Goal: Communication & Community: Participate in discussion

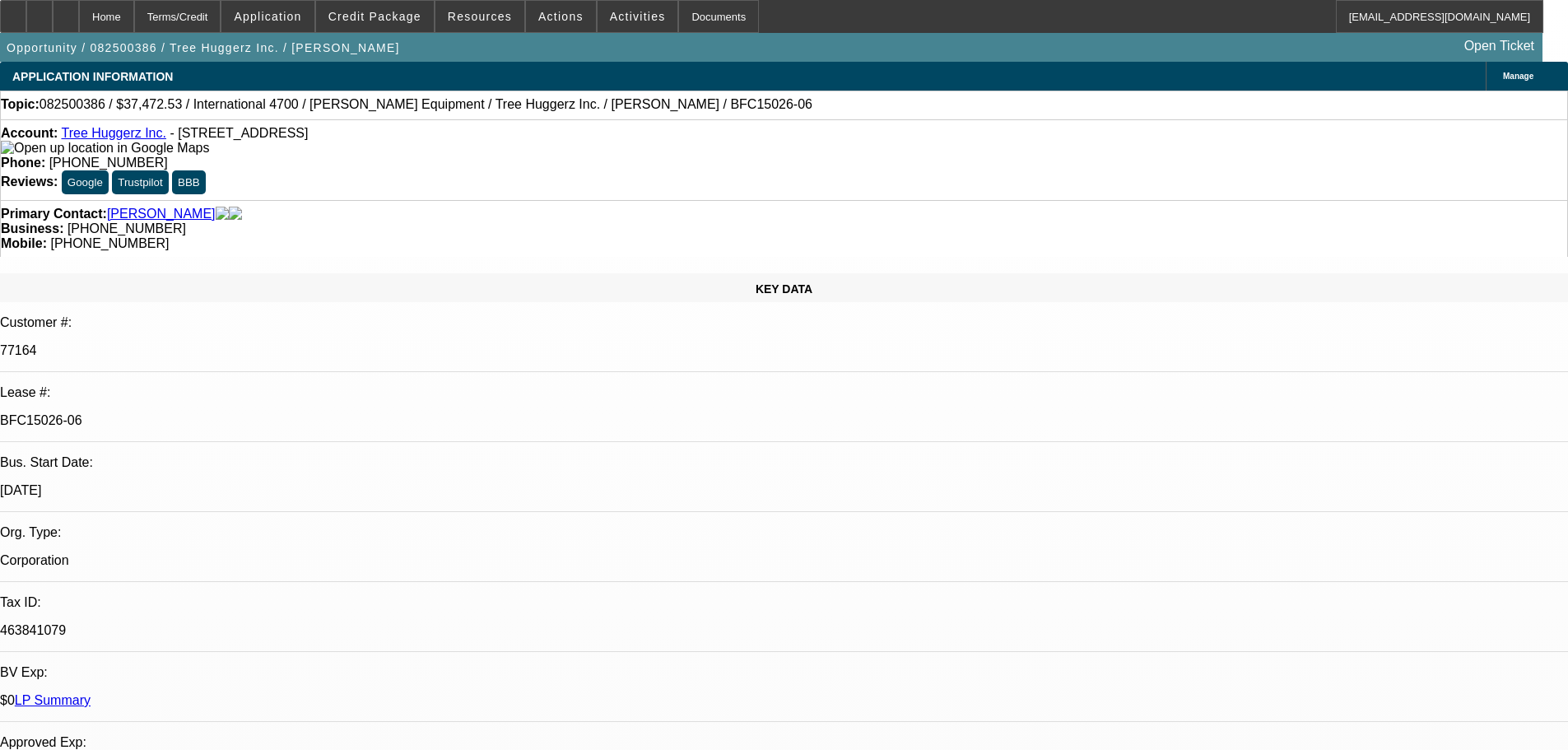
select select "0"
select select "6"
select select "0"
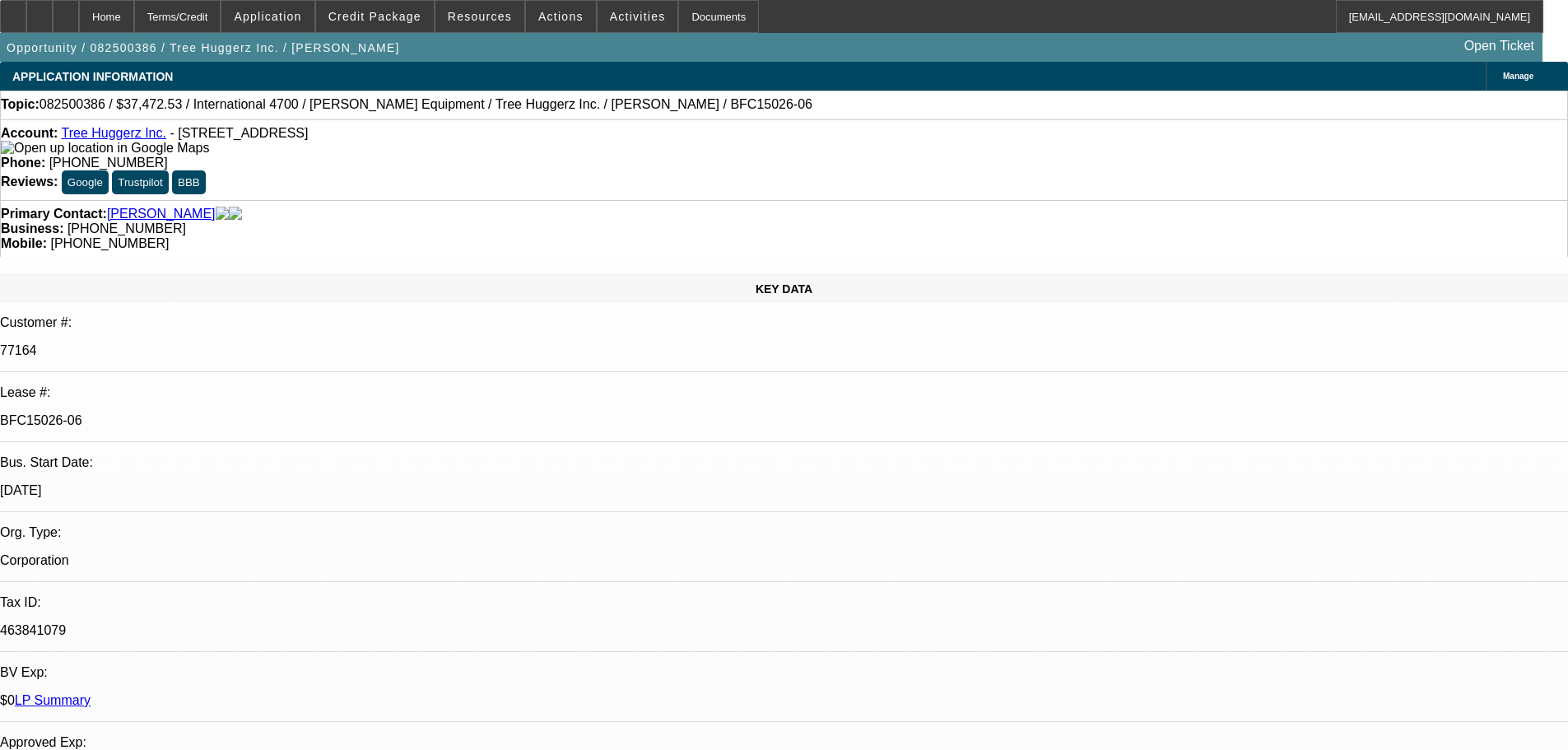
select select "0"
select select "6"
select select "0"
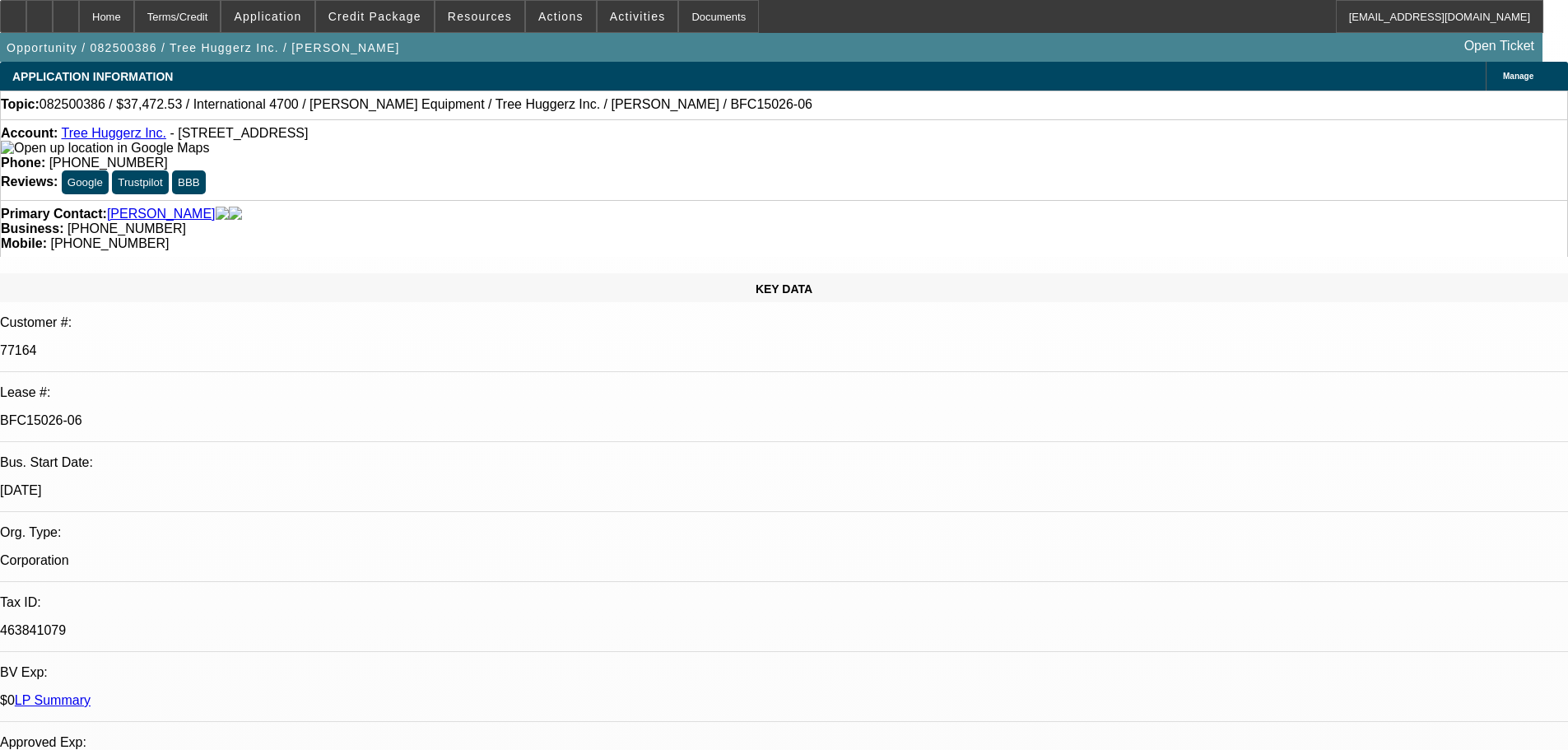
select select "0"
select select "6"
select select "0"
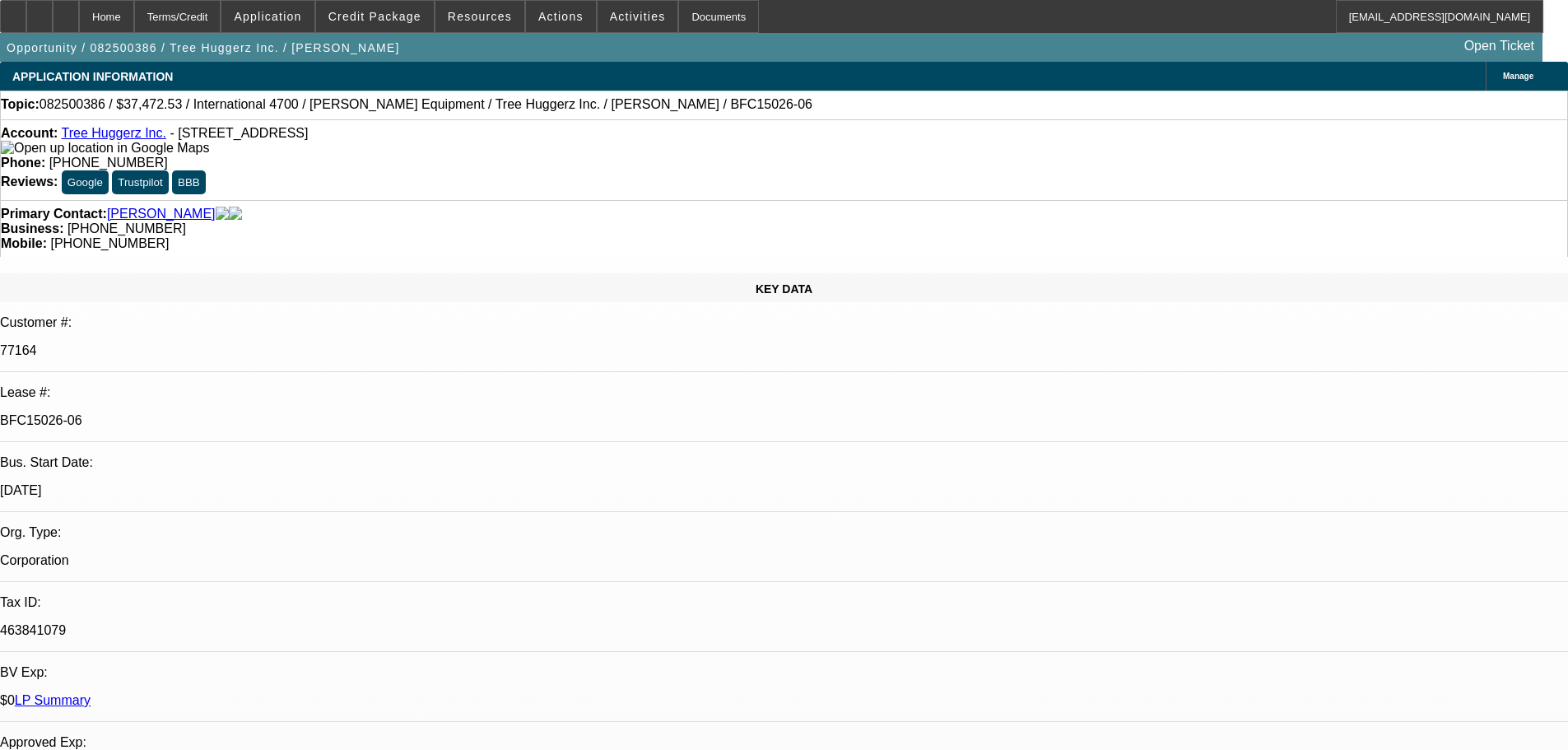
select select "6"
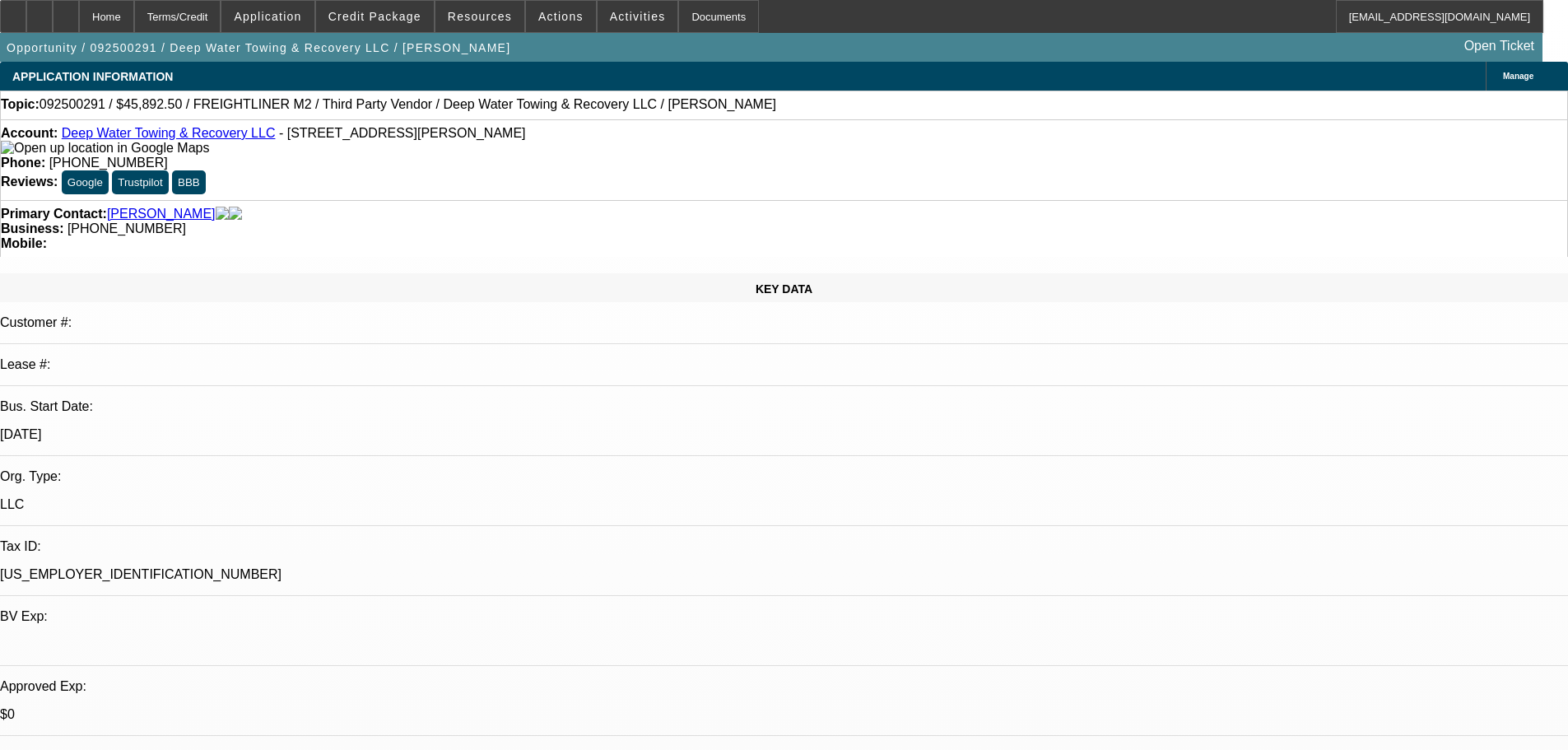
select select "0"
select select "6"
select select "0"
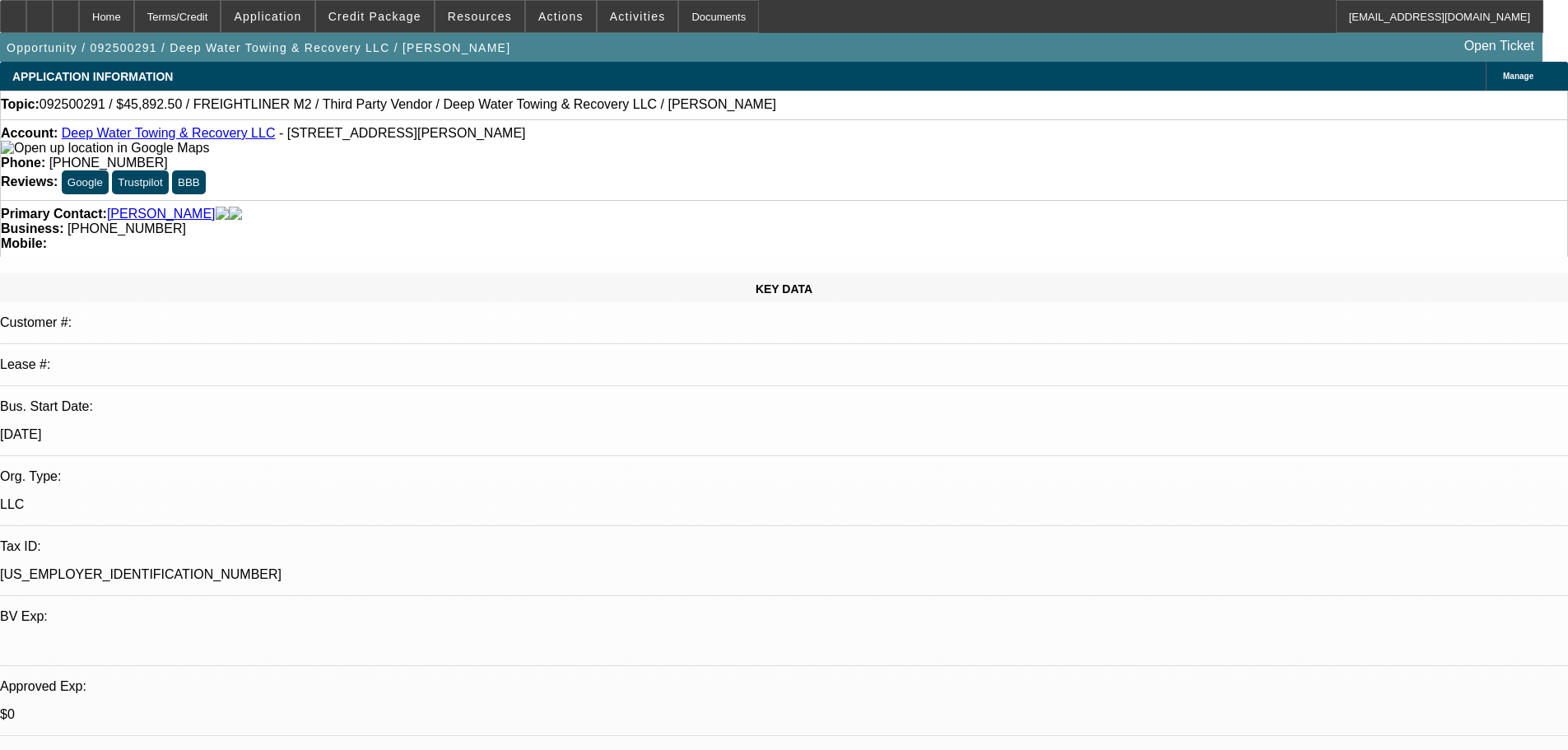
select select "0"
select select "6"
select select "0"
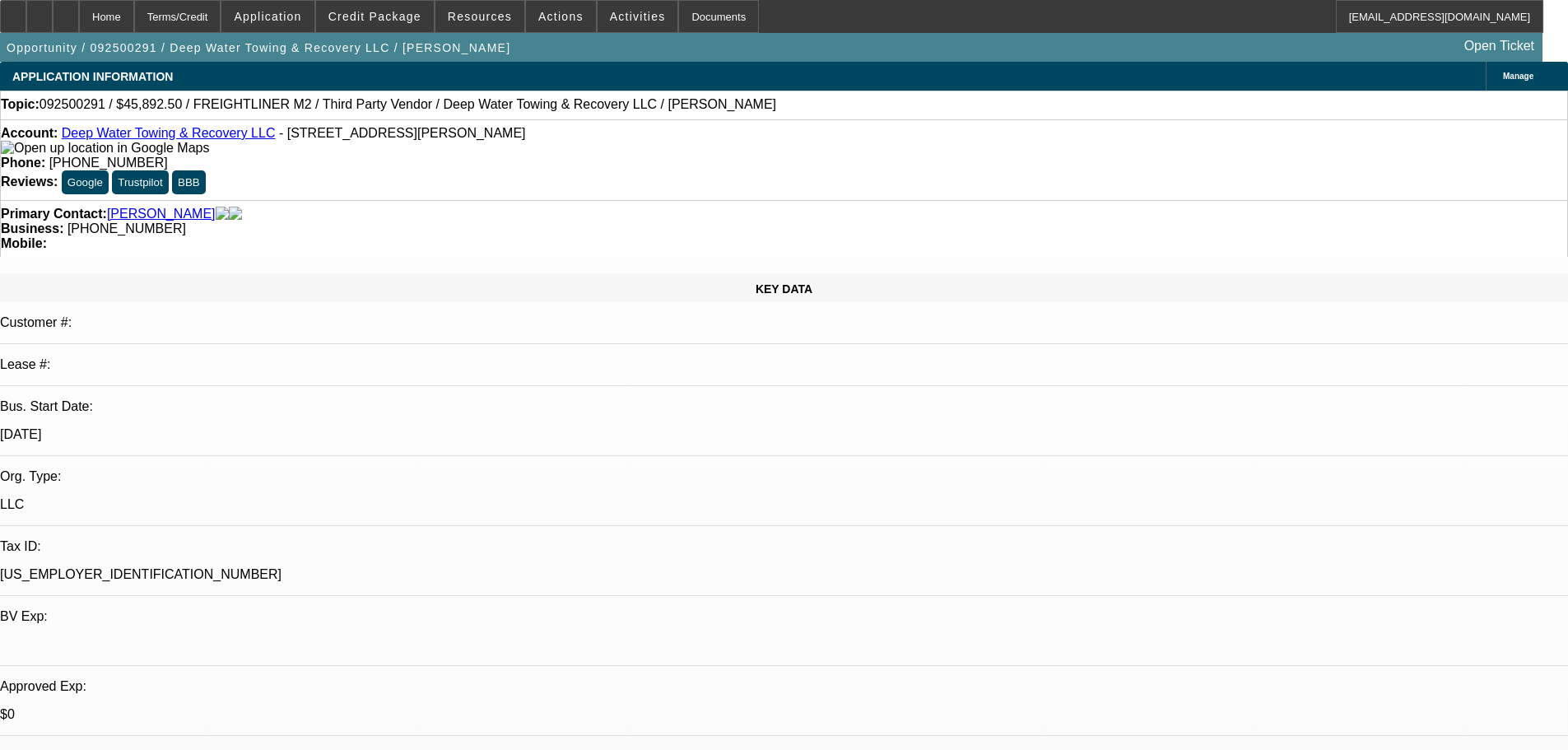
select select "0"
select select "6"
select select "0"
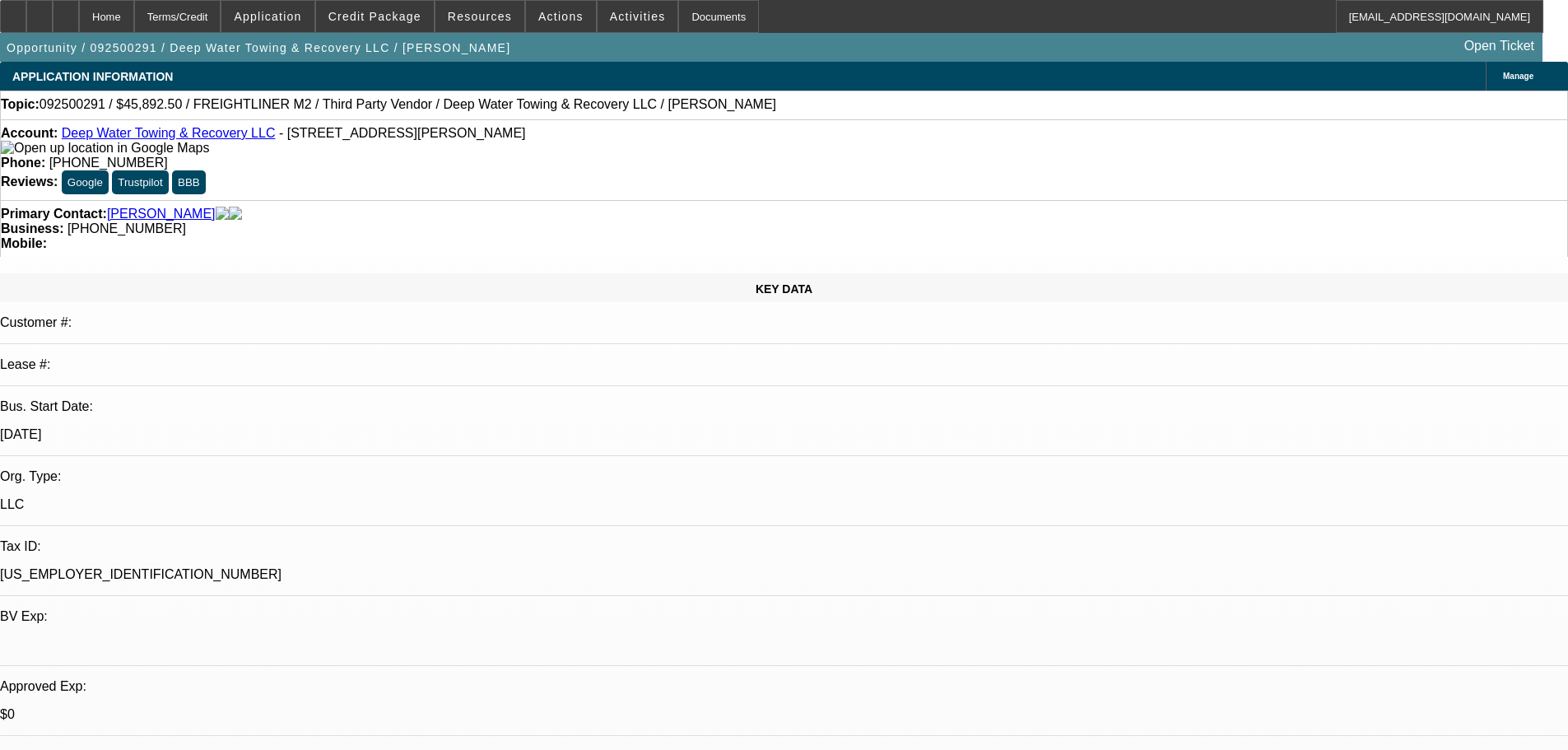
select select "6"
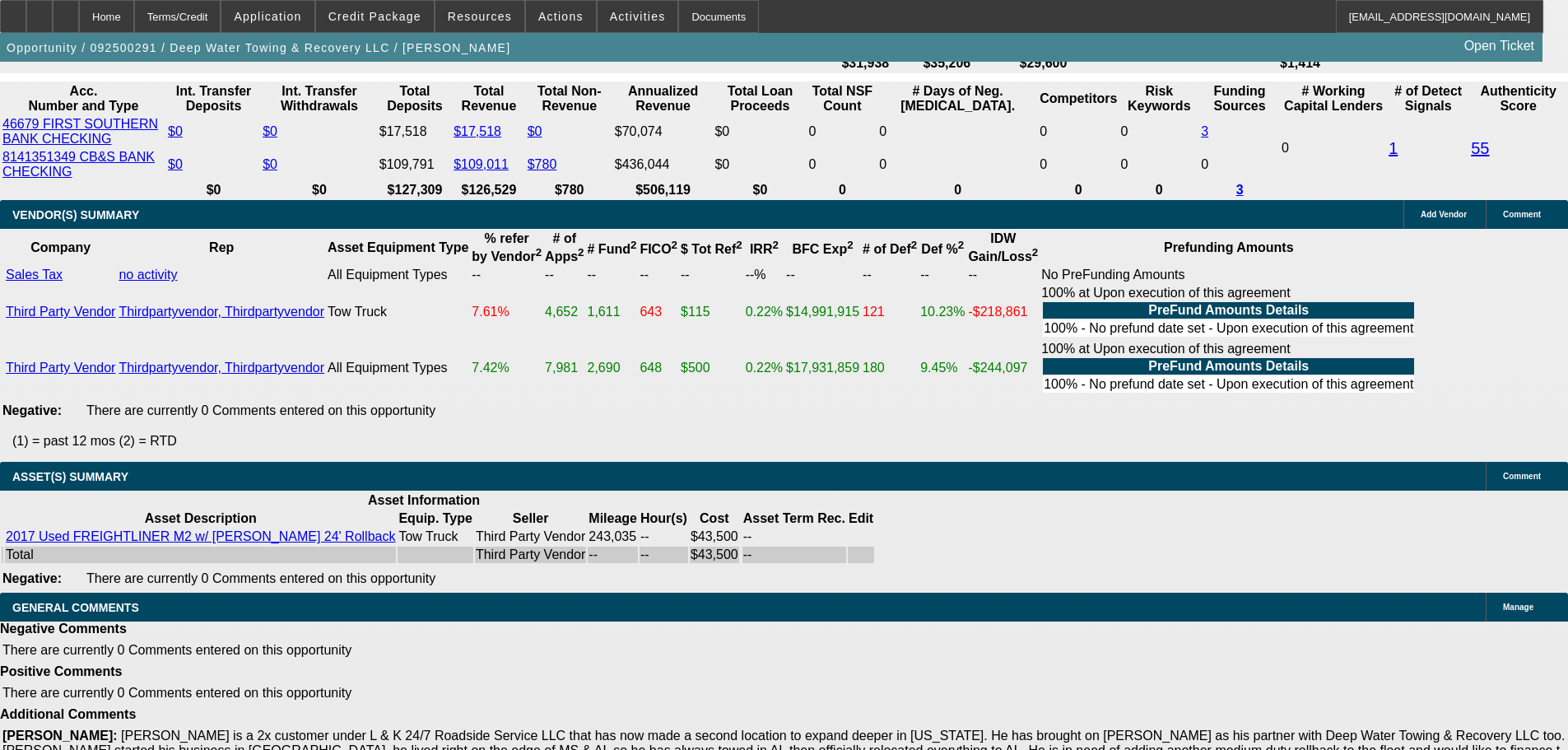
scroll to position [2716, 0]
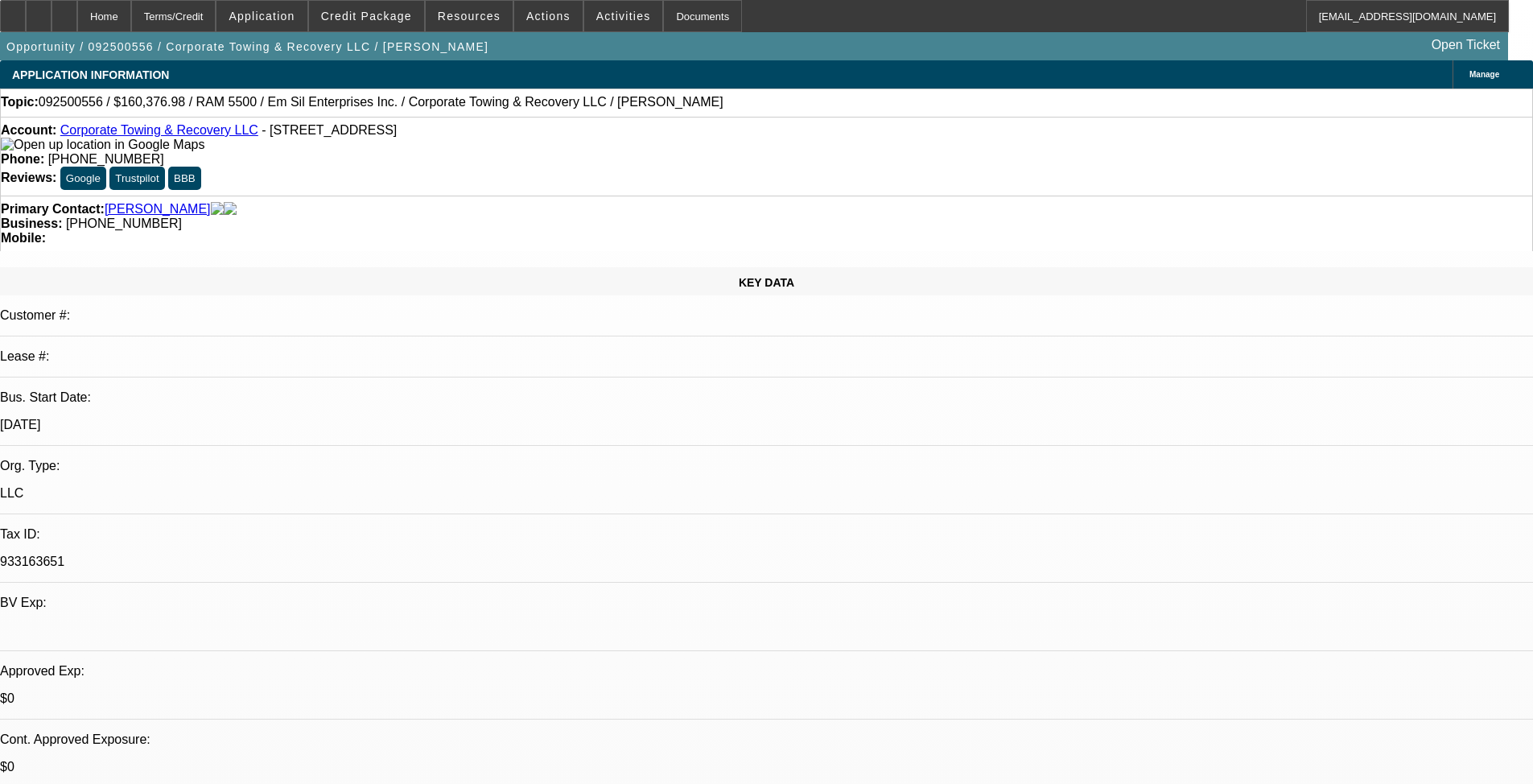
select select "0"
select select "2"
select select "0.1"
select select "4"
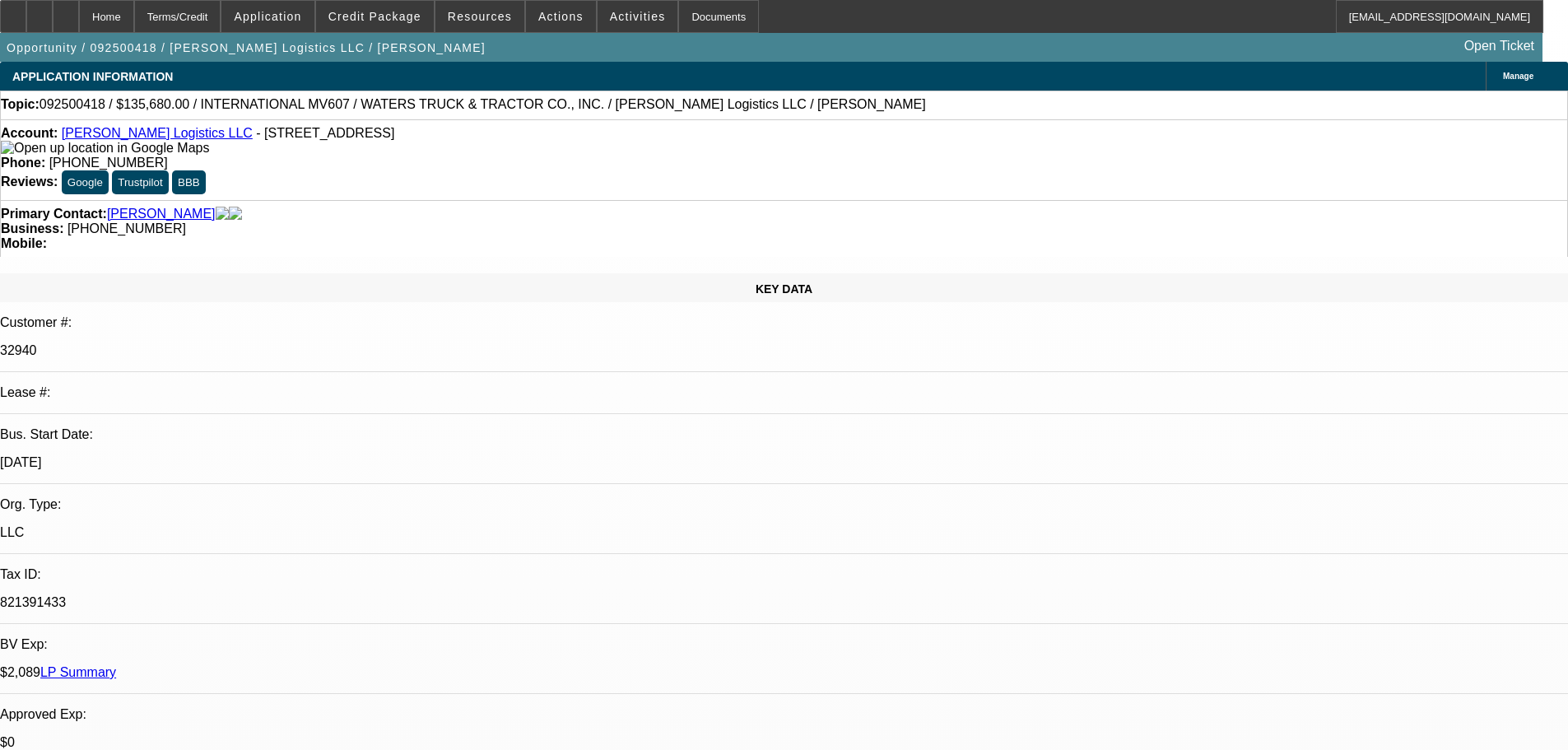
select select "0"
select select "2"
select select "0"
select select "6"
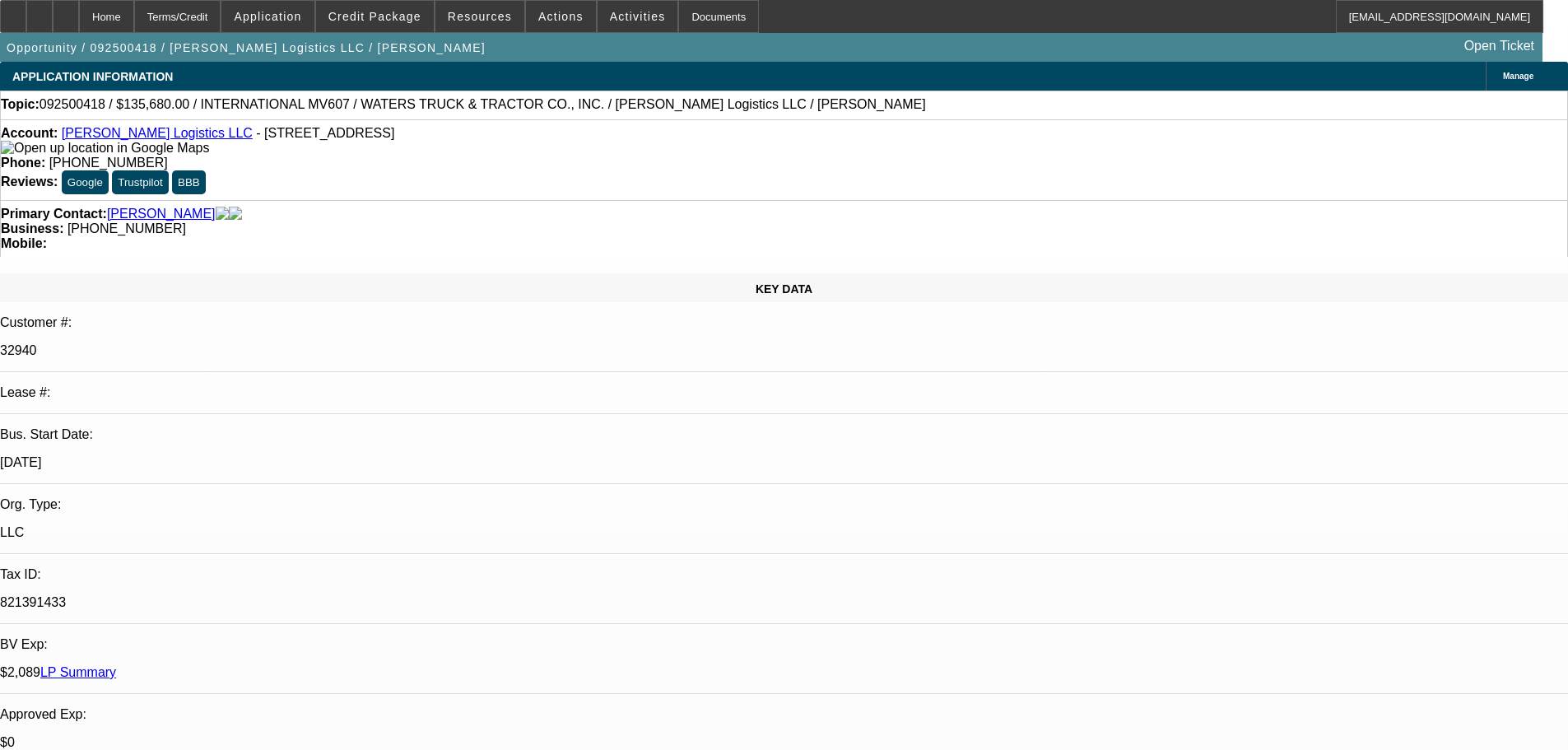
select select "0"
select select "2"
select select "0"
select select "6"
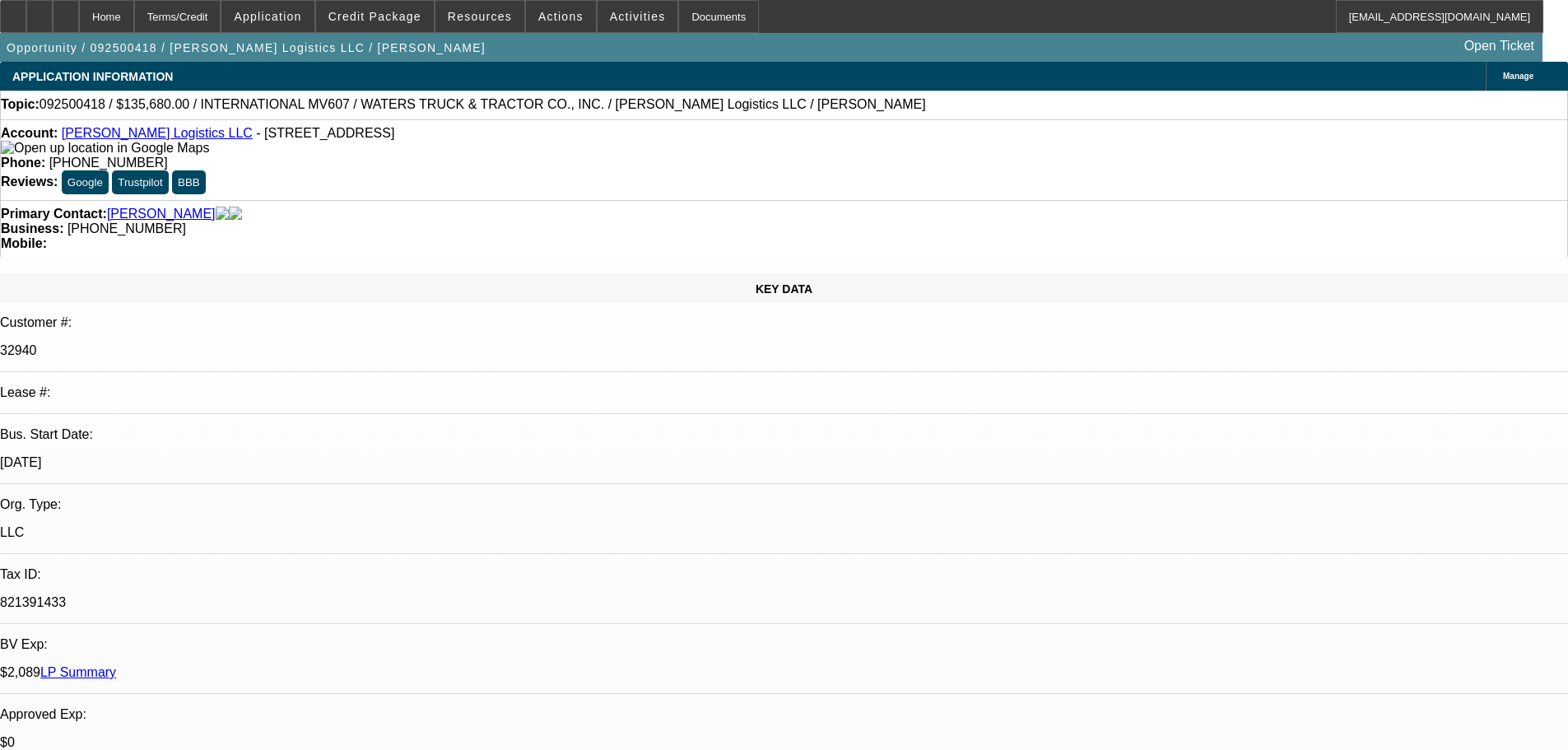
select select "0"
select select "2"
select select "0"
select select "6"
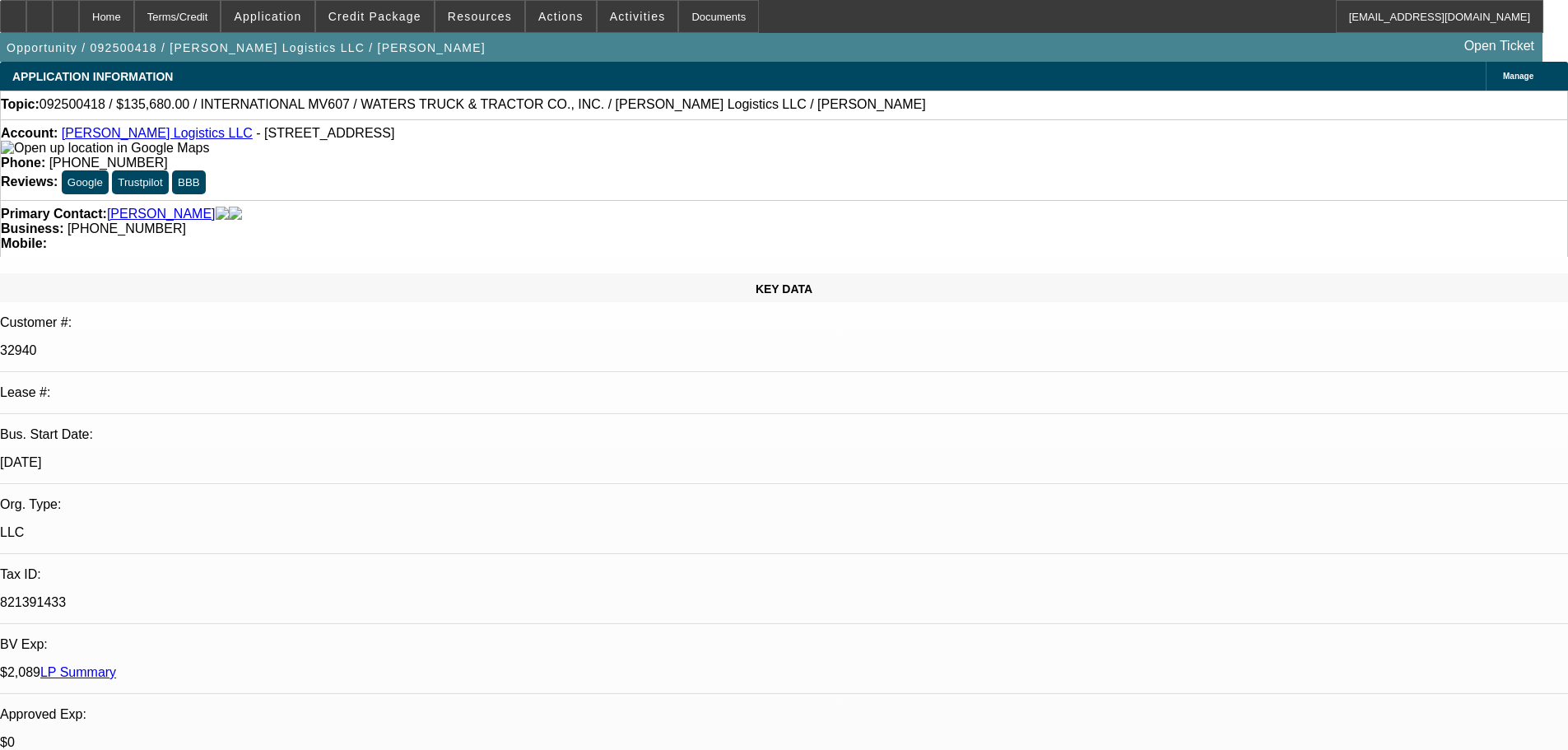
select select "0"
select select "2"
select select "0"
select select "6"
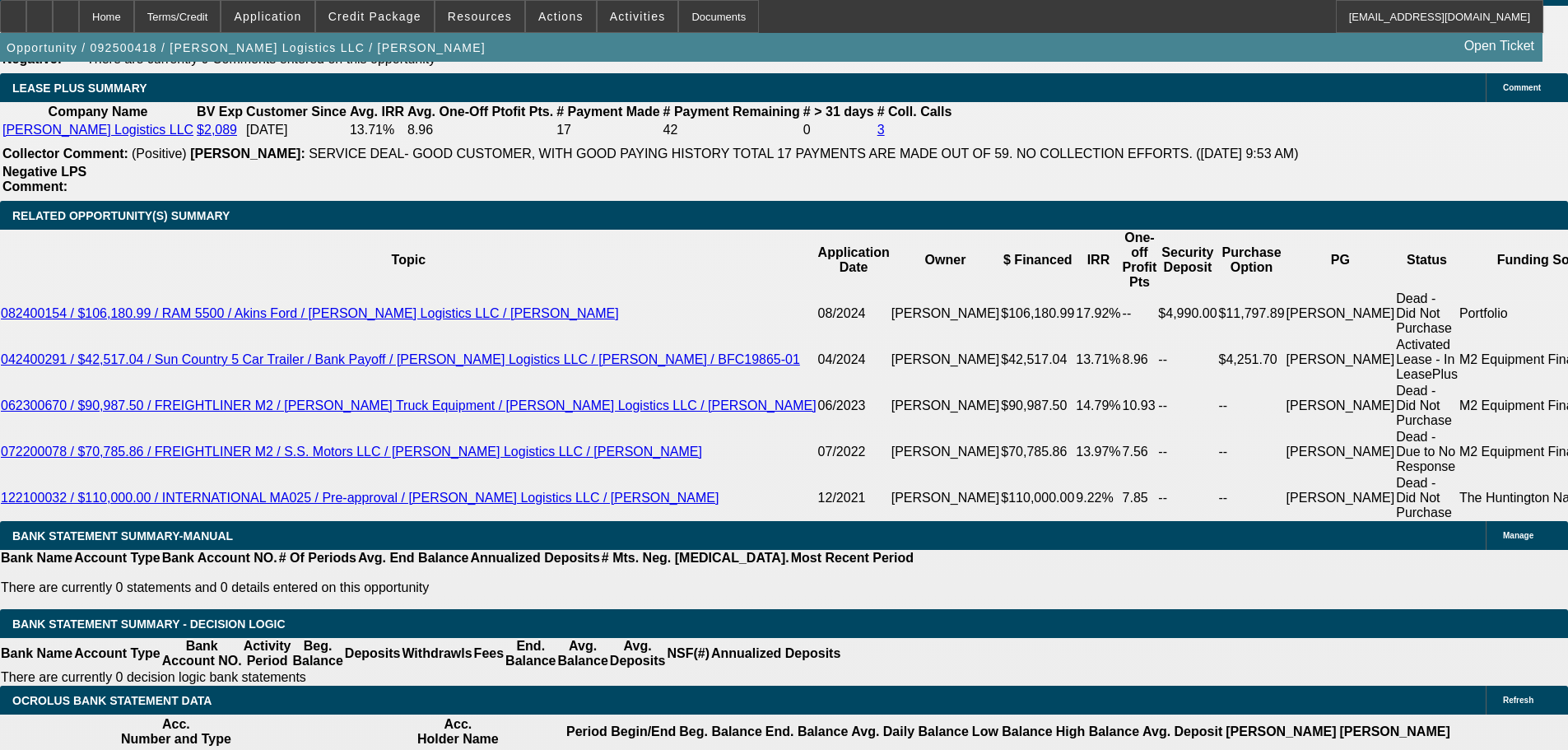
scroll to position [2657, 0]
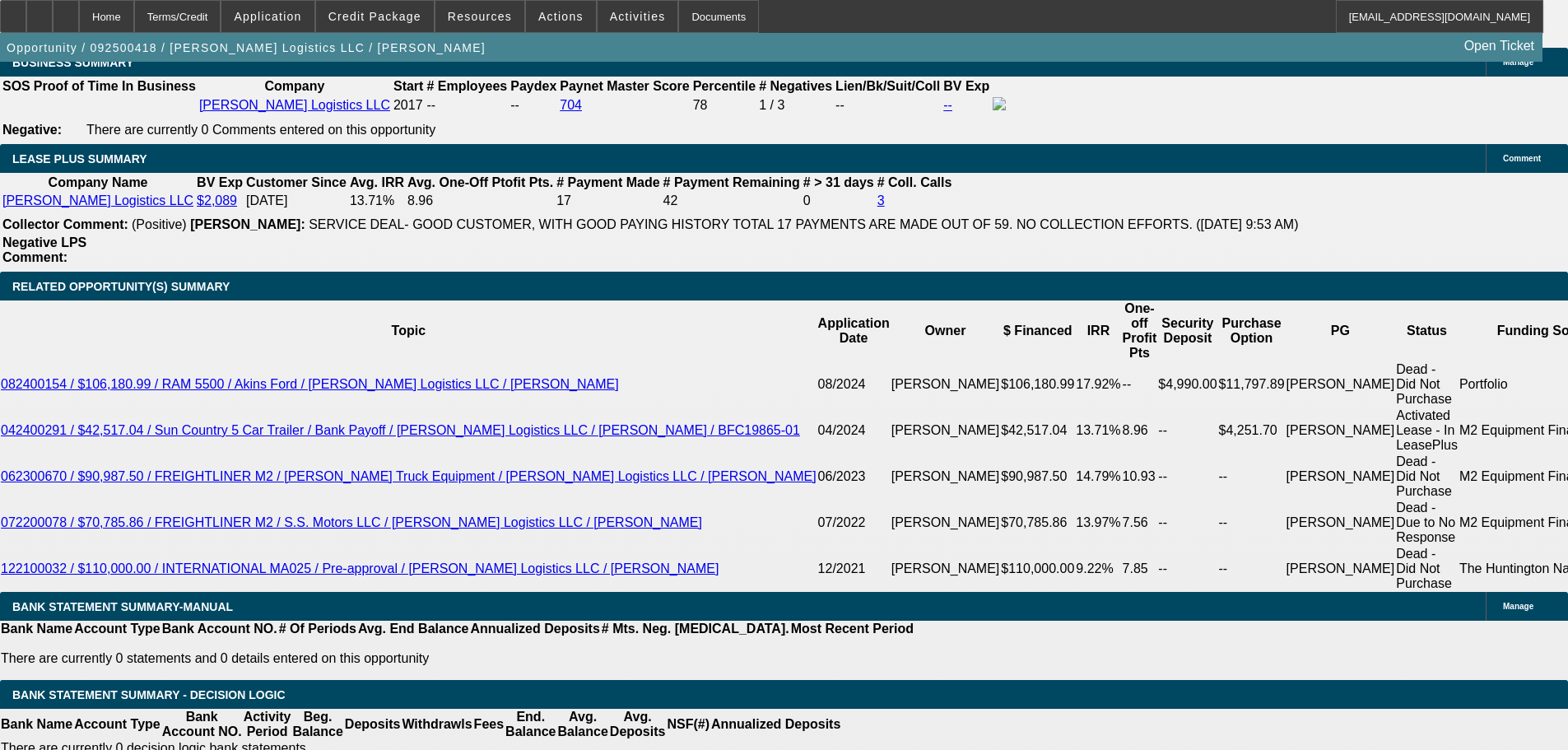
select select "0"
select select "2"
select select "0"
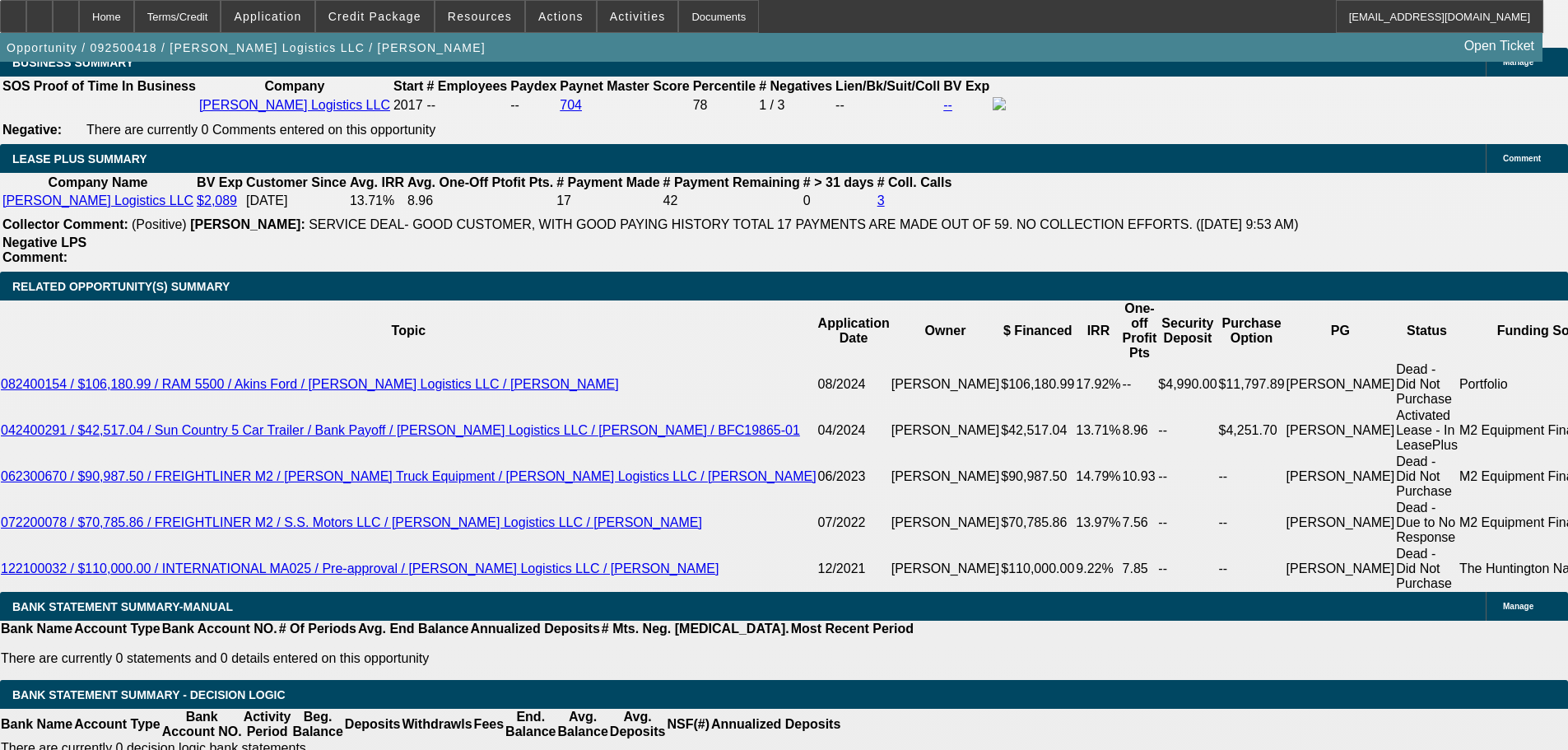
select select "6"
select select "0"
select select "2"
select select "0"
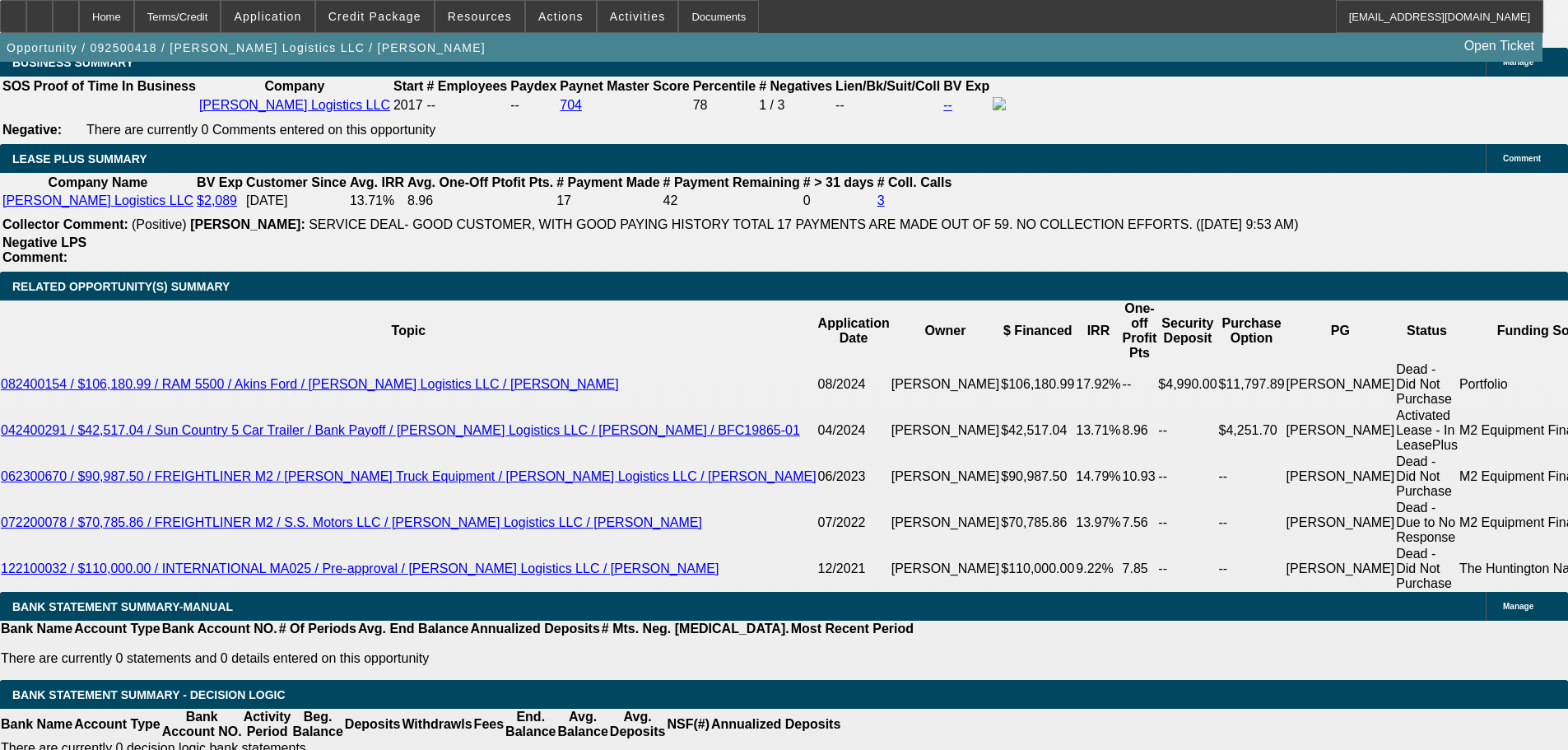
select select "6"
select select "0"
select select "2"
select select "0.1"
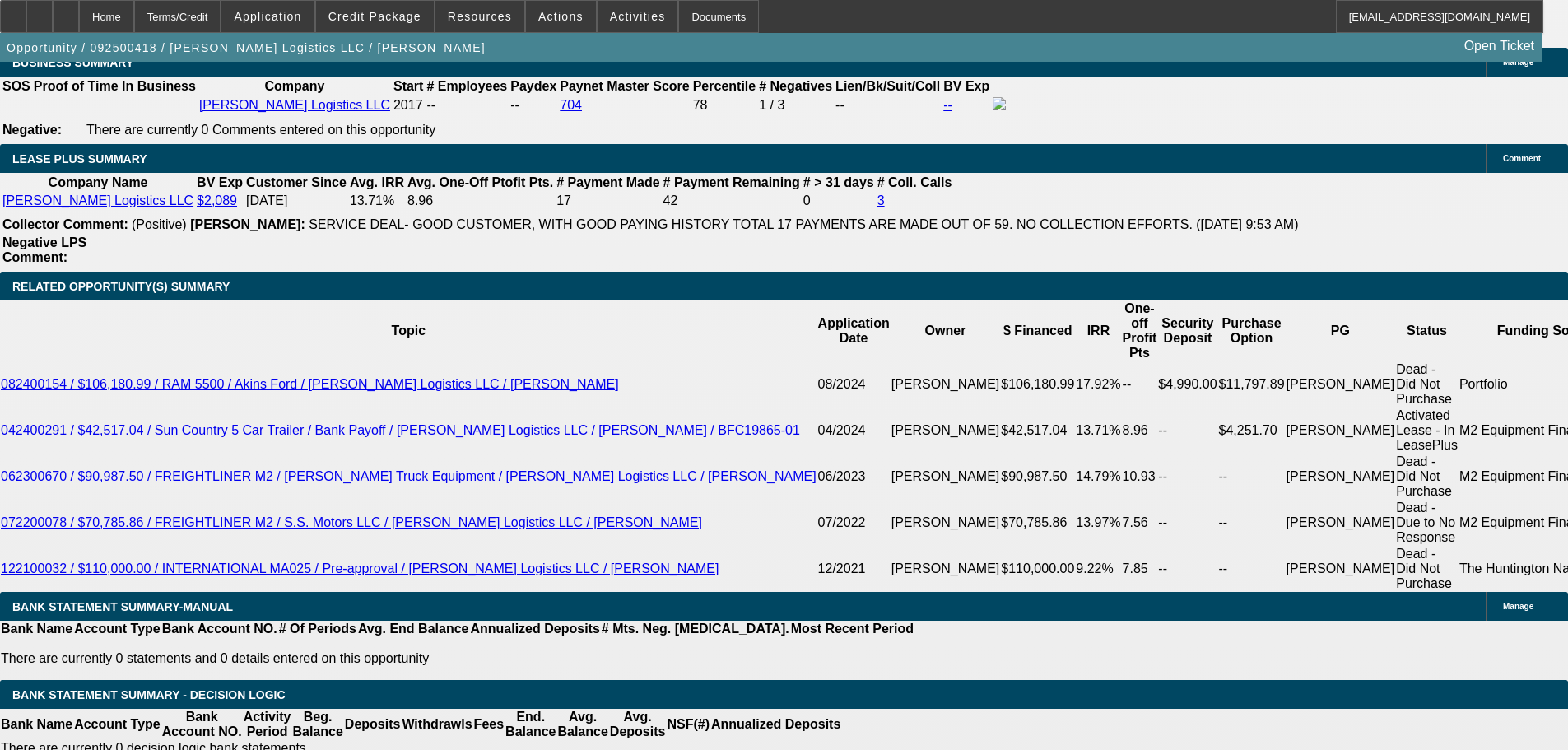
select select "4"
select select "0"
select select "2"
select select "0.1"
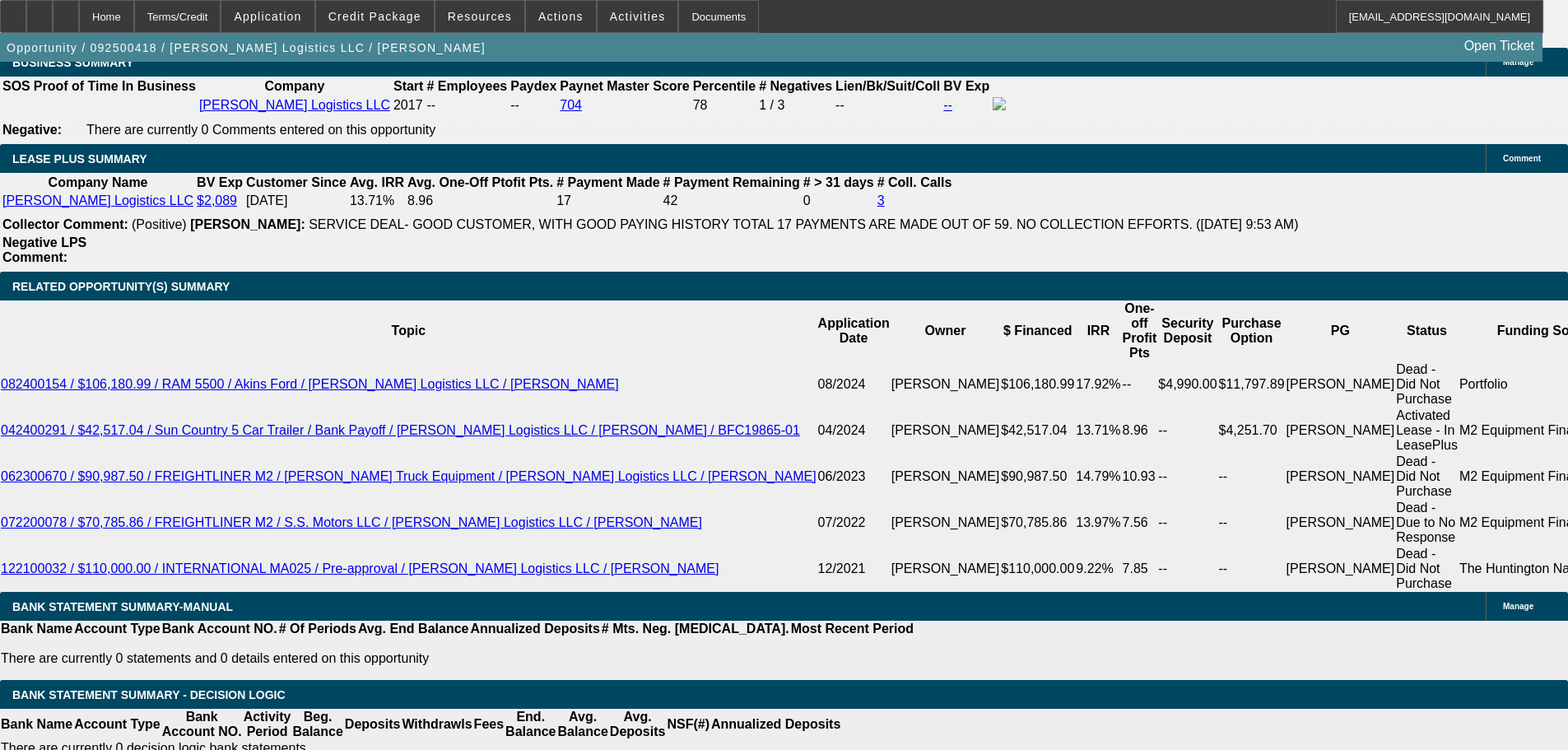
select select "4"
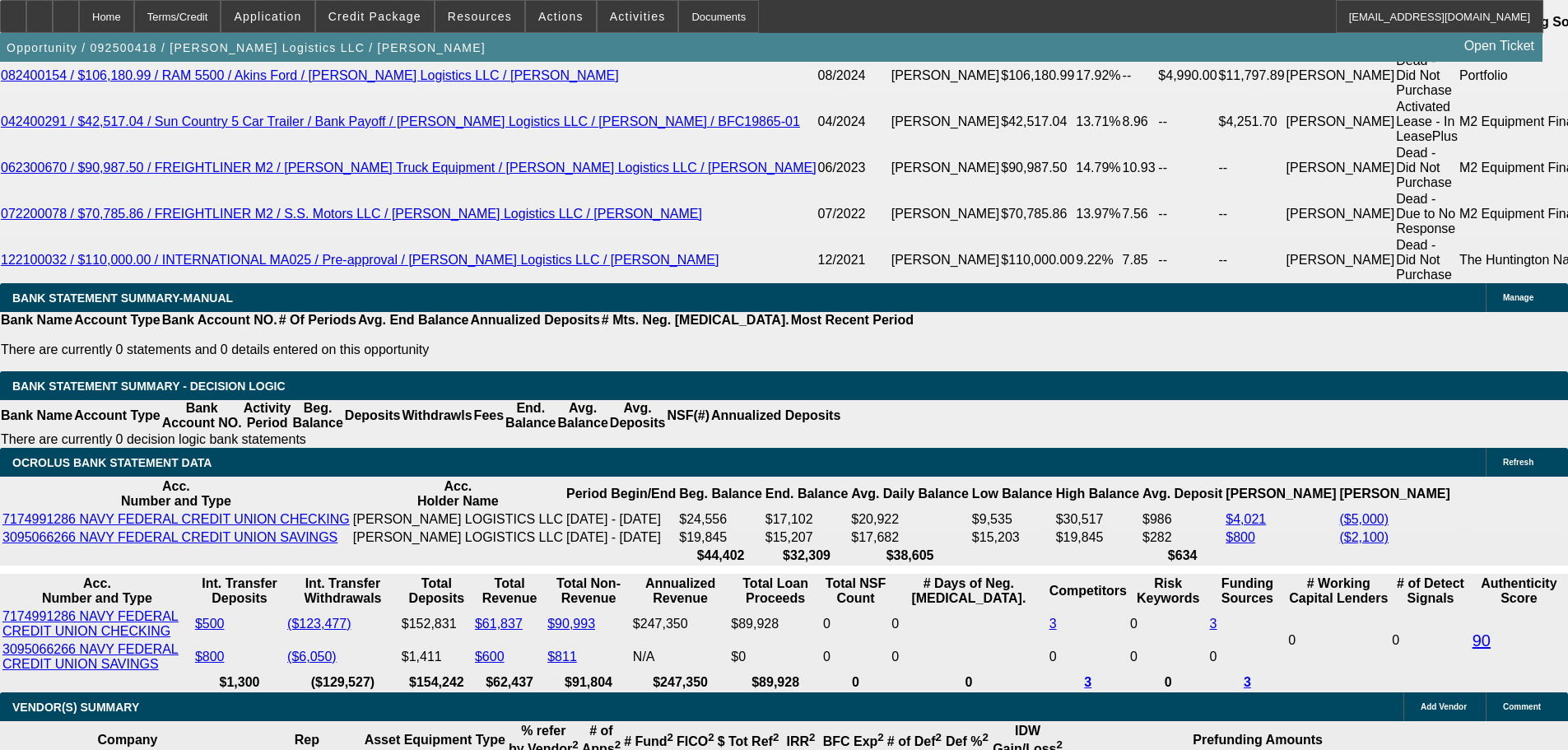
scroll to position [3069, 0]
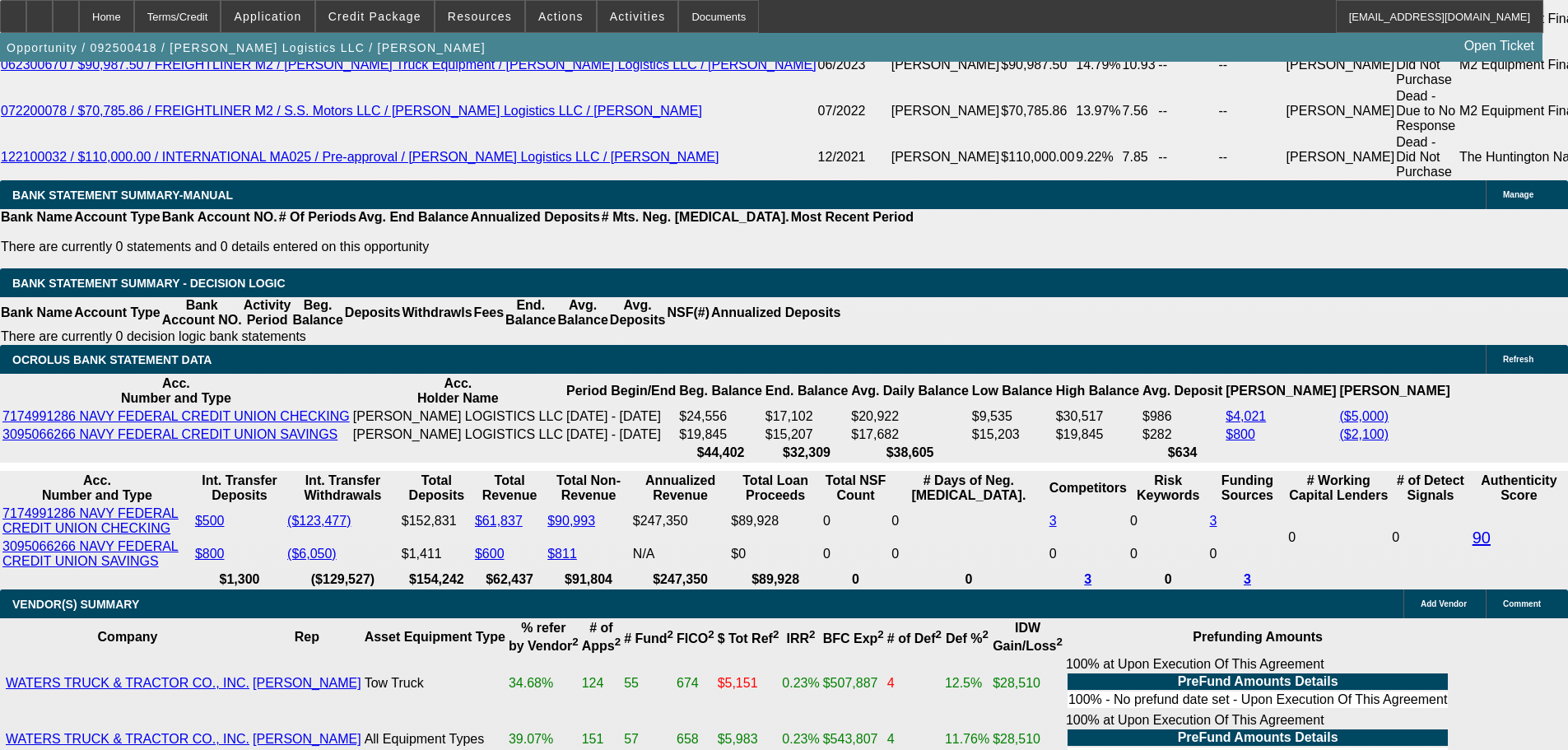
drag, startPoint x: 244, startPoint y: 309, endPoint x: 316, endPoint y: 312, distance: 72.1
type input "2"
type input "$4.00"
type input "UNKNOWN"
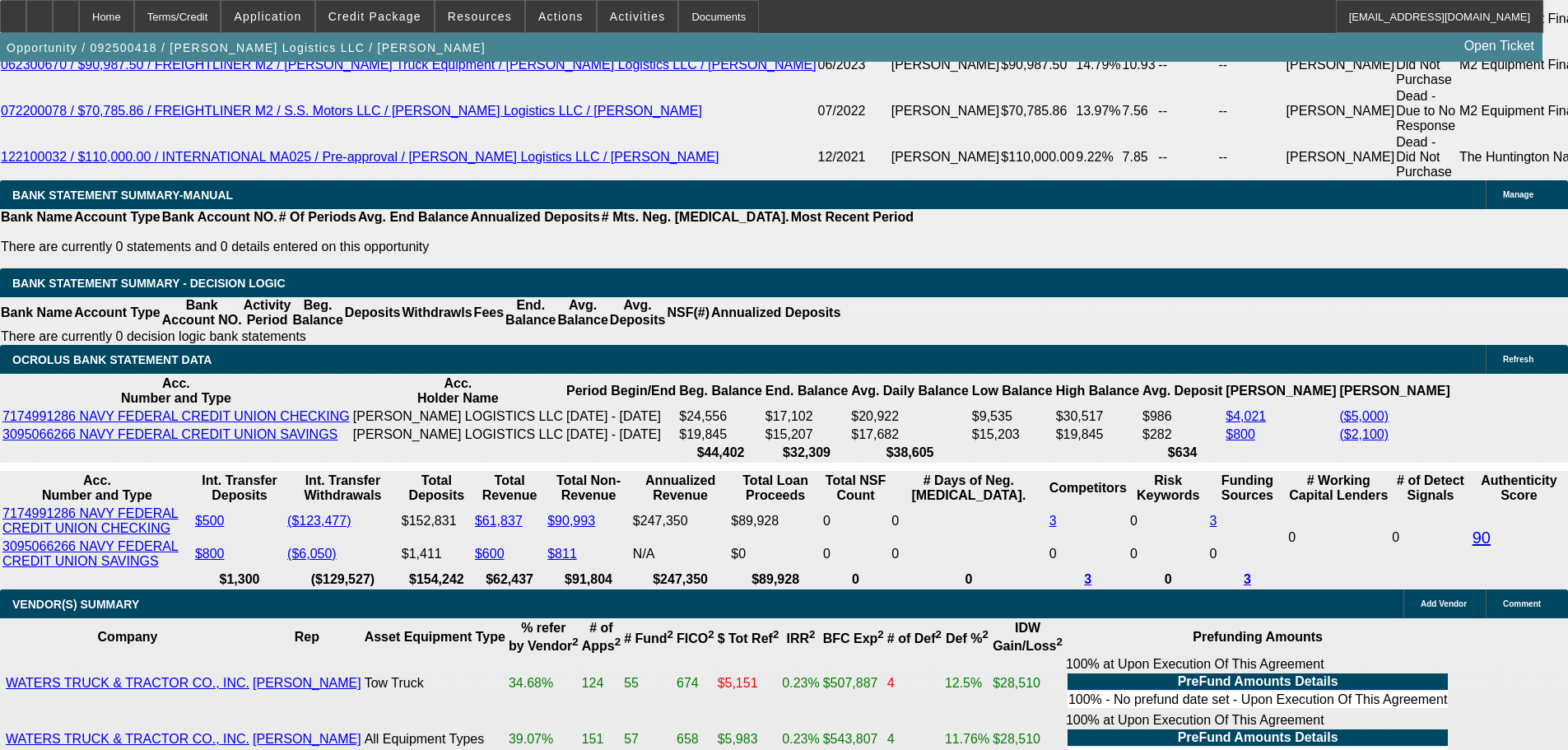
type input "2275"
type input "10.3"
type input "$4,550.00"
type input "$2,275.00"
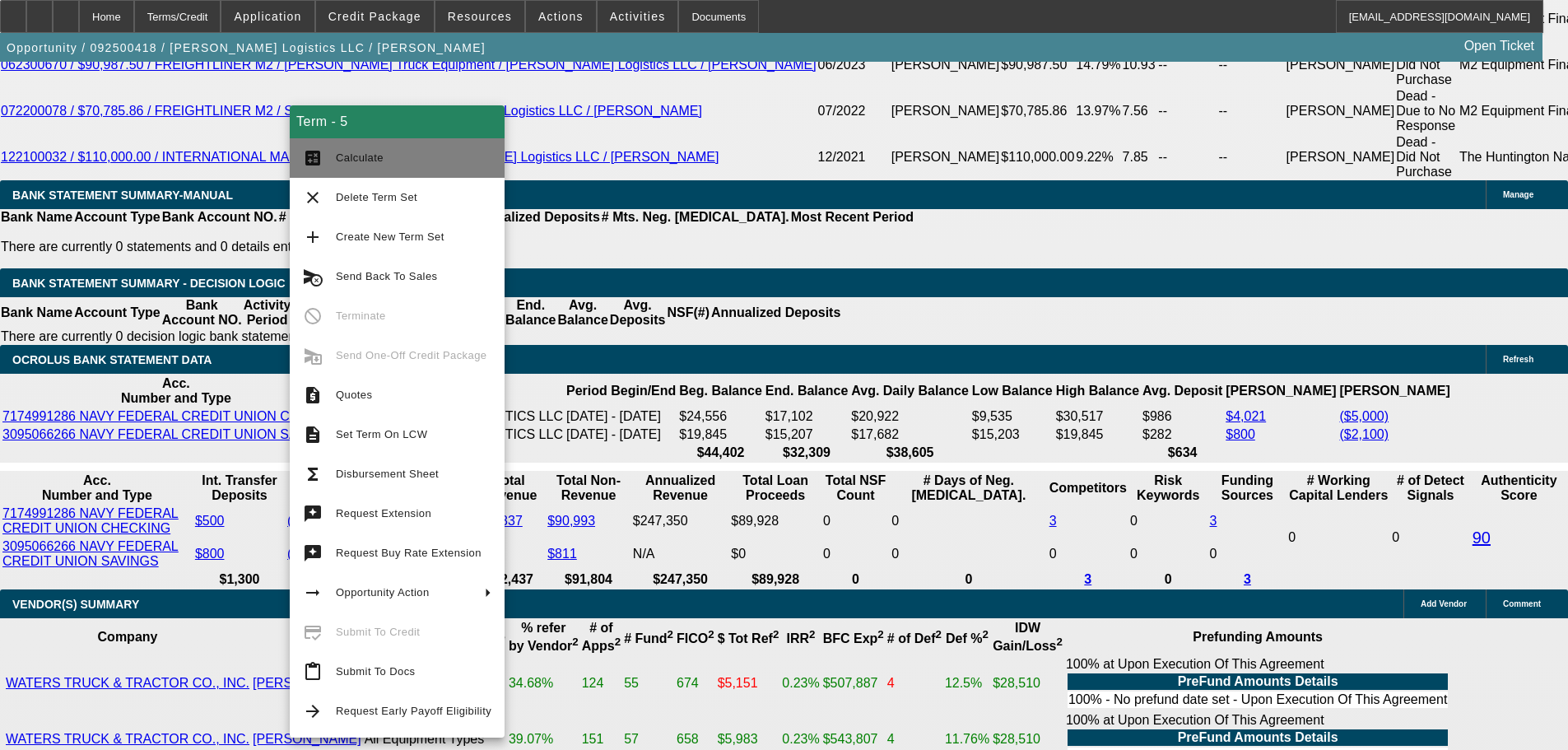
click at [351, 160] on span "Calculate" at bounding box center [359, 157] width 47 height 12
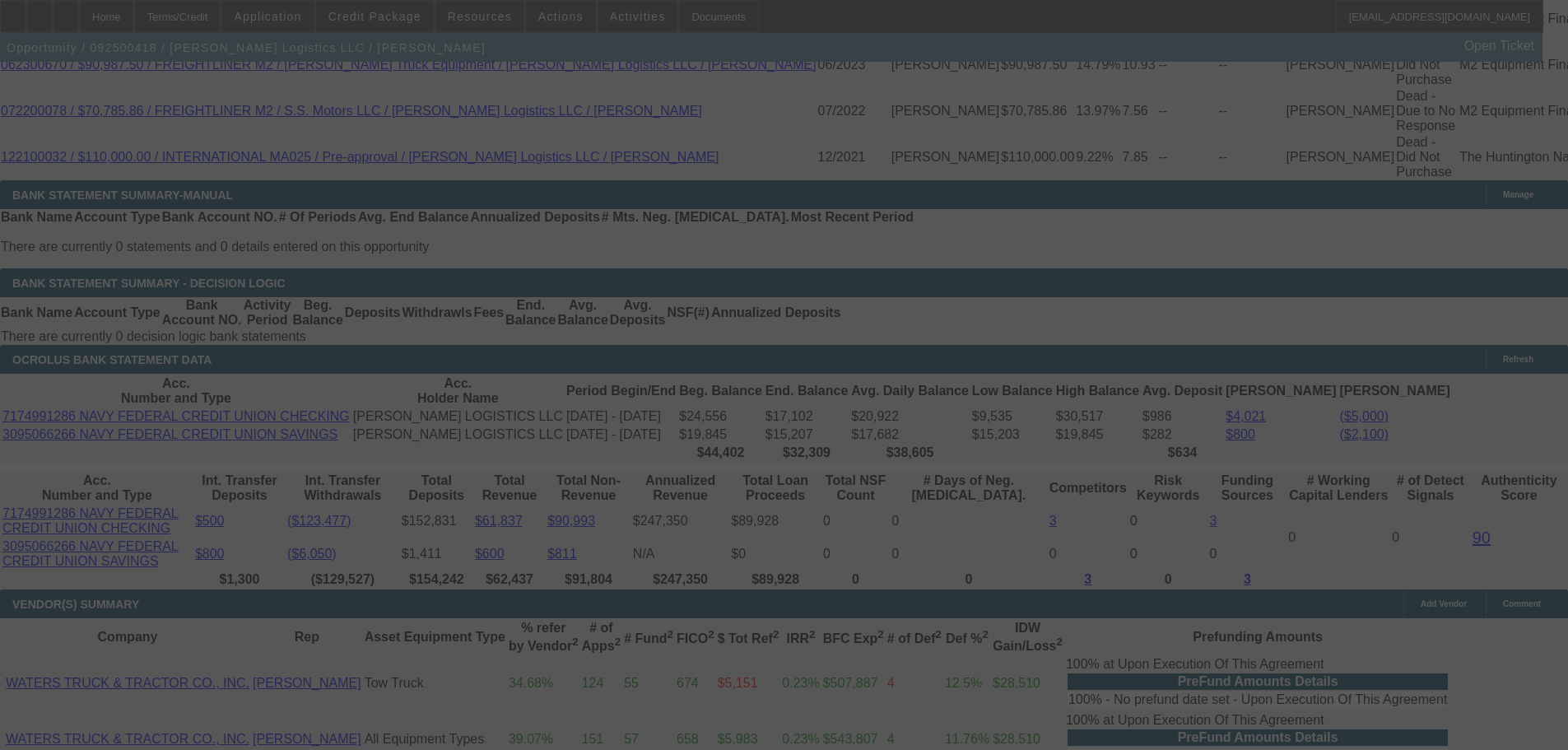
select select "0"
select select "2"
select select "0"
select select "6"
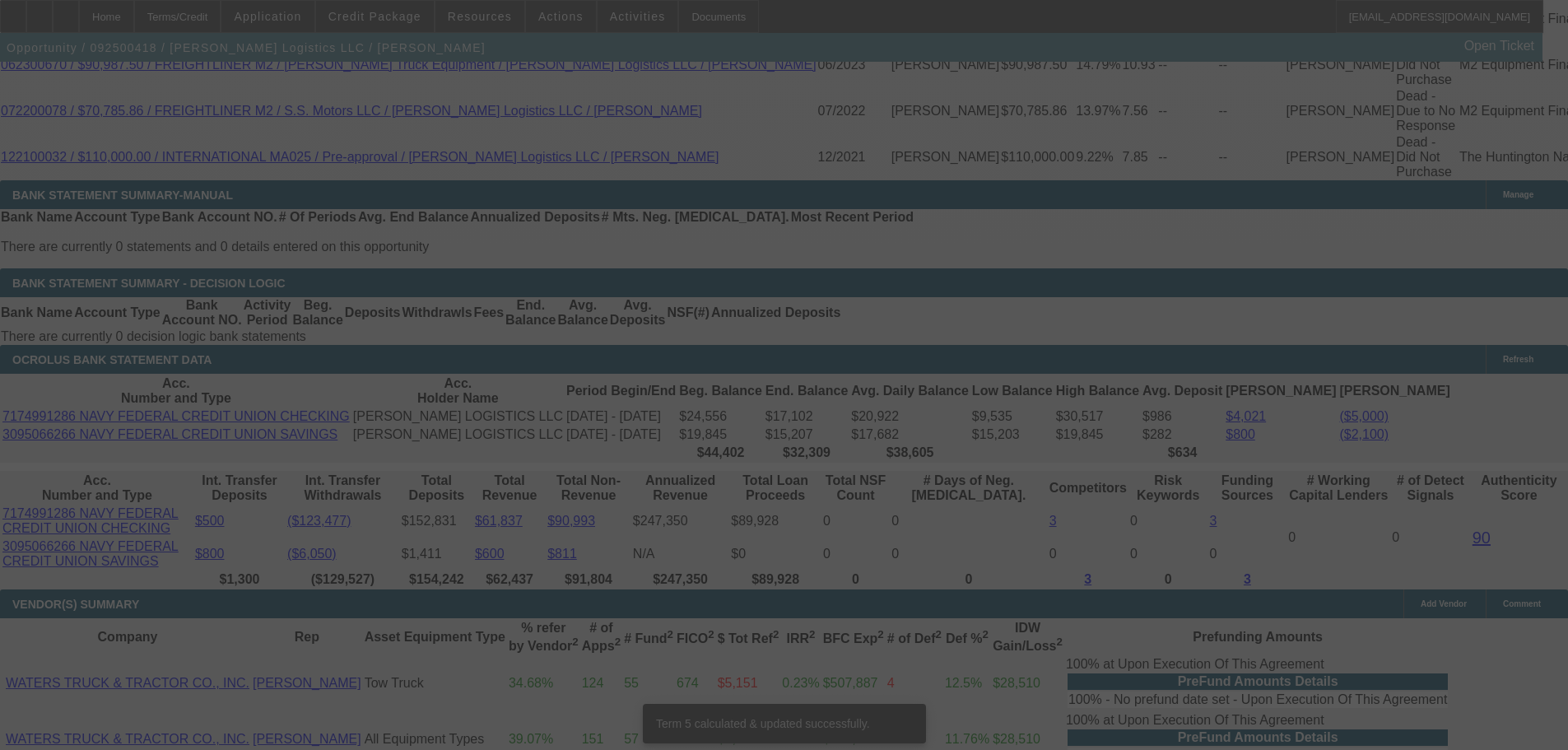
scroll to position [3025, 0]
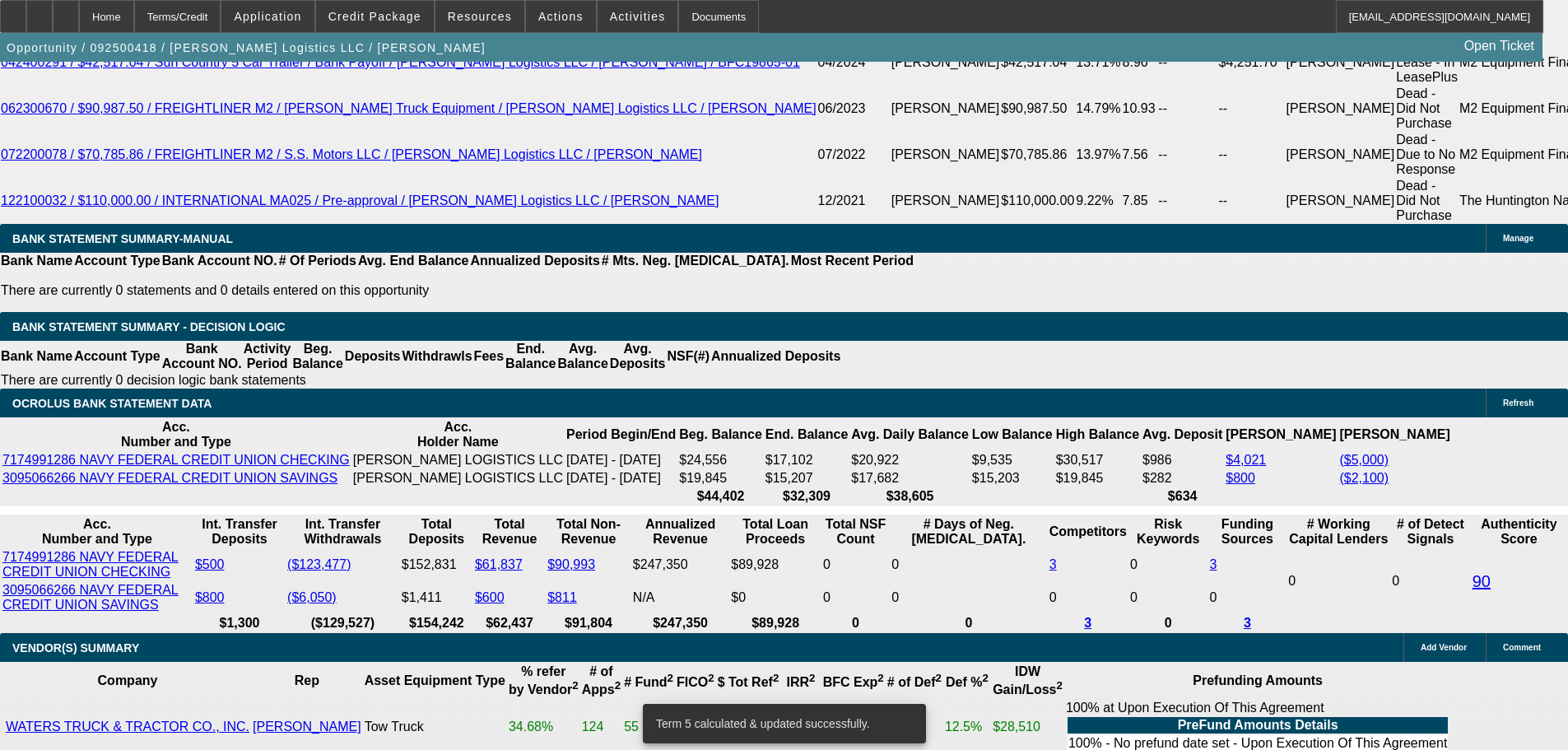
drag, startPoint x: 242, startPoint y: 356, endPoint x: 380, endPoint y: 355, distance: 138.0
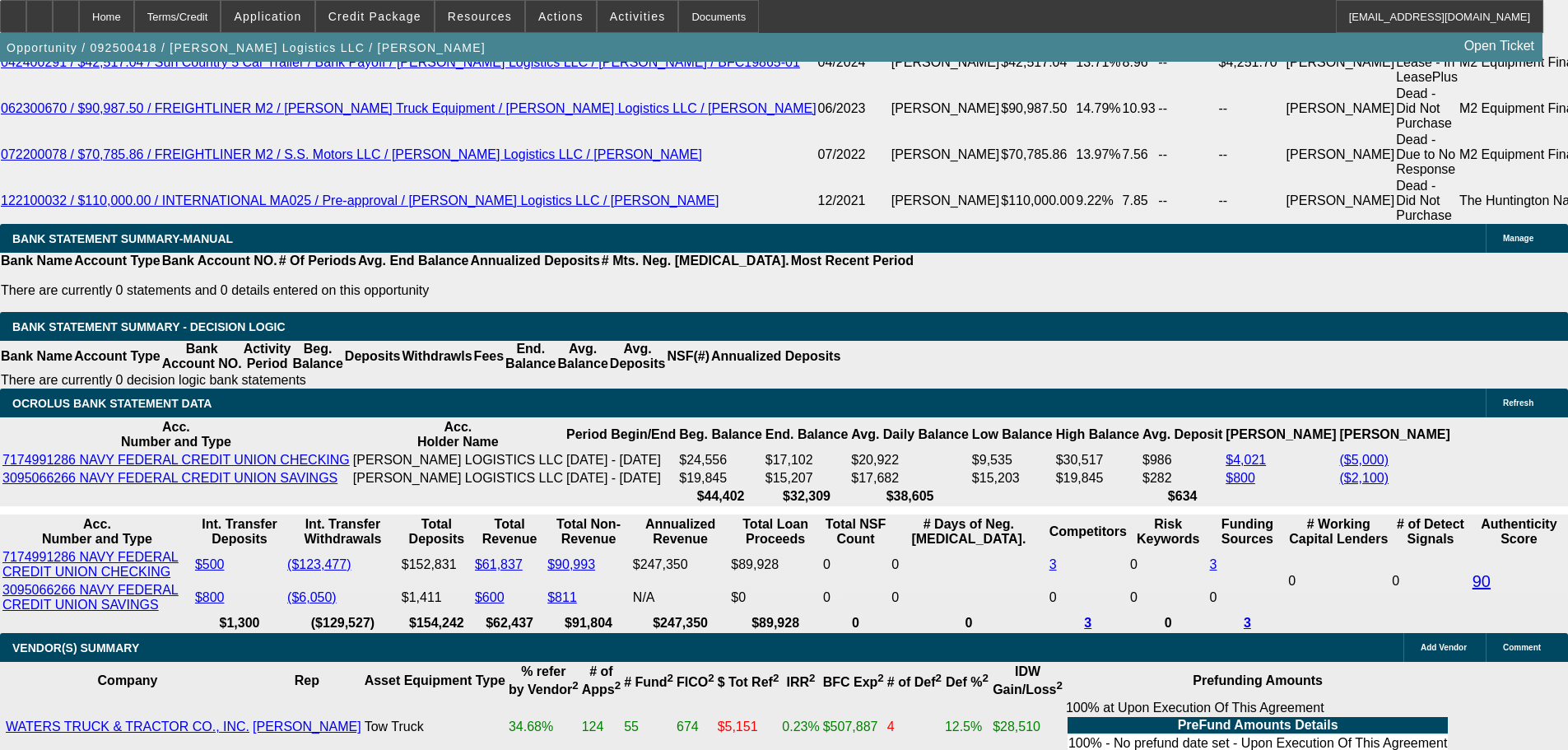
type input "22"
type input "$44.00"
type input "UNKNOWN"
type input "225"
type input "10.1"
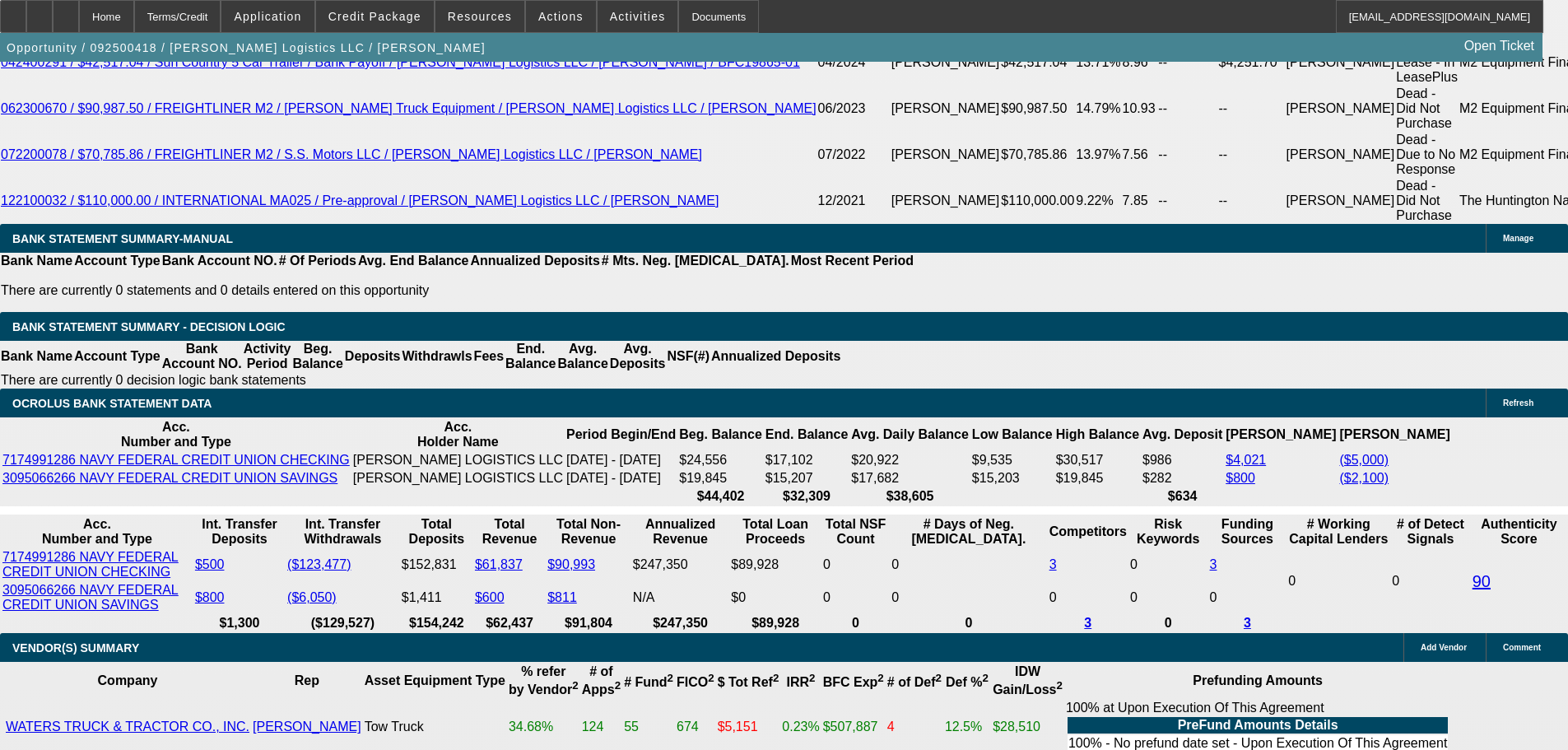
type input "$450.00"
type input "2250"
type input "10"
type input "$4,500.00"
type input "$2,250.00"
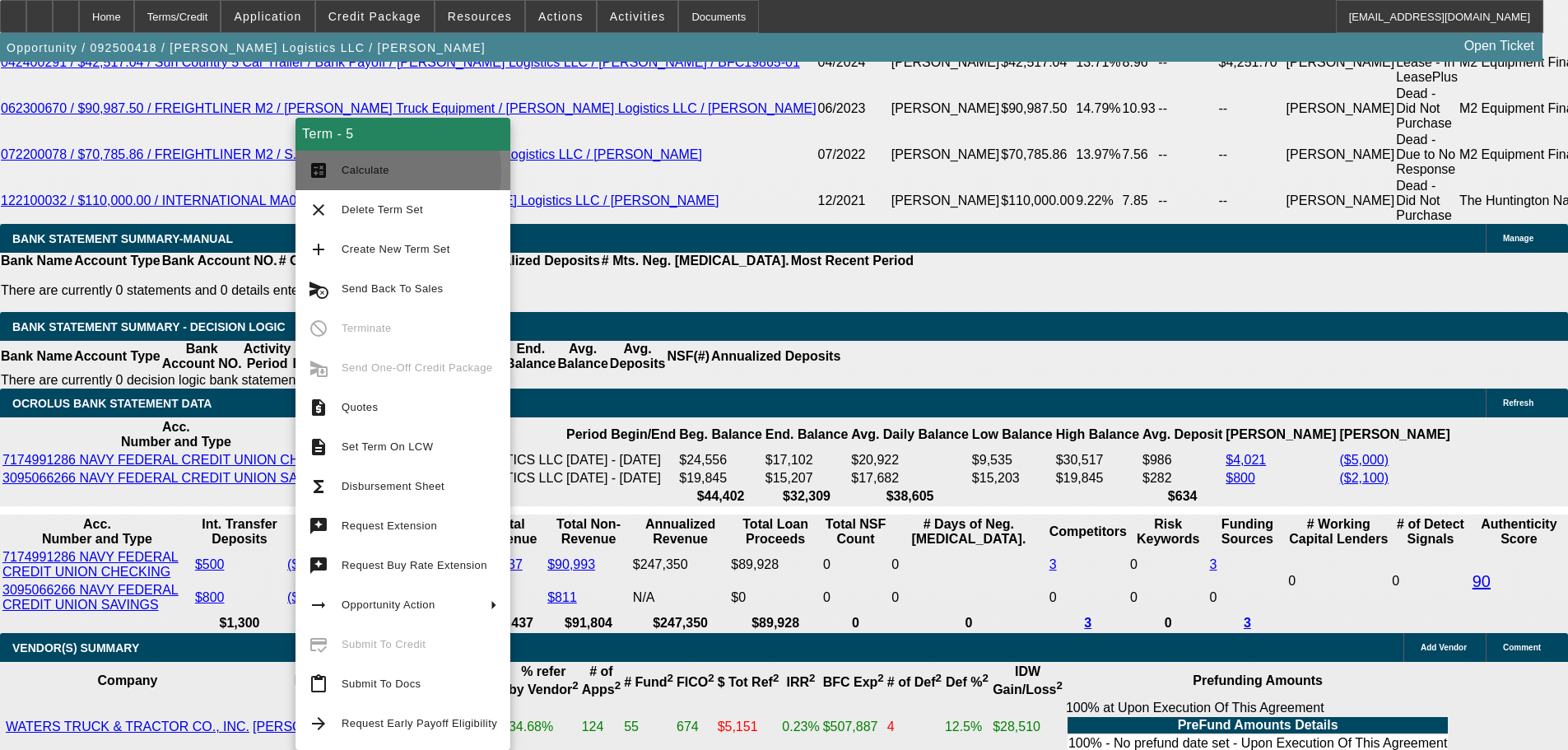
click at [368, 171] on span "Calculate" at bounding box center [365, 169] width 47 height 12
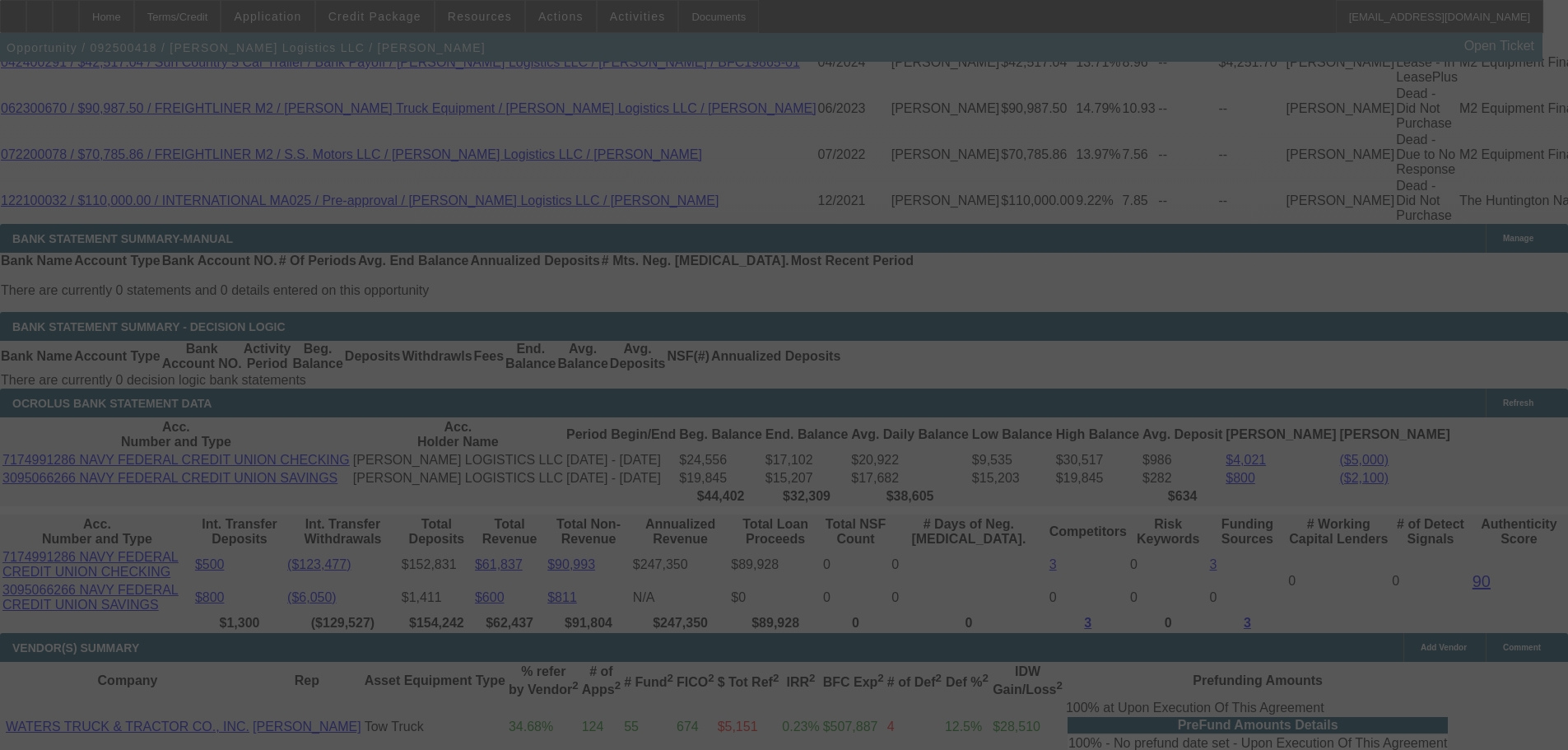
select select "0"
select select "2"
select select "0"
select select "6"
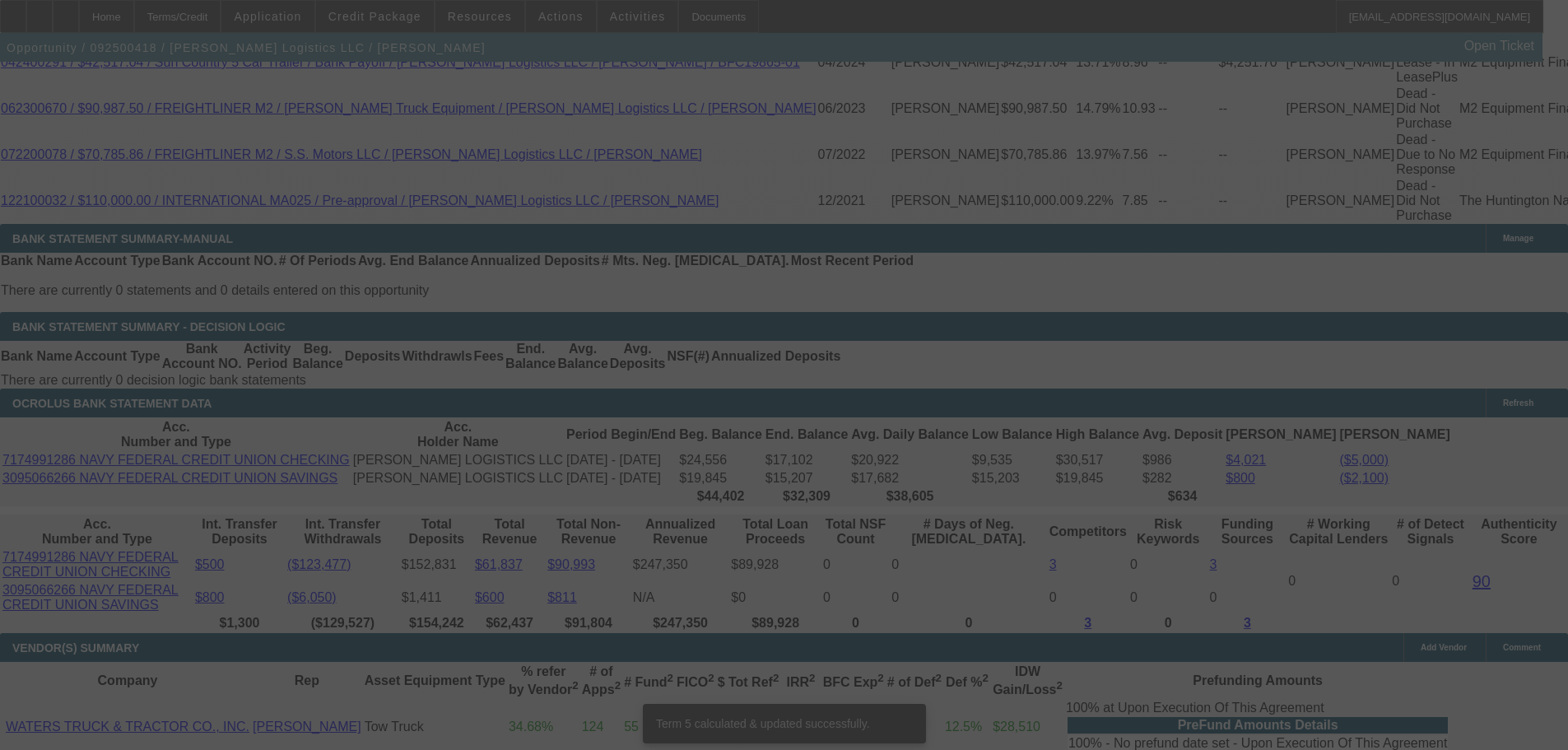
scroll to position [3016, 0]
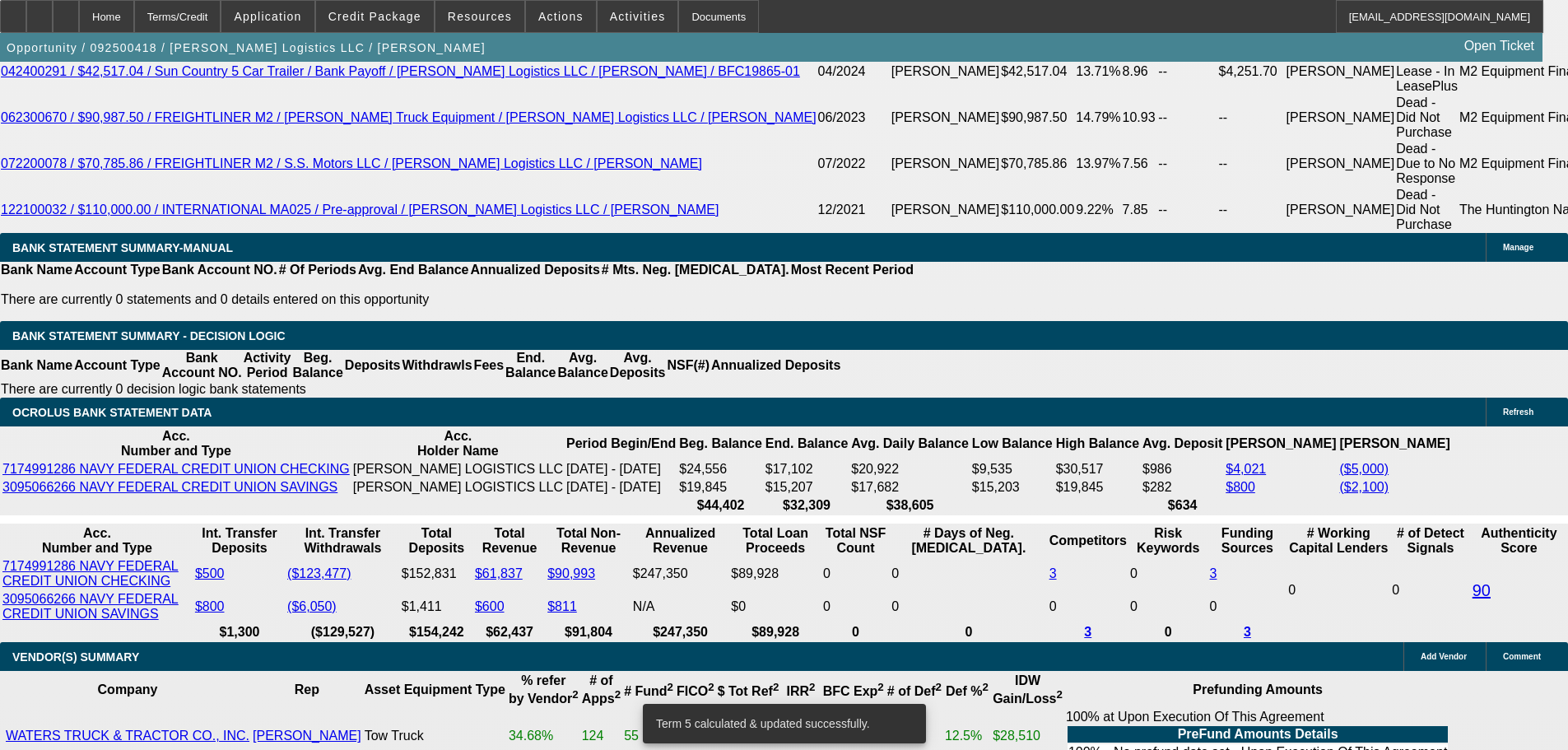
drag, startPoint x: 245, startPoint y: 367, endPoint x: 410, endPoint y: 390, distance: 166.6
type input "22"
type input "$44.00"
type input "UNKNOWN"
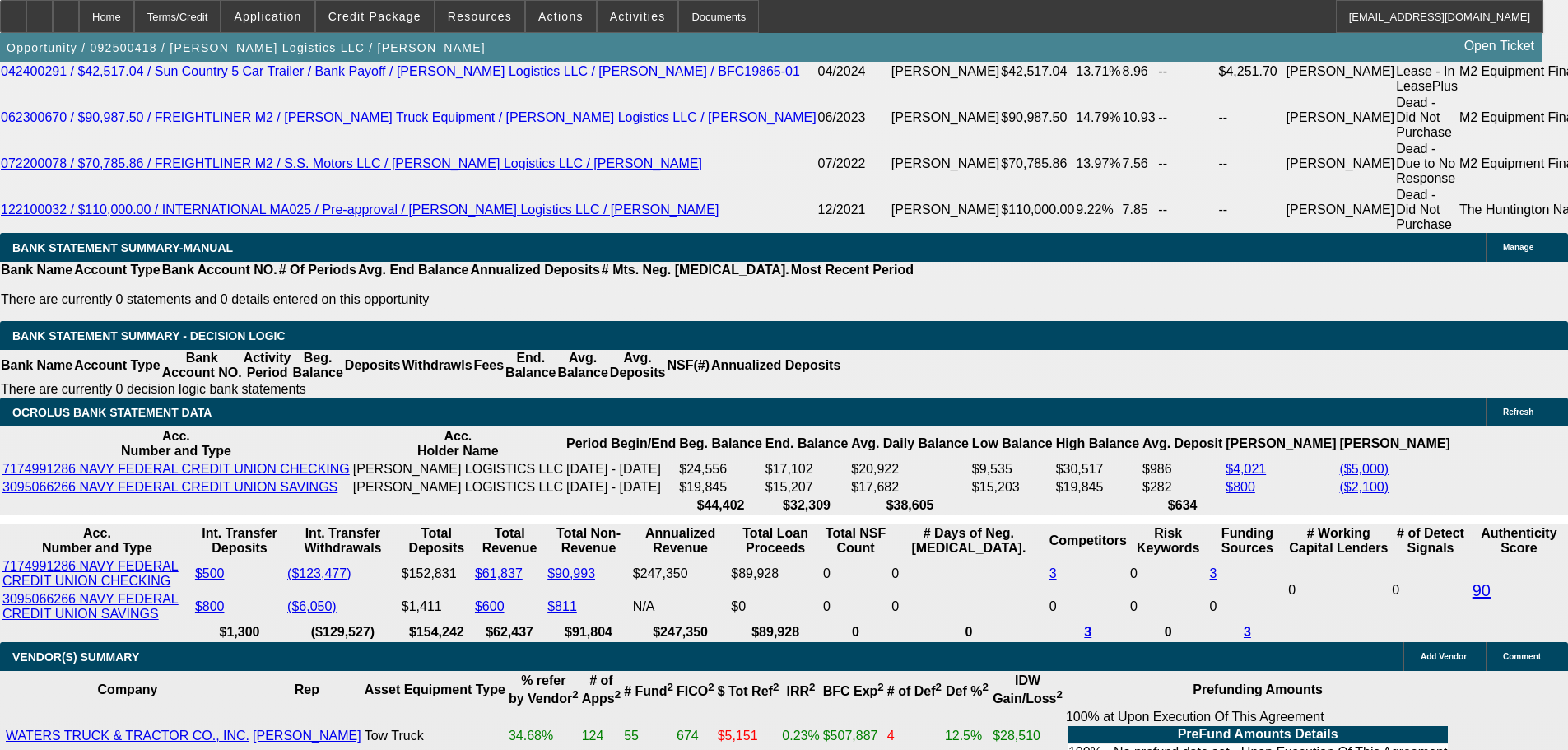
type input "2260"
type input "10.1"
type input "$4,520.00"
type input "$2,260.00"
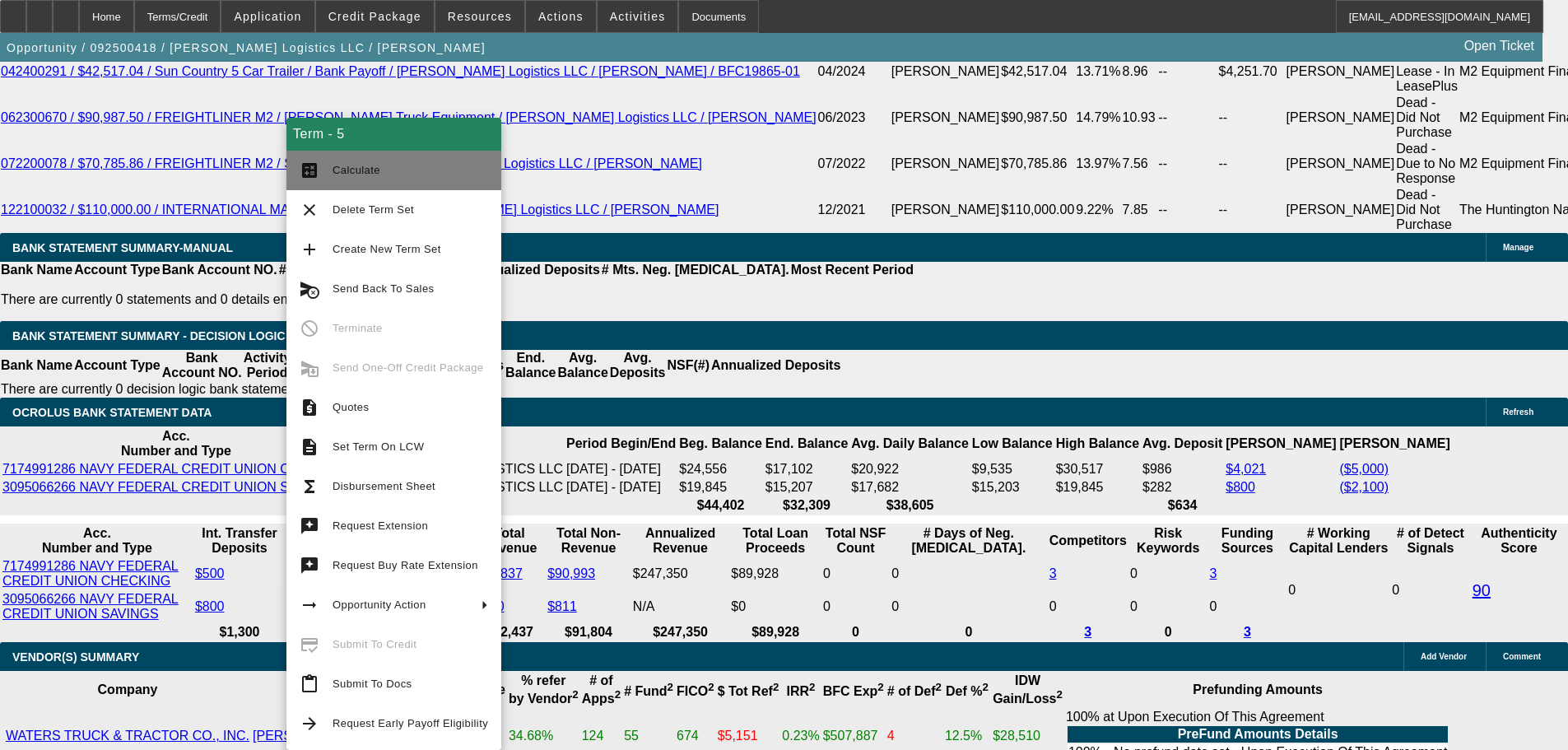
click at [367, 186] on button "calculate Calculate" at bounding box center [394, 170] width 214 height 40
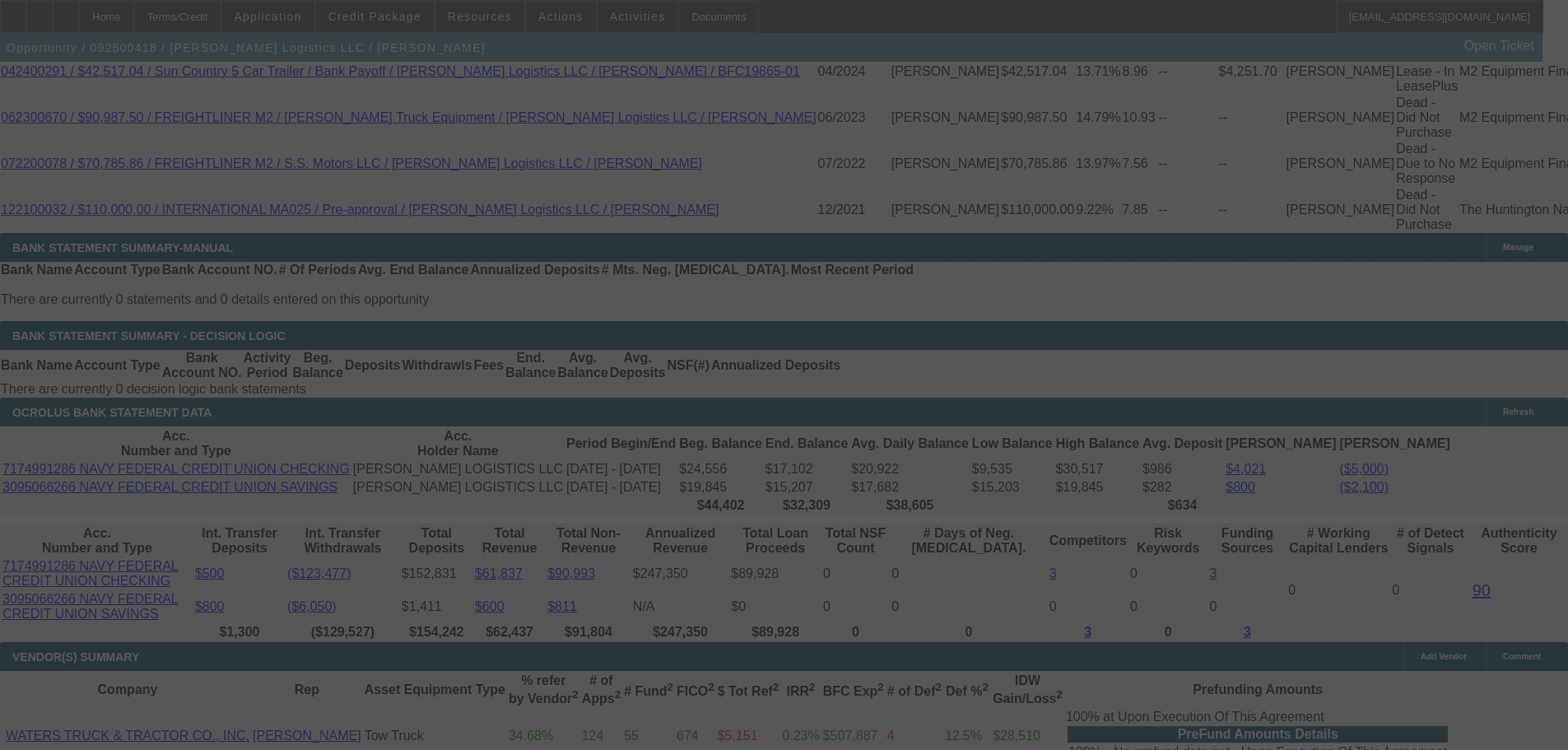
select select "0"
select select "2"
select select "0"
select select "6"
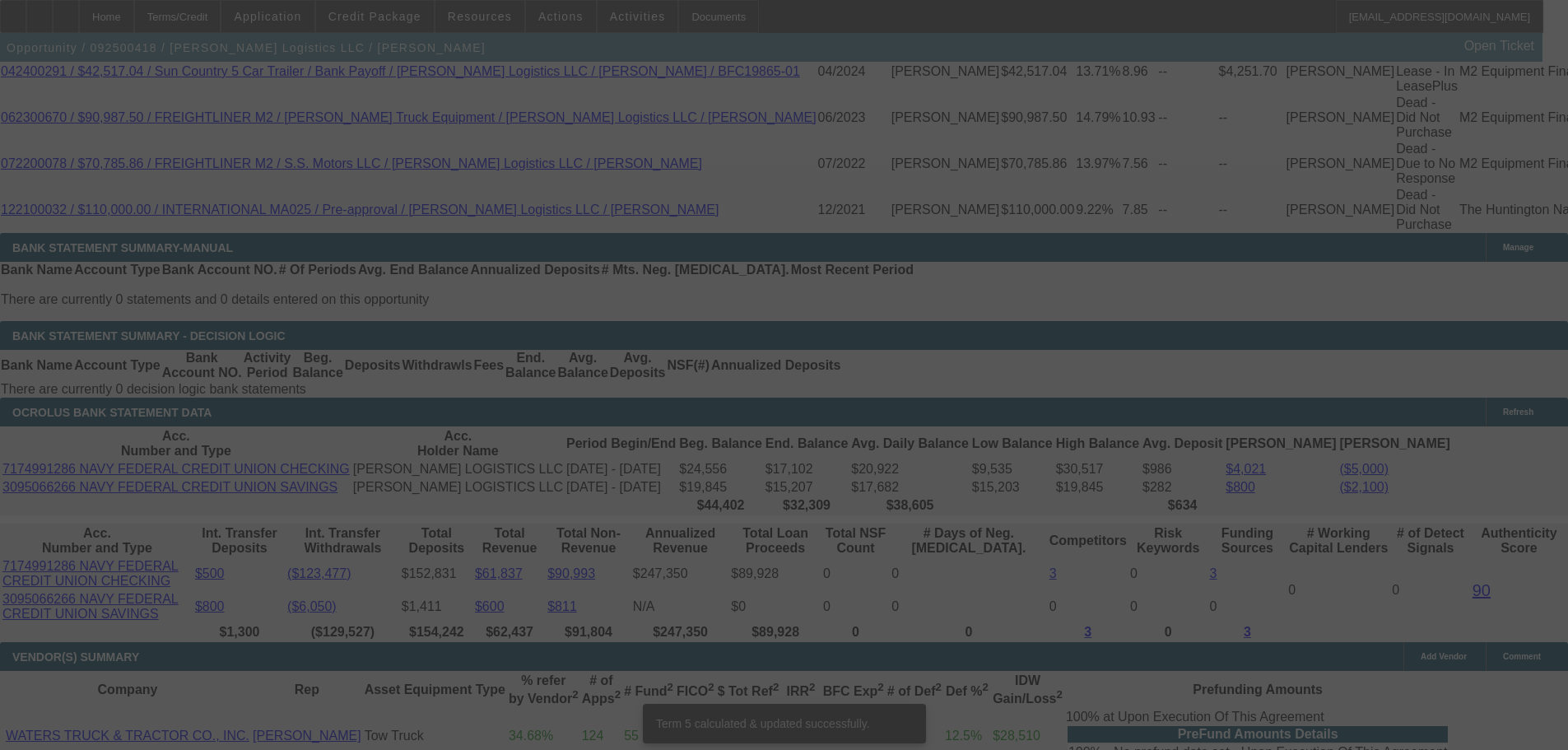
scroll to position [3006, 0]
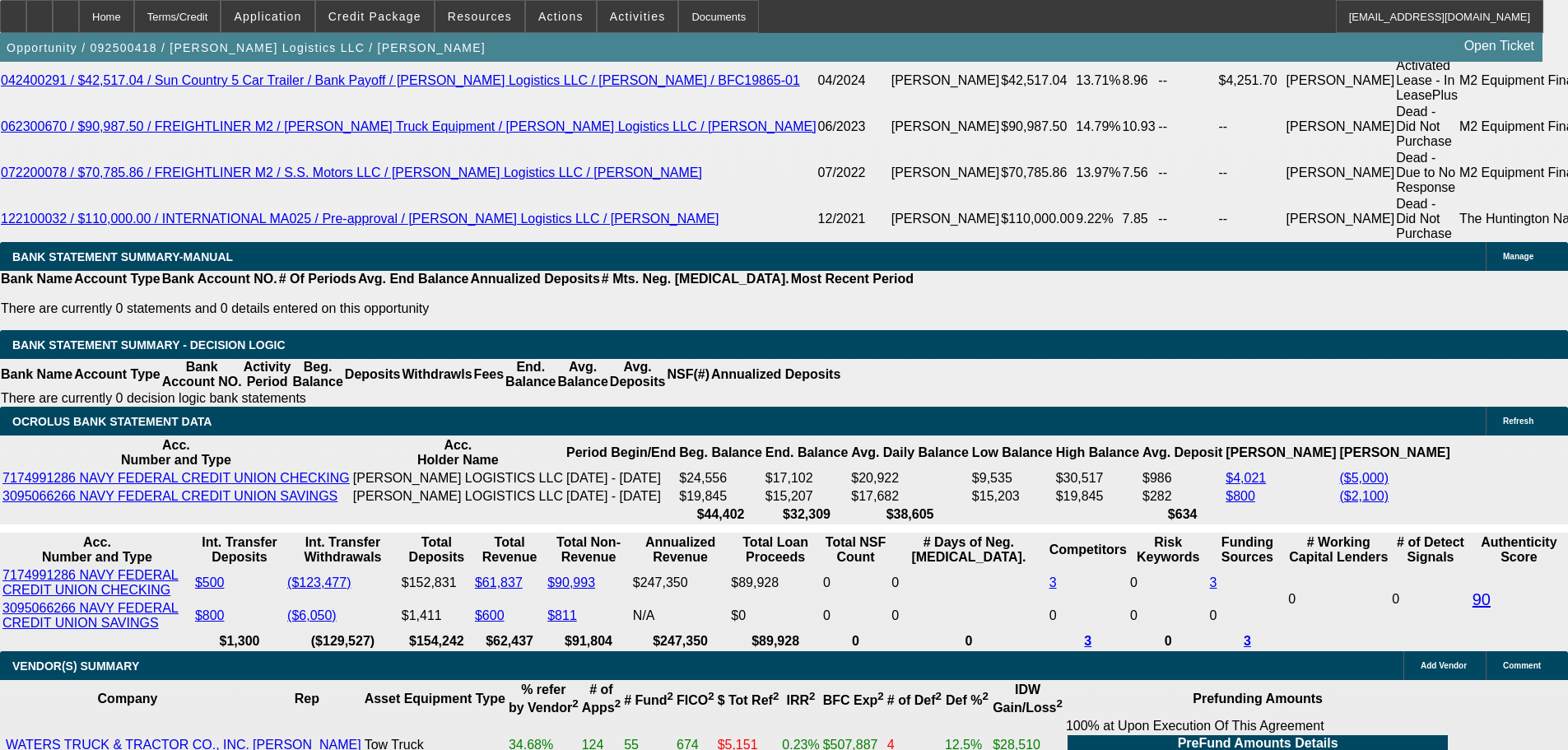
drag, startPoint x: 250, startPoint y: 373, endPoint x: 348, endPoint y: 381, distance: 98.3
type input "22"
type input "$44.00"
type input "UNKNOWN"
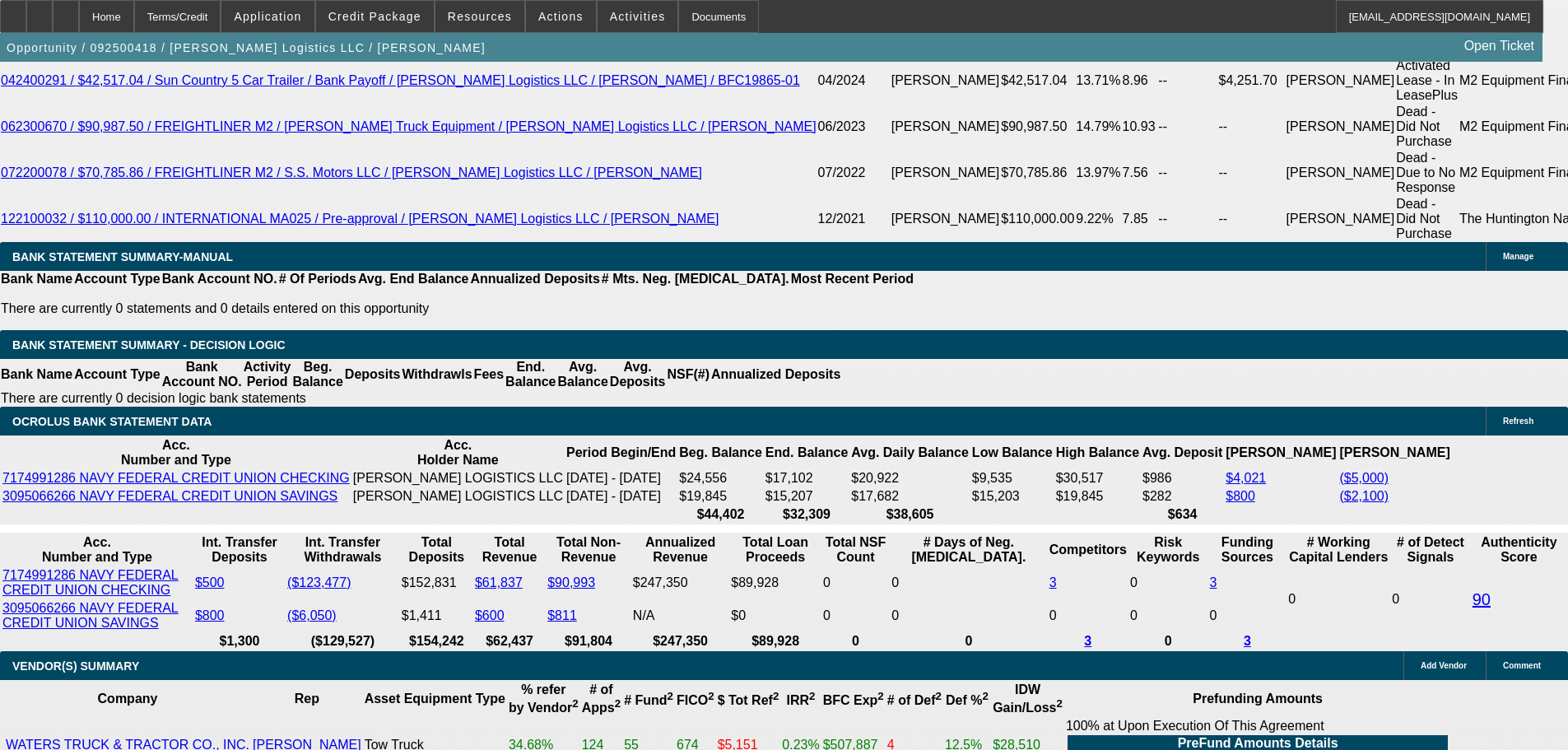
type input "2265"
type input "$4,530.00"
type input "10.2"
type input "$2,265.00"
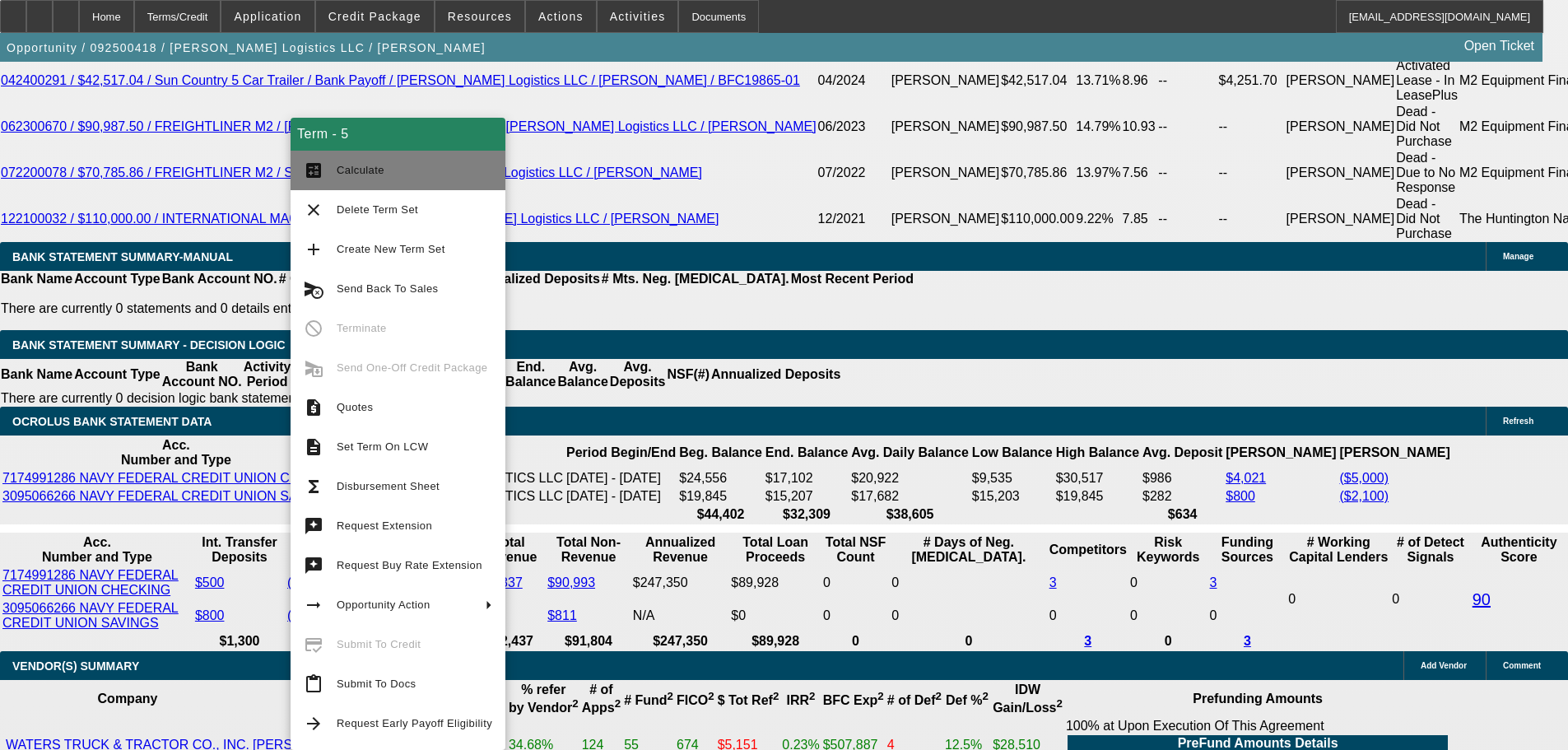
click at [382, 163] on span "Calculate" at bounding box center [415, 170] width 156 height 19
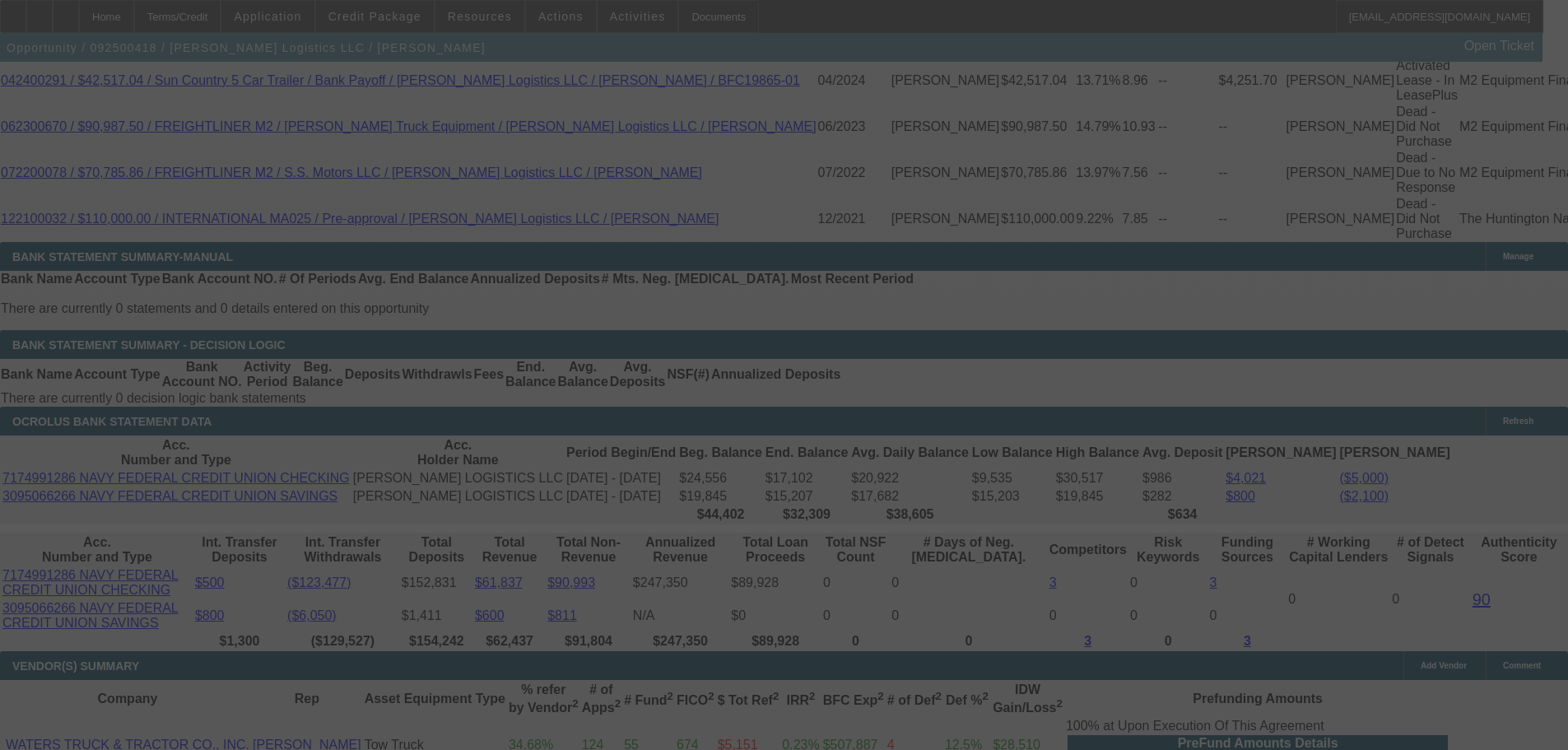
scroll to position [2997, 0]
select select "0"
select select "2"
select select "0"
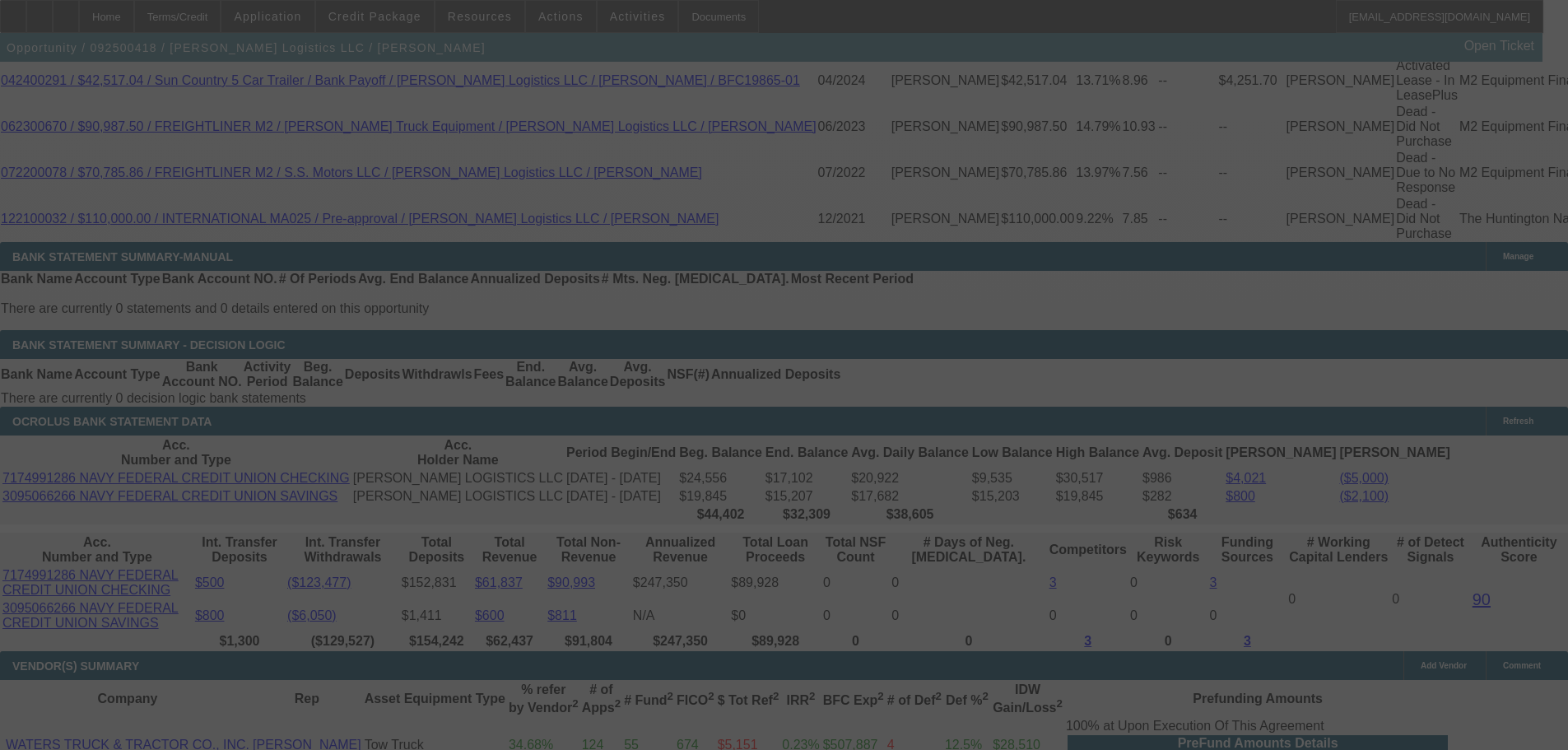
select select "6"
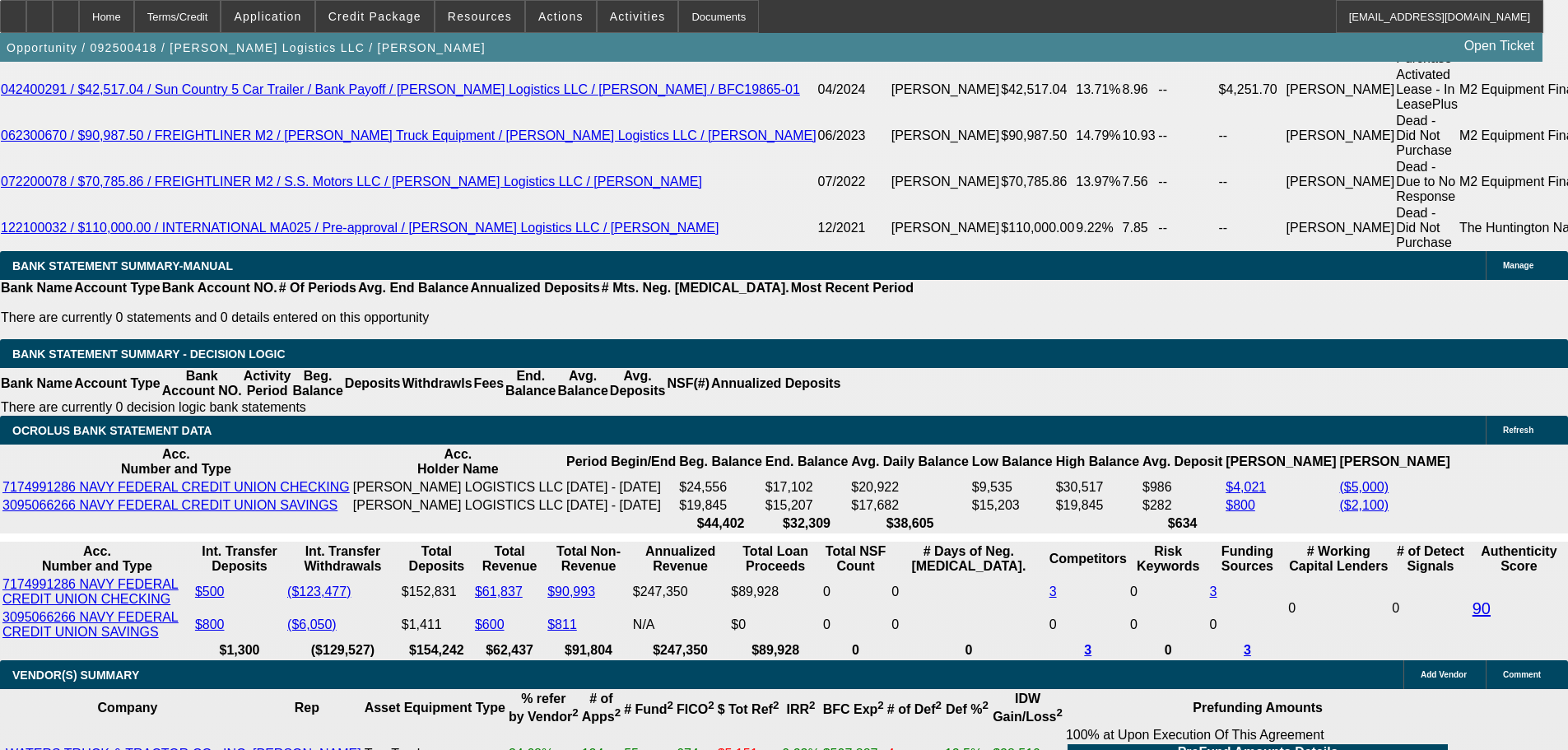
drag, startPoint x: 237, startPoint y: 382, endPoint x: 338, endPoint y: 394, distance: 101.7
type input "22"
type input "$44.00"
type input "UNKNOWN"
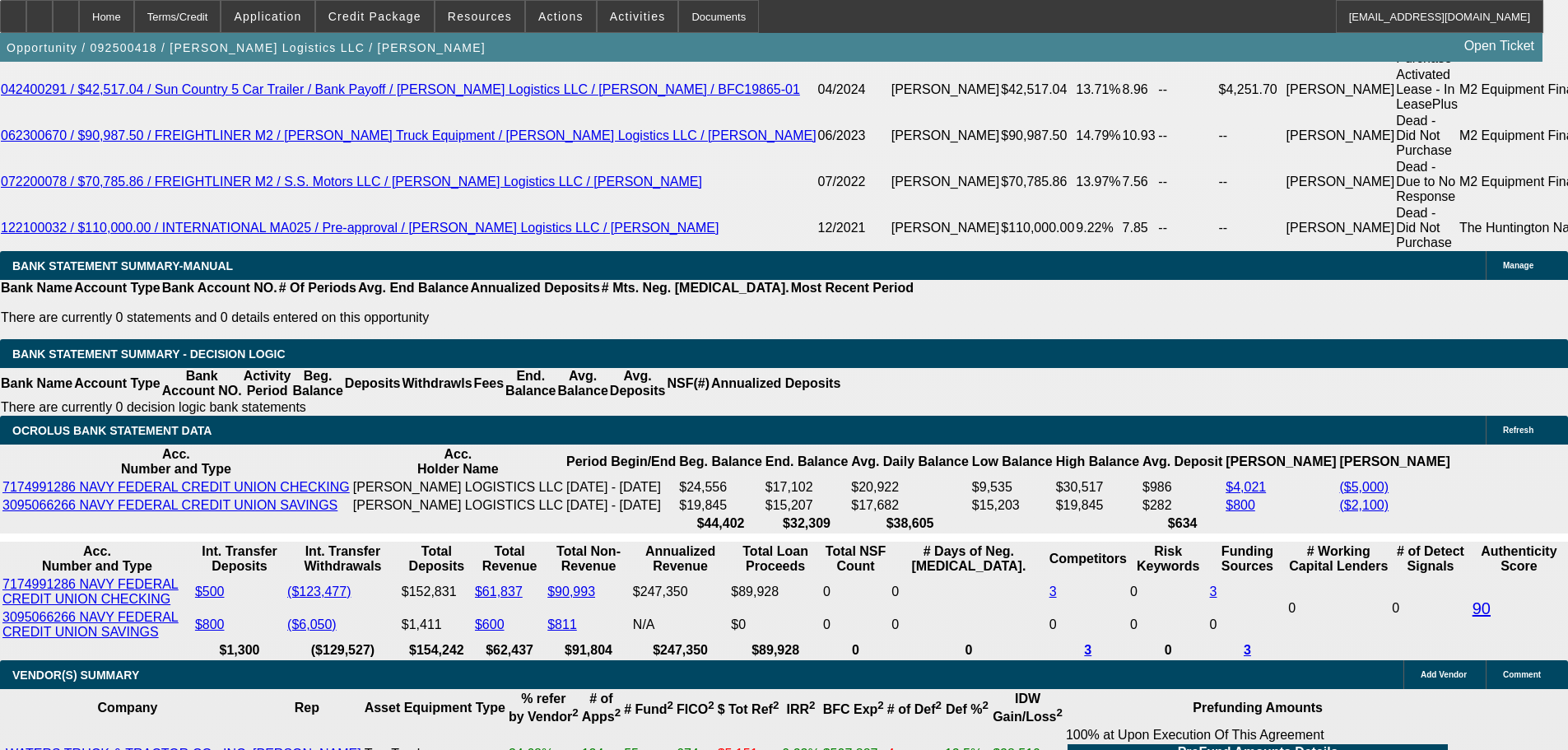
type input "2275"
type input "10.3"
type input "$4,550.00"
type input "$2,275.00"
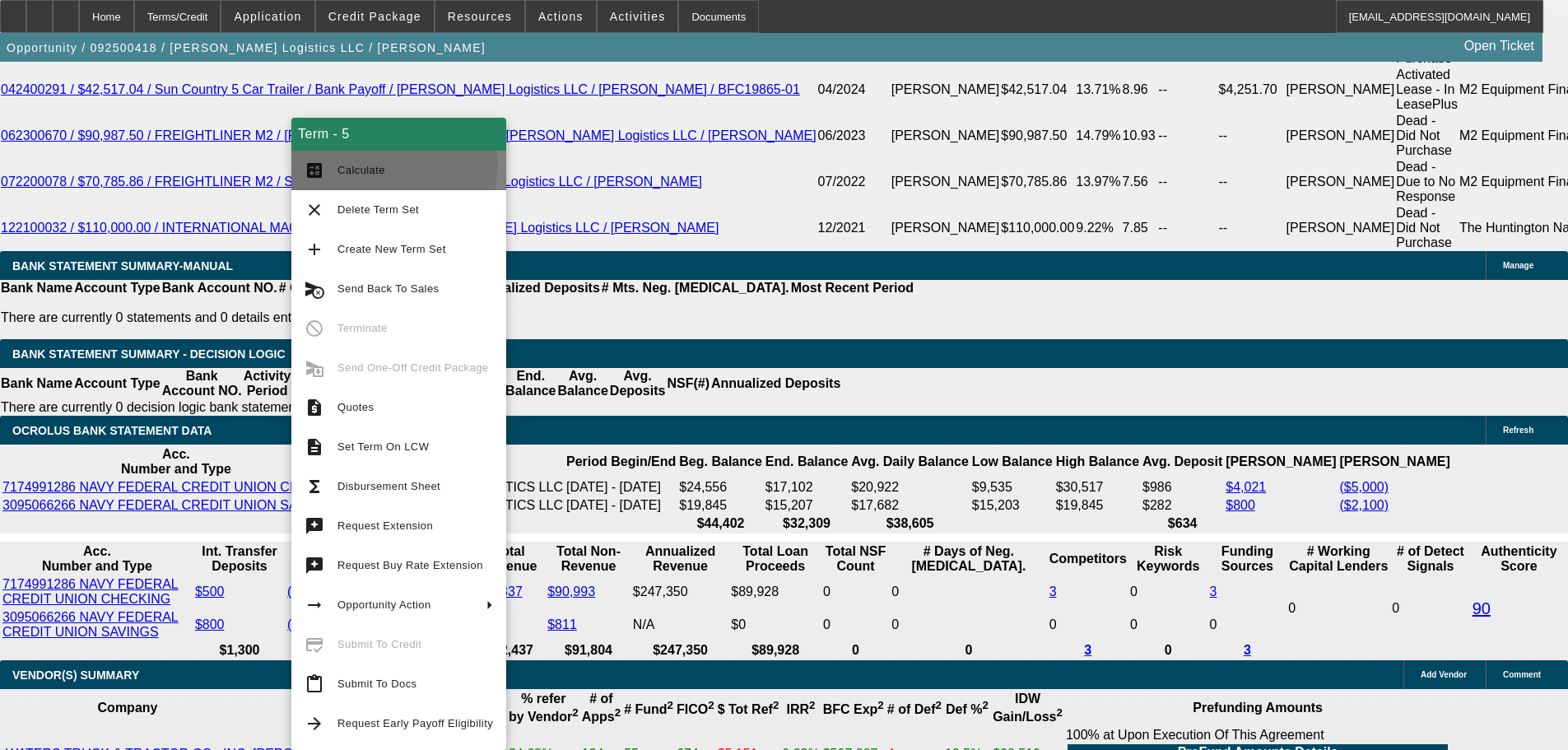
click at [363, 163] on span "Calculate" at bounding box center [416, 170] width 156 height 19
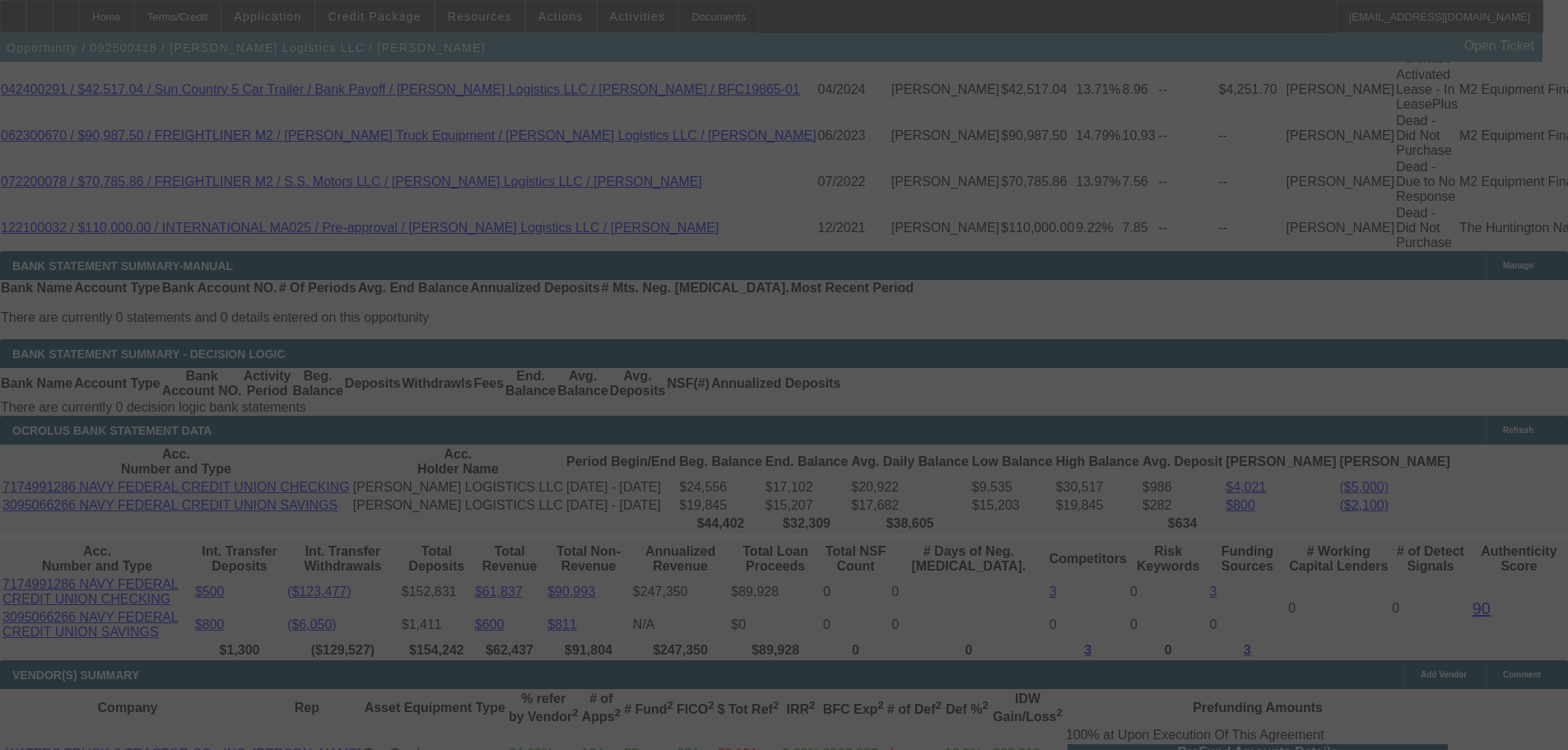
select select "0"
select select "2"
select select "0"
select select "6"
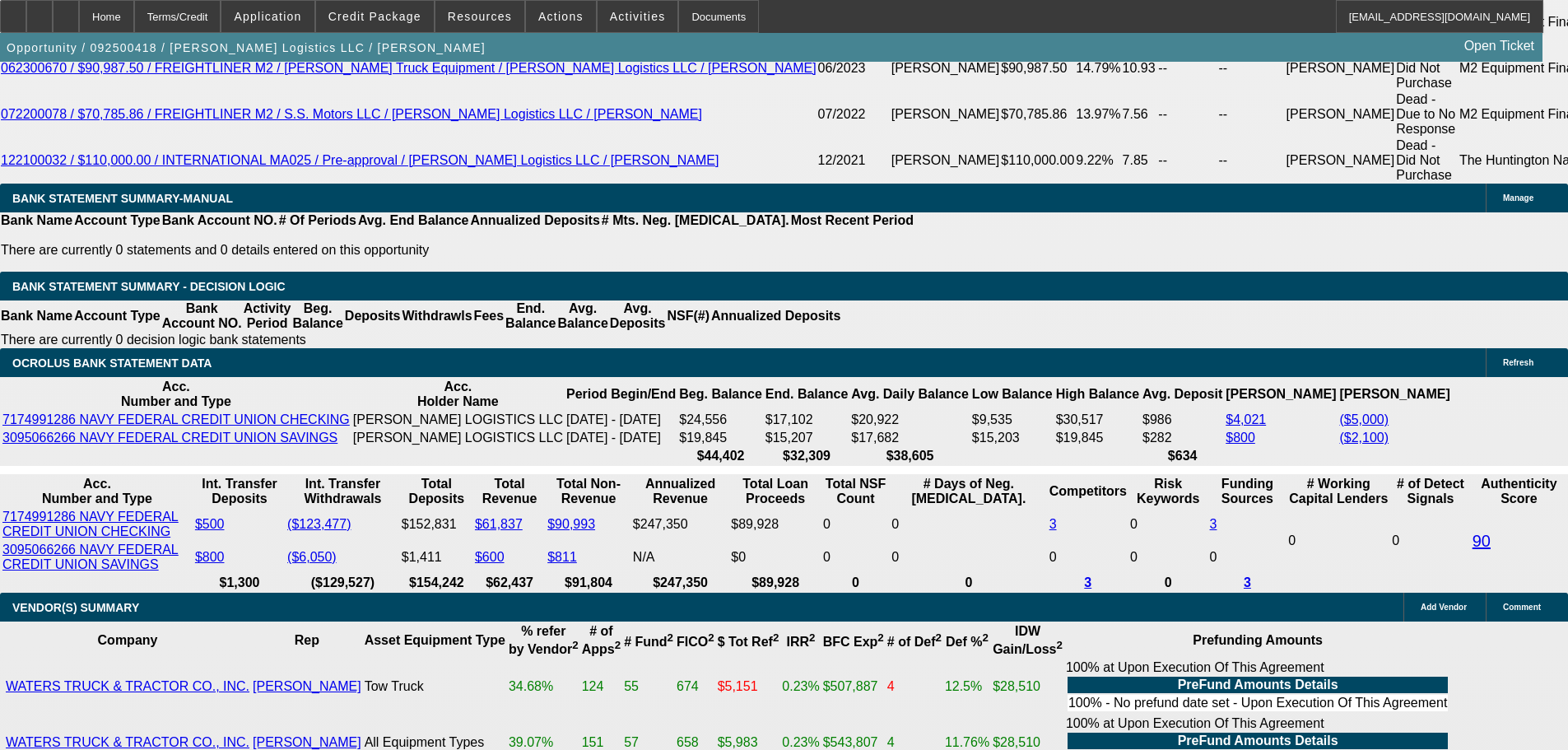
scroll to position [3317, 0]
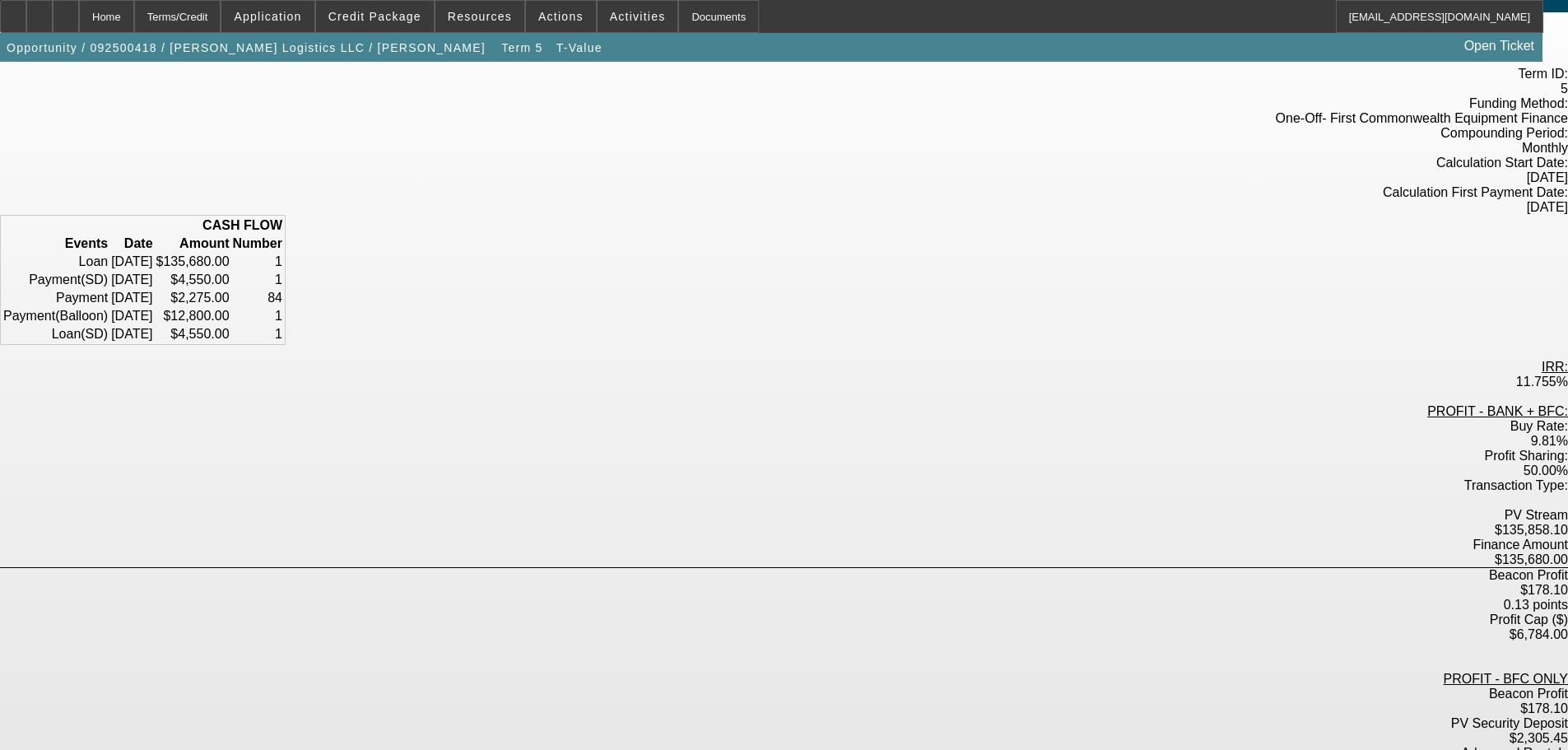
scroll to position [203, 0]
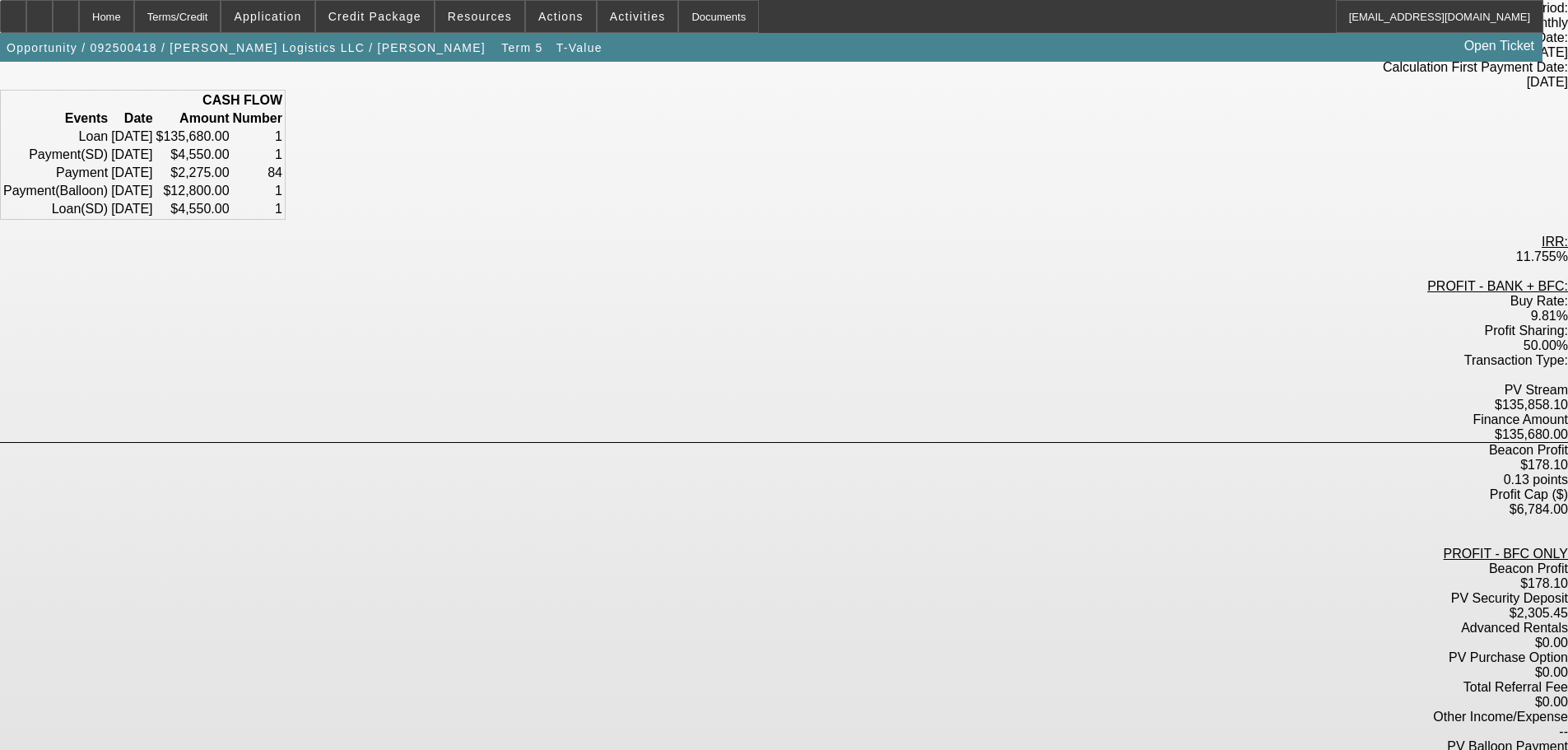
click at [1014, 588] on div "Term ID: 5 Funding Method: One-Off - First Commonwealth Equipment Finance Compo…" at bounding box center [784, 477] width 1568 height 1072
click at [1049, 566] on div "Term ID: 5 Funding Method: One-Off - First Commonwealth Equipment Finance Compo…" at bounding box center [784, 470] width 1568 height 1086
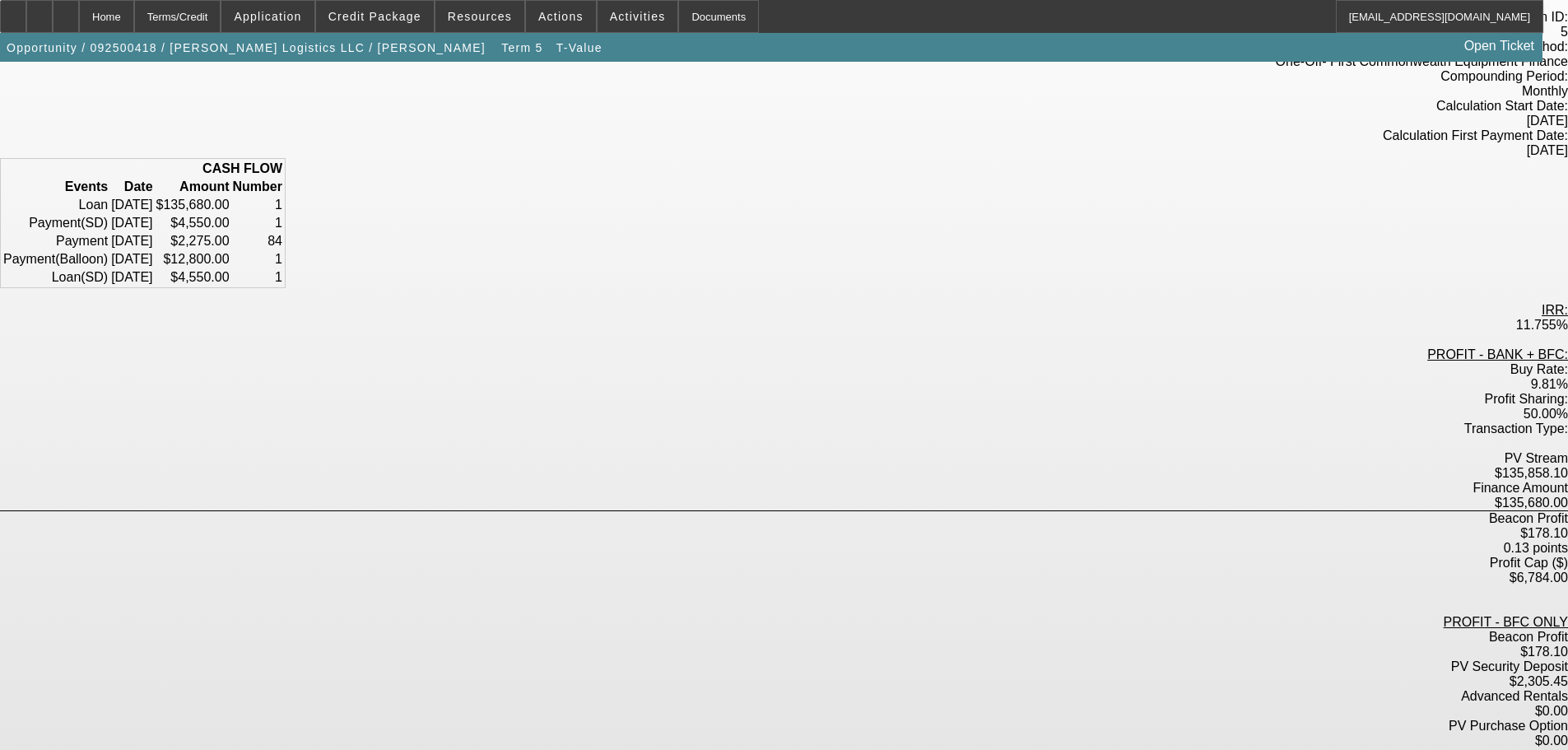
scroll to position [0, 0]
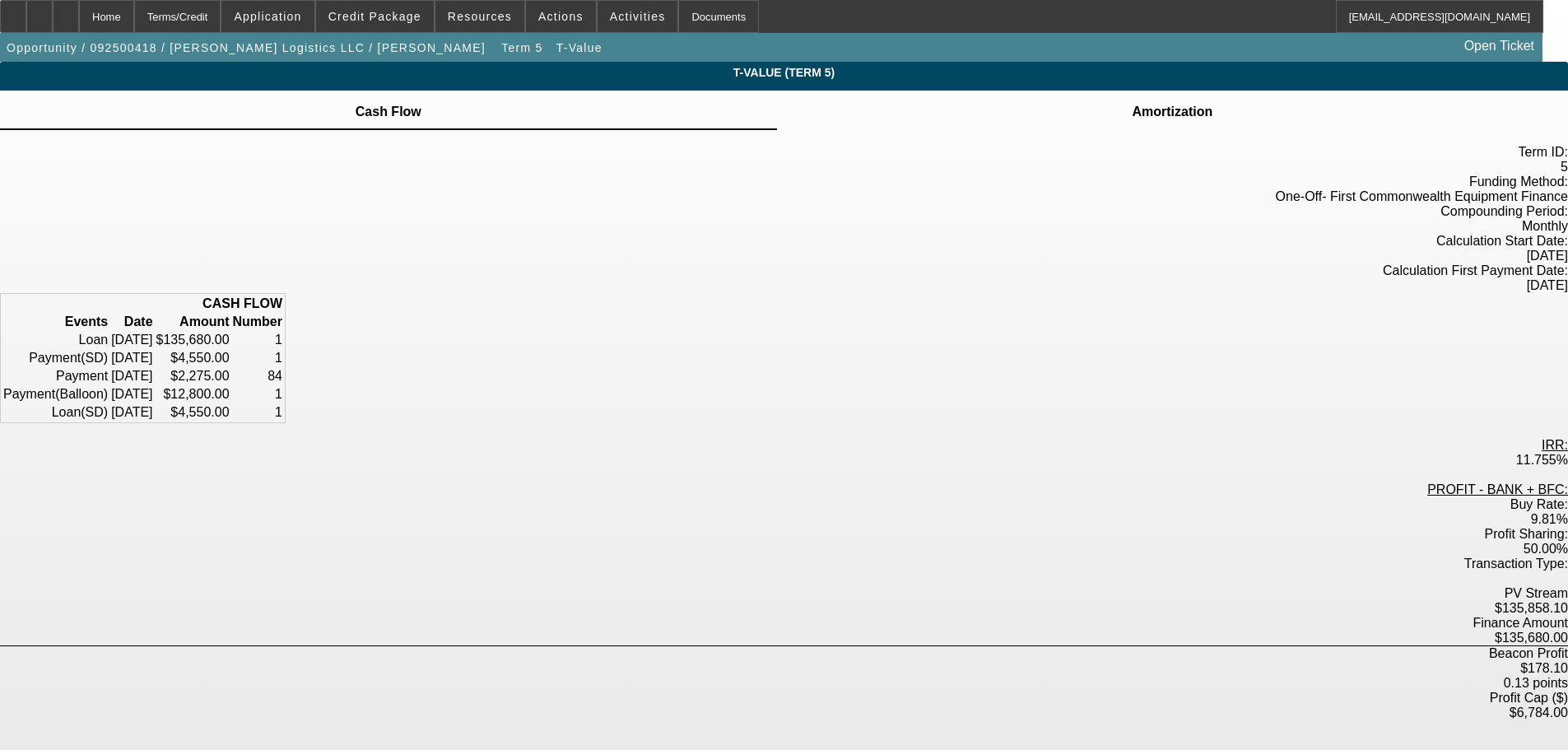
drag, startPoint x: 1142, startPoint y: 371, endPoint x: 1147, endPoint y: 399, distance: 28.4
click at [1146, 369] on div "Term ID: 5 Funding Method: One-Off - First Commonwealth Equipment Finance Compo…" at bounding box center [784, 673] width 1568 height 1086
drag, startPoint x: 1134, startPoint y: 433, endPoint x: 1109, endPoint y: 454, distance: 32.6
click at [1133, 442] on div "Term ID: 5 Funding Method: One-Off - First Commonwealth Equipment Finance Compo…" at bounding box center [784, 673] width 1568 height 1086
click at [135, 6] on div "Home" at bounding box center [106, 16] width 55 height 32
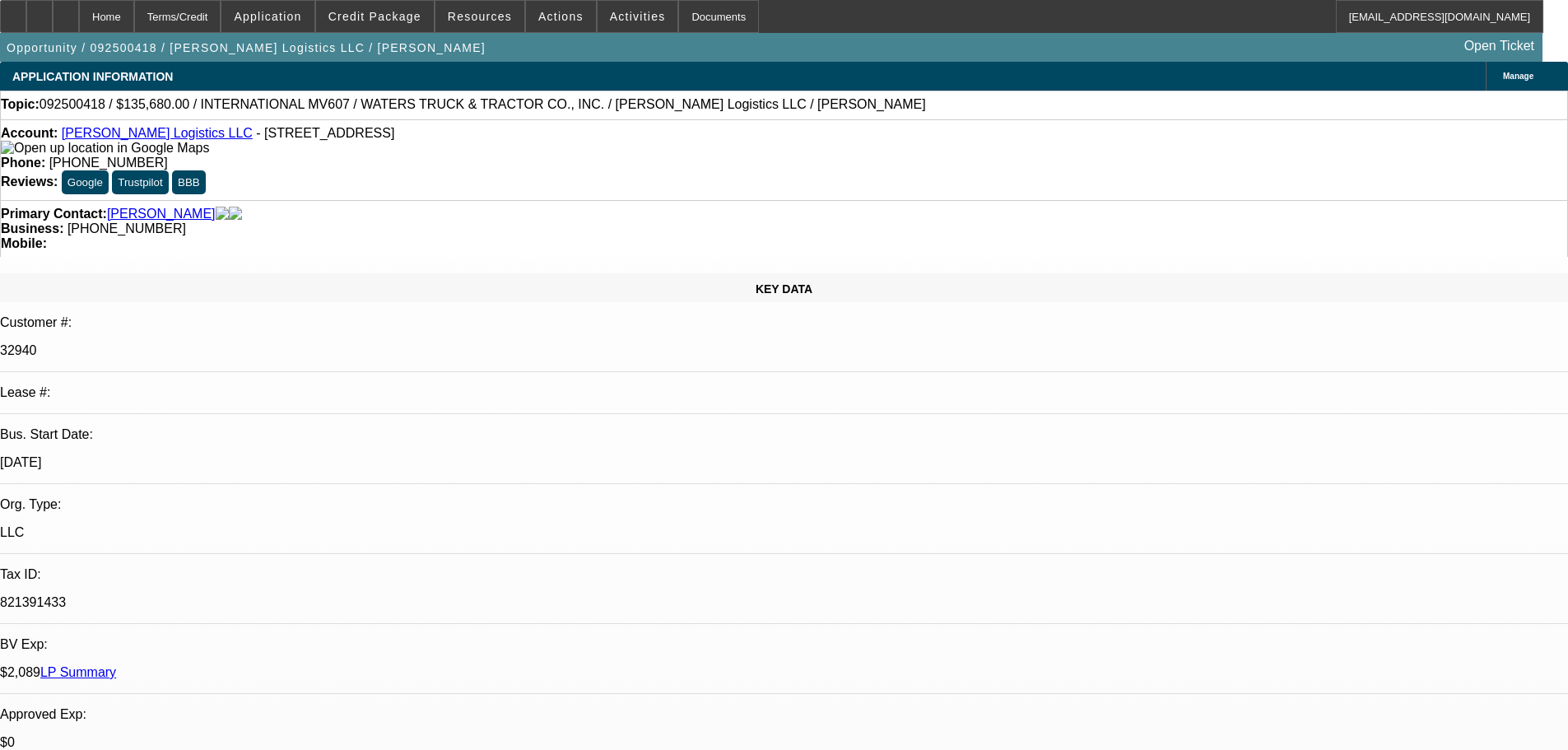
select select "0"
select select "2"
select select "0"
select select "6"
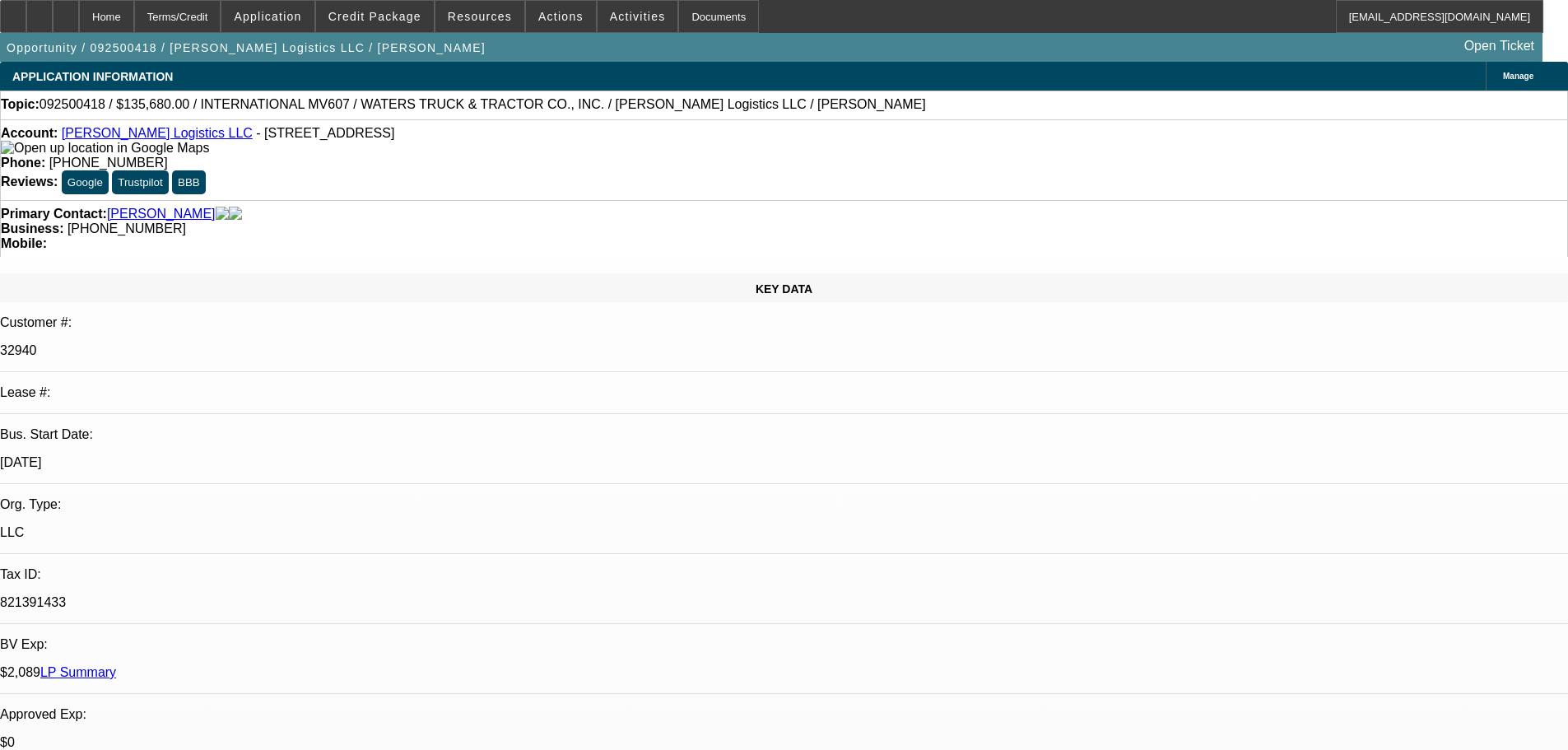
select select "0"
select select "2"
select select "0"
select select "6"
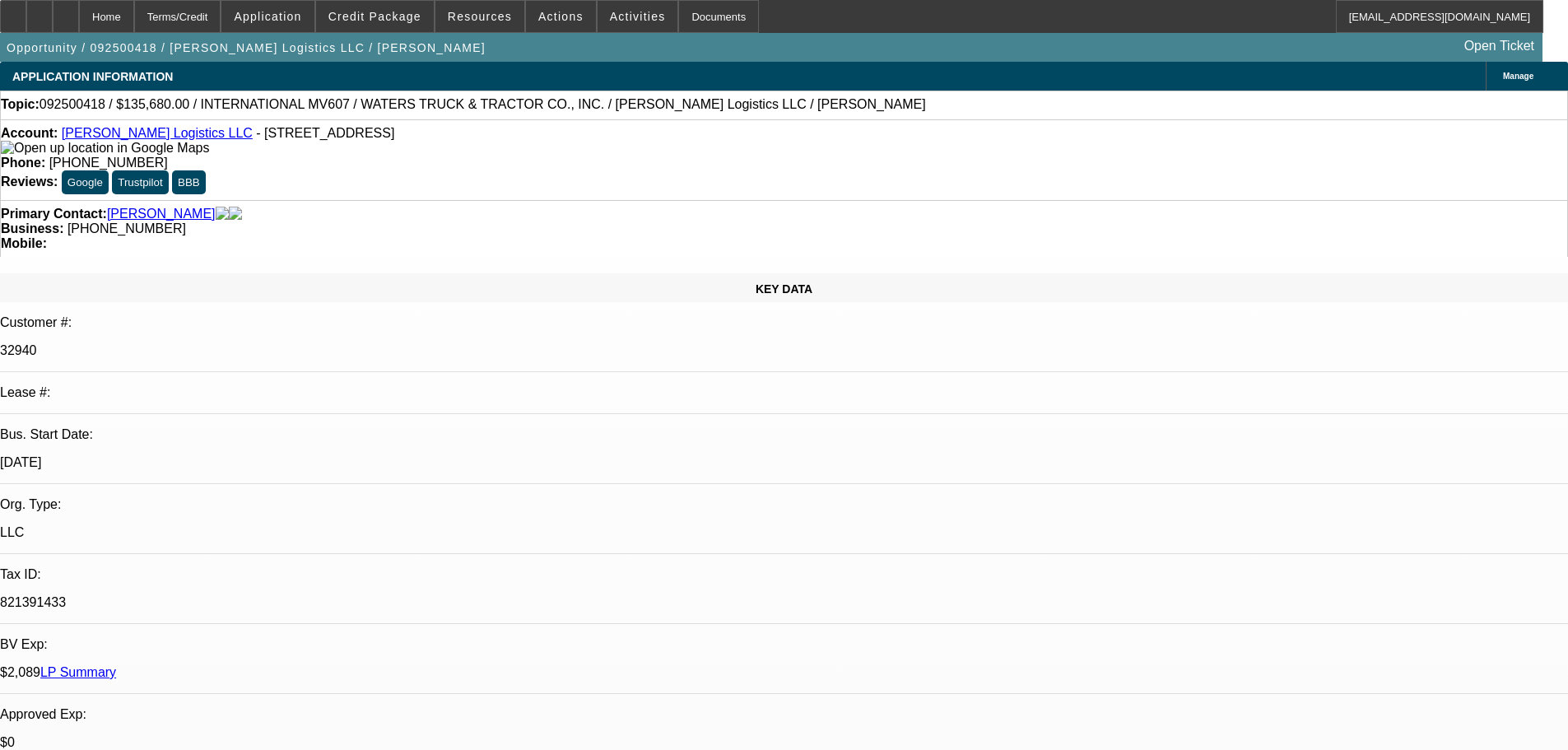
select select "0"
select select "2"
select select "0"
select select "6"
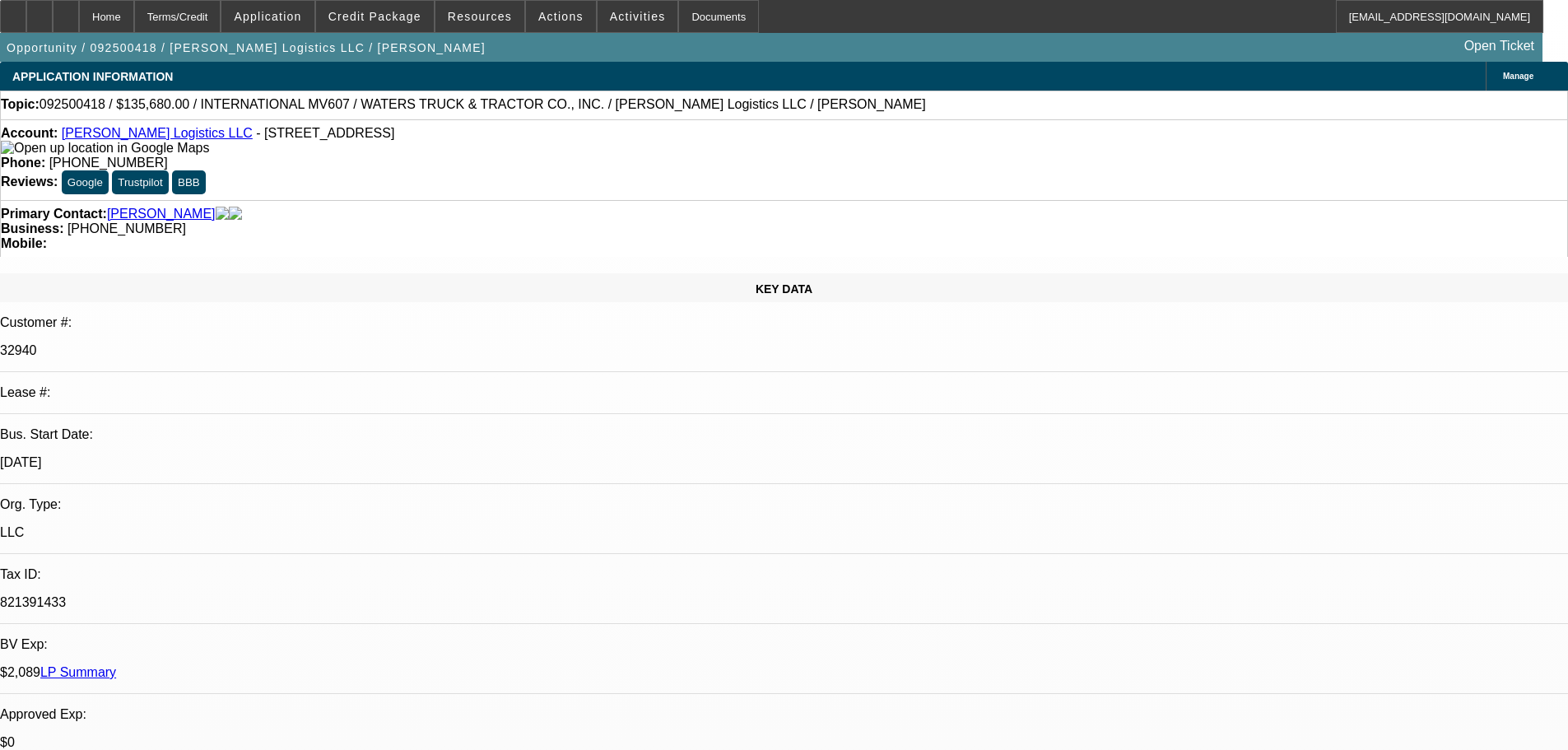
select select "0"
select select "2"
select select "0"
select select "6"
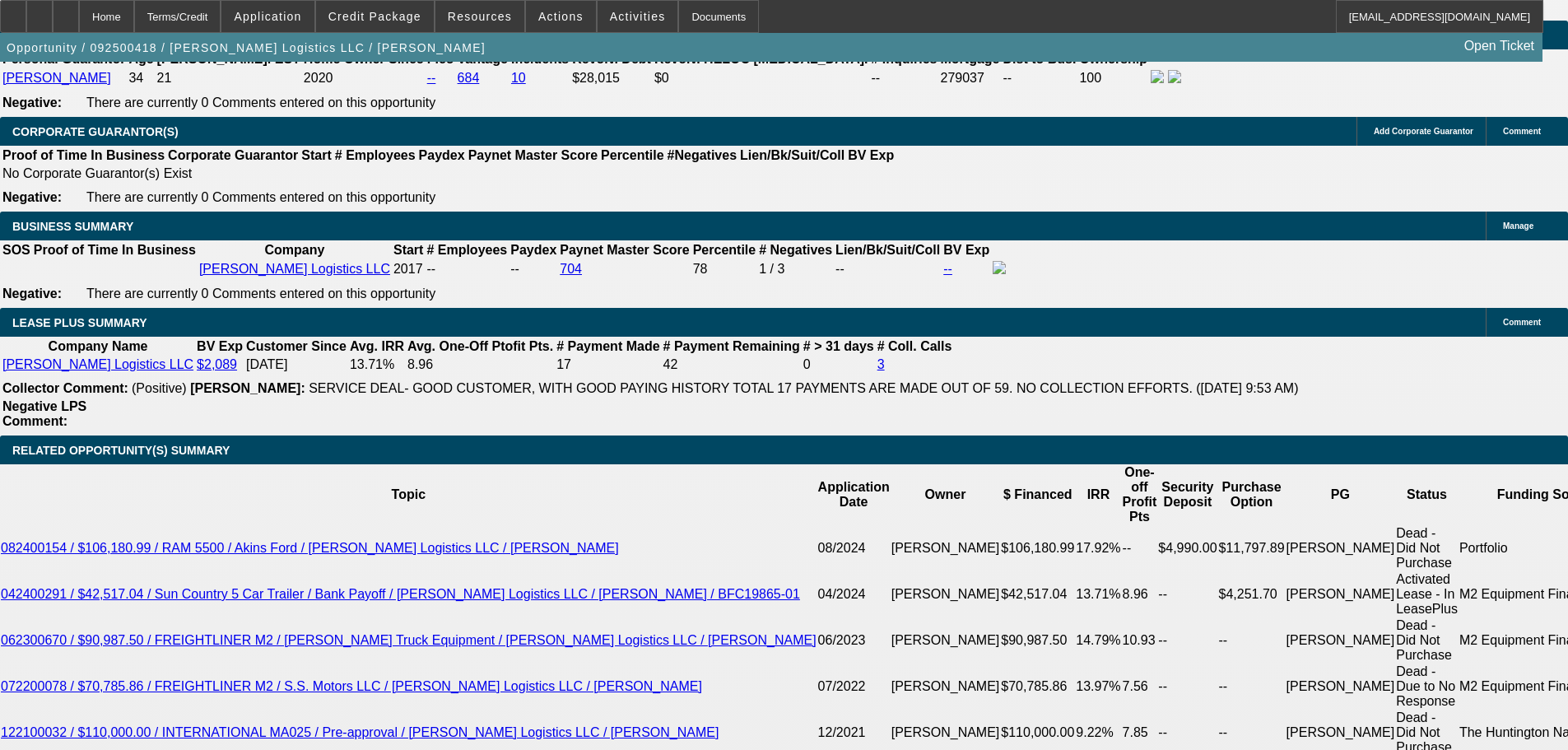
scroll to position [2634, 0]
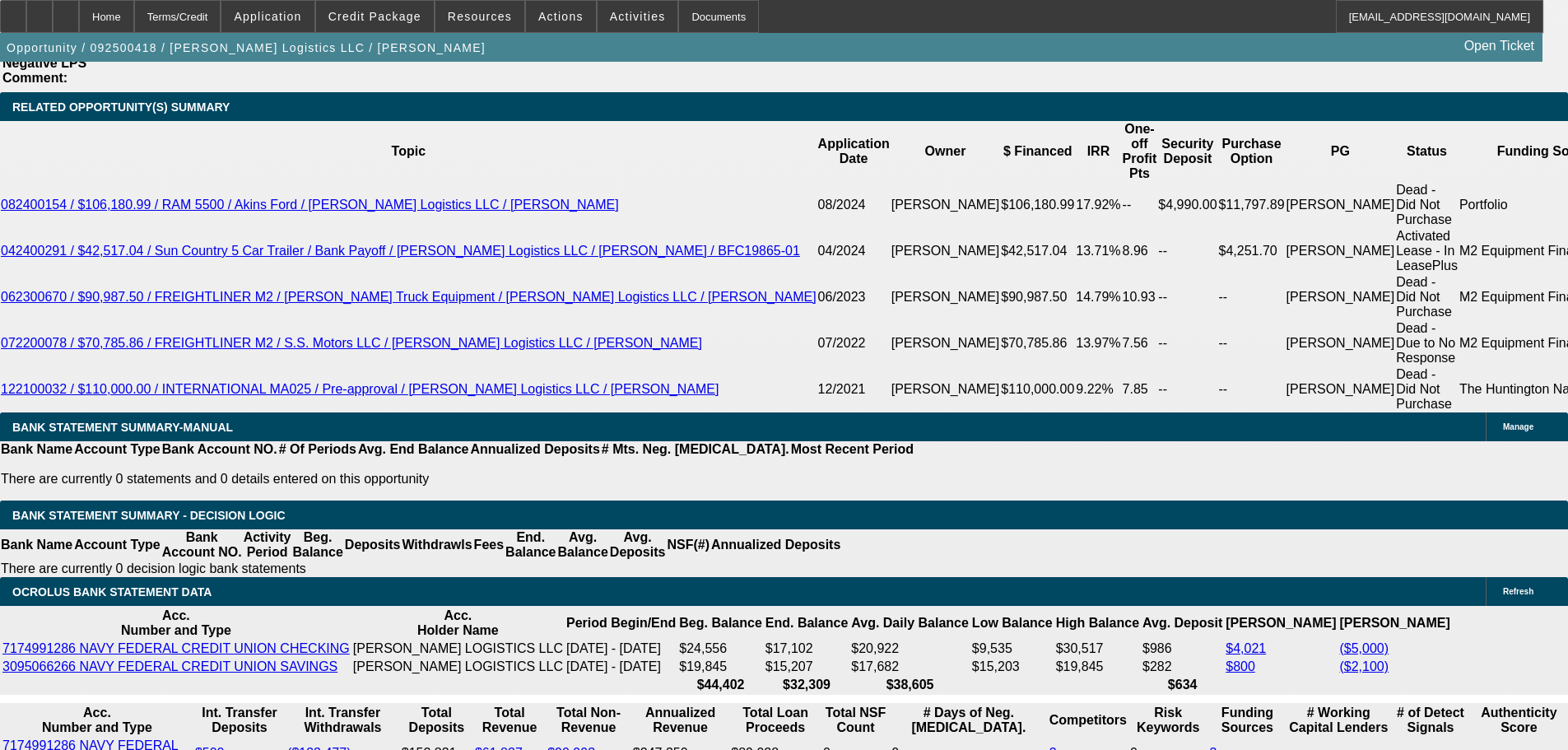
scroll to position [2799, 0]
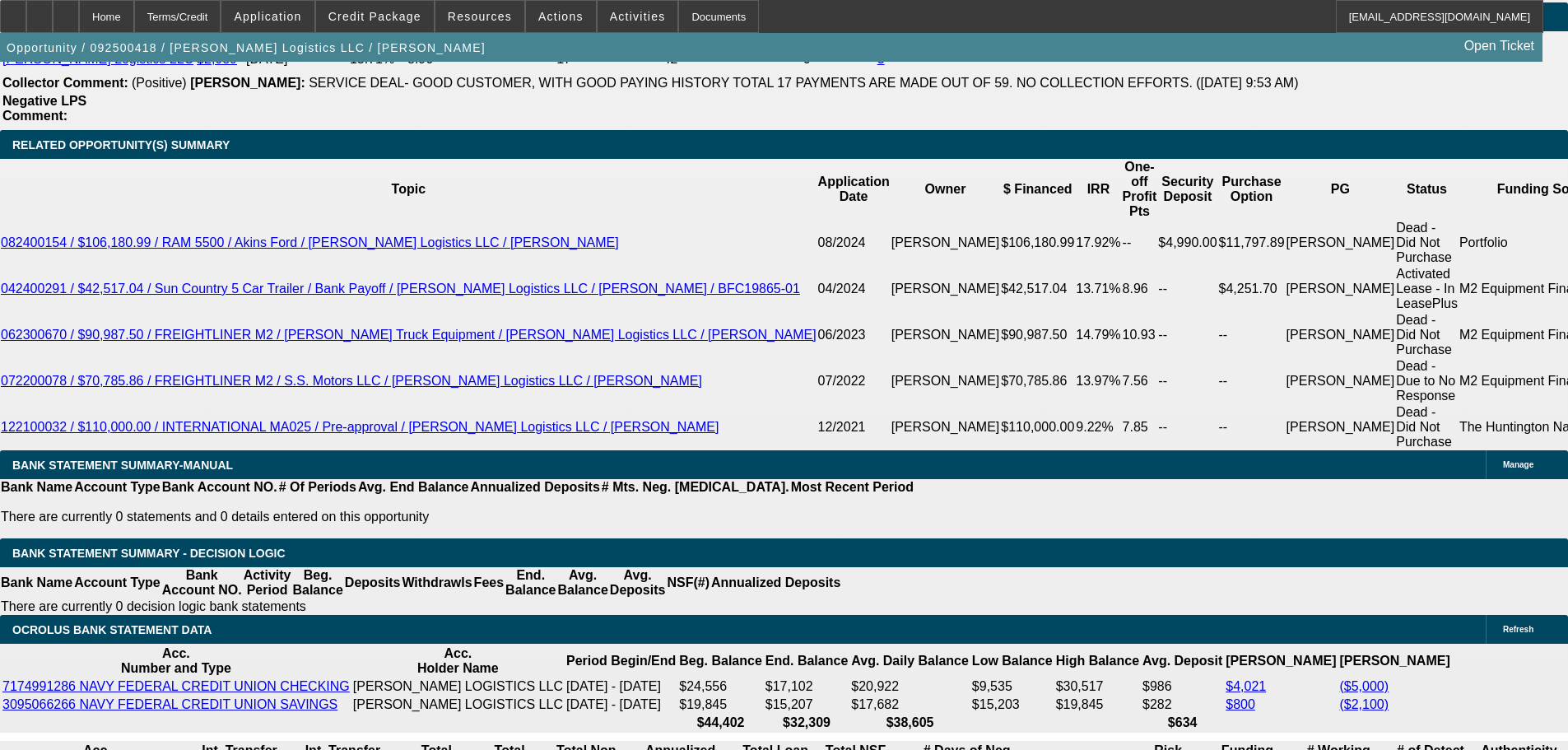
select select "0"
select select "2"
select select "0"
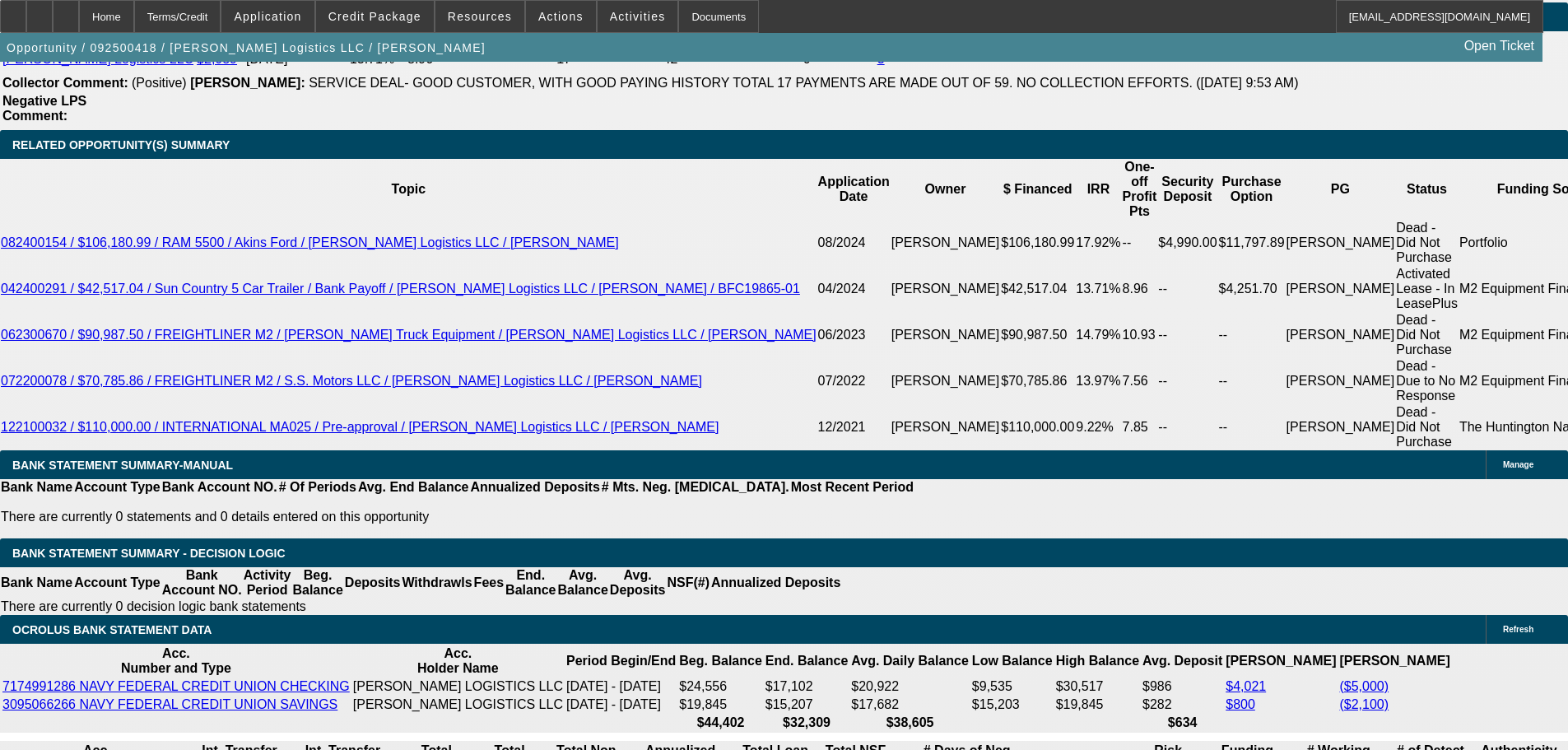
select select "6"
select select "0"
select select "2"
select select "0"
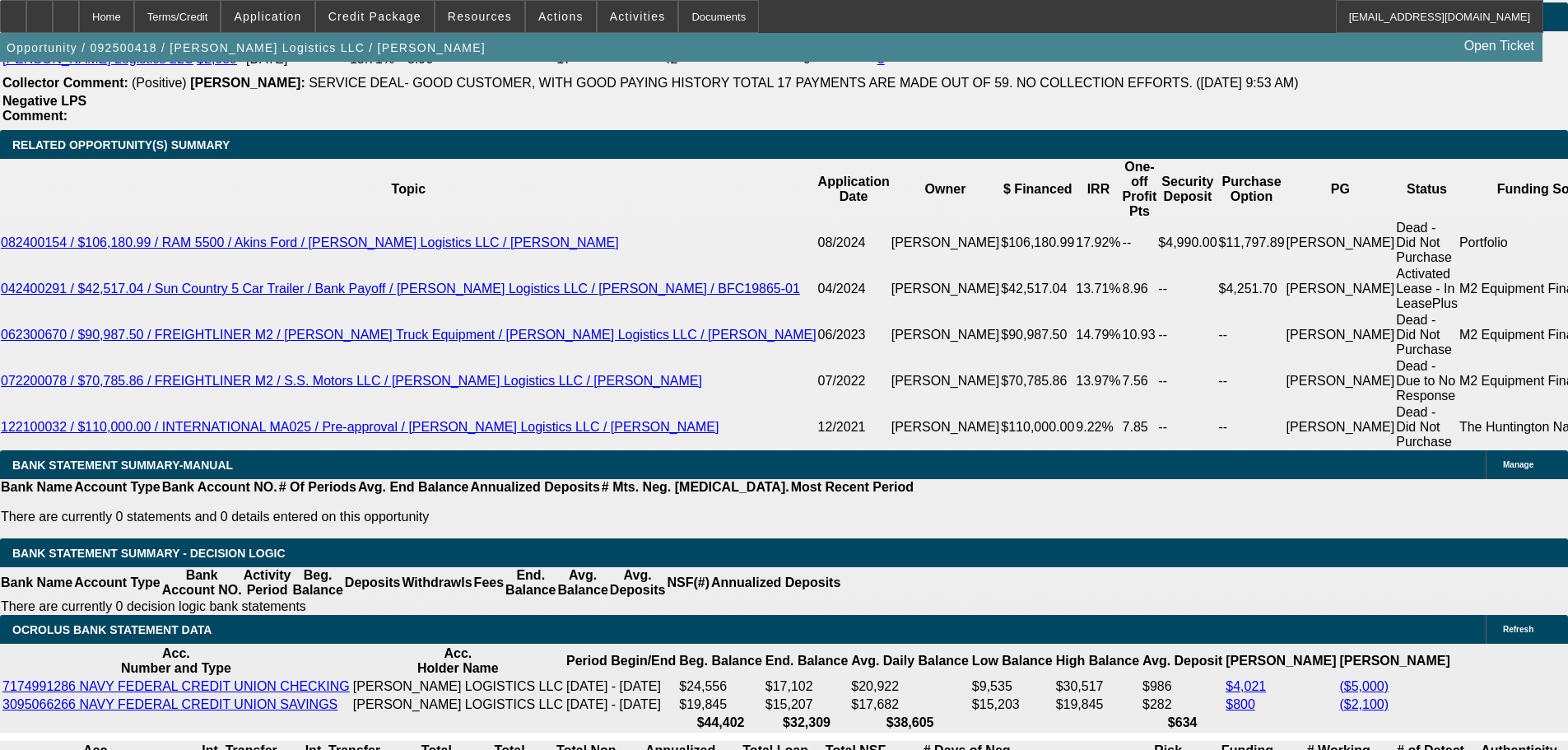
select select "6"
select select "0"
select select "2"
select select "0.1"
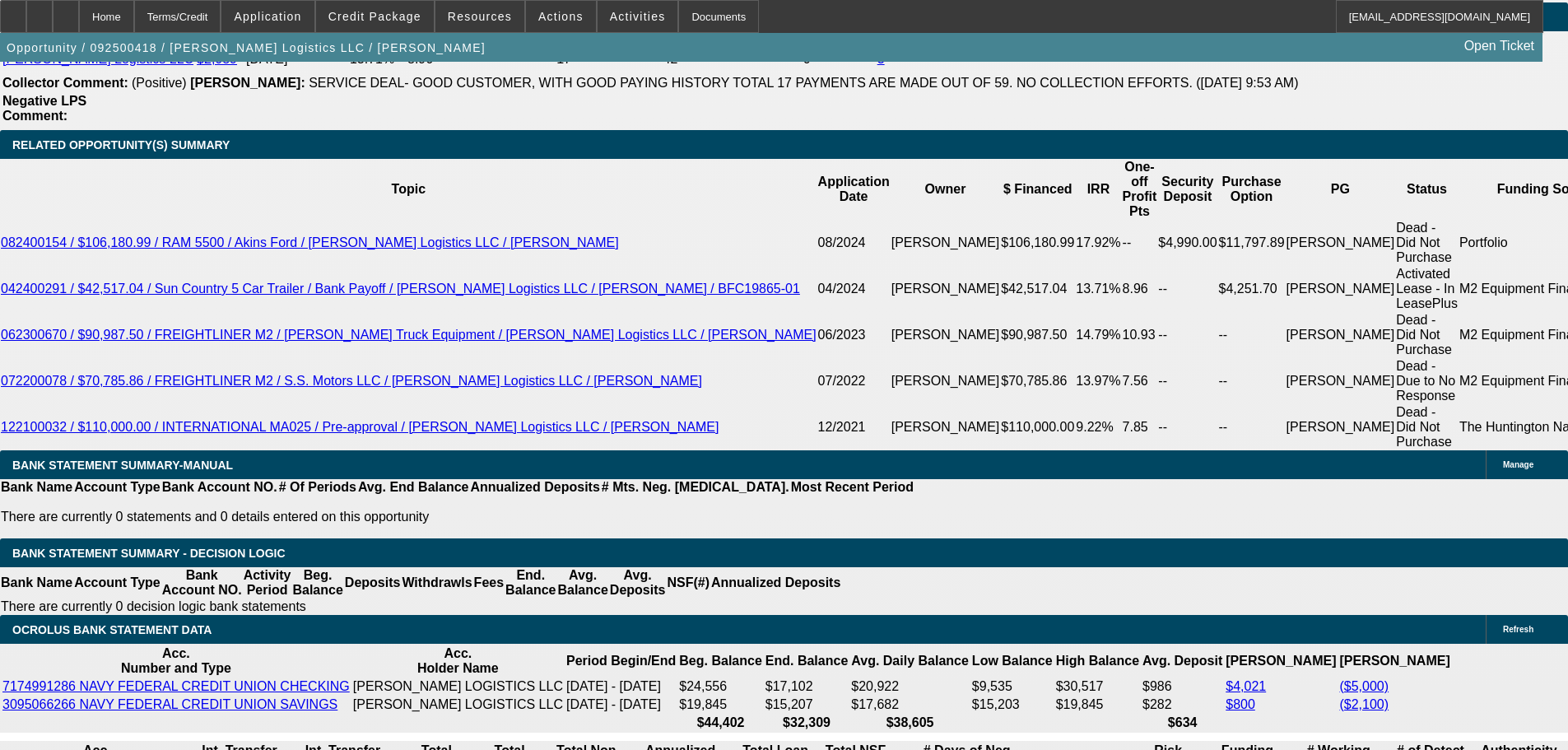
select select "4"
select select "0"
select select "2"
select select "0.1"
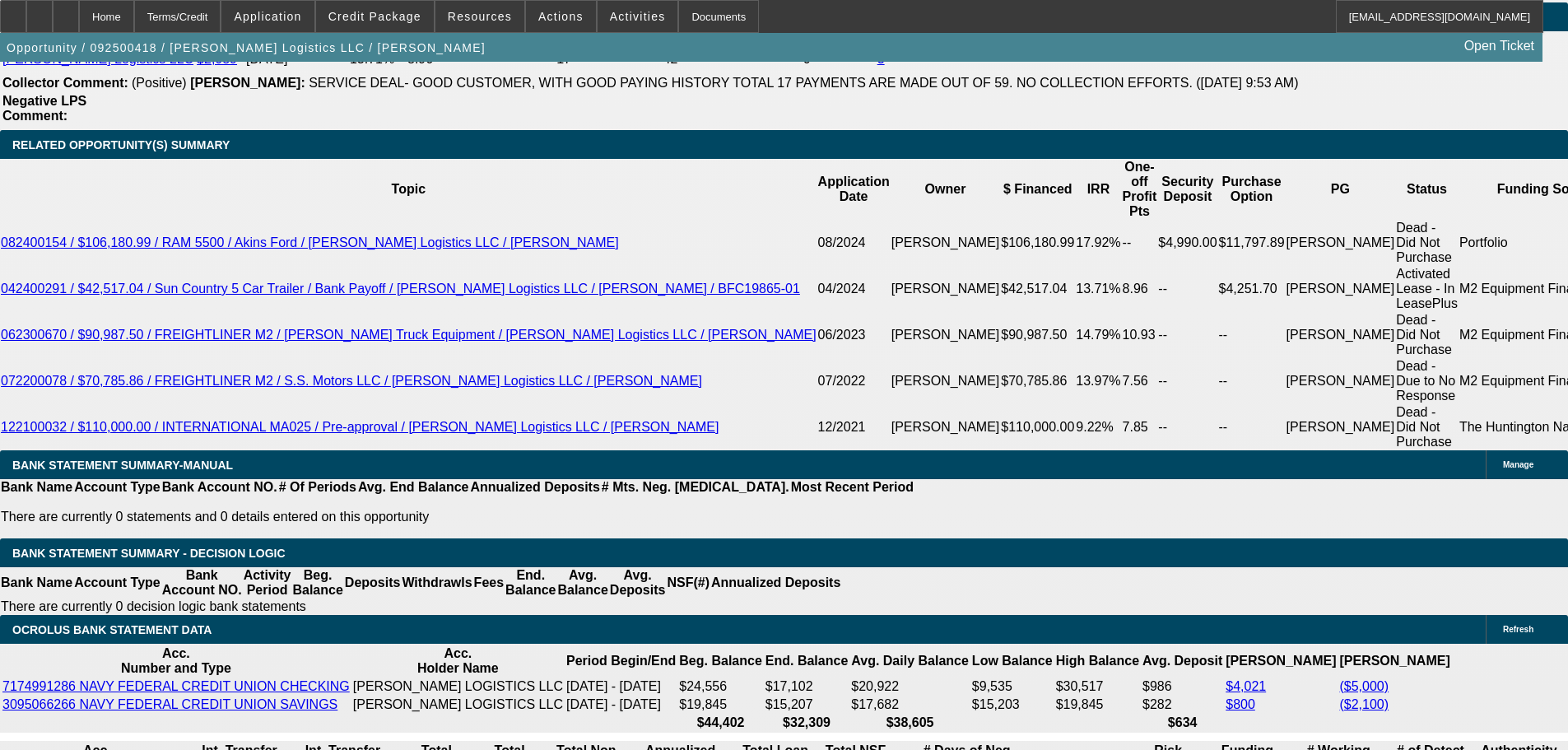
select select "4"
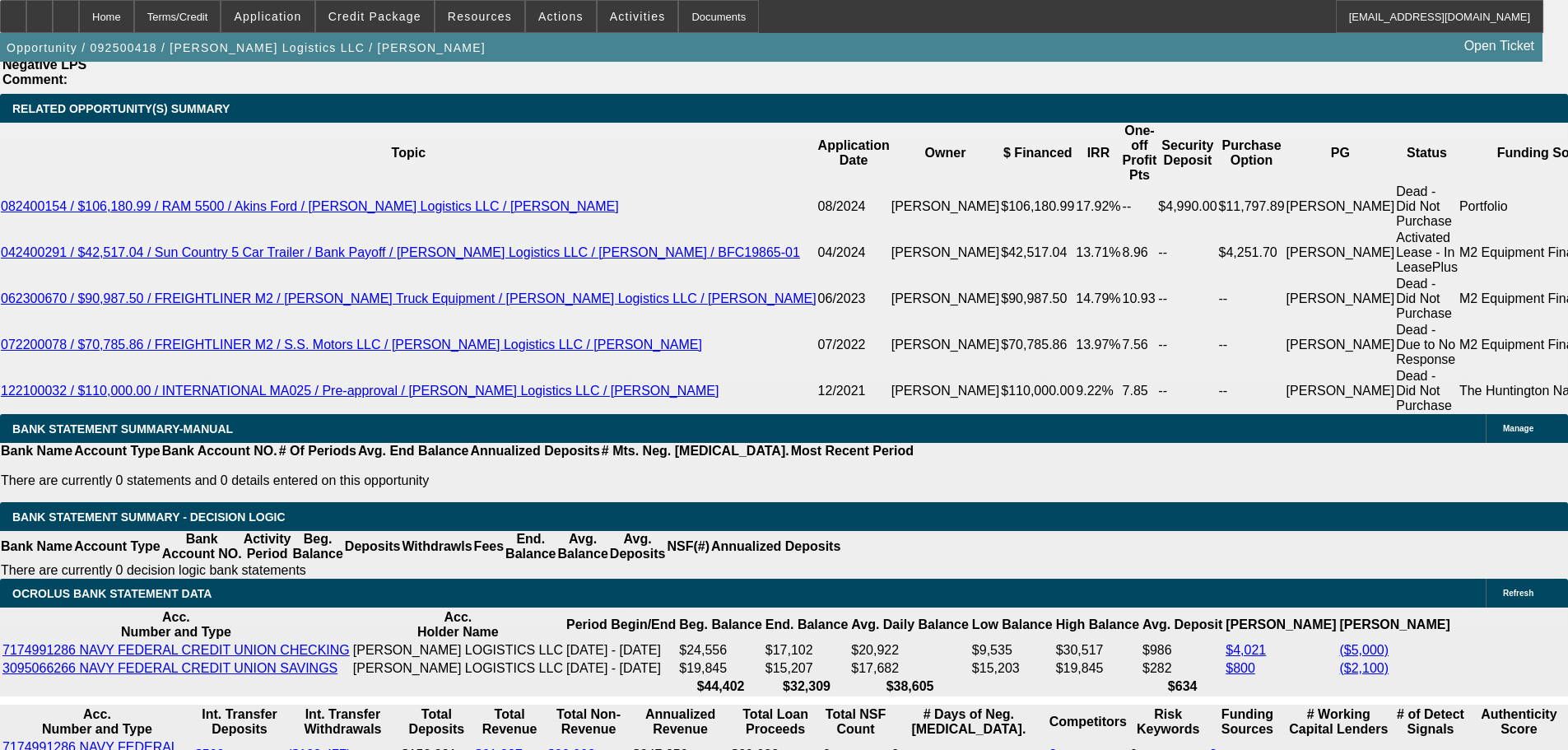
scroll to position [2716, 0]
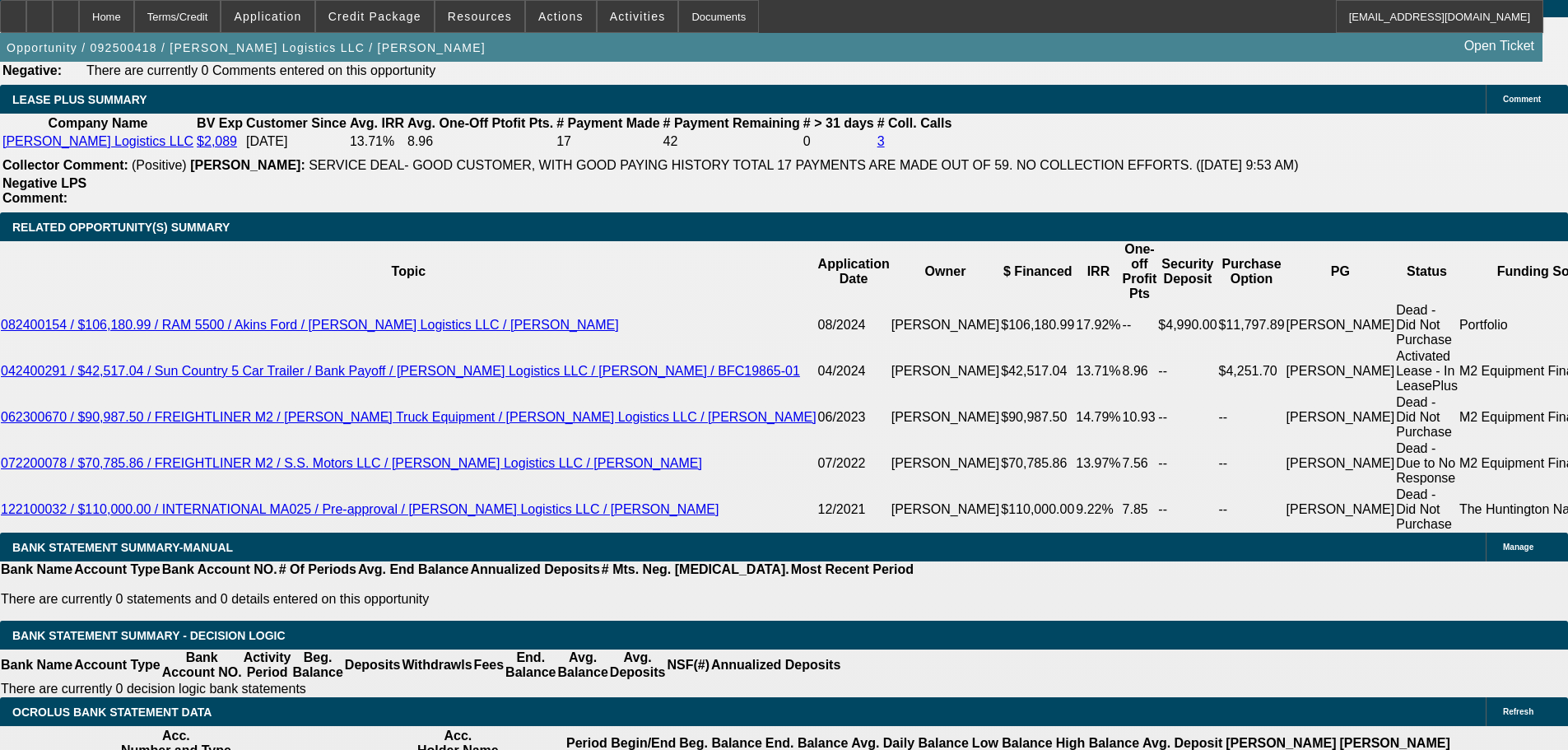
select select "0"
select select "2"
select select "0"
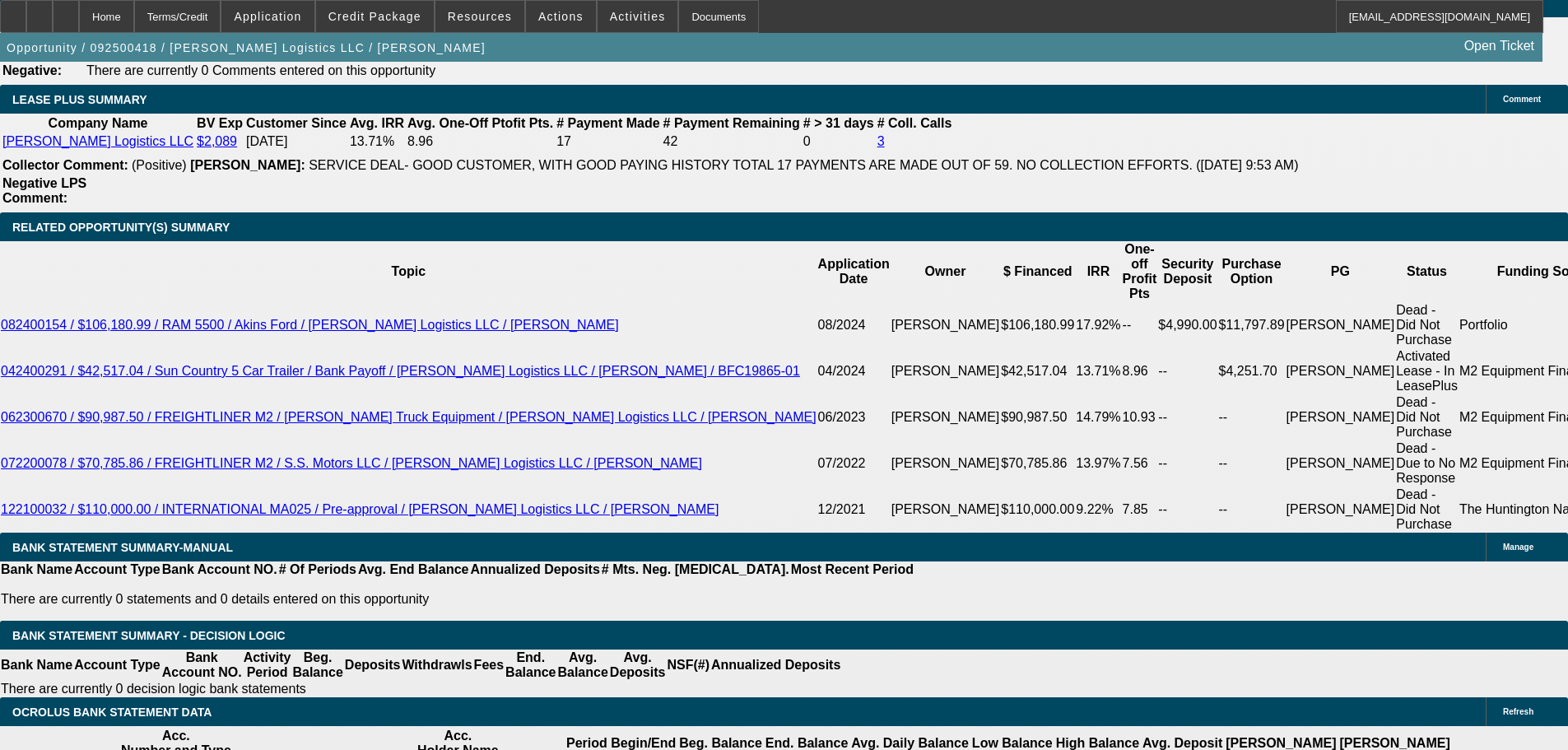
select select "6"
select select "0"
select select "2"
select select "0"
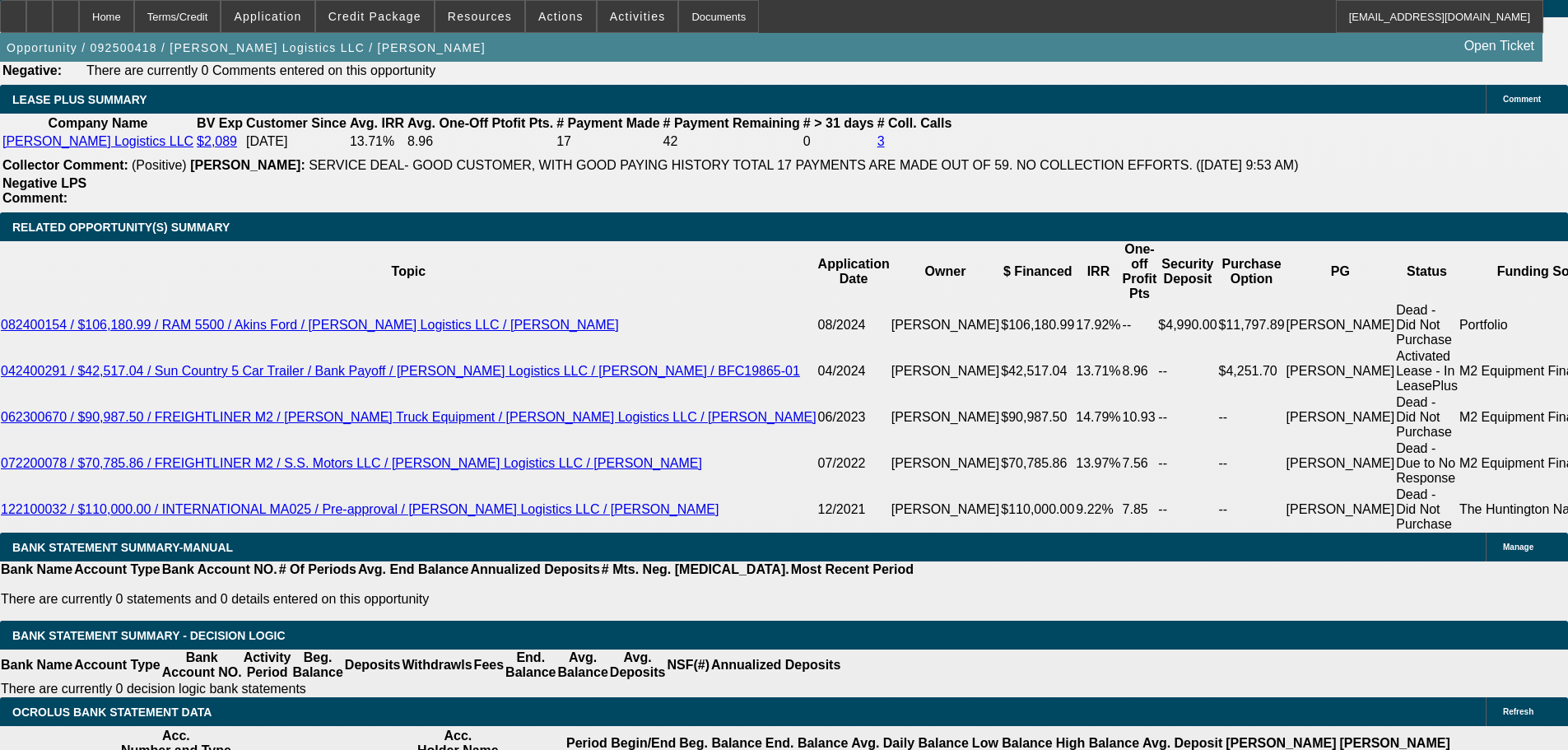
select select "6"
select select "0"
select select "2"
select select "0"
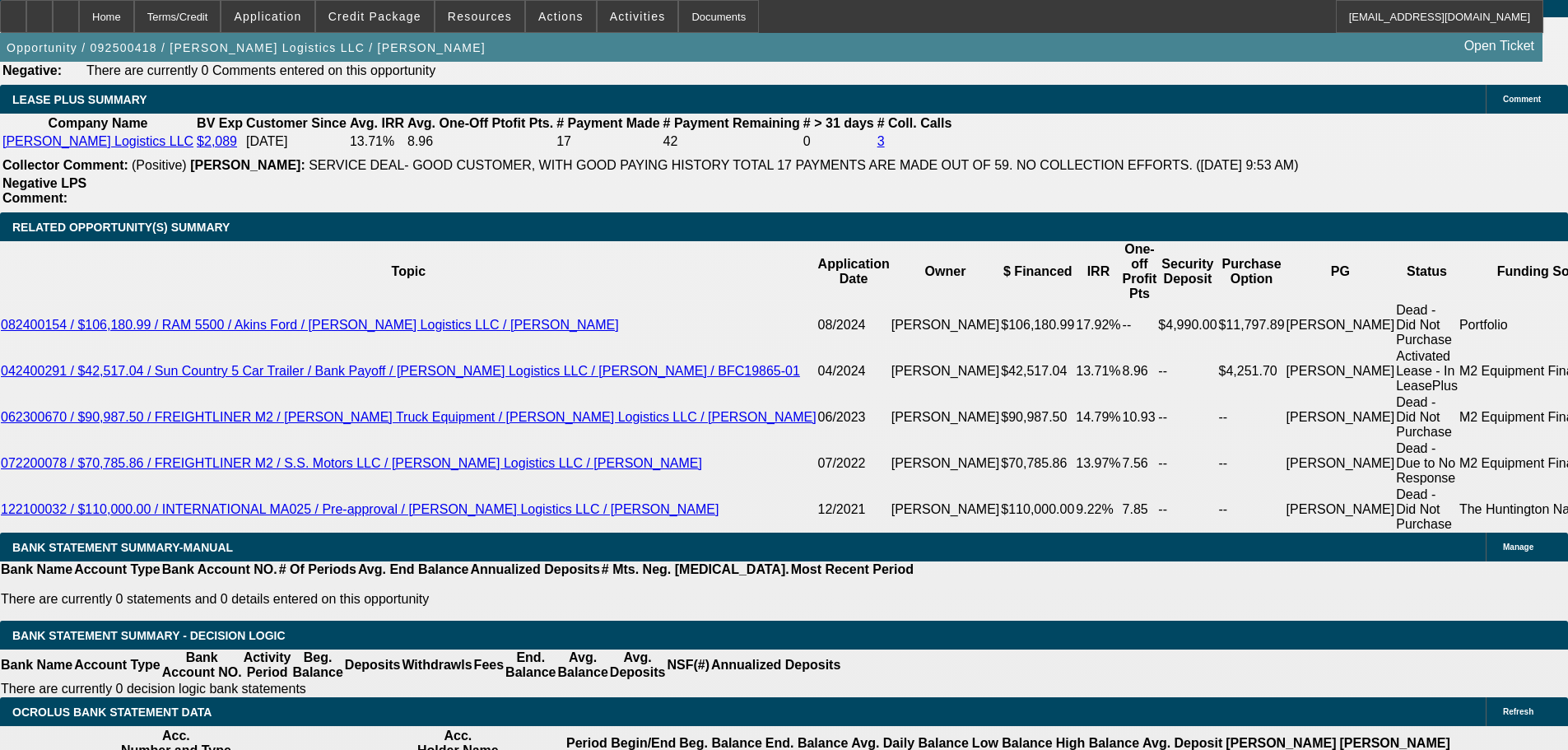
select select "6"
select select "0"
select select "2"
select select "0"
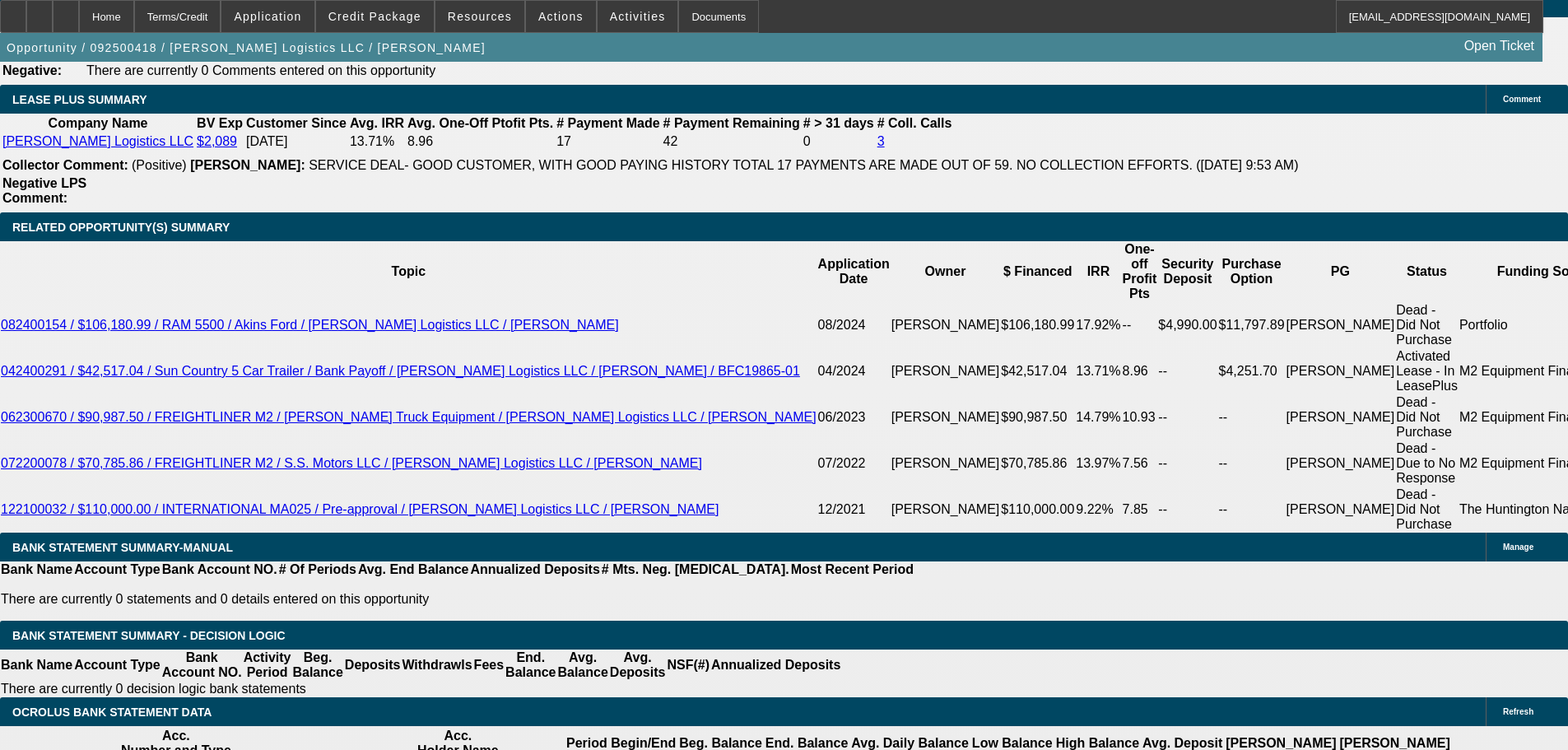
select select "6"
select select "0"
select select "2"
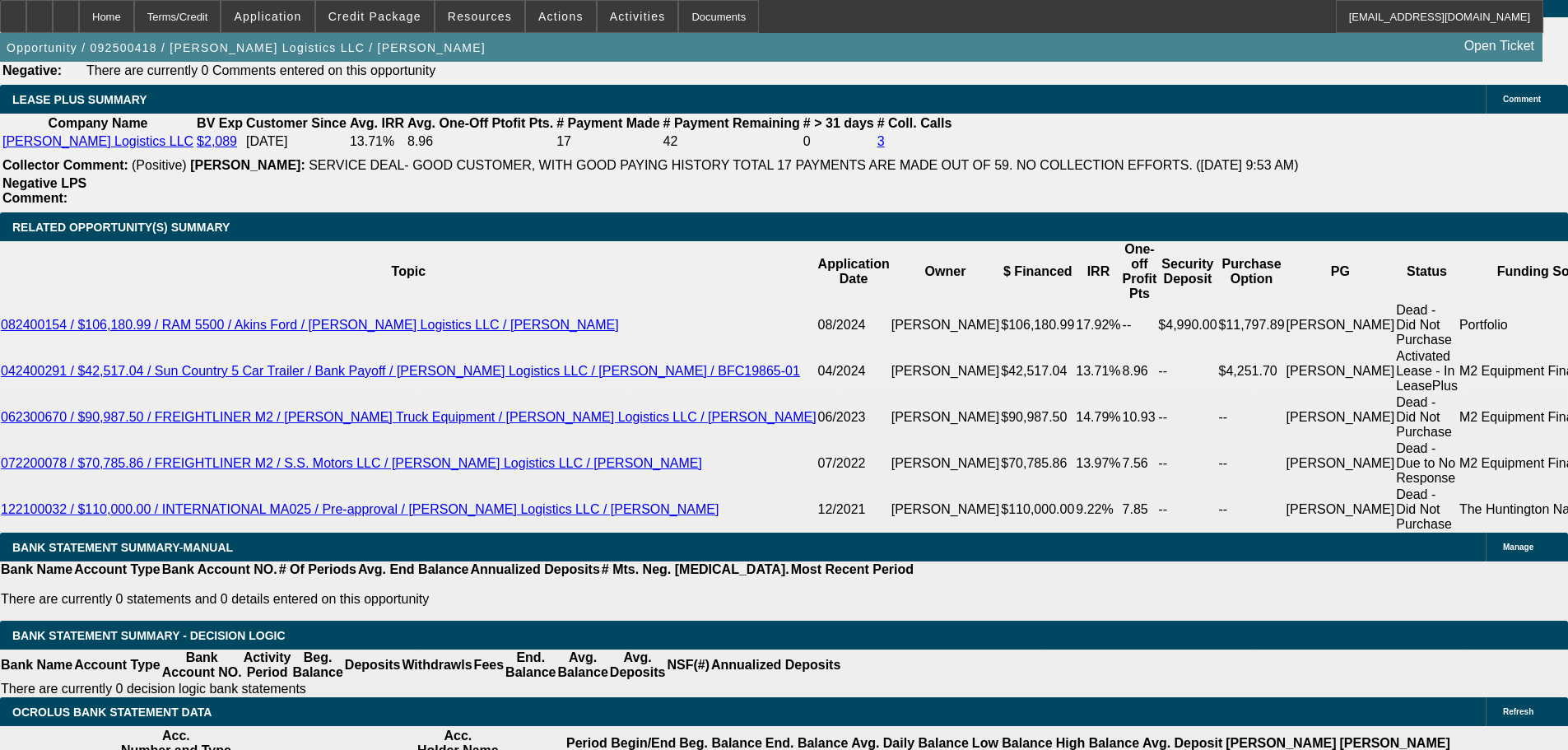
select select "0"
select select "6"
select select "0"
select select "2"
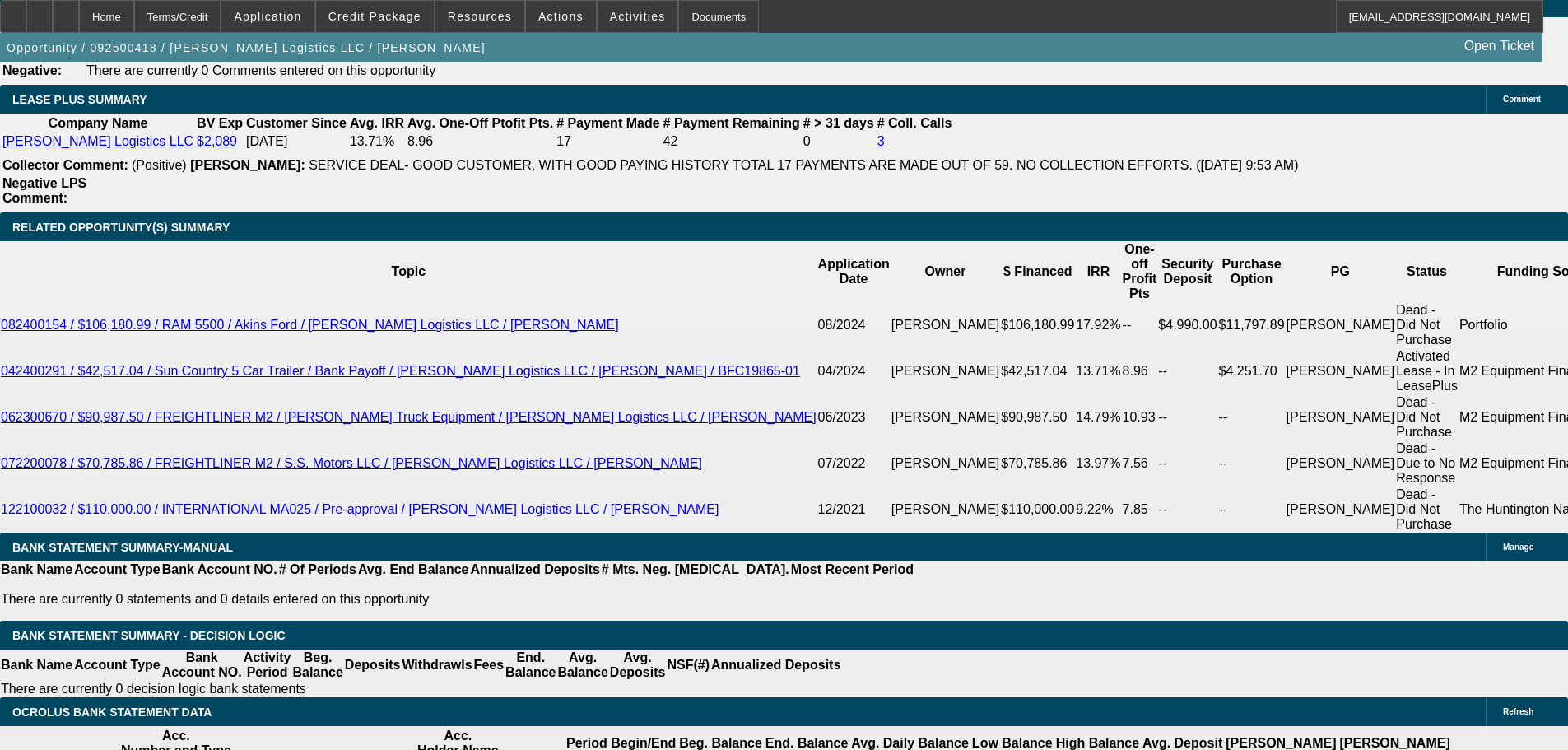
select select "0"
select select "6"
select select "0"
select select "2"
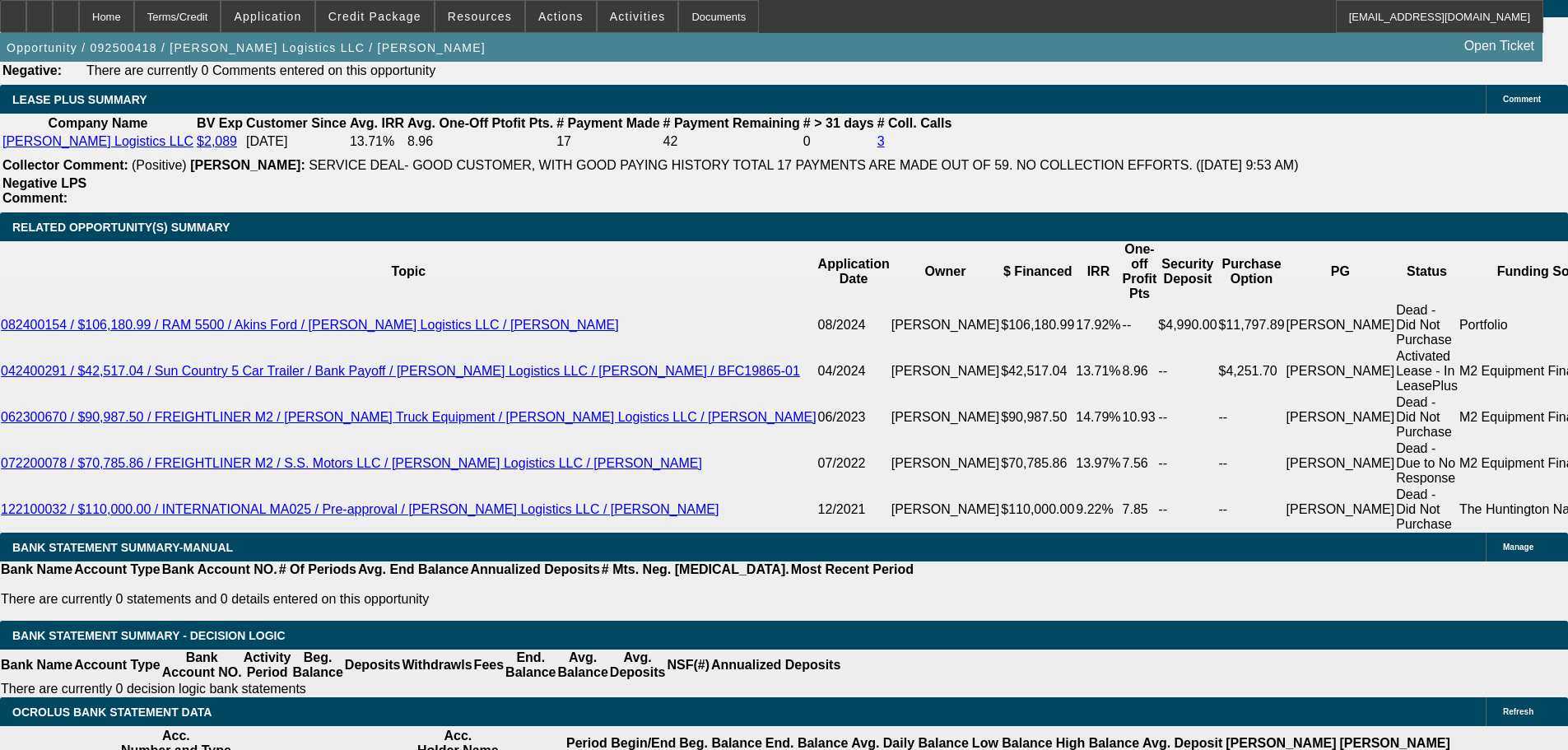
select select "0.1"
select select "4"
select select "0"
select select "2"
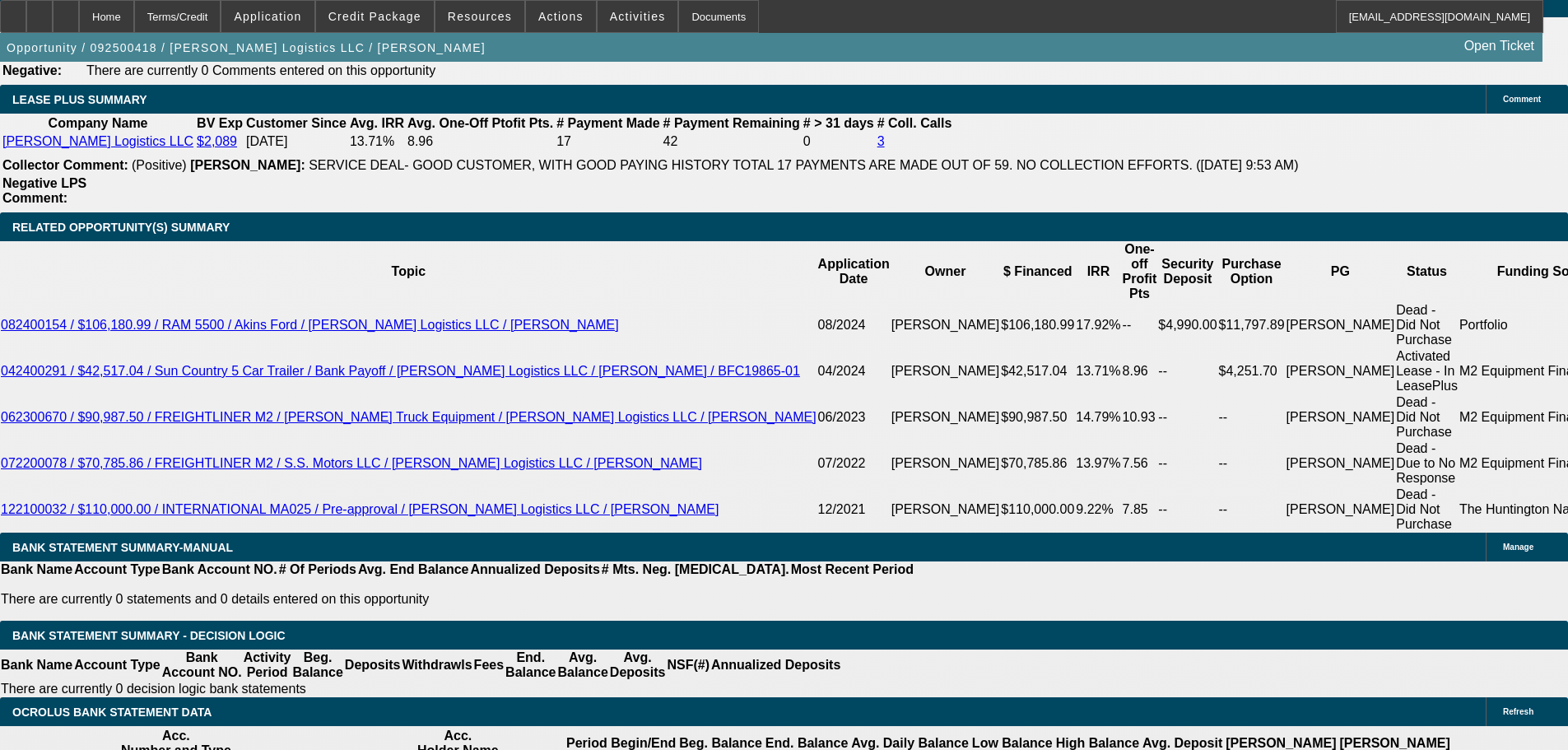
select select "0.1"
select select "4"
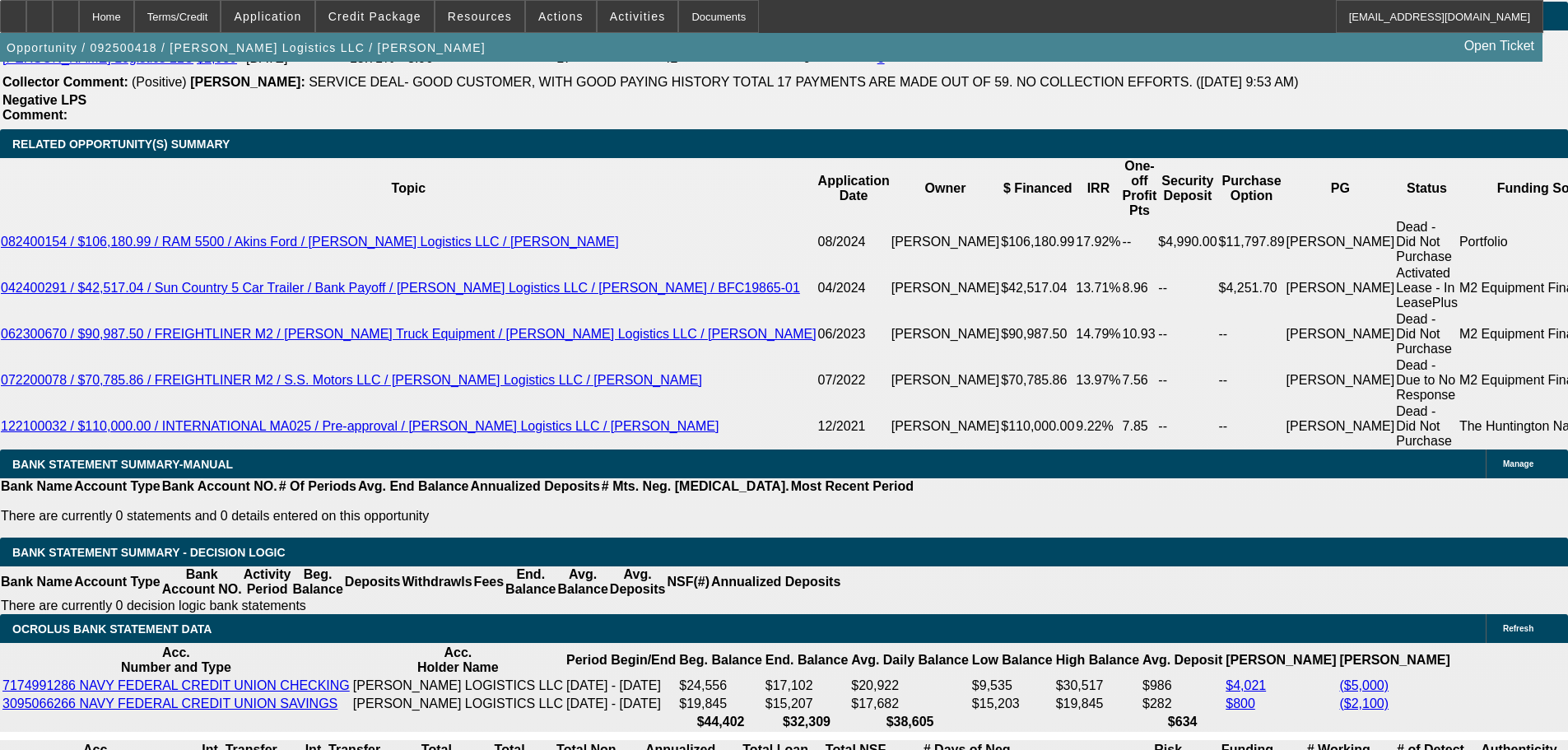
scroll to position [2799, 0]
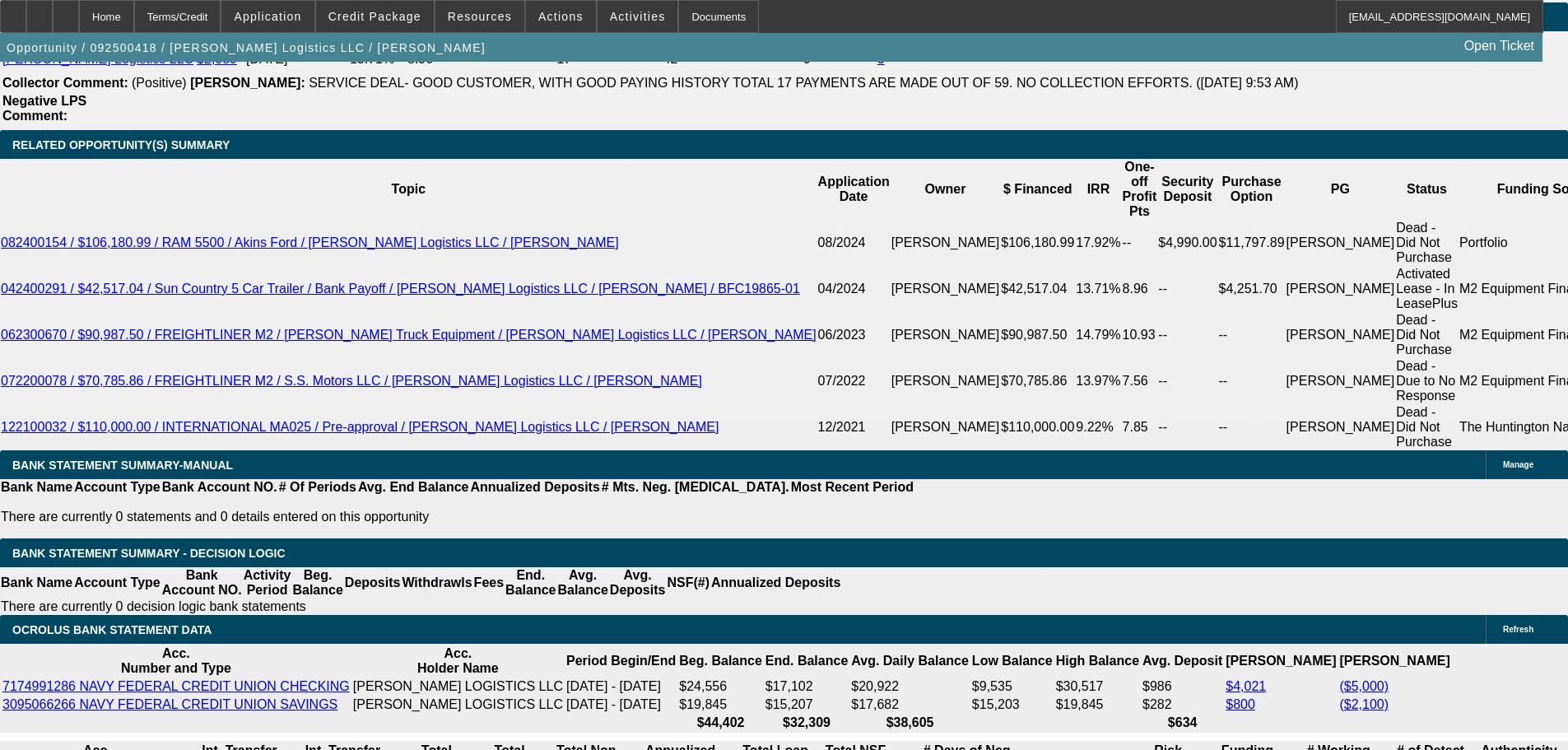
select select "0"
select select "2"
select select "0"
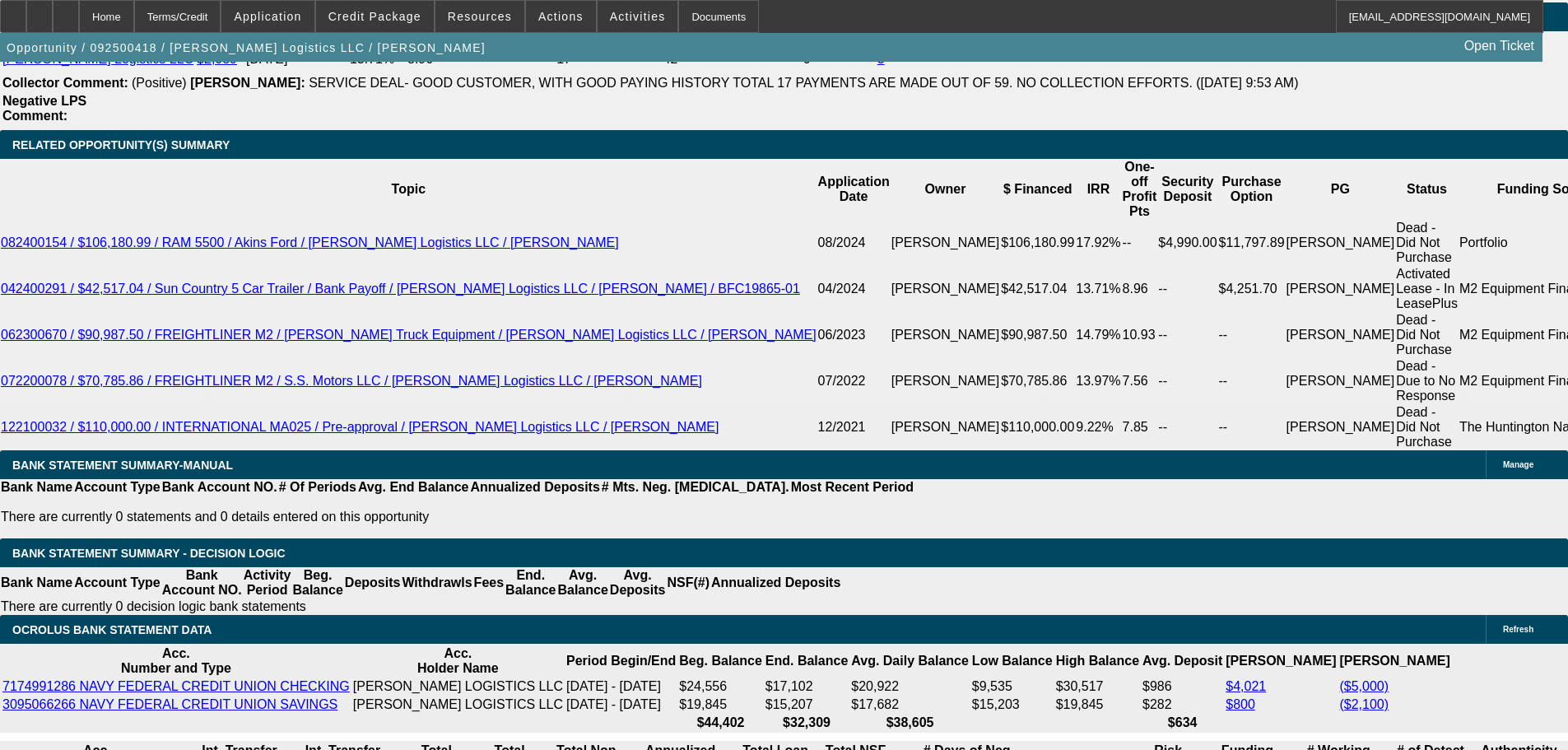
select select "6"
select select "0"
select select "2"
select select "0"
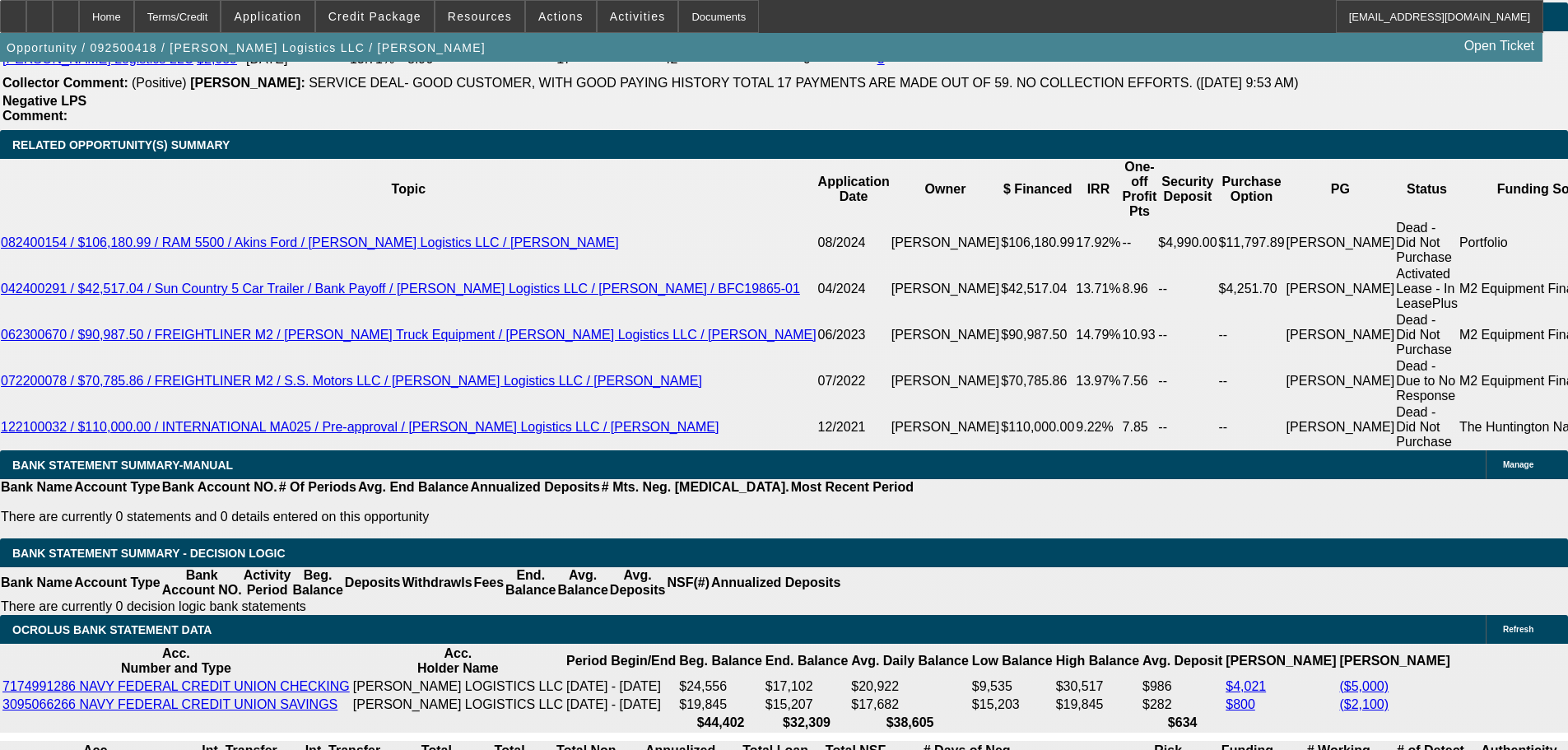
select select "6"
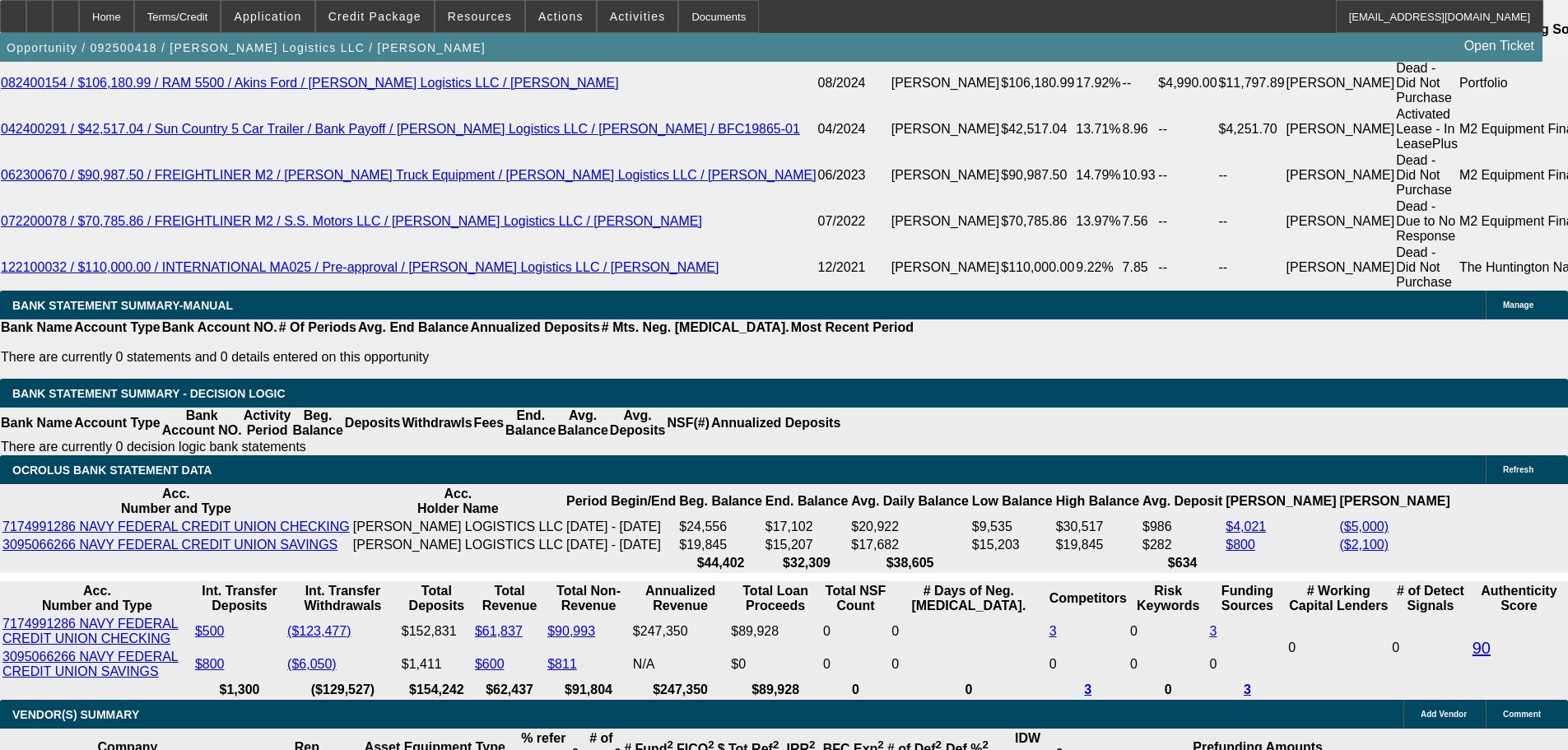
scroll to position [2716, 0]
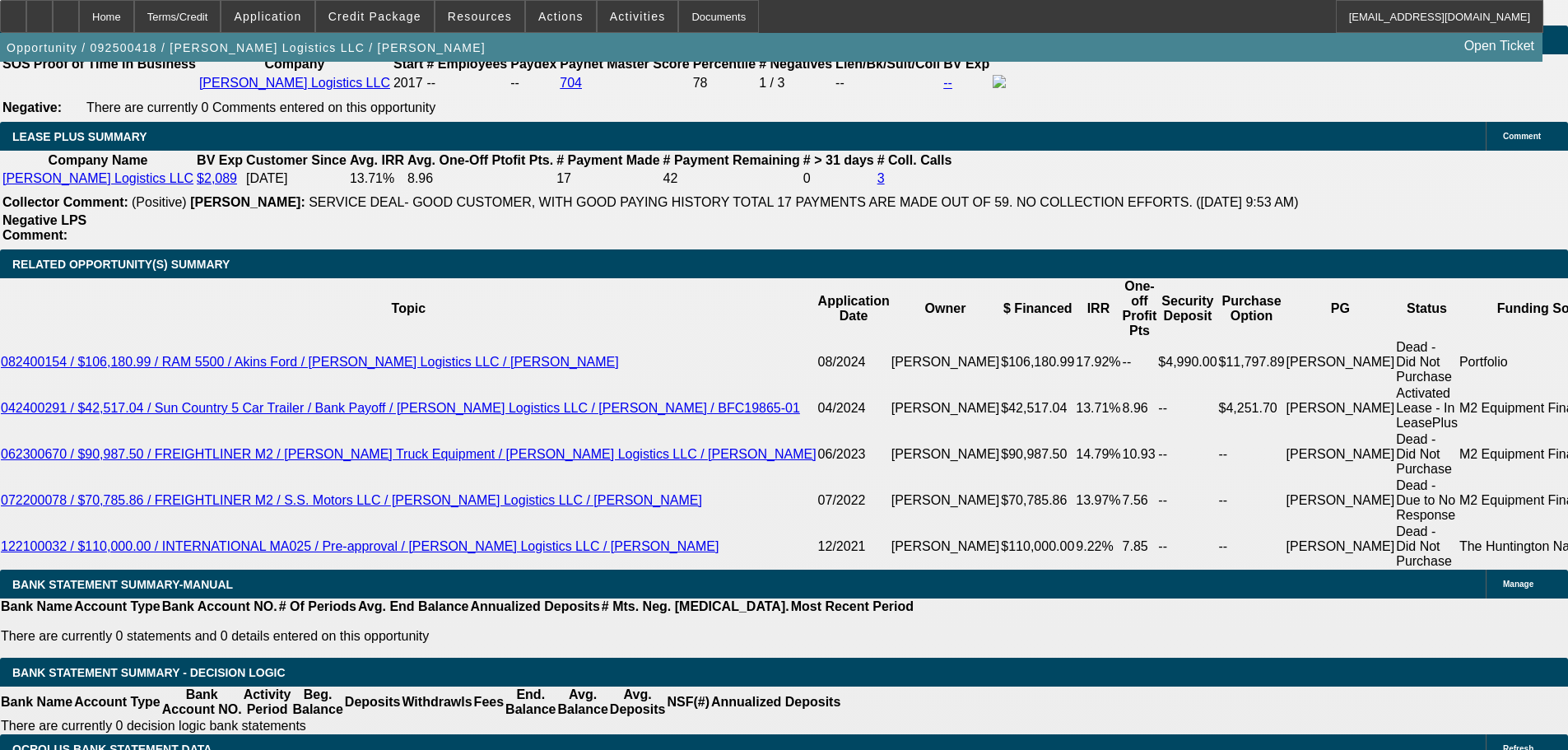
scroll to position [2552, 0]
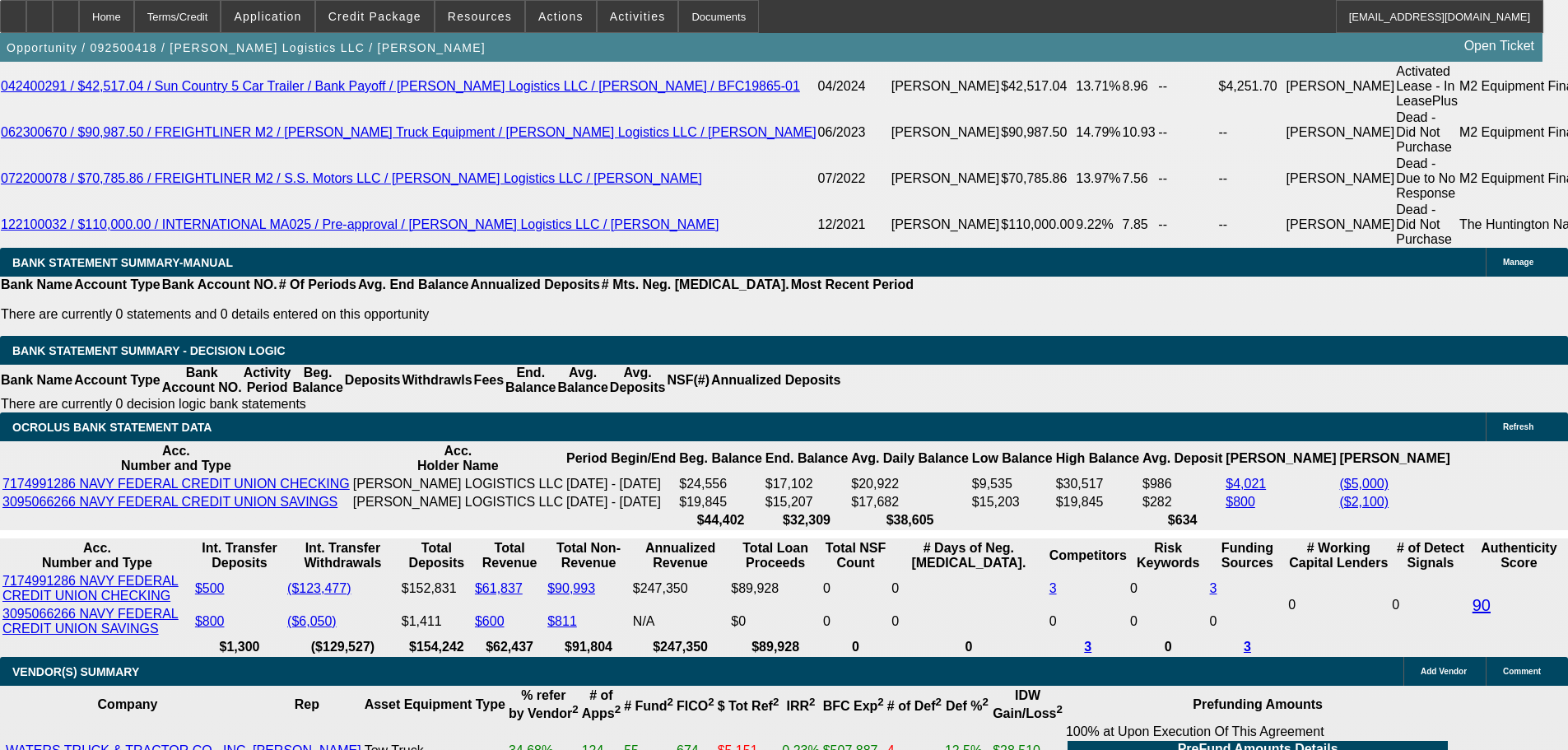
scroll to position [2963, 0]
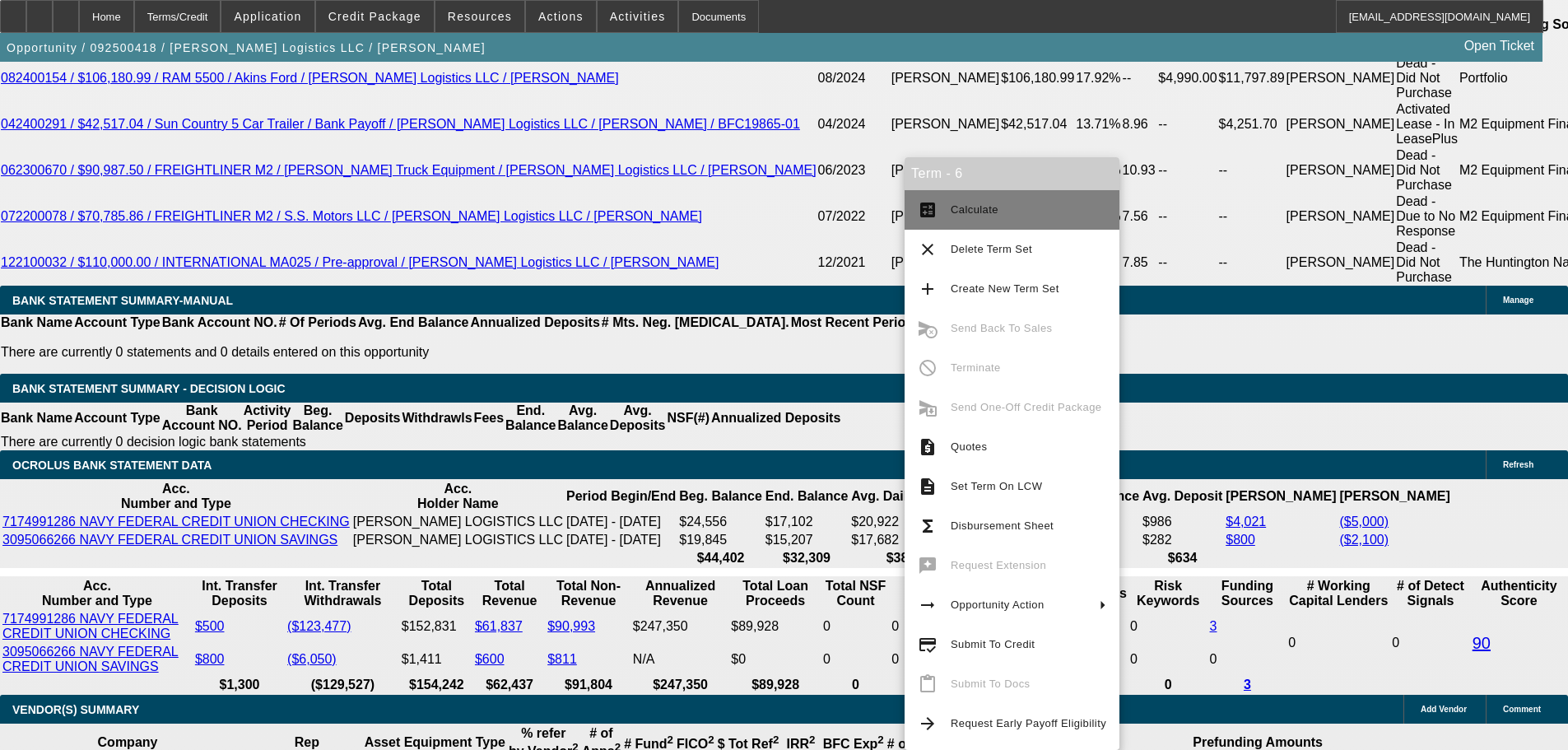
click at [978, 200] on button "calculate Calculate" at bounding box center [1012, 210] width 214 height 40
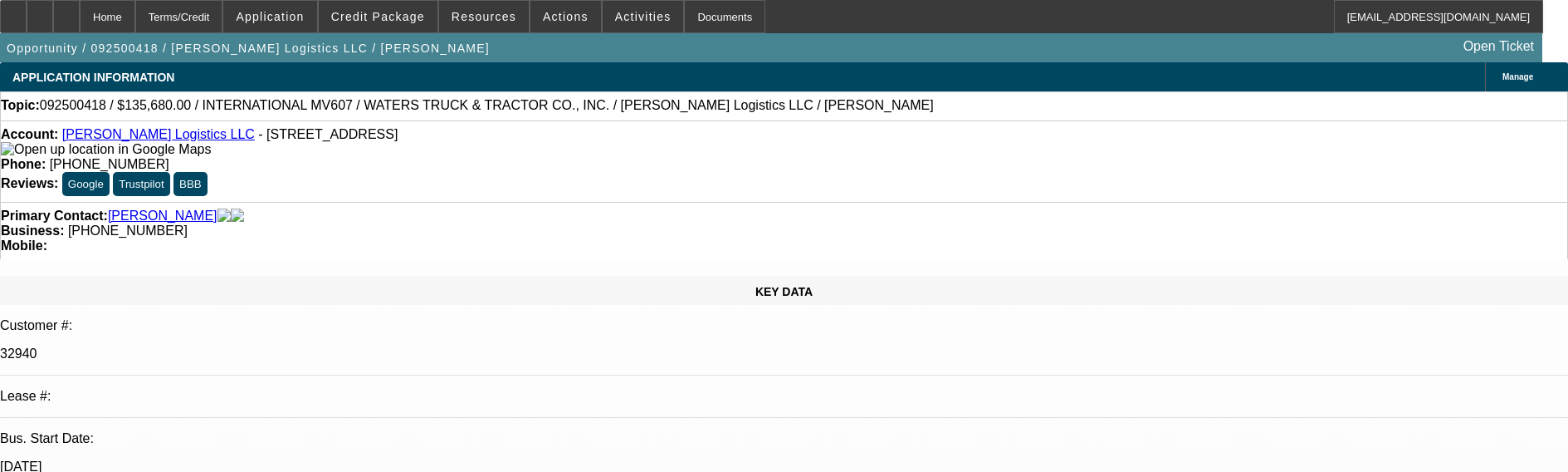
select select "0"
select select "2"
select select "0"
select select "6"
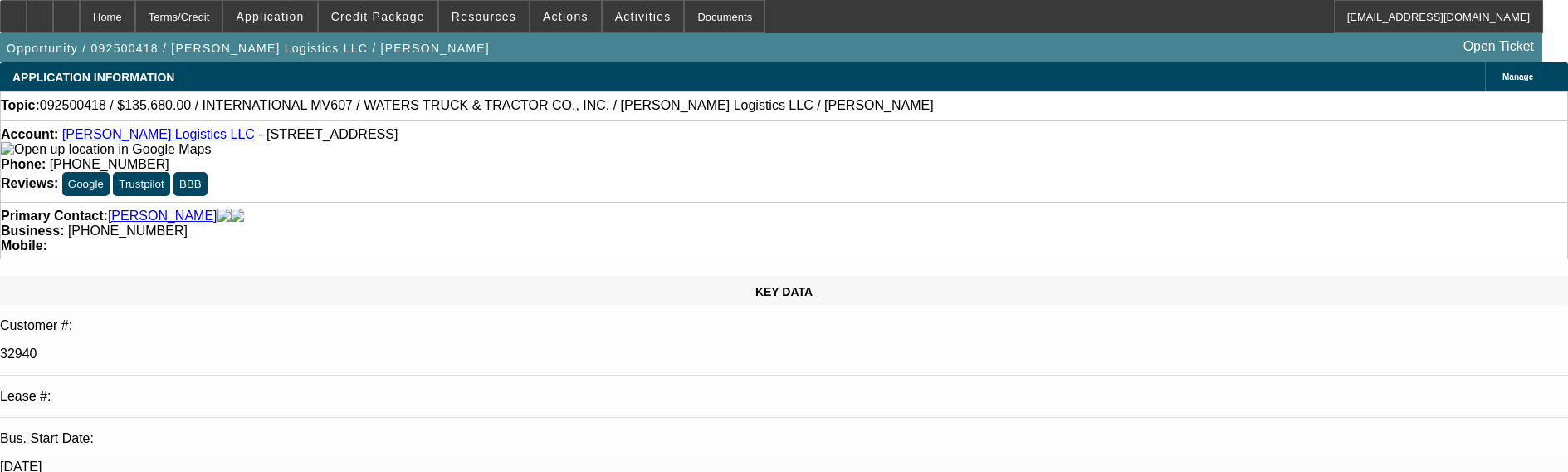
select select "0"
select select "2"
select select "0"
select select "6"
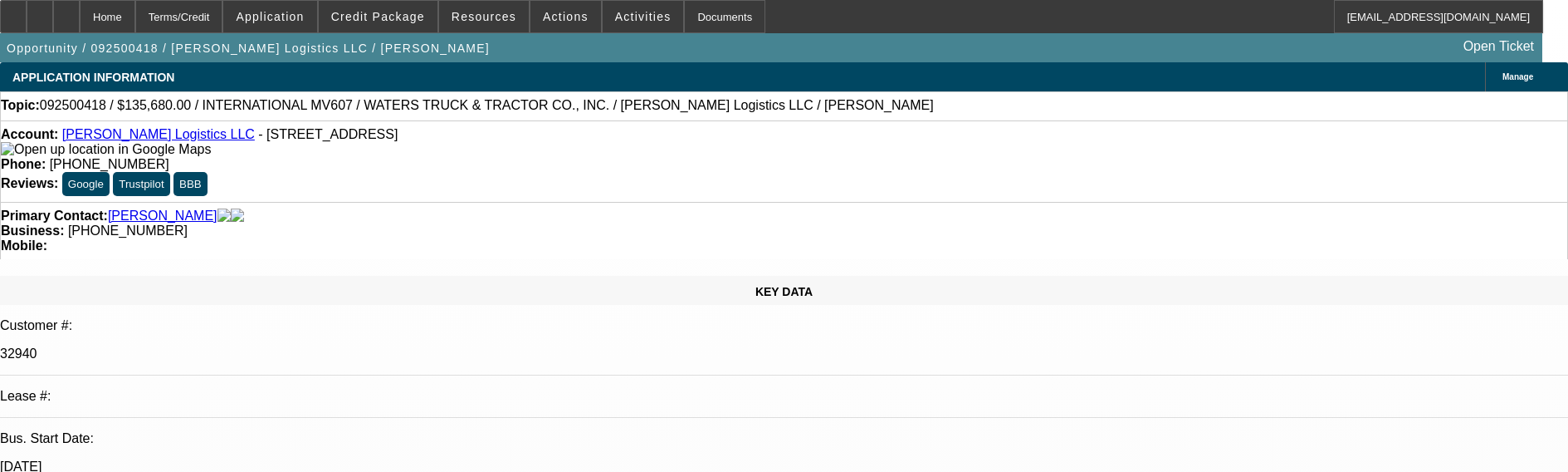
select select "0"
select select "2"
select select "0"
select select "6"
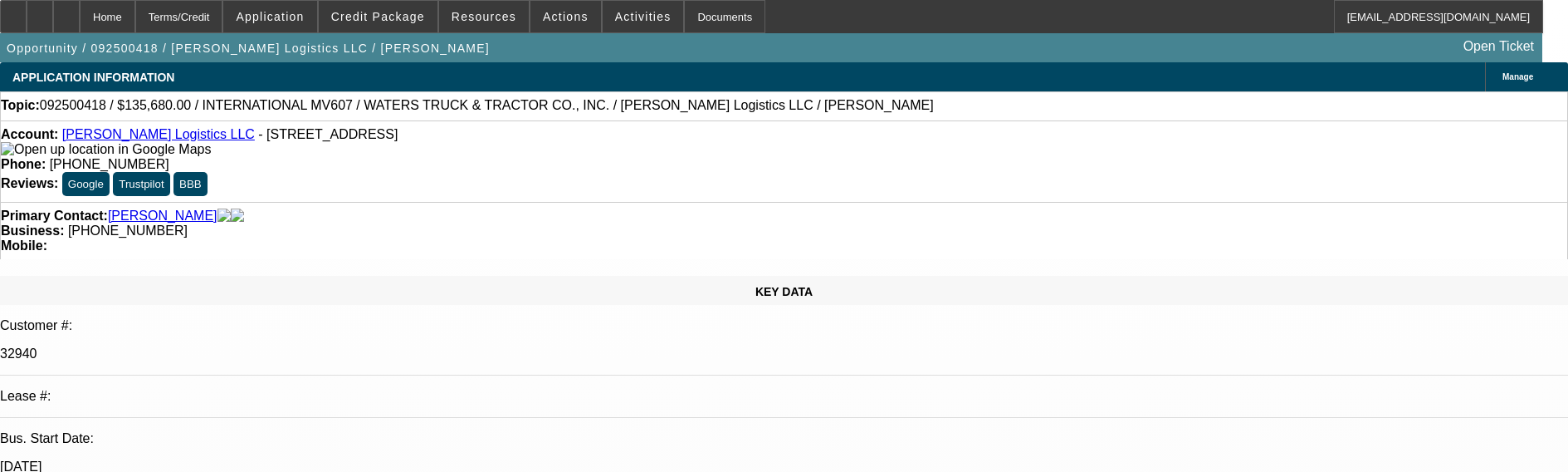
select select "0"
select select "2"
select select "0"
select select "6"
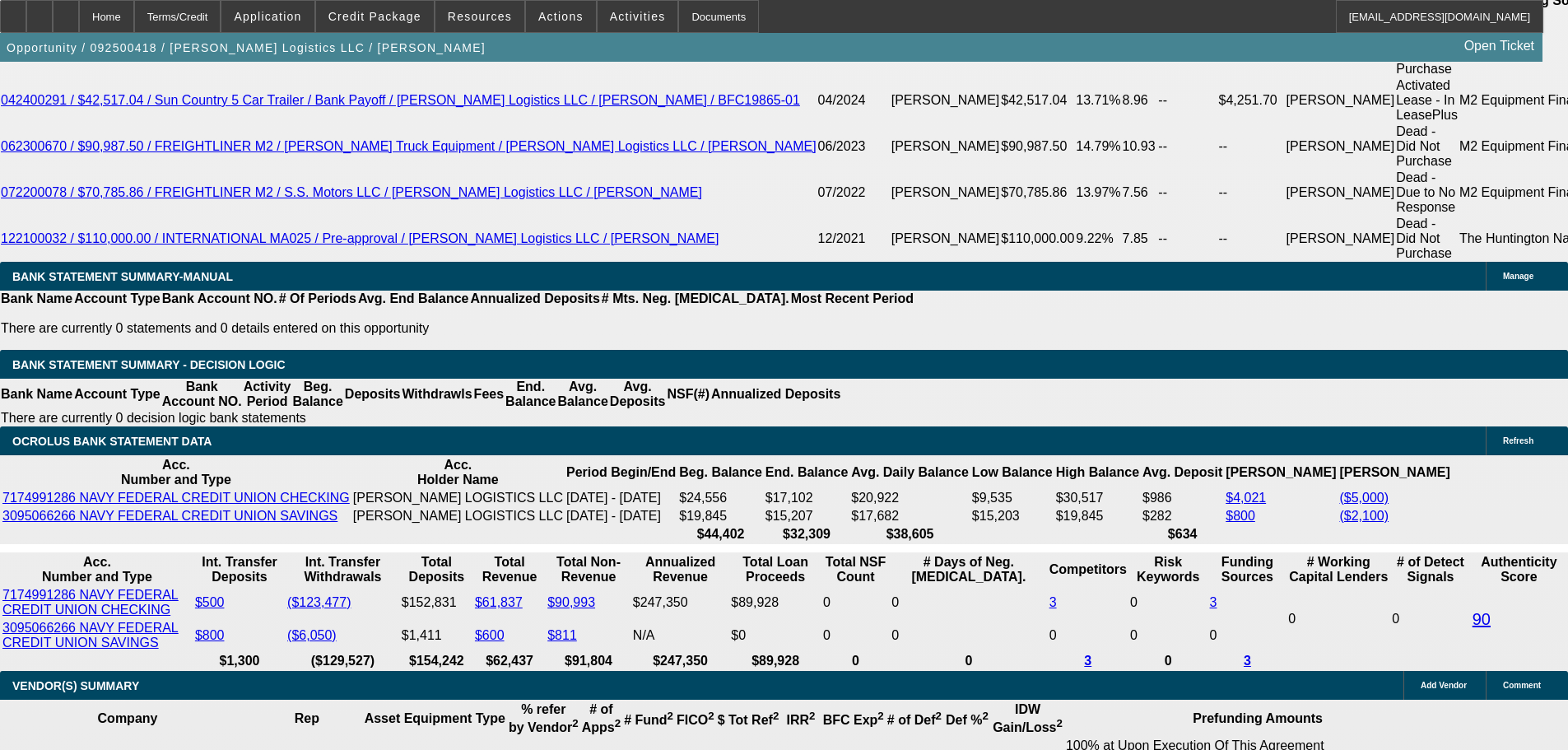
scroll to position [3015, 0]
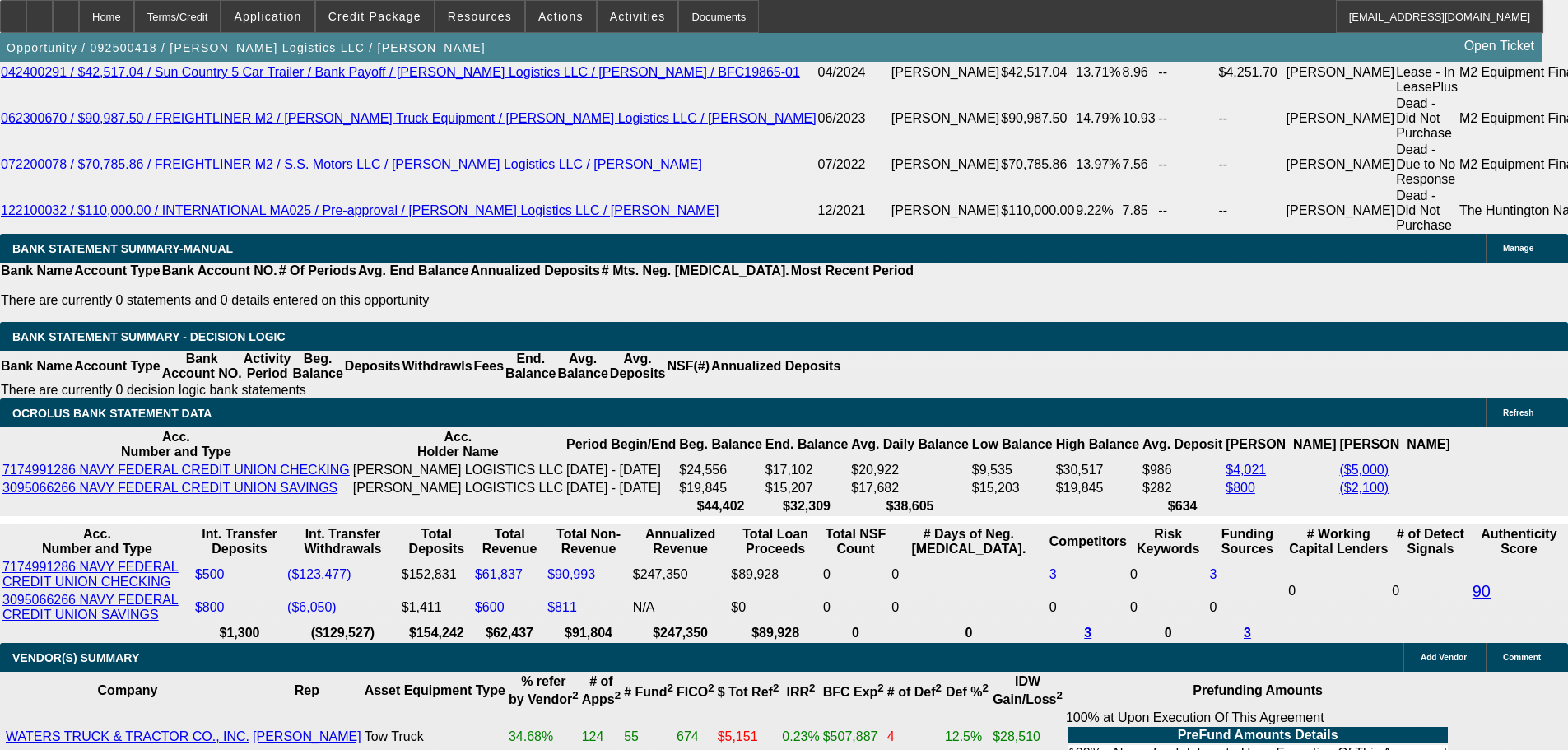
drag, startPoint x: 449, startPoint y: 364, endPoint x: 575, endPoint y: 365, distance: 126.0
type input "25"
type input "$4.00"
type input "UNKNOWN"
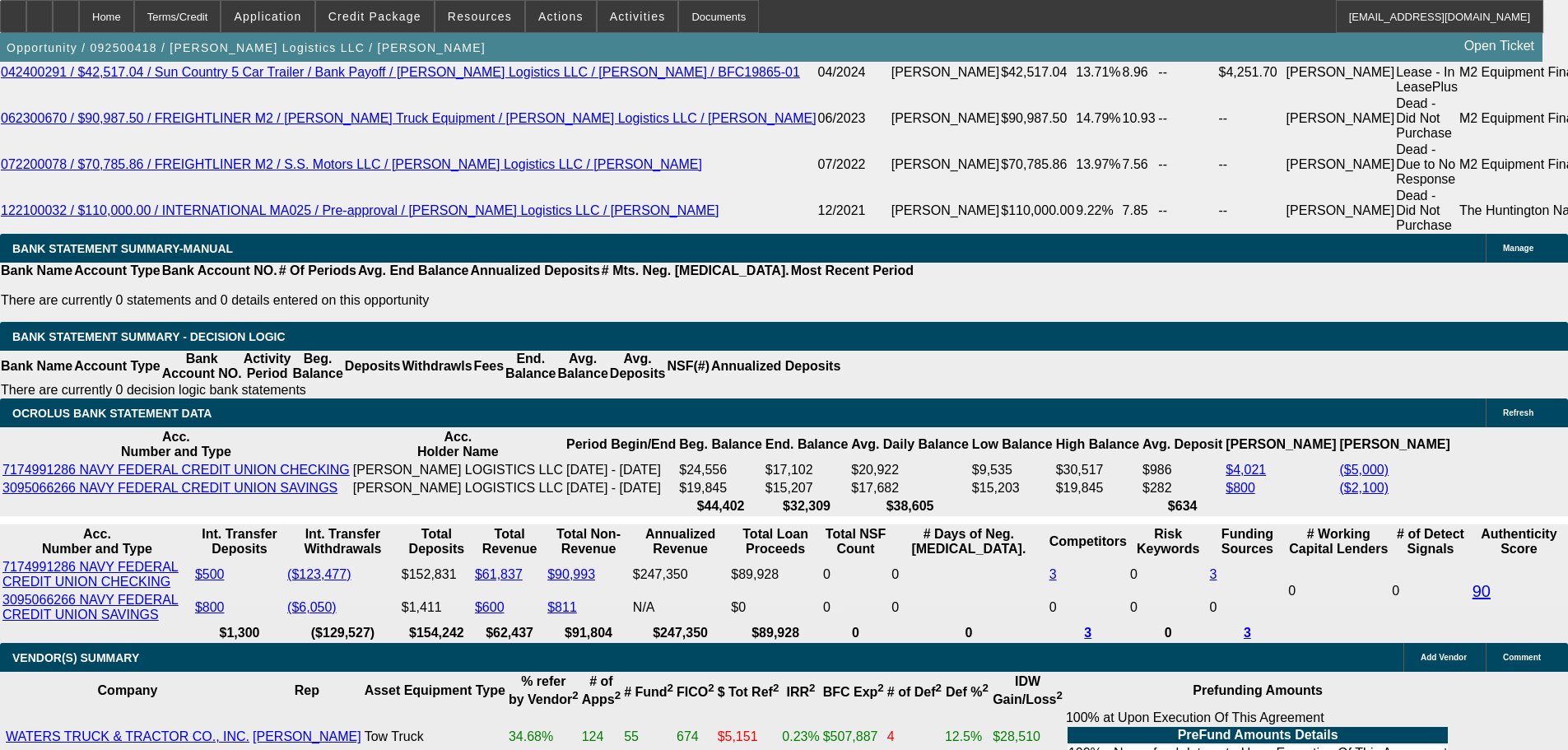
type input "2575"
type input "10.9"
type input "$5,150.00"
type input "$2,575.00"
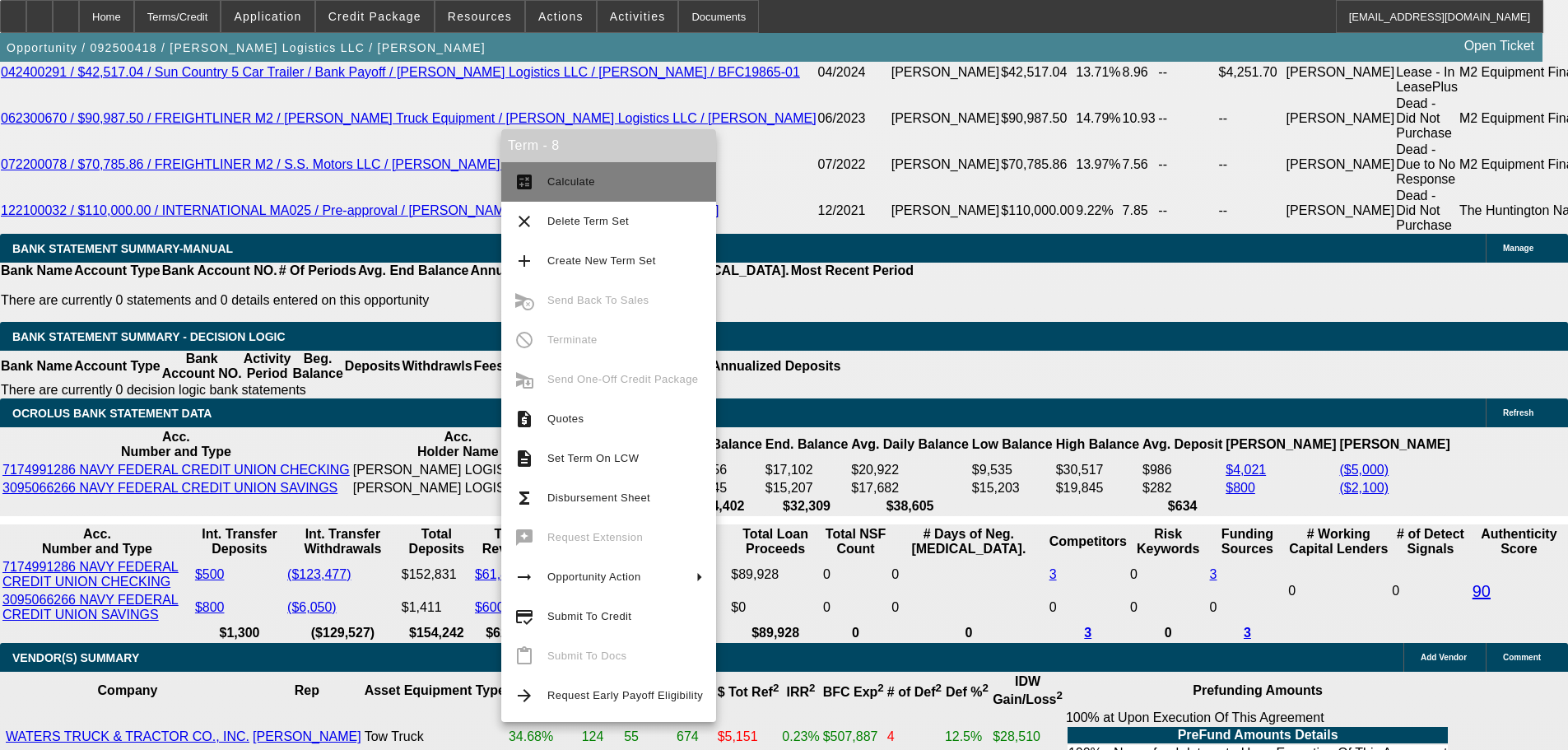
click at [587, 181] on span "Calculate" at bounding box center [571, 181] width 47 height 12
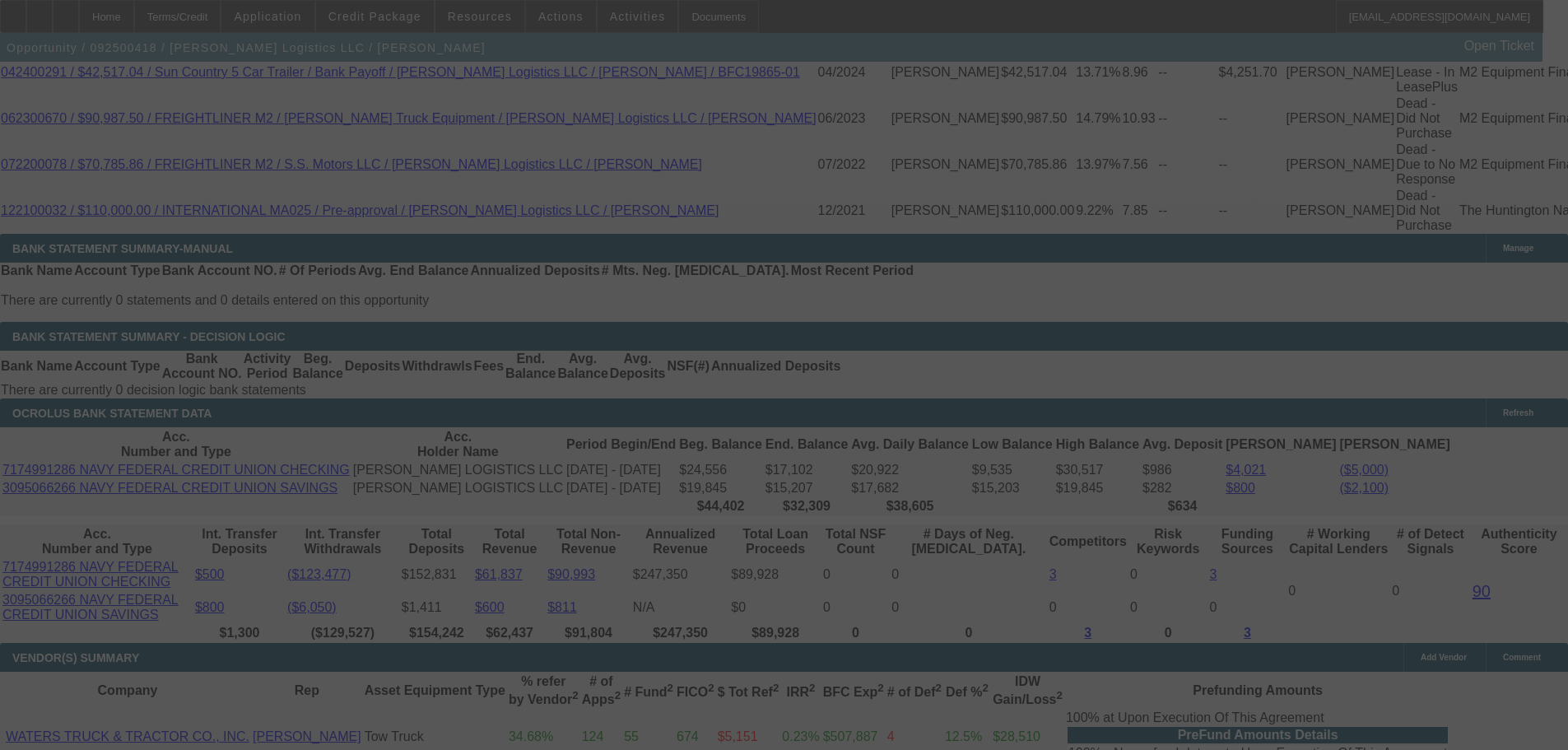
select select "0"
select select "2"
select select "0"
select select "6"
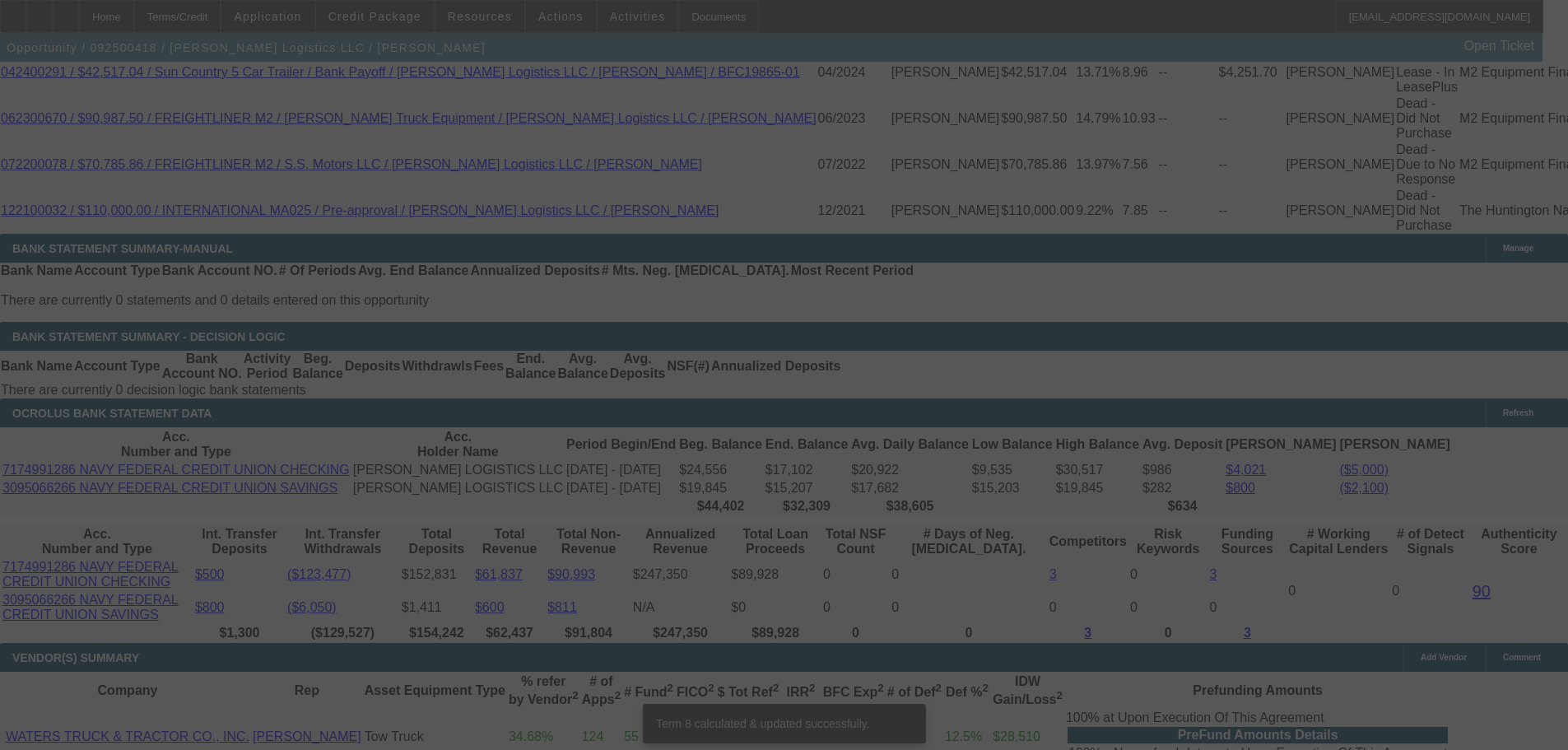
scroll to position [3006, 0]
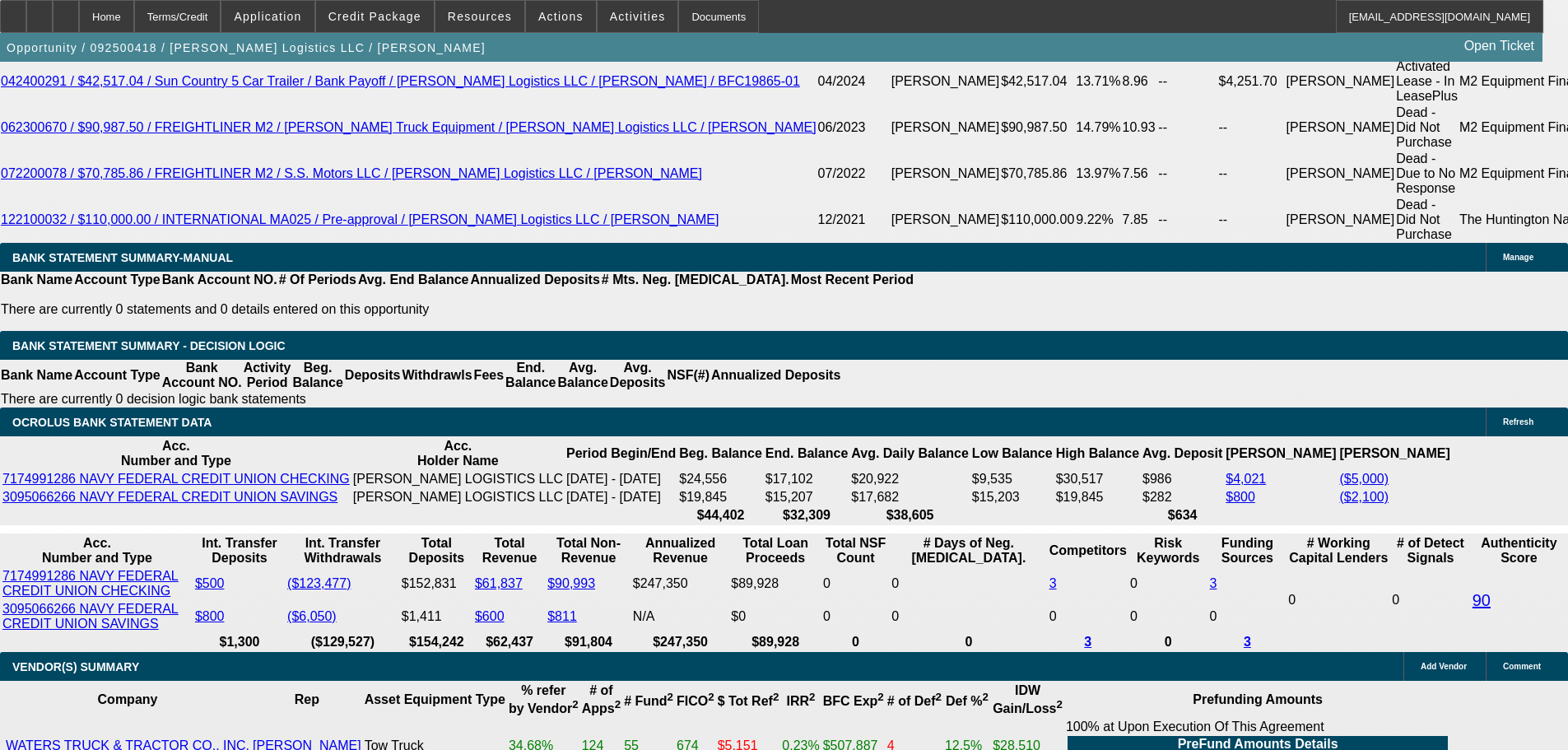
drag, startPoint x: 448, startPoint y: 374, endPoint x: 638, endPoint y: 369, distance: 190.1
type input "26"
type input "$4.00"
type input "UNKNOWN"
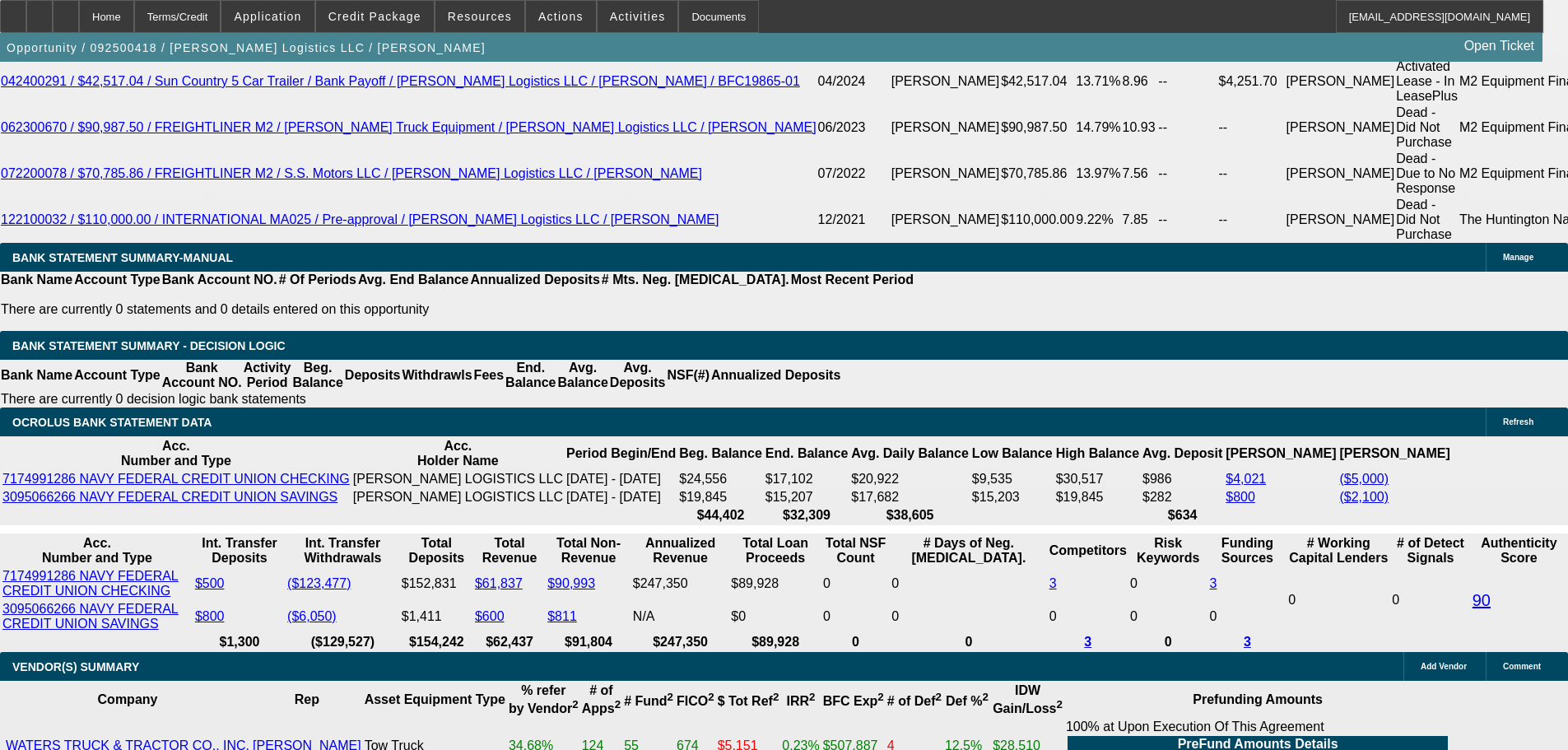
type input "2600"
type input "11.3"
type input "$5,200.00"
type input "$2,600.00"
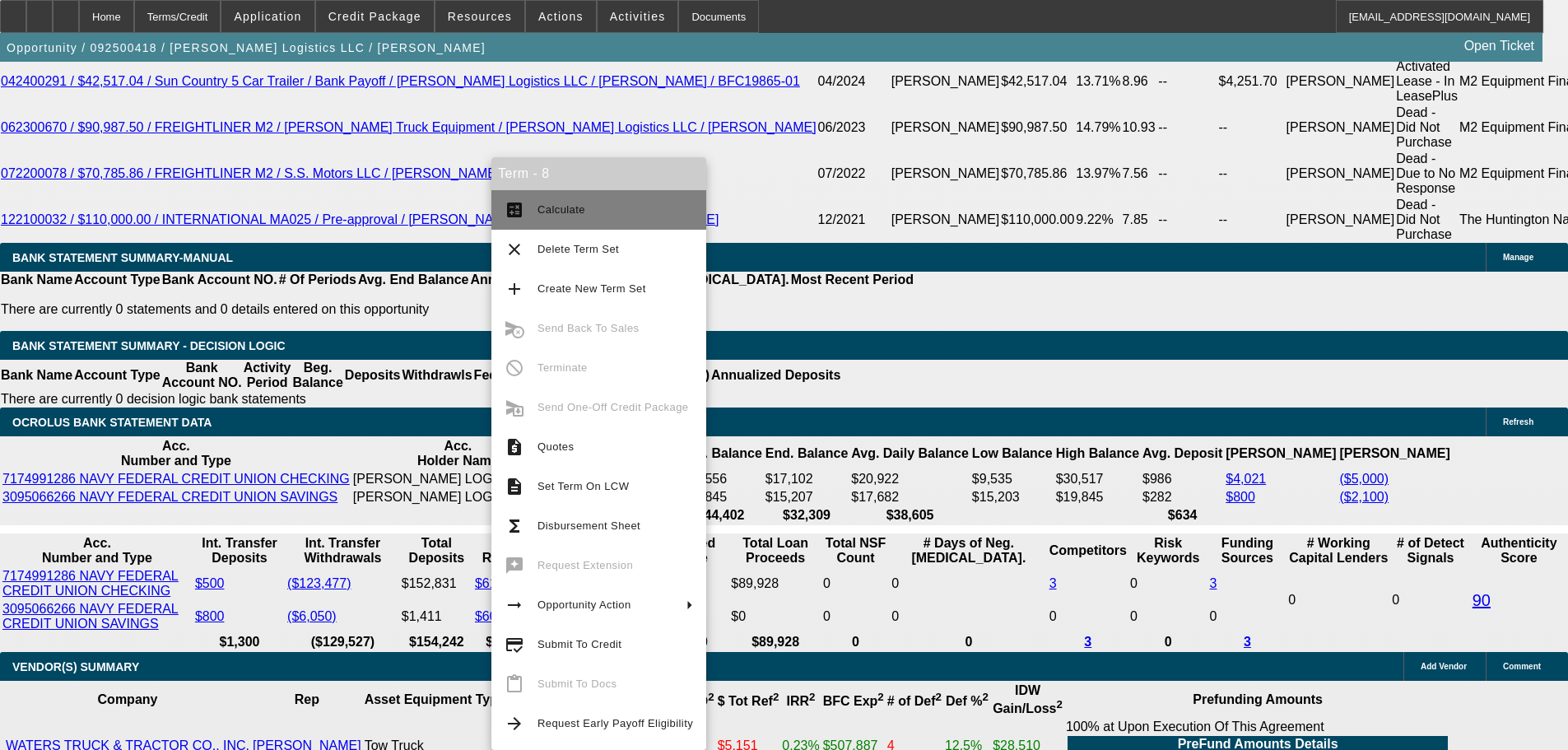
click at [558, 209] on span "Calculate" at bounding box center [561, 209] width 47 height 12
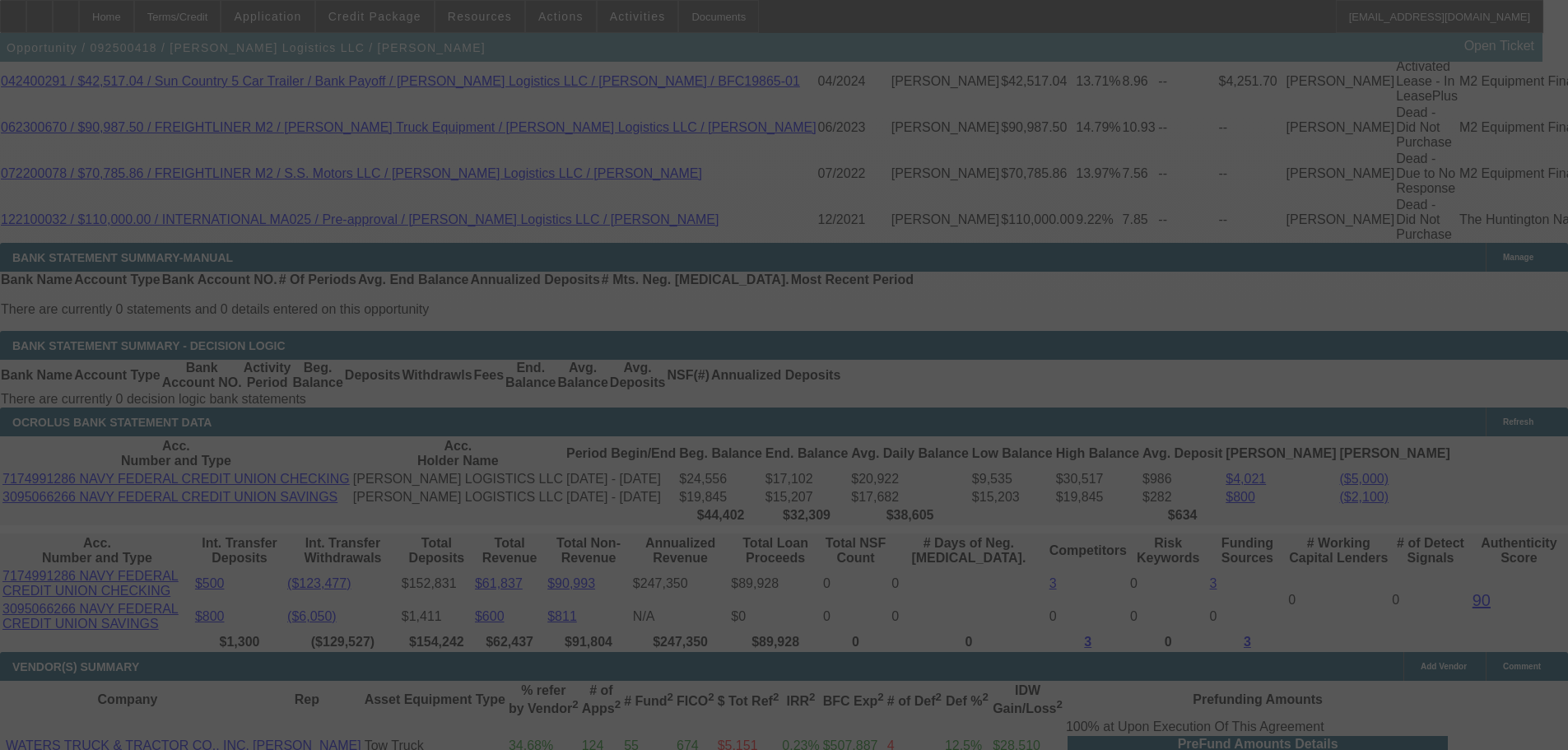
select select "0"
select select "2"
select select "0"
select select "6"
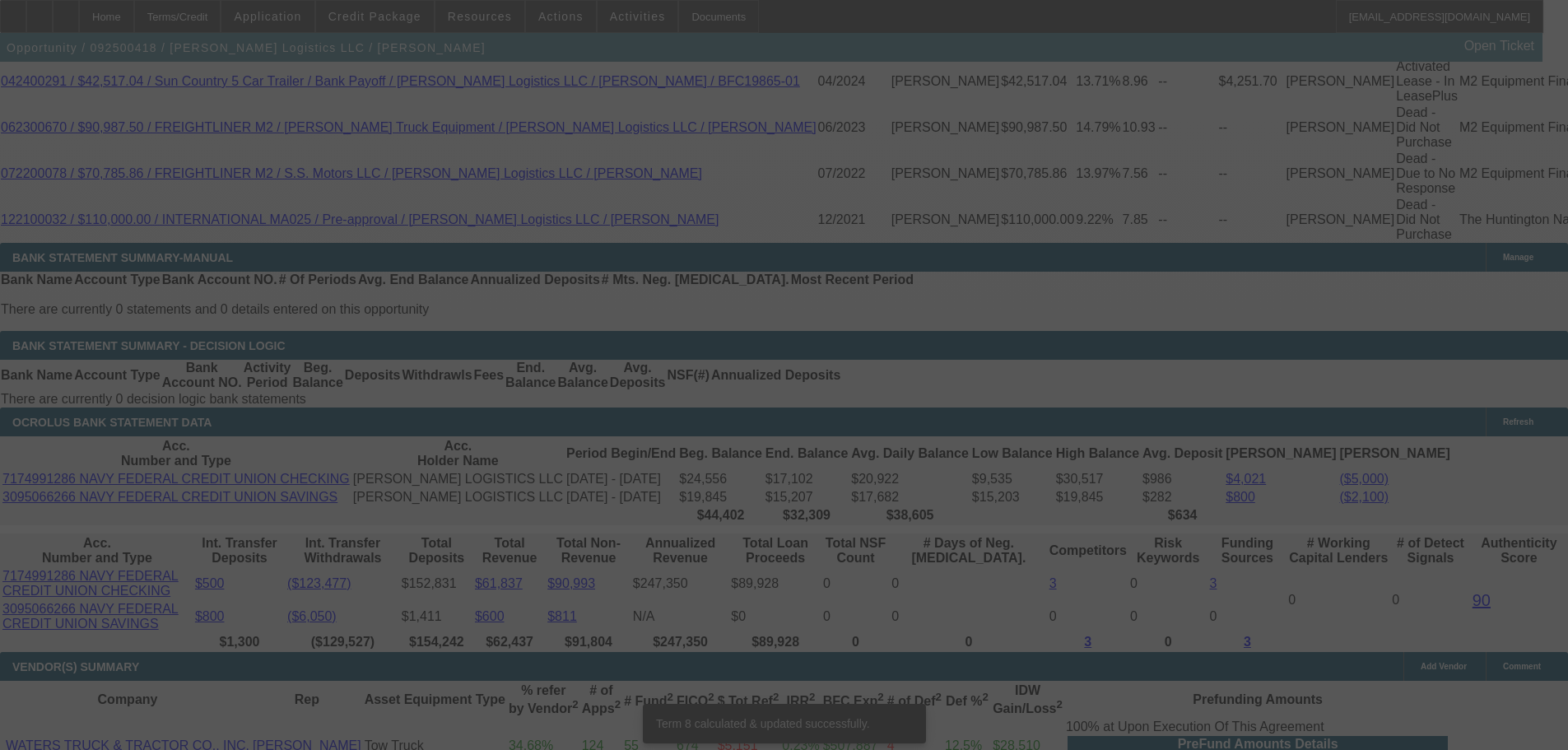
scroll to position [2997, 0]
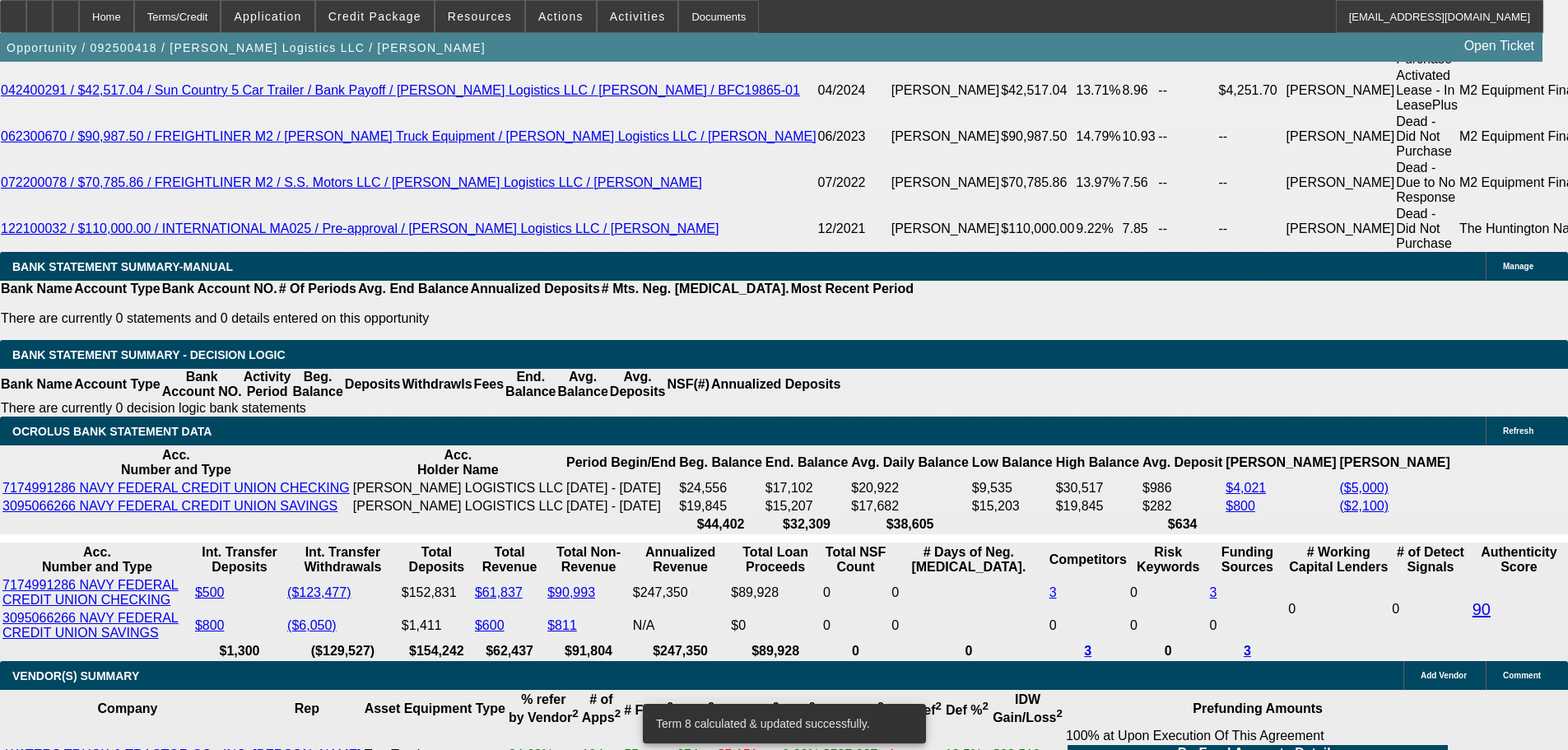
drag, startPoint x: 441, startPoint y: 381, endPoint x: 631, endPoint y: 373, distance: 190.2
type input "2"
type input "$52.00"
type input "UNKNOWN"
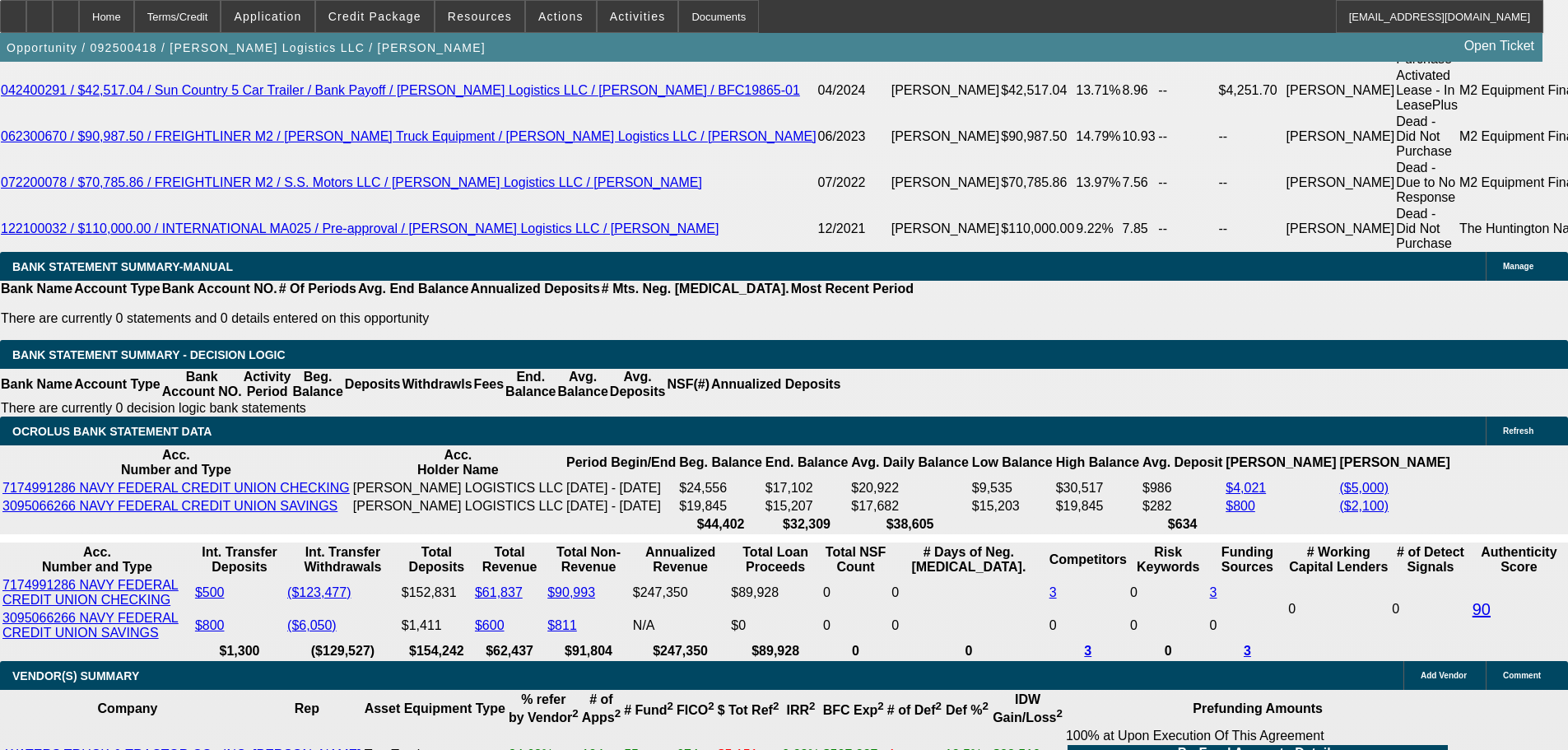
type input "26"
type input "2610"
type input "$5,220.00"
type input "11.4"
type input "$2,610.00"
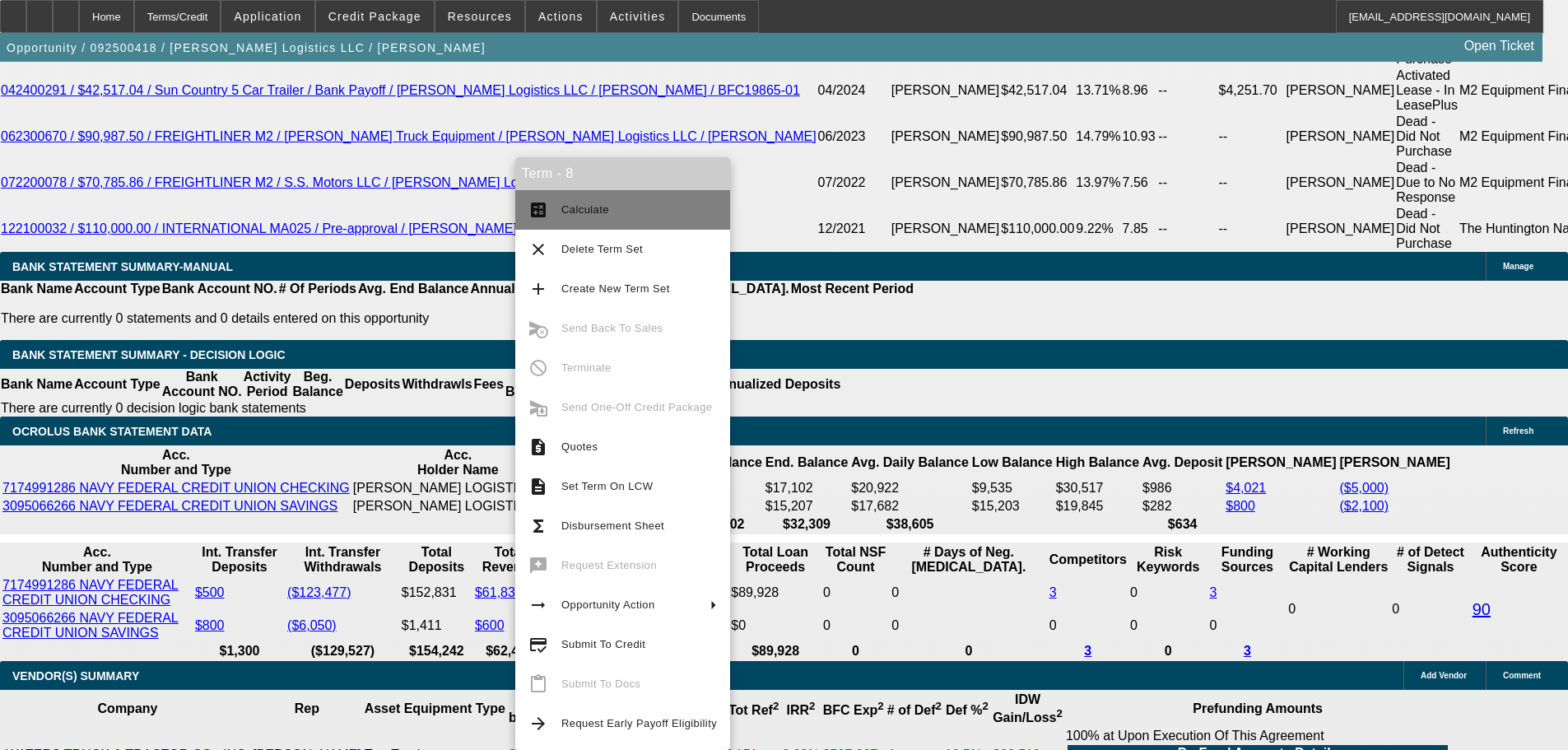
click at [601, 217] on span "Calculate" at bounding box center [640, 209] width 156 height 19
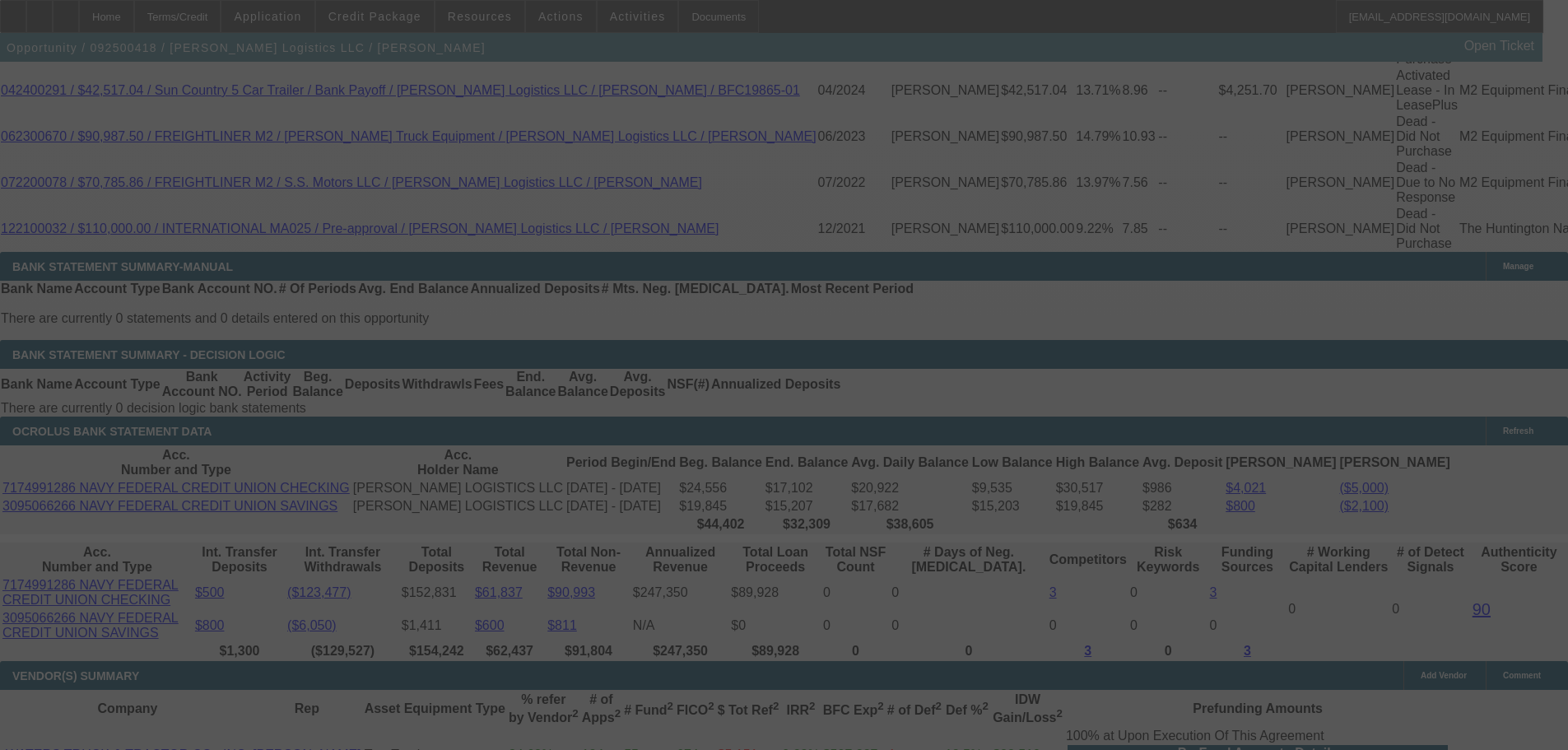
select select "0"
select select "2"
select select "0"
select select "6"
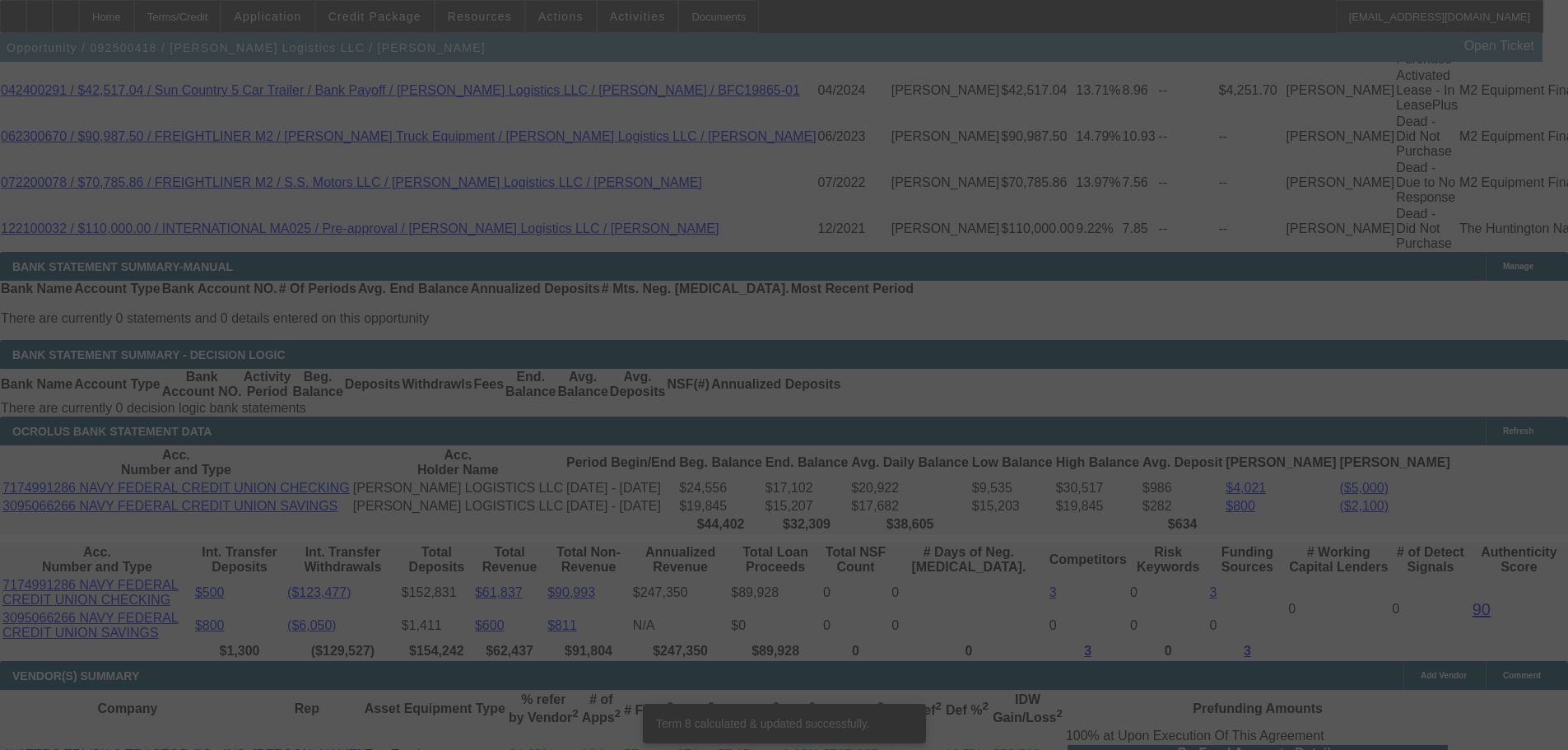
scroll to position [2988, 0]
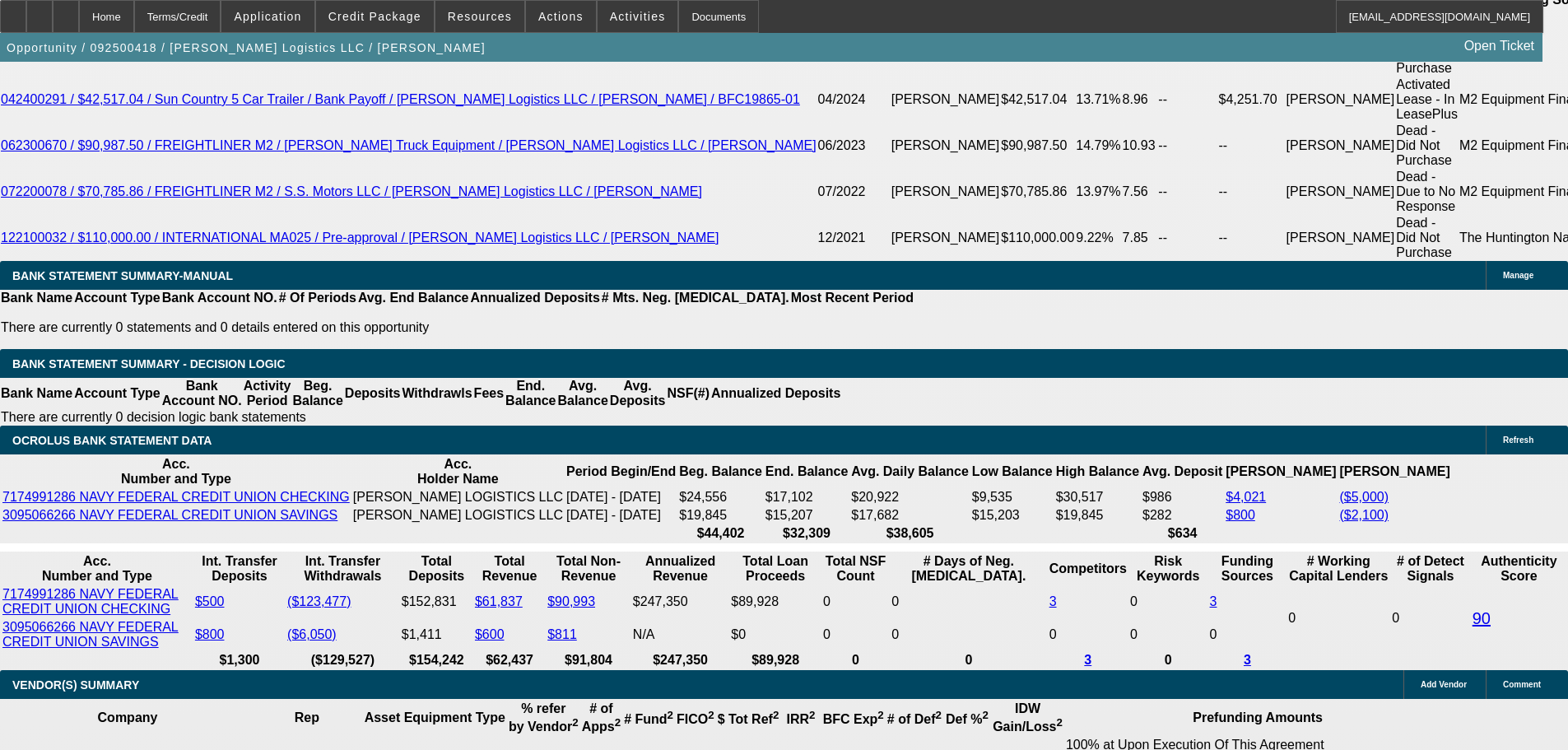
drag, startPoint x: 856, startPoint y: 394, endPoint x: 951, endPoint y: 392, distance: 95.0
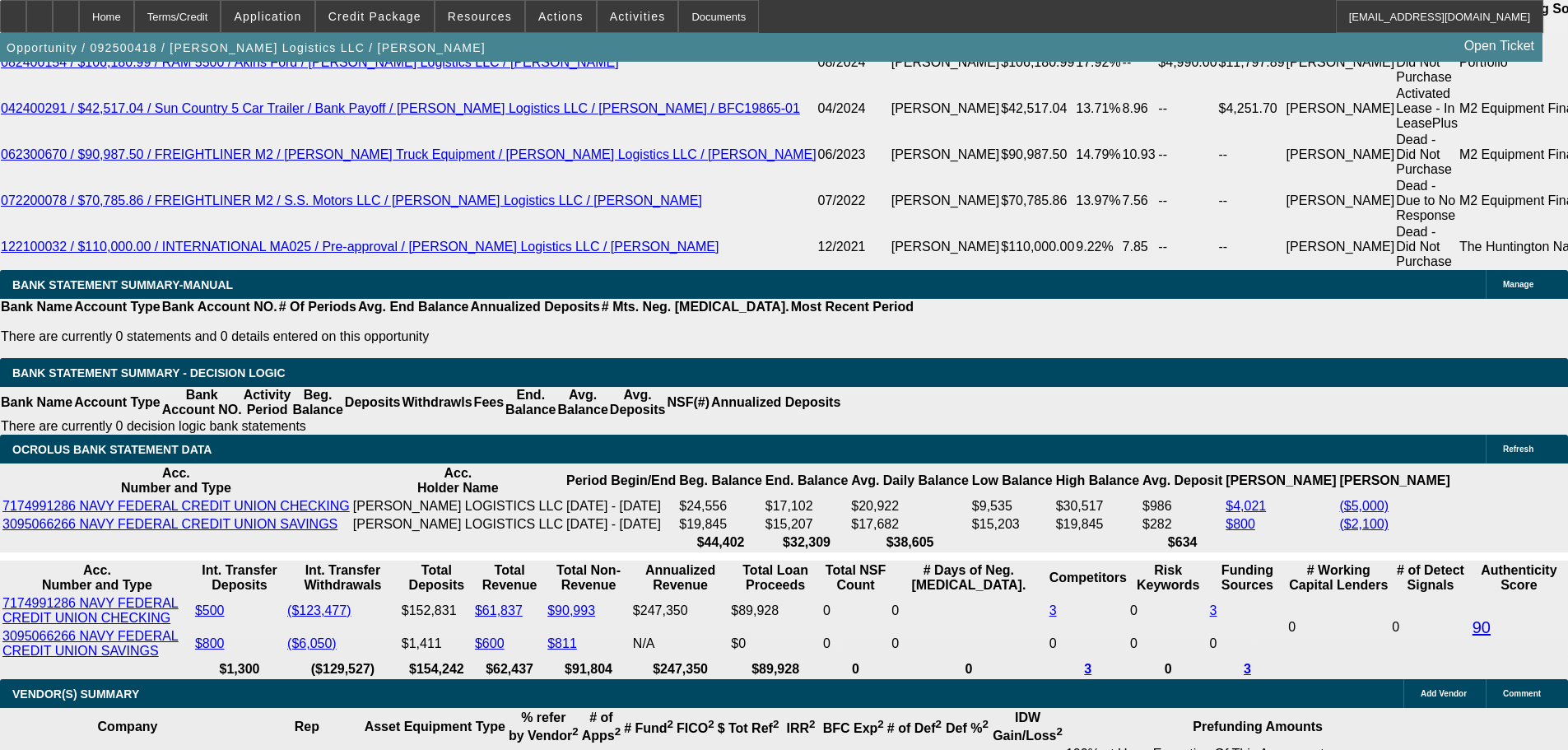
scroll to position [2905, 0]
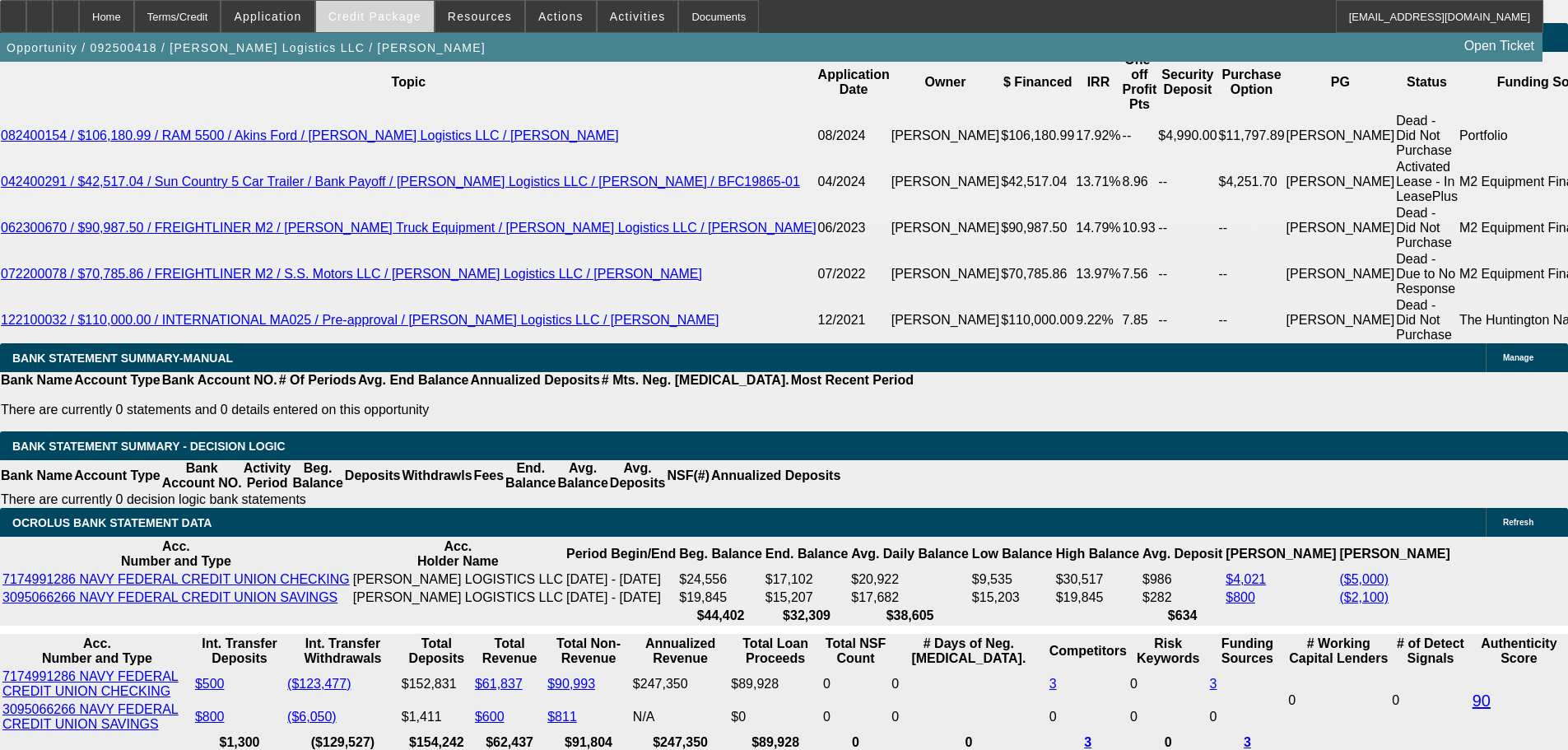
click at [391, 23] on span at bounding box center [375, 16] width 118 height 40
type input "$2,375.00"
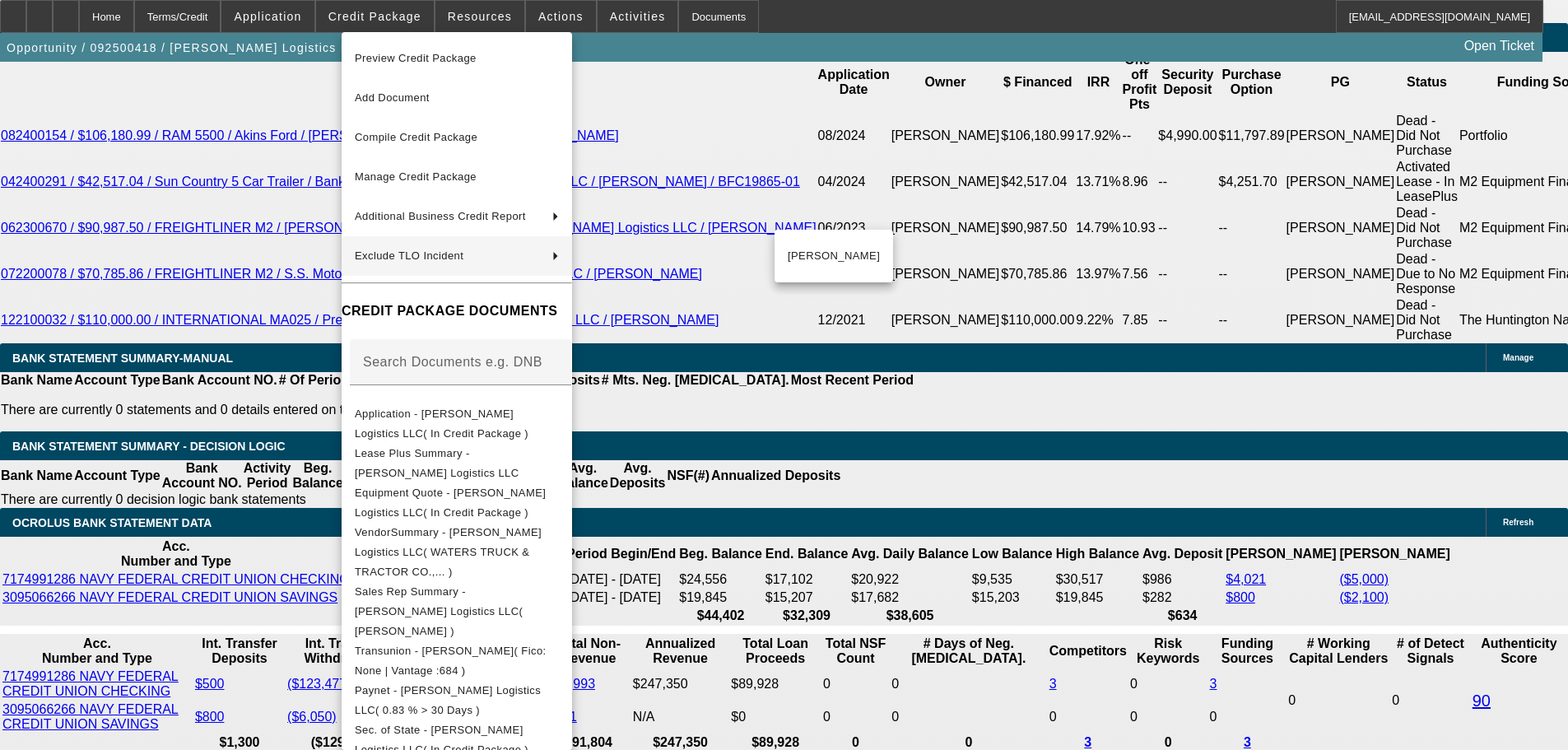
click at [281, 270] on div at bounding box center [784, 375] width 1568 height 750
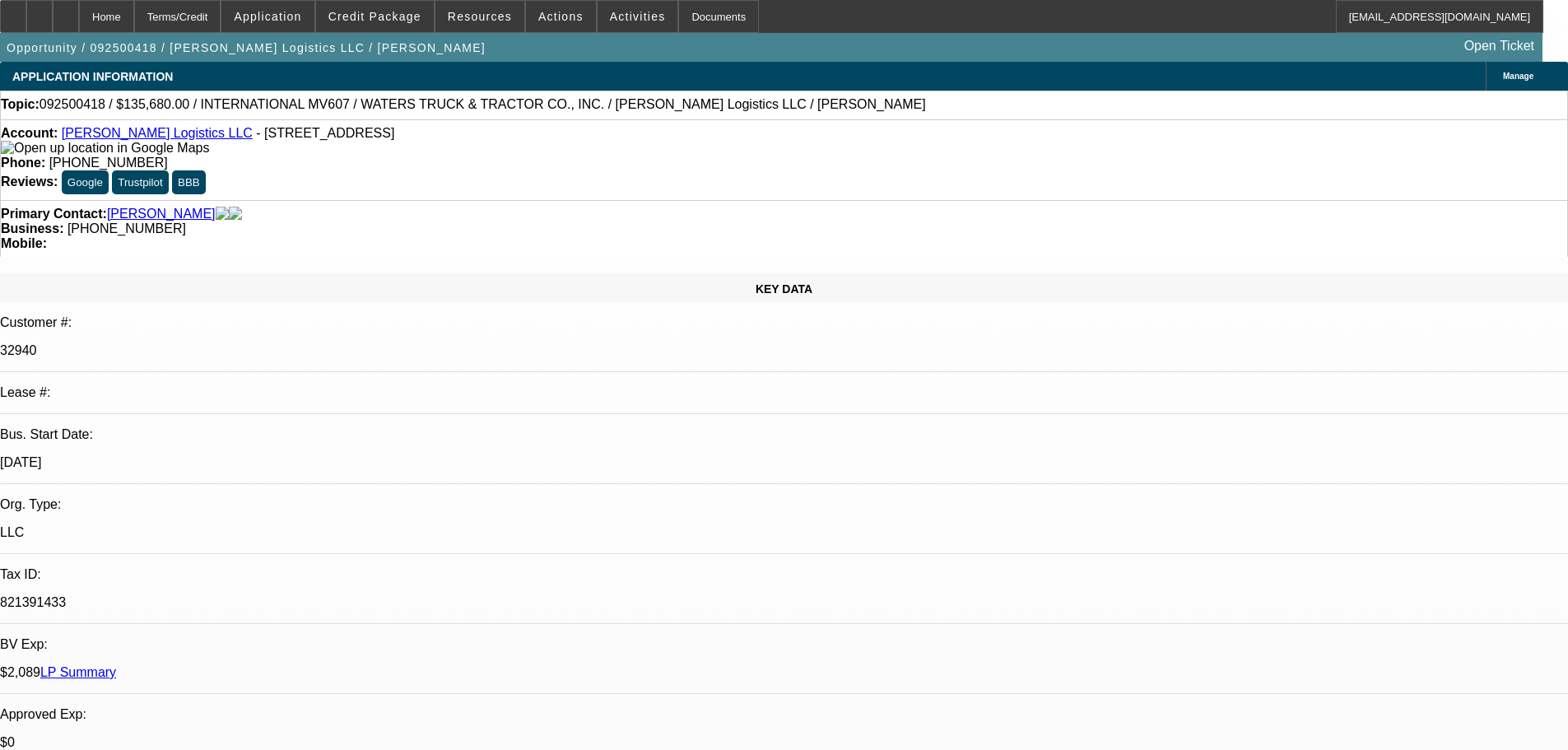
select select "0"
select select "2"
select select "0"
select select "6"
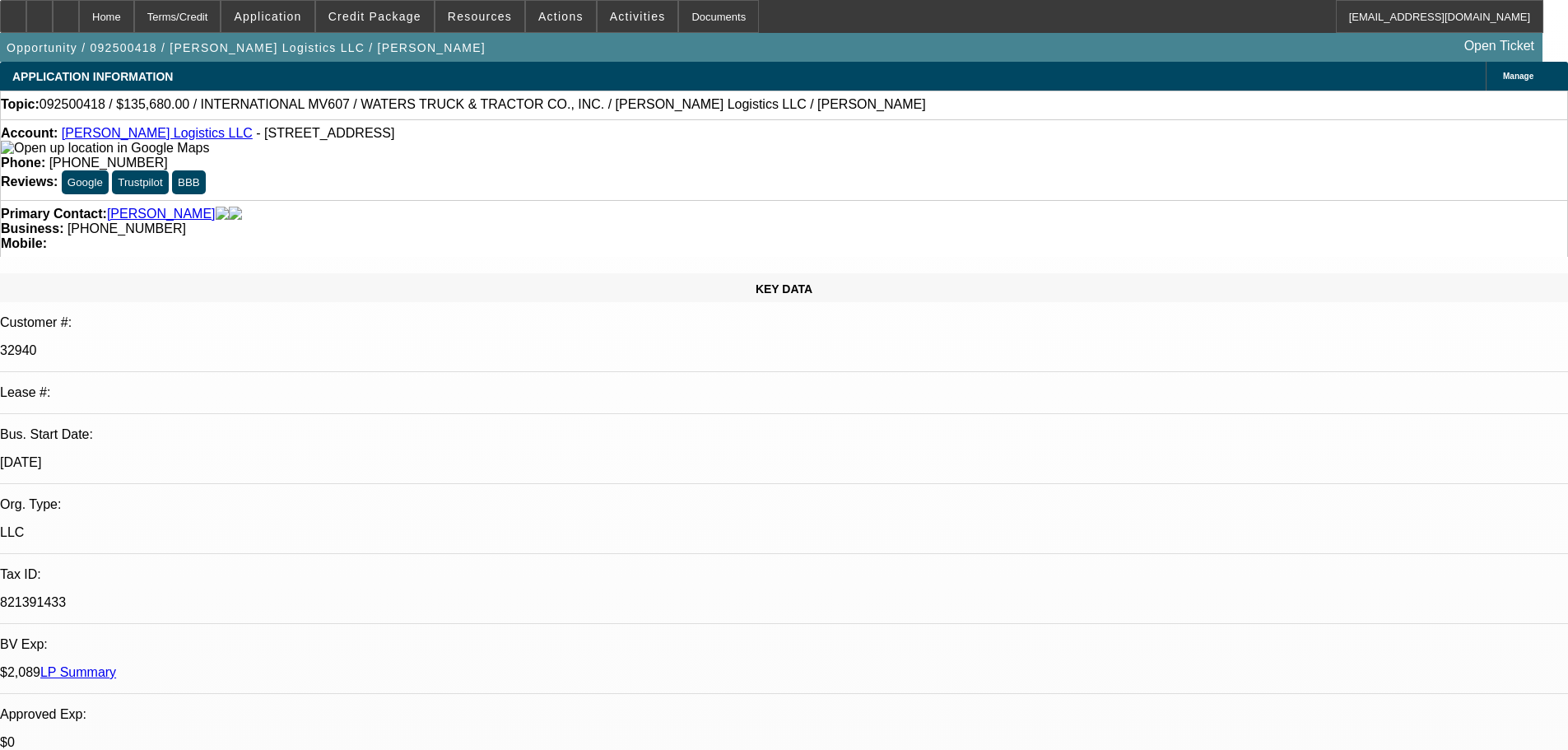
select select "0"
select select "2"
select select "0"
select select "6"
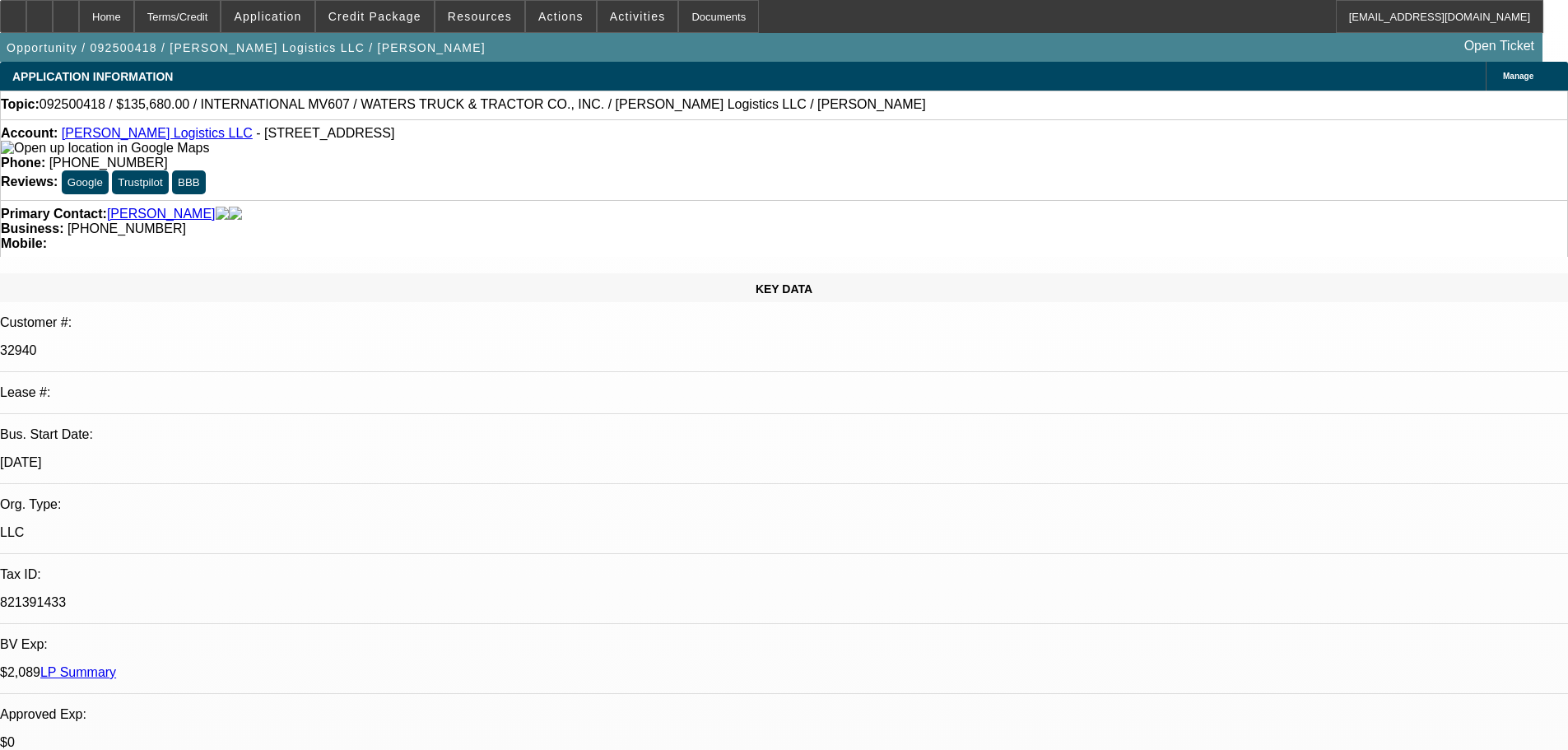
select select "0"
select select "2"
select select "0"
select select "6"
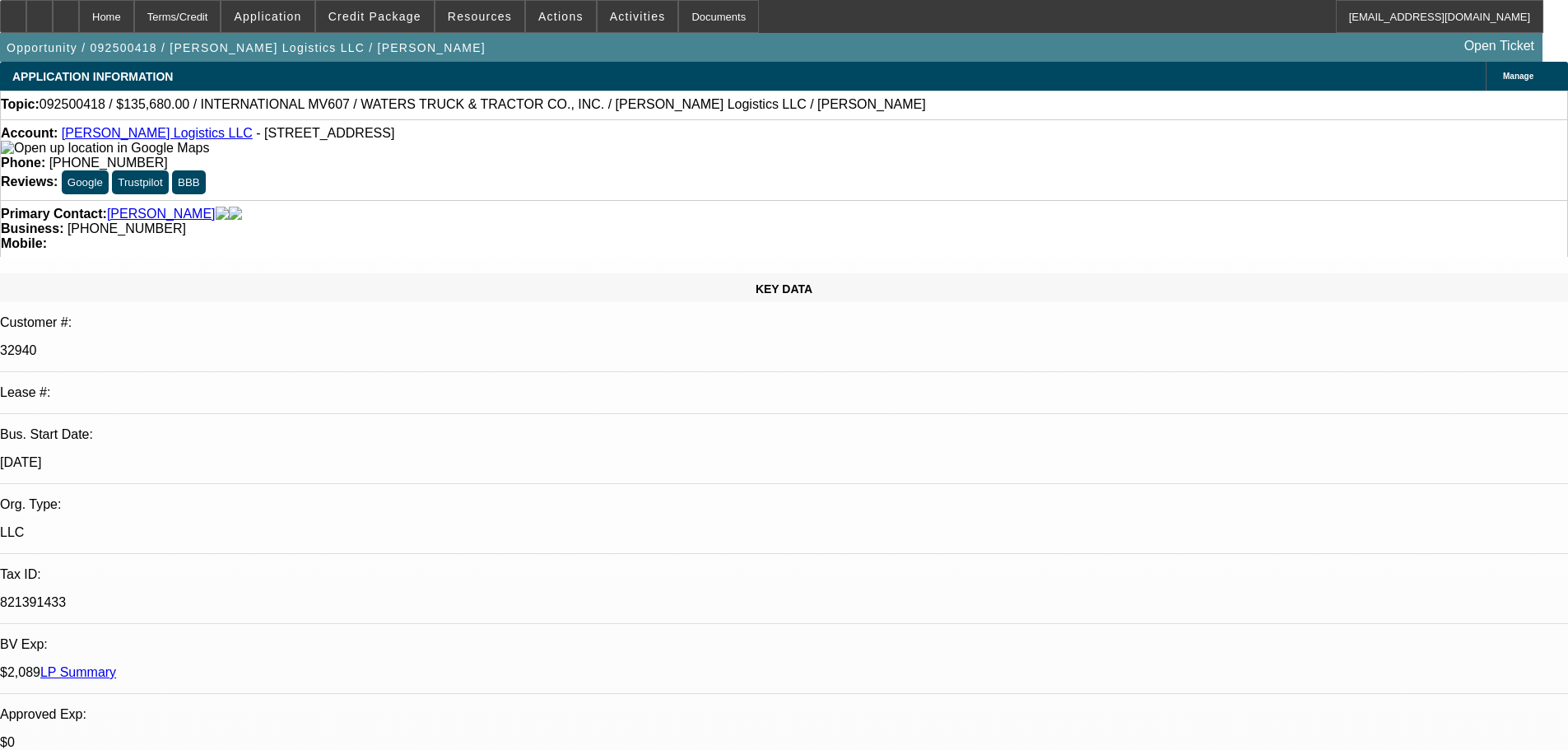
select select "0"
select select "2"
select select "0"
select select "6"
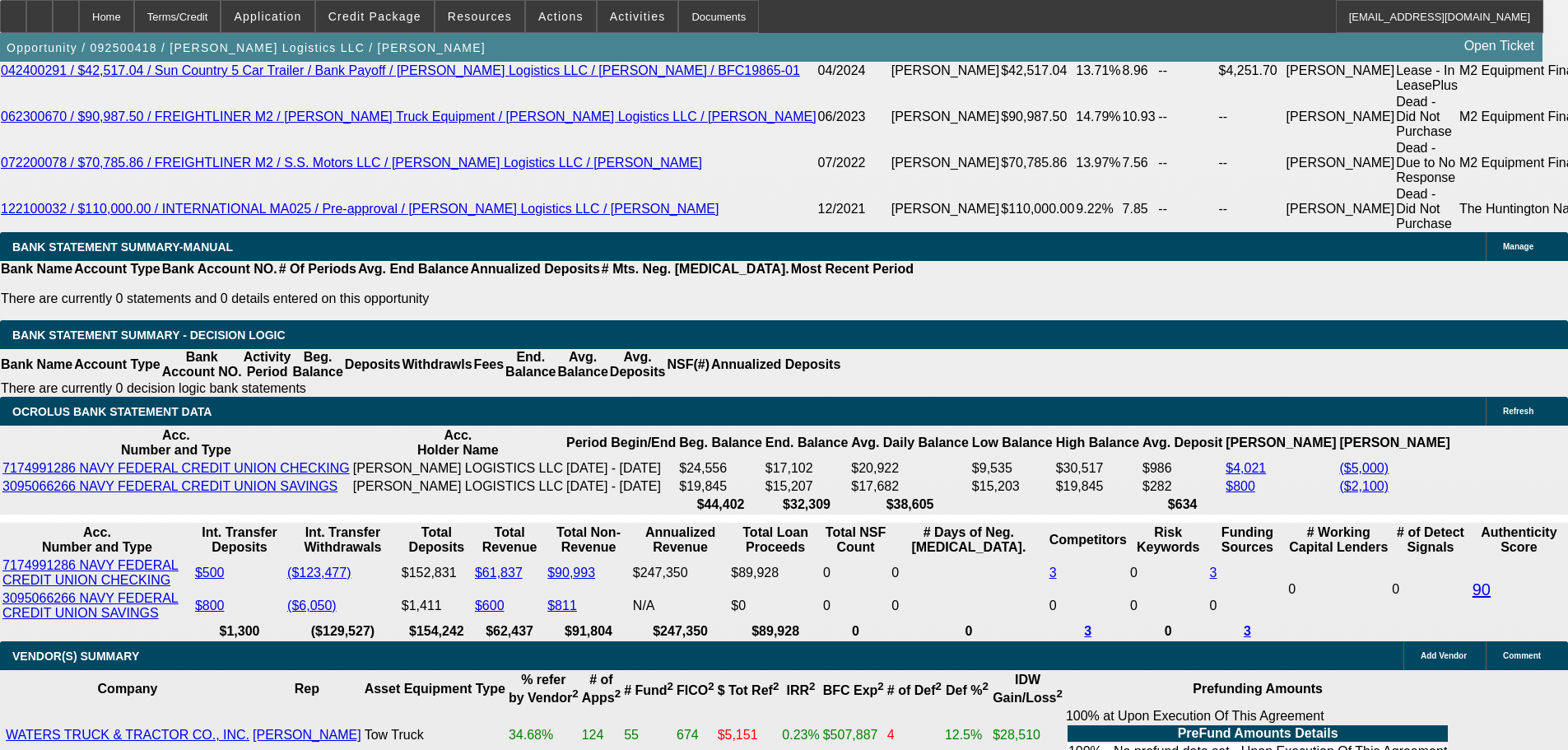
scroll to position [3045, 0]
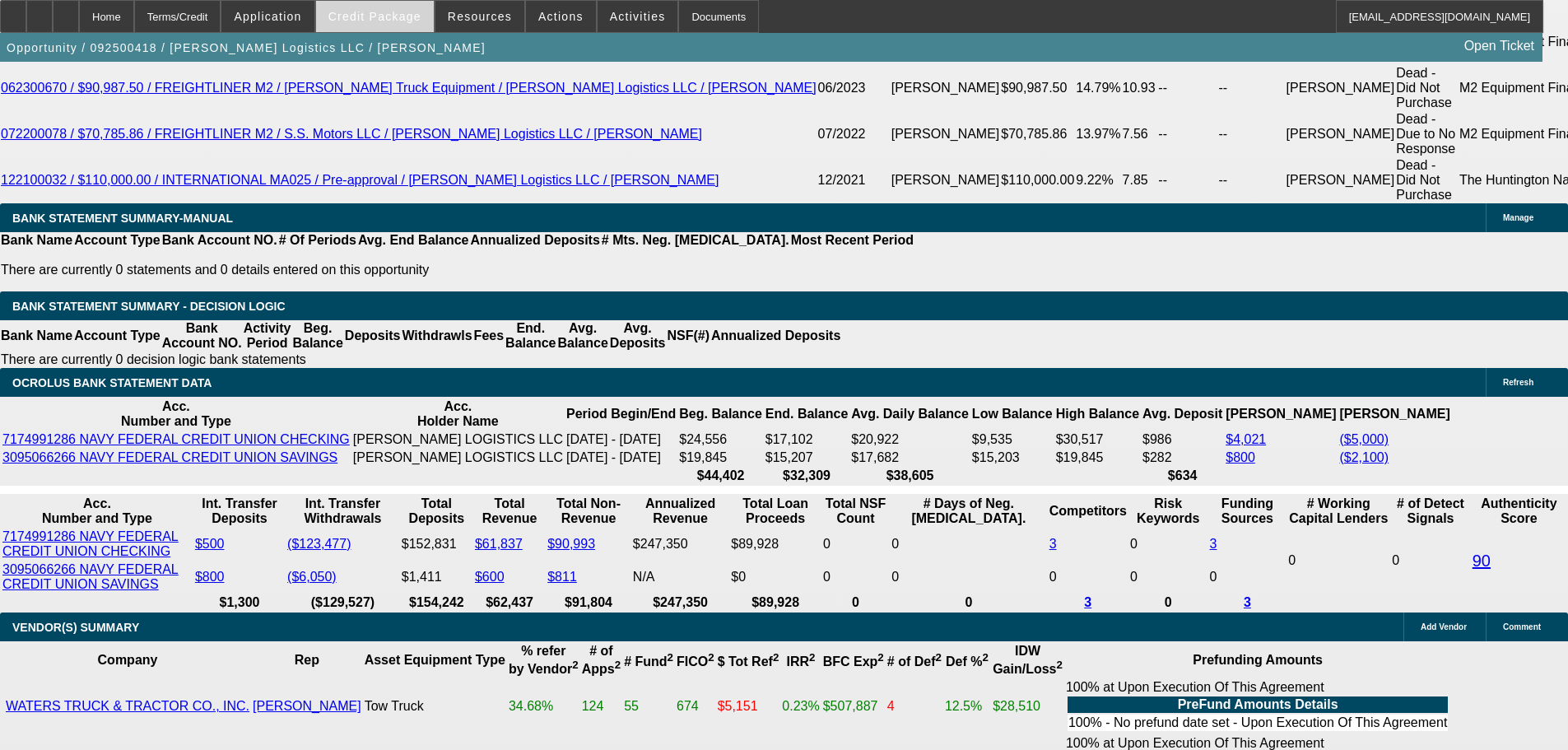
click at [391, 8] on span at bounding box center [375, 16] width 118 height 40
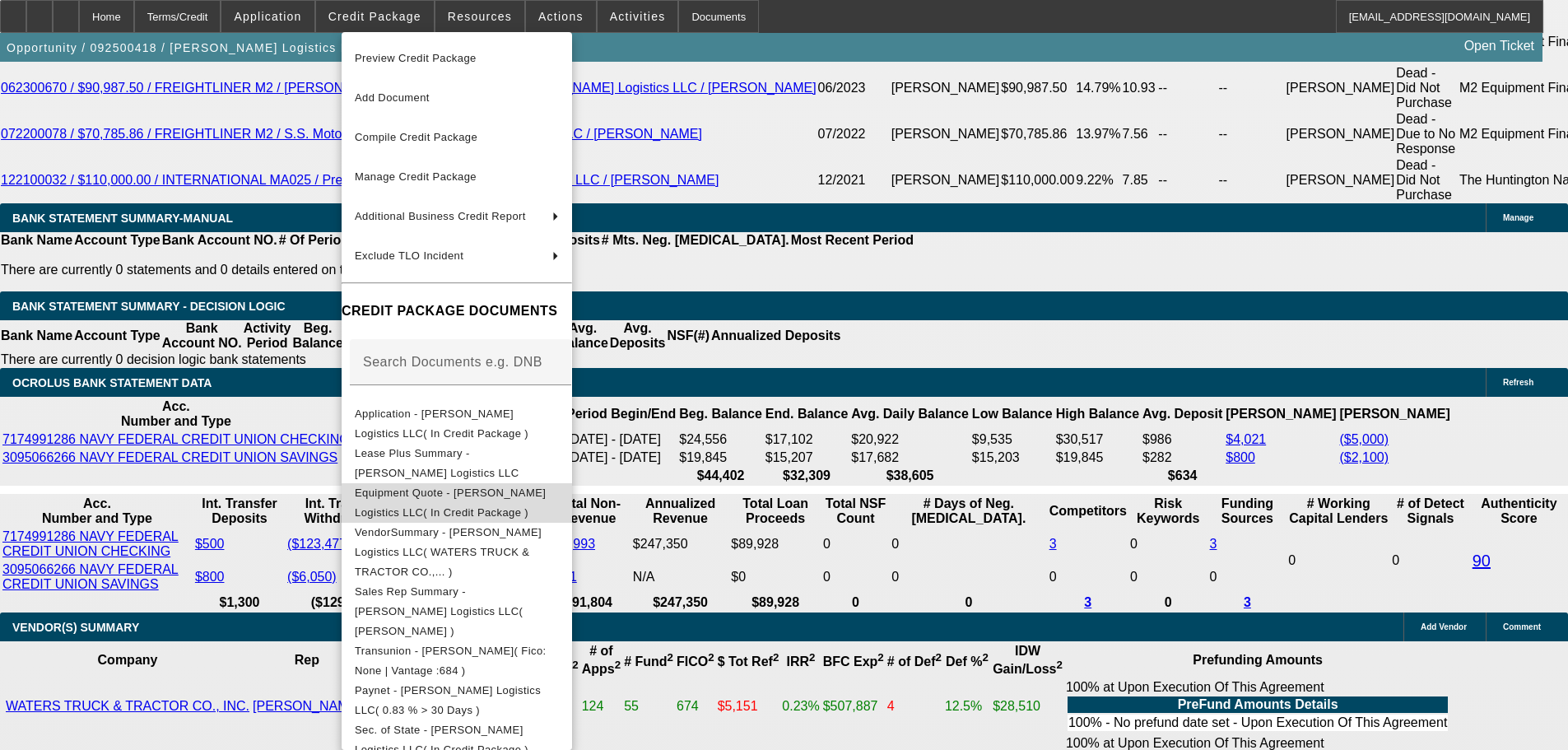
click at [474, 498] on span "Equipment Quote - DaCosta Logistics LLC( In Credit Package )" at bounding box center [450, 502] width 191 height 32
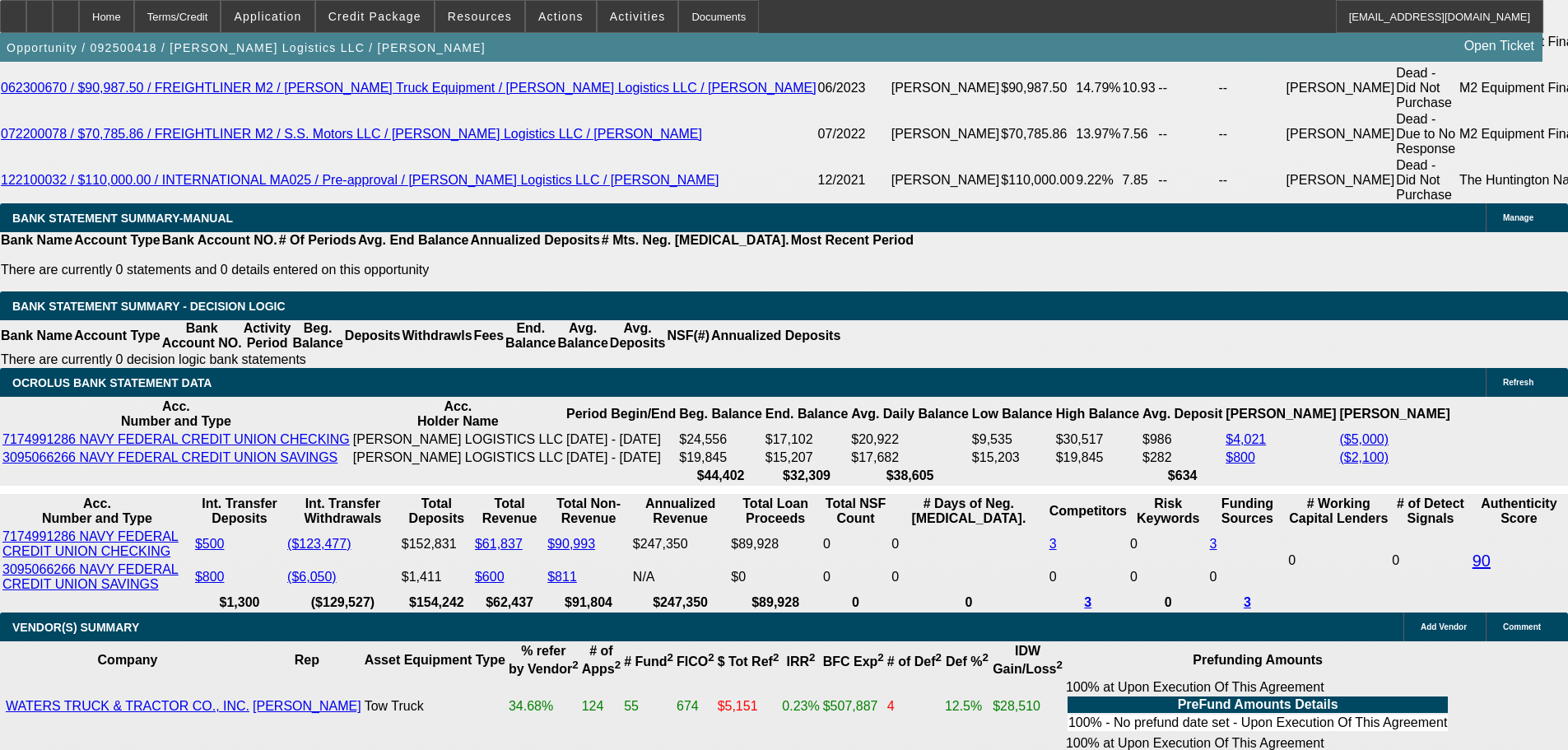
scroll to position [2716, 0]
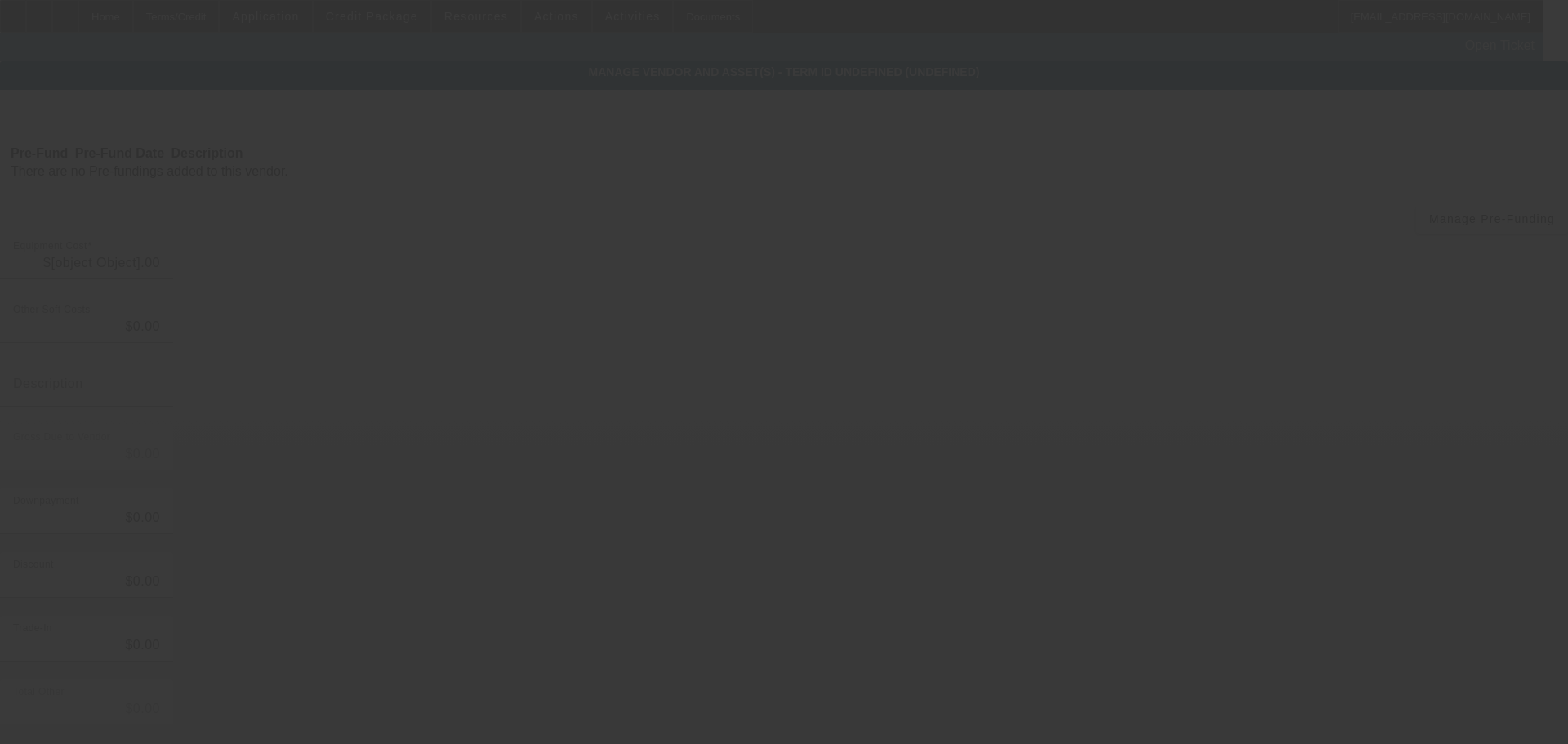
type input "$128,000.00"
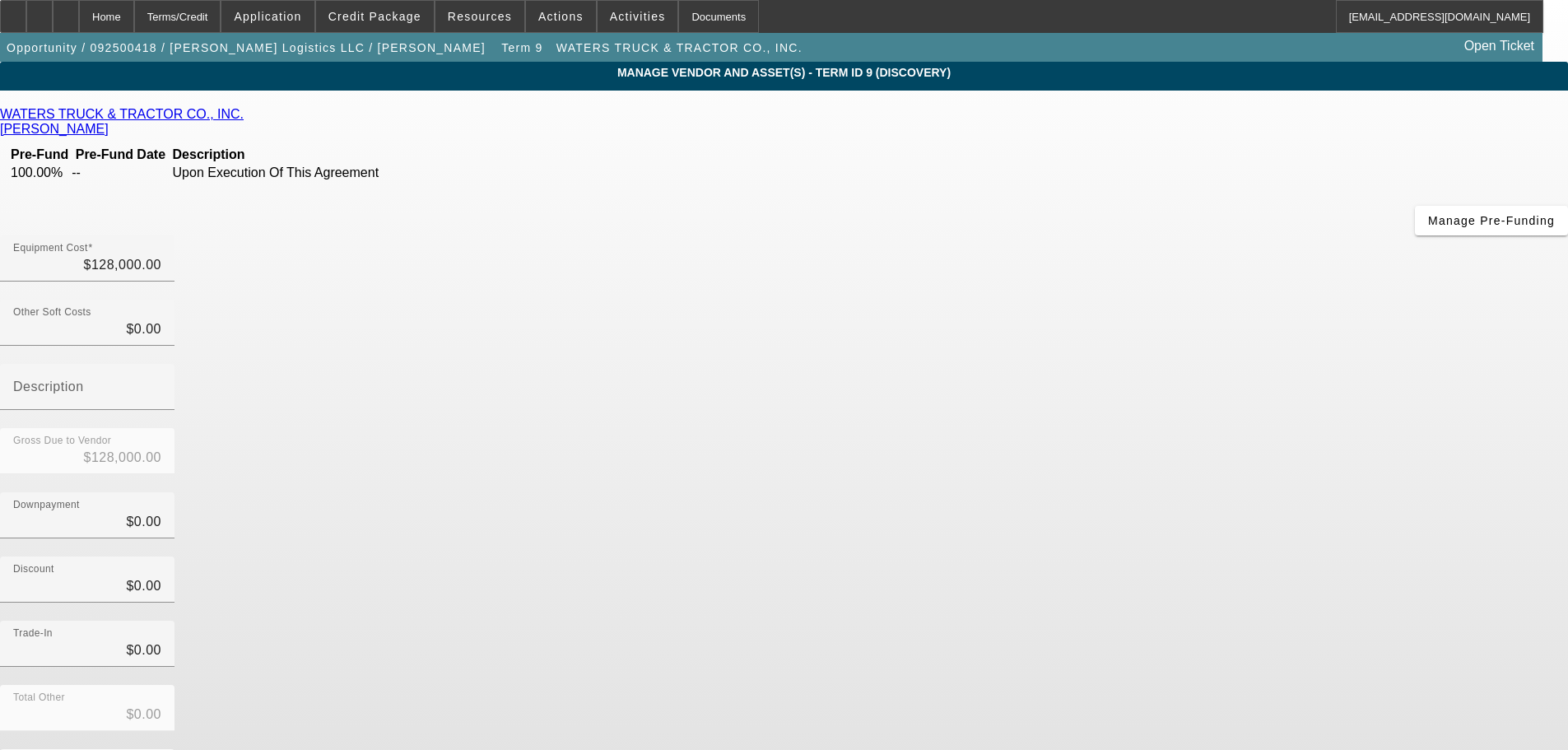
click at [243, 116] on link "WATERS TRUCK & TRACTOR CO., INC." at bounding box center [122, 114] width 243 height 15
click at [135, 21] on div "Home" at bounding box center [106, 16] width 55 height 32
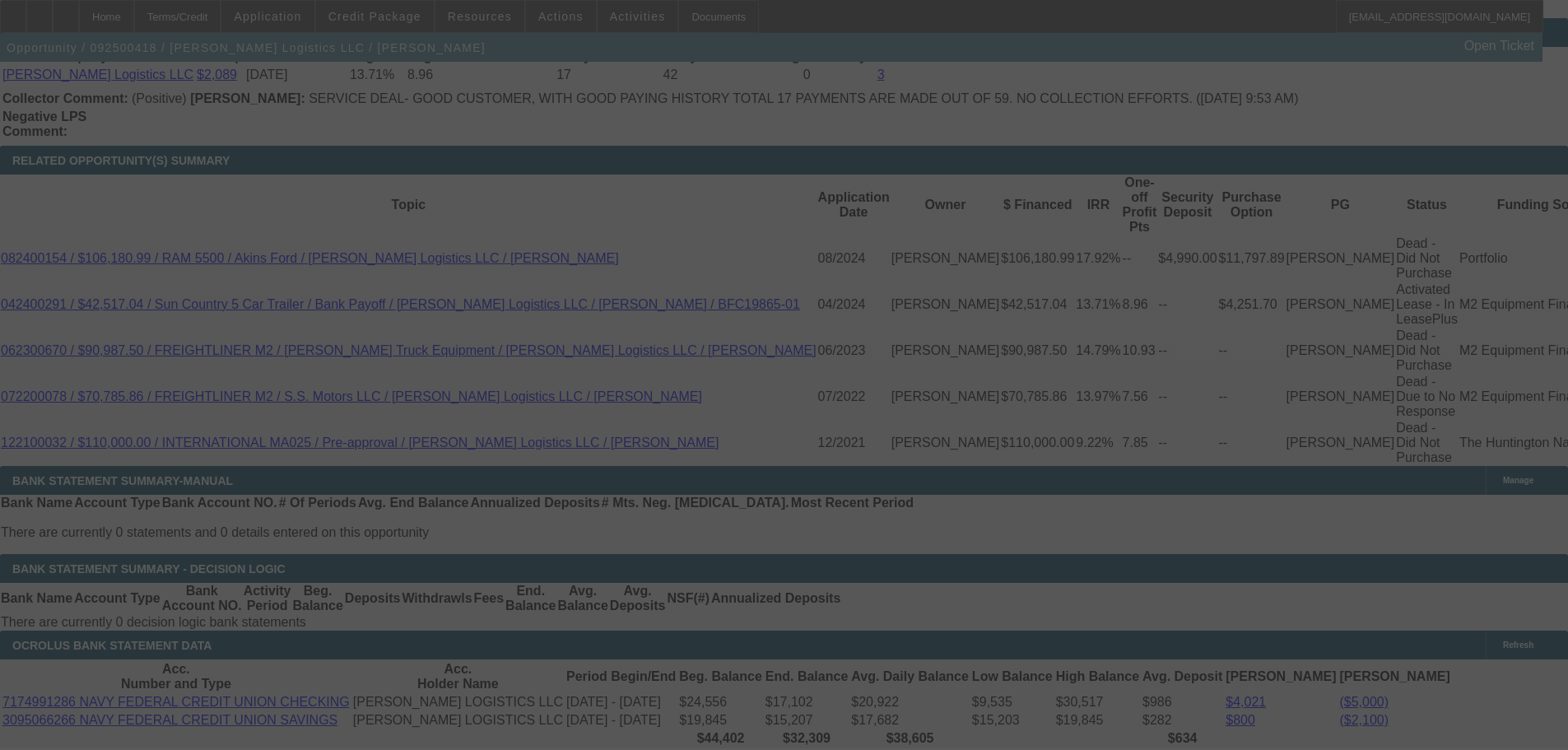
scroll to position [2776, 0]
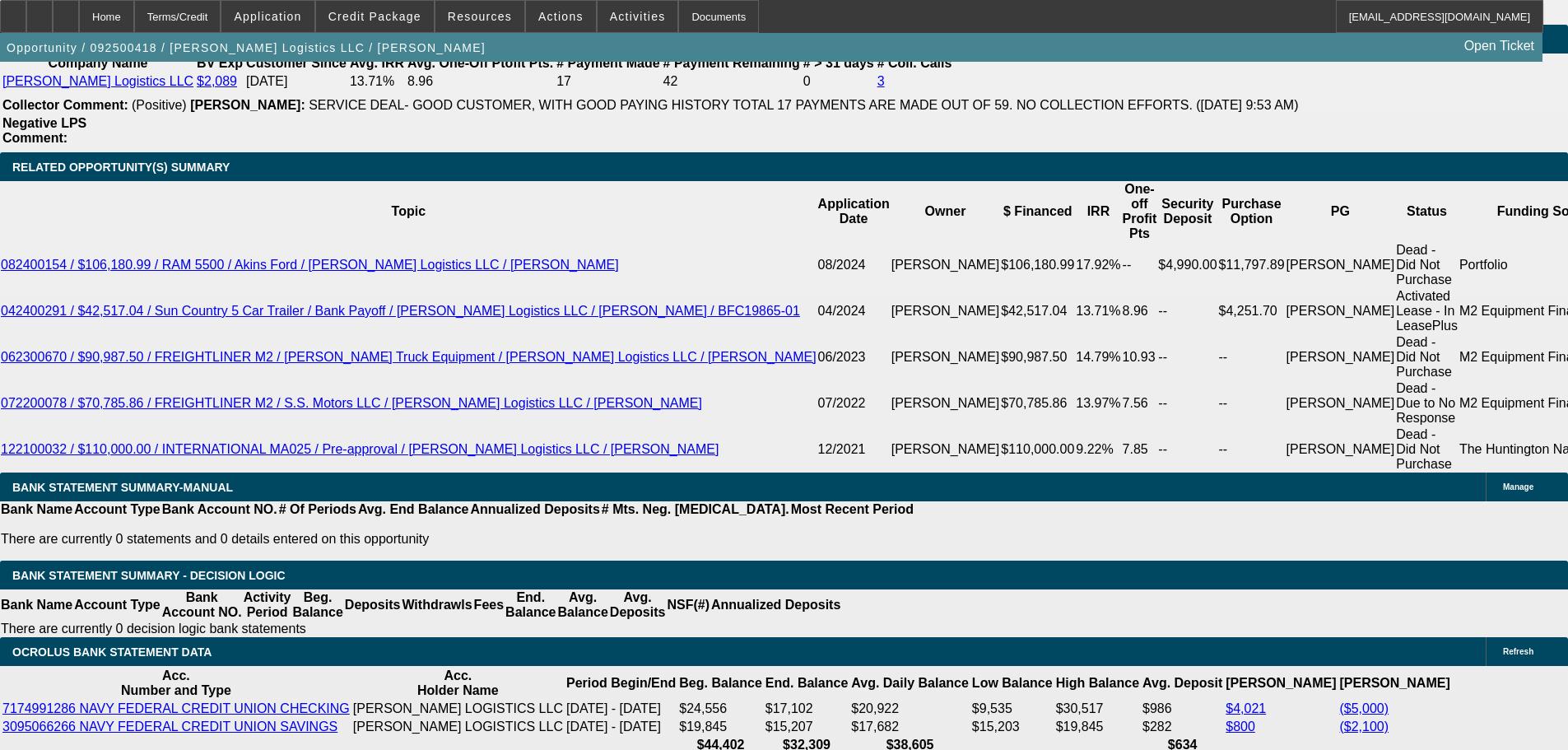
select select "0"
select select "2"
select select "0"
select select "6"
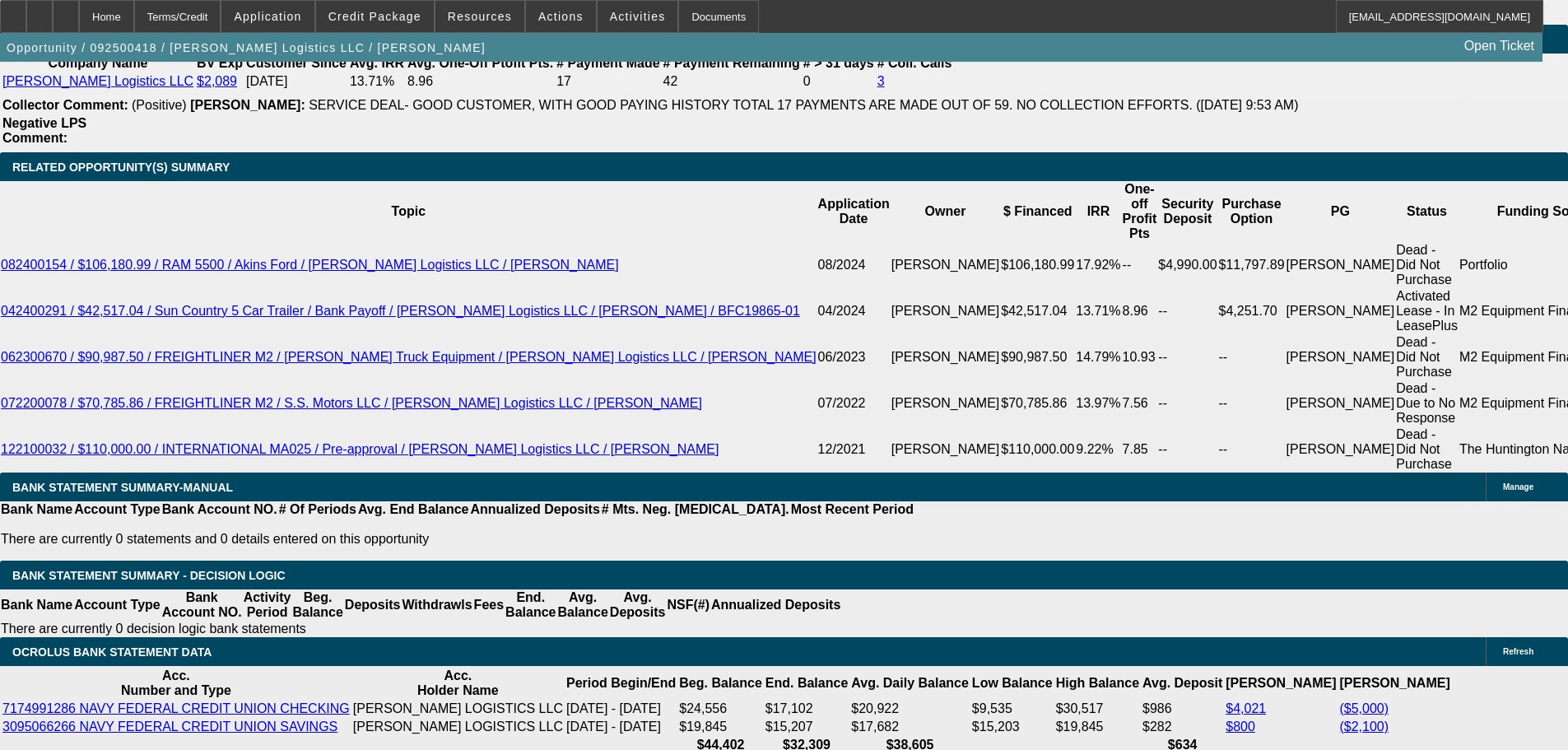
select select "0"
select select "2"
select select "0"
select select "6"
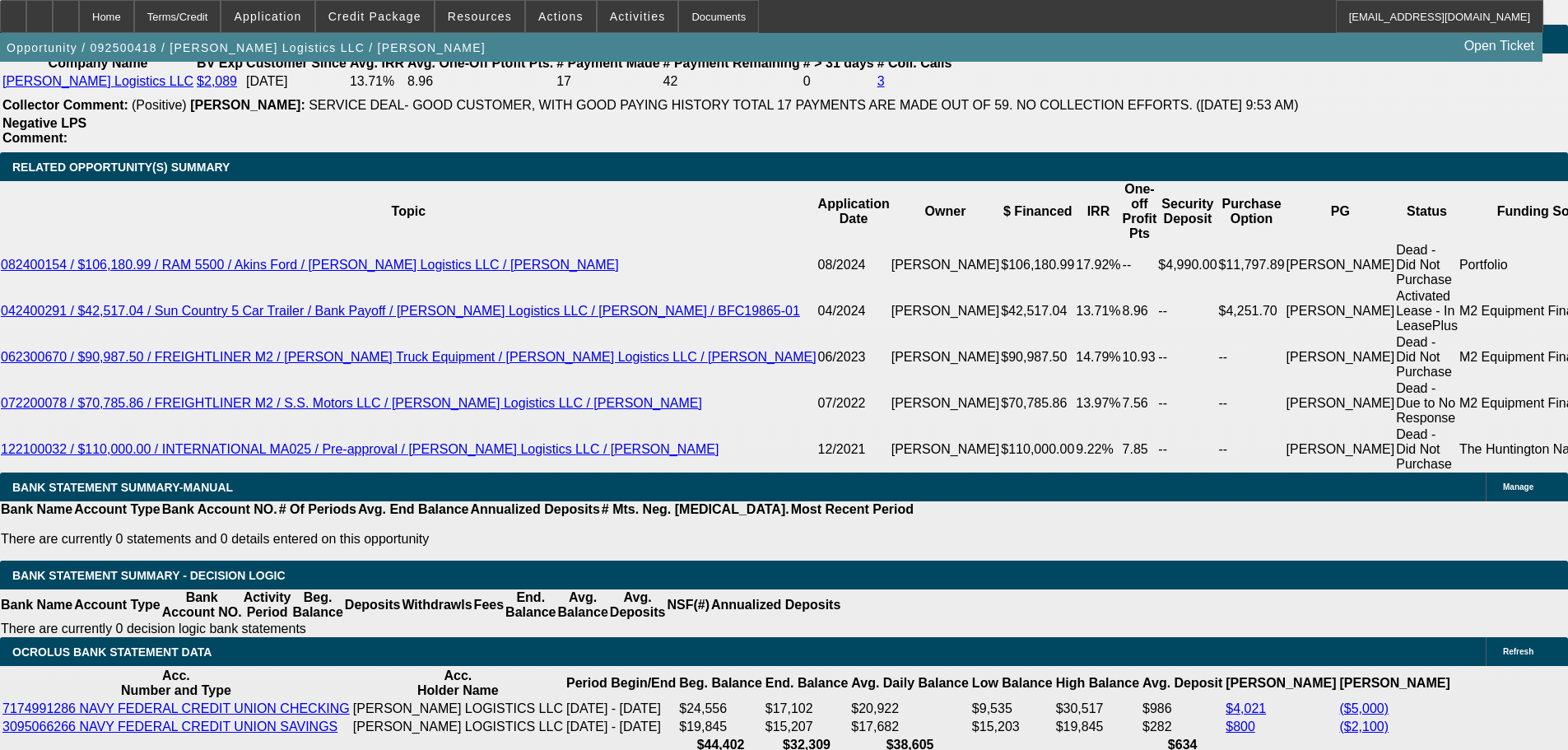
select select "0"
select select "2"
select select "0"
select select "6"
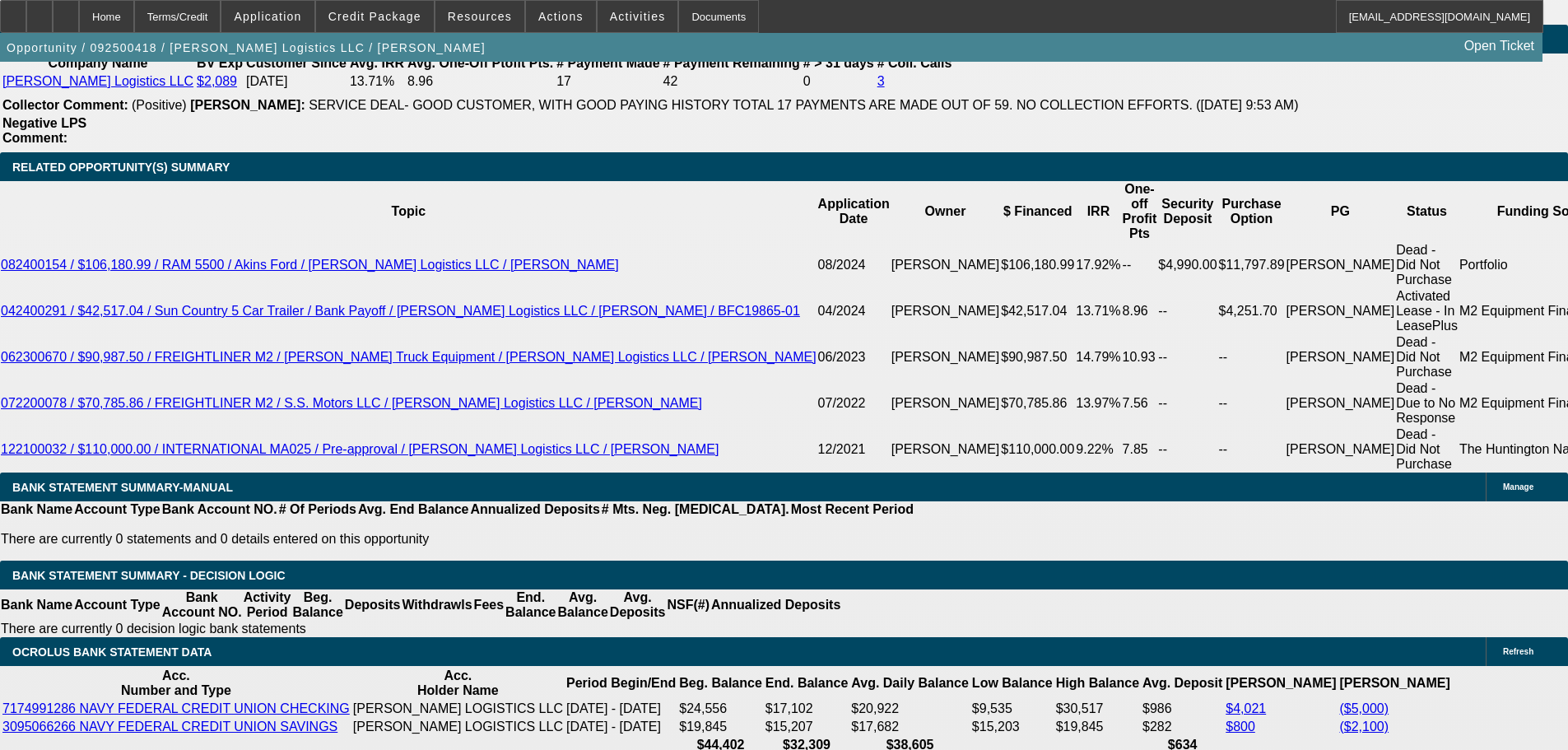
select select "0"
select select "2"
select select "0"
select select "6"
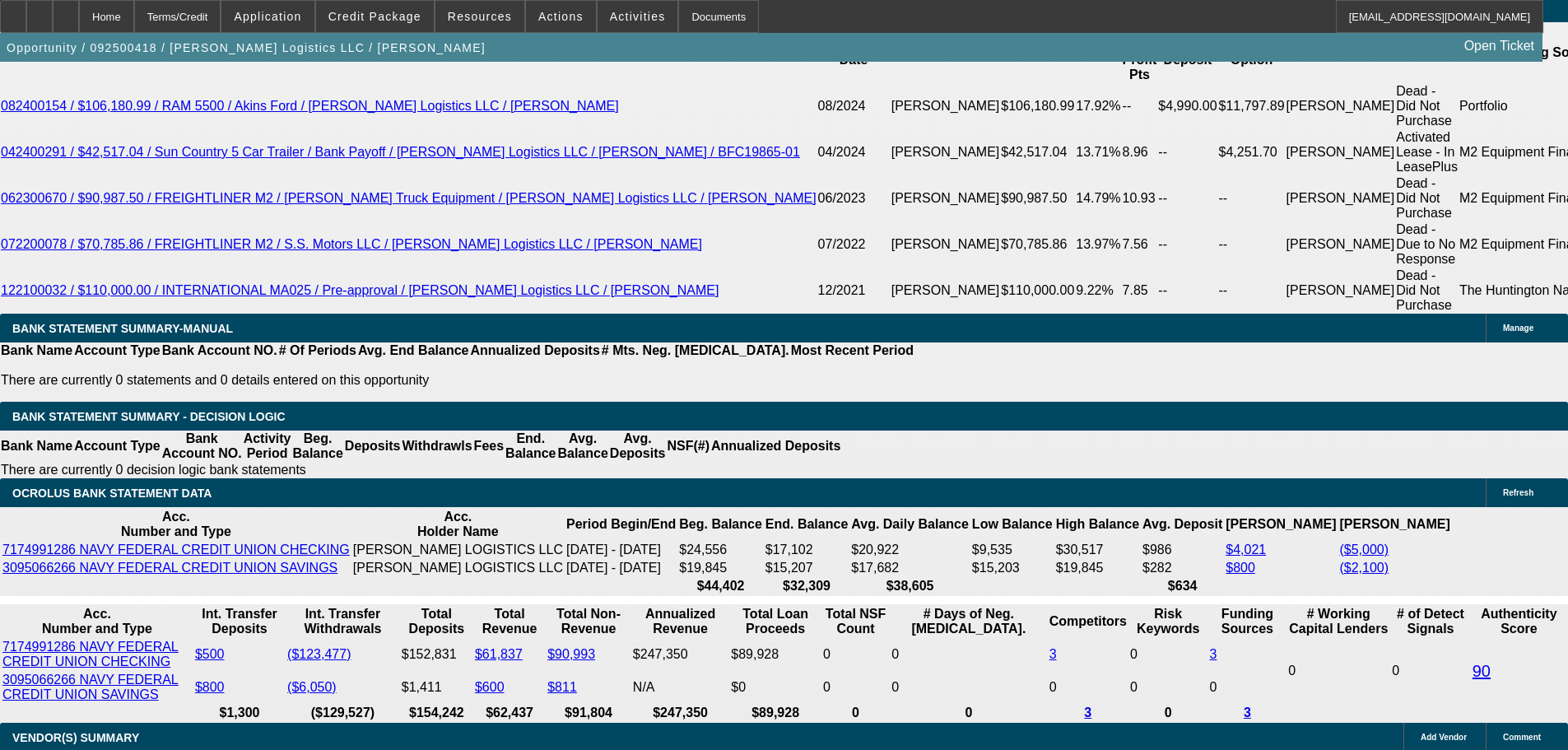
scroll to position [3075, 0]
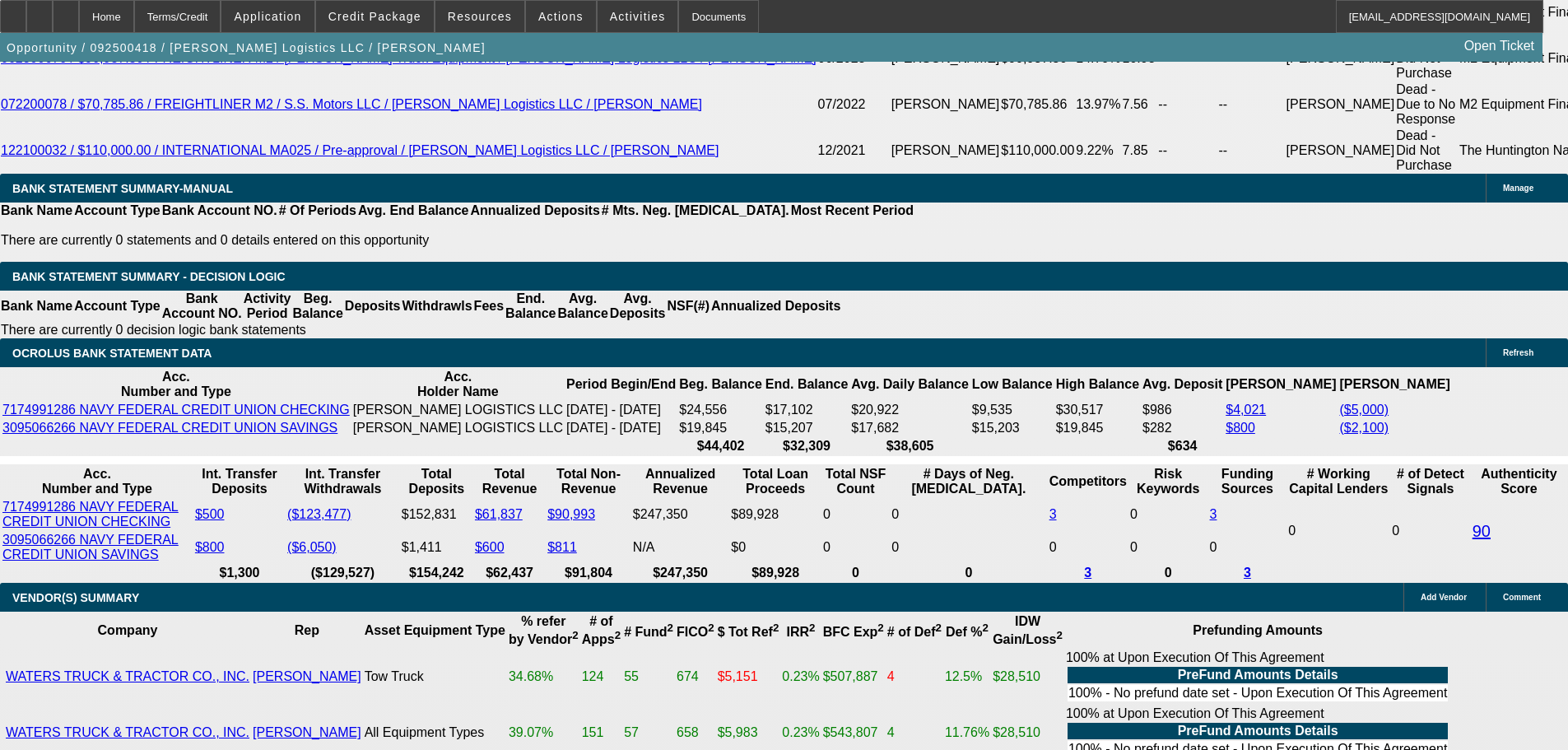
drag, startPoint x: 1232, startPoint y: 71, endPoint x: 1231, endPoint y: 81, distance: 10.0
radio input "true"
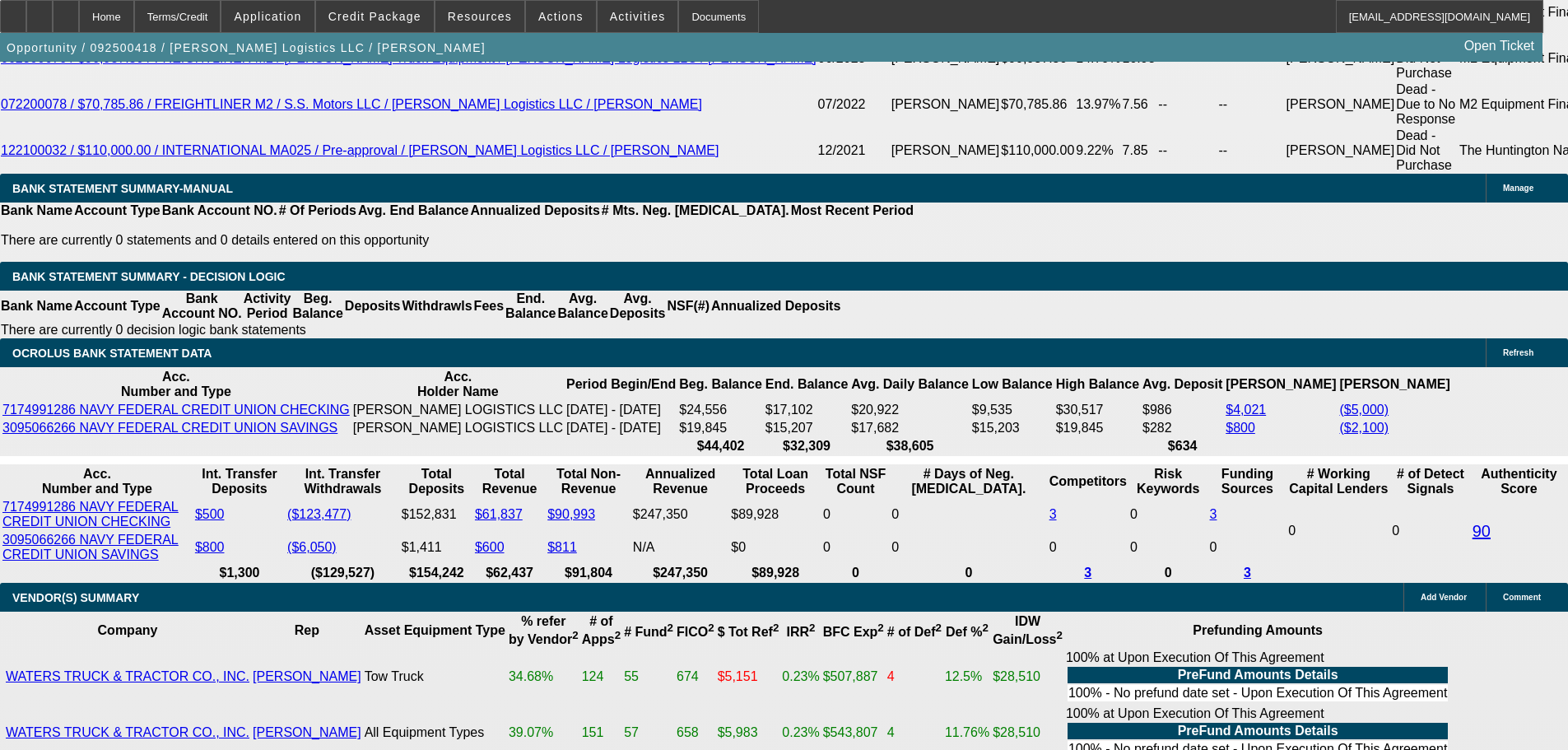
drag, startPoint x: 1303, startPoint y: 317, endPoint x: 1261, endPoint y: 317, distance: 42.0
type textarea "9-25: Will want EPO, EPO wipes out most of what we'd try to save with a balloon…"
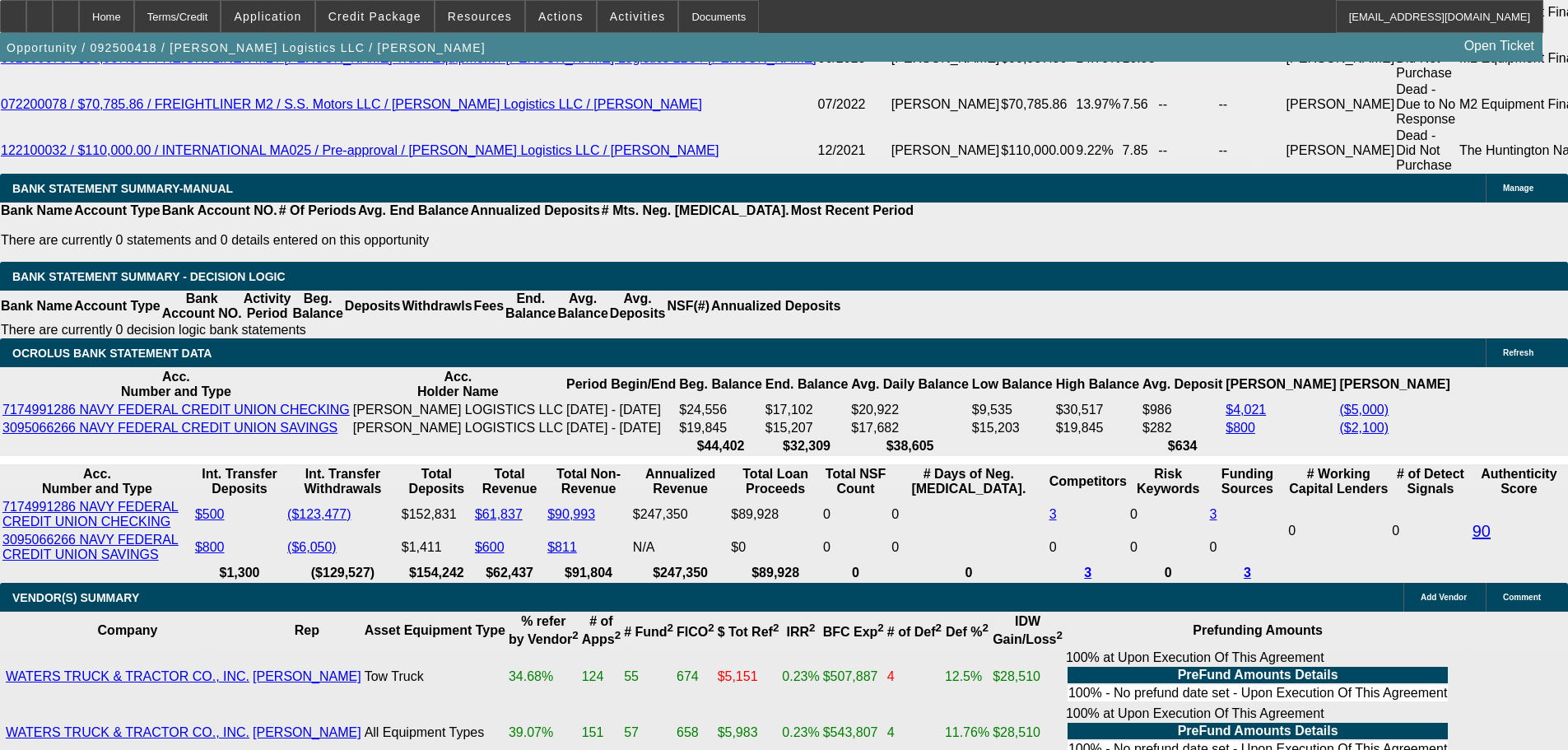
radio input "true"
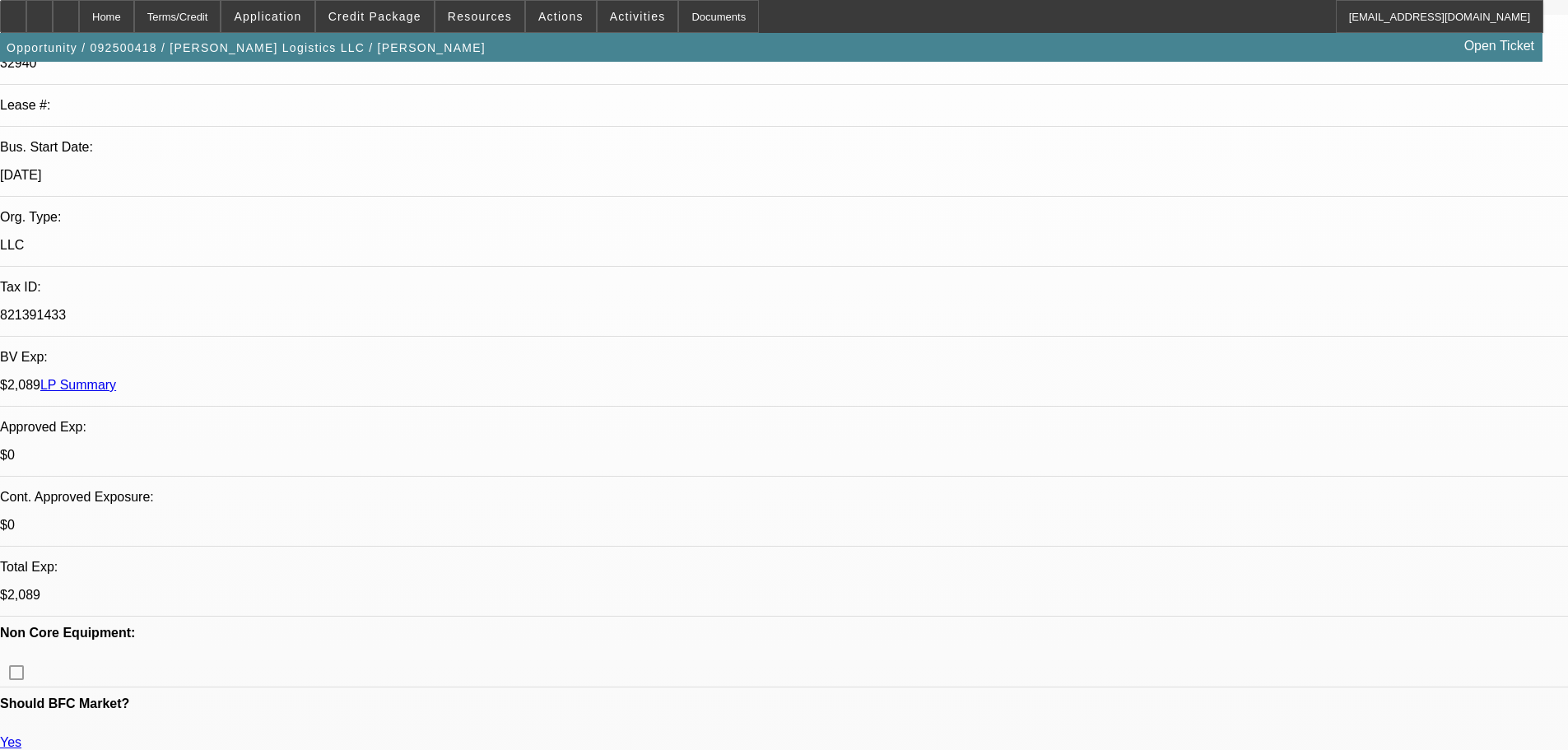
scroll to position [30, 0]
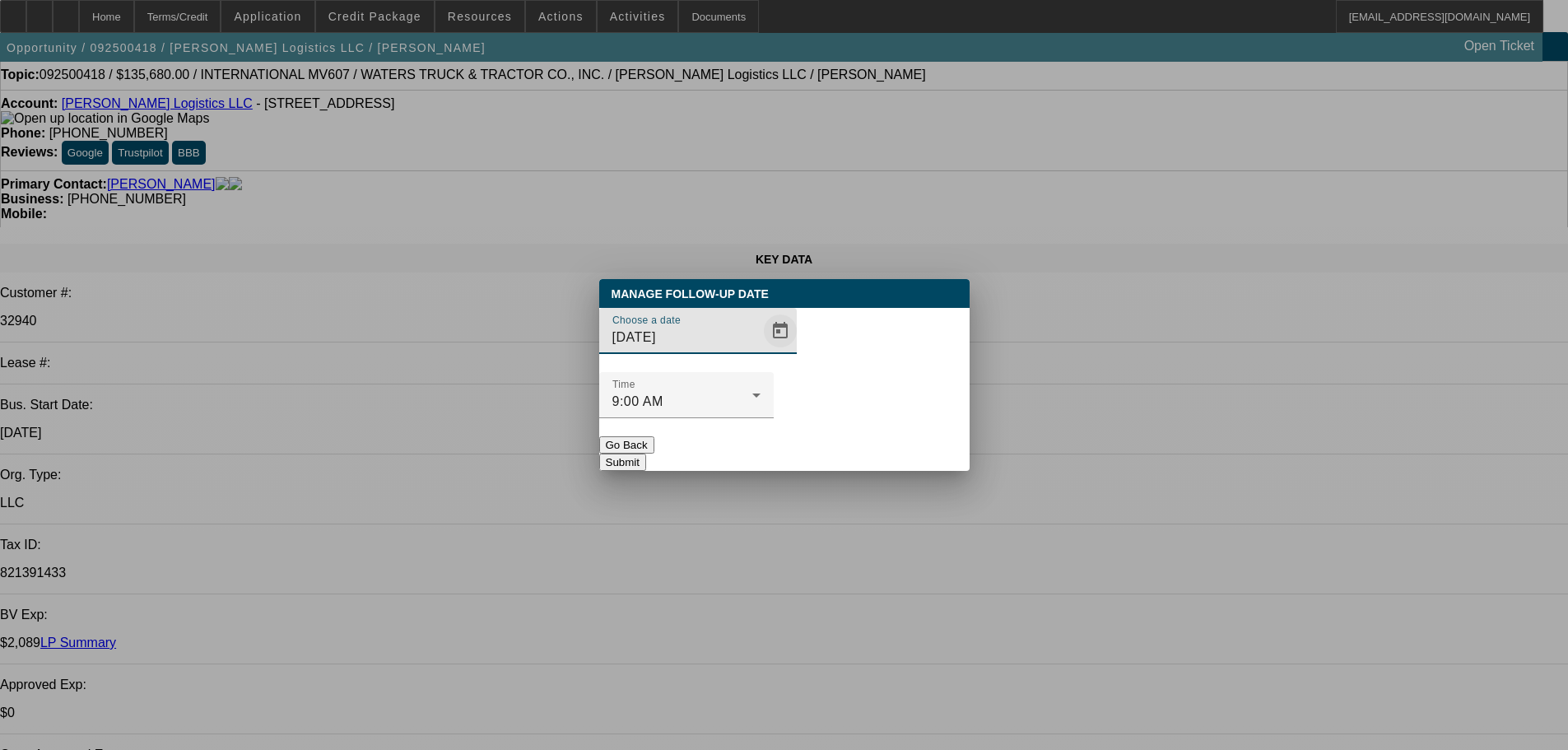
click at [760, 351] on span "Open calendar" at bounding box center [780, 330] width 40 height 40
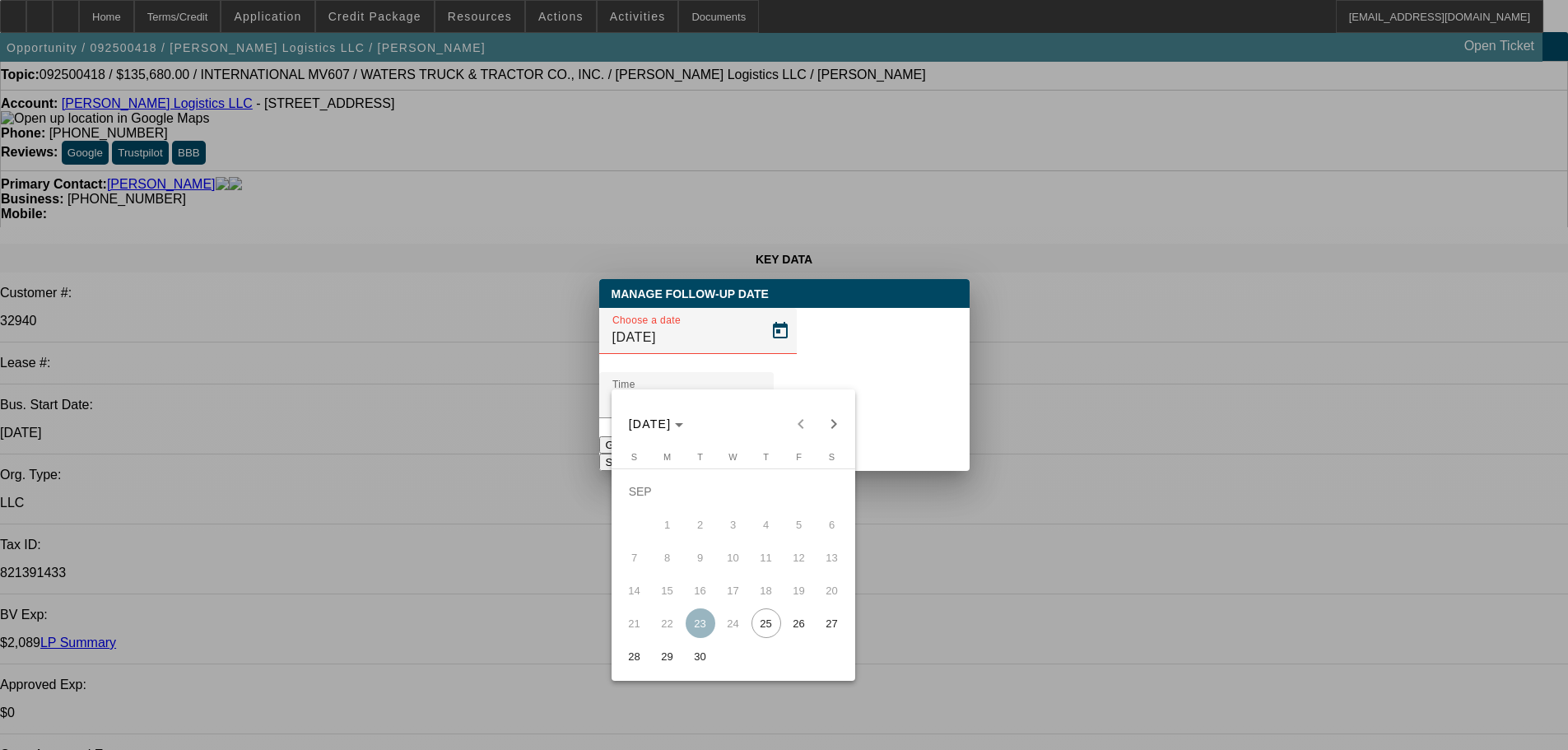
click at [791, 623] on span "26" at bounding box center [799, 623] width 30 height 30
type input "9/26/2025"
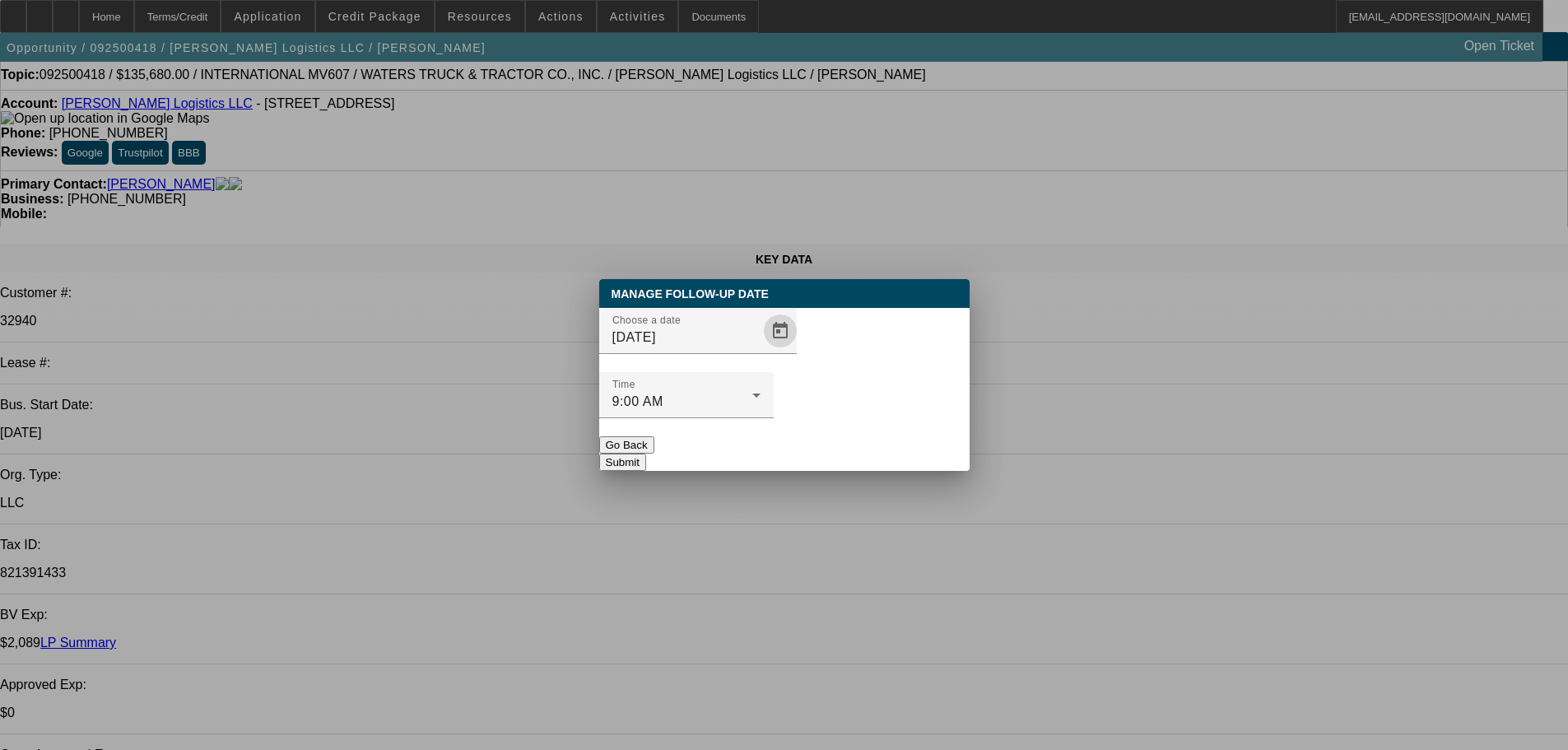
click at [646, 454] on button "Submit" at bounding box center [623, 462] width 47 height 18
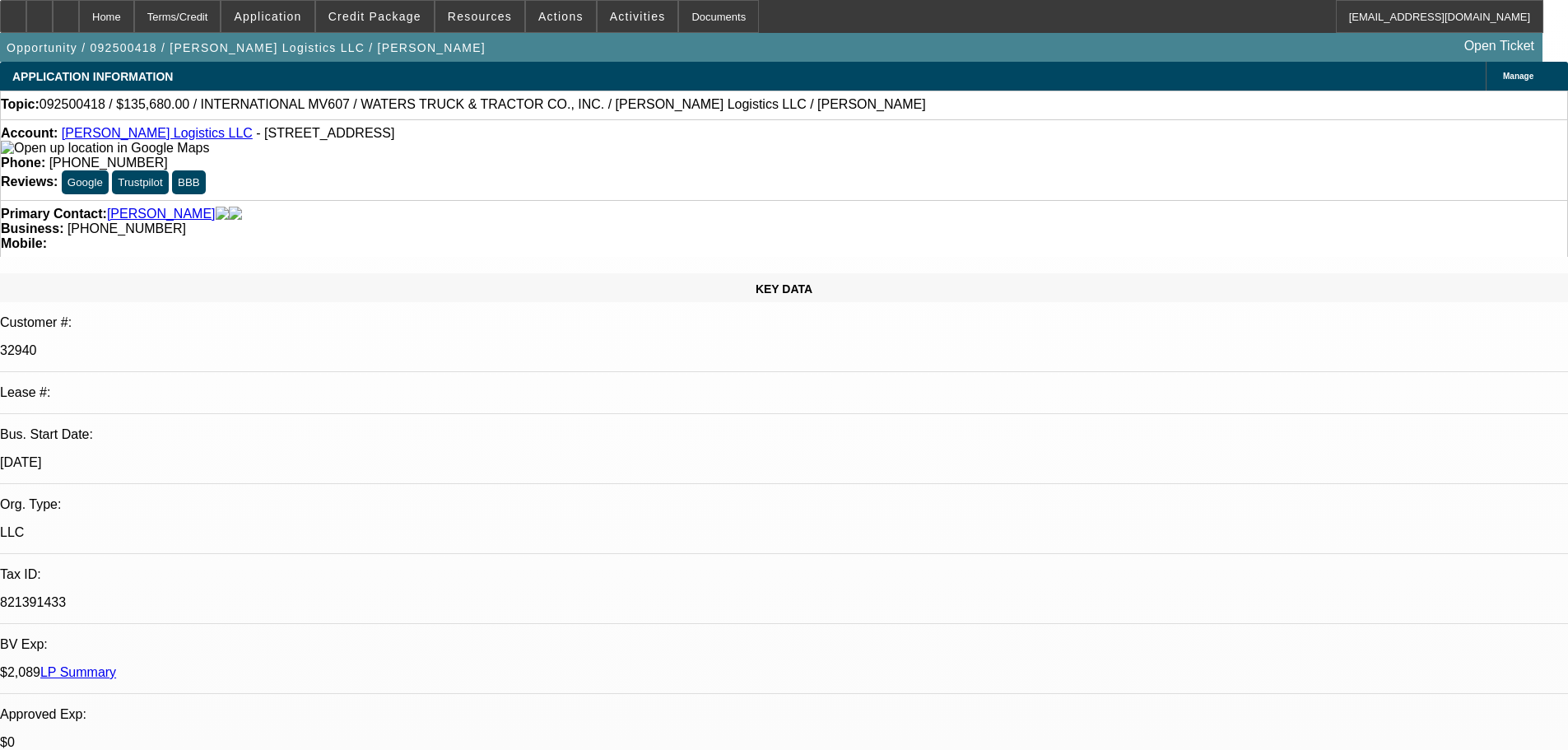
scroll to position [30, 0]
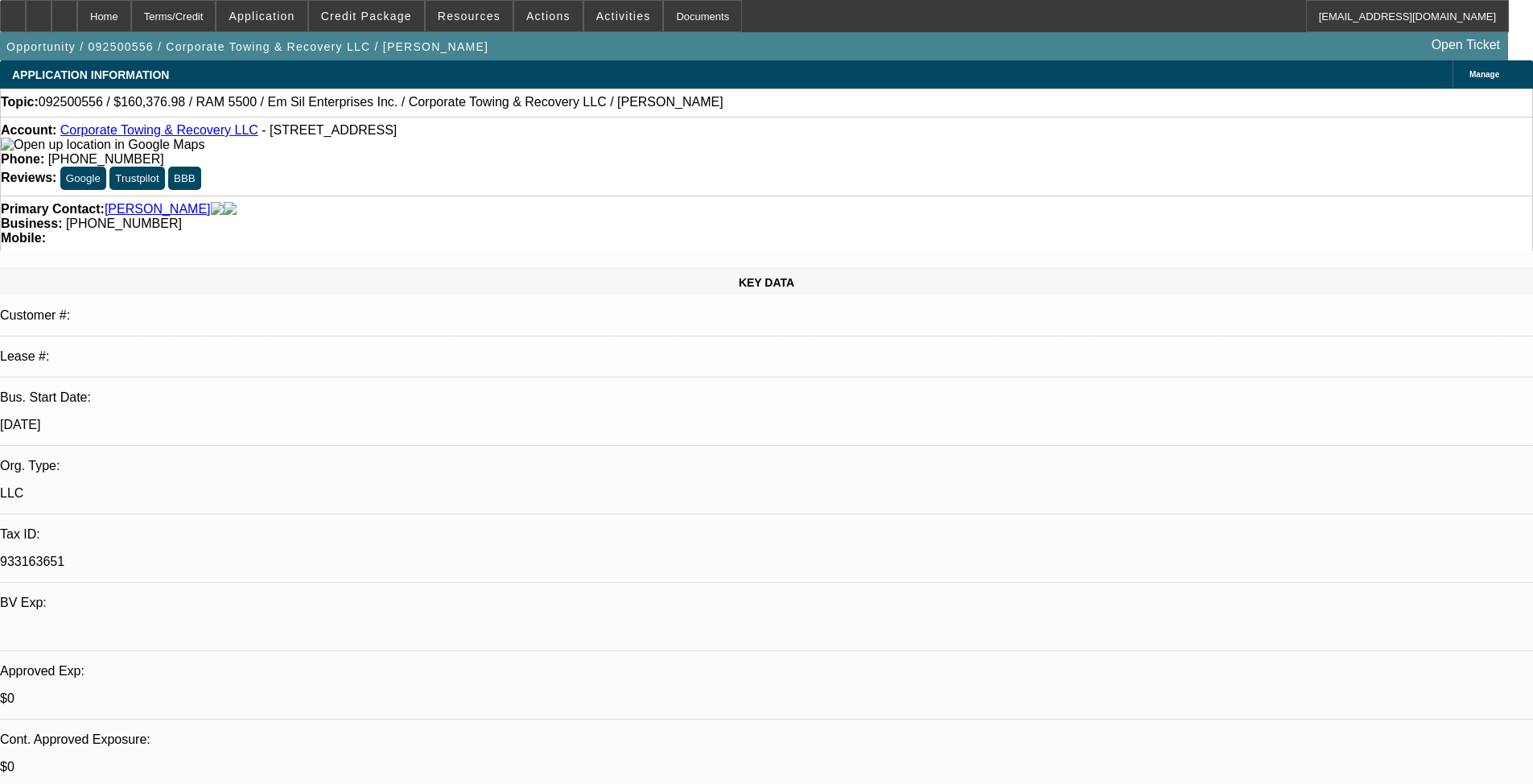
select select "0"
select select "2"
select select "0.1"
select select "4"
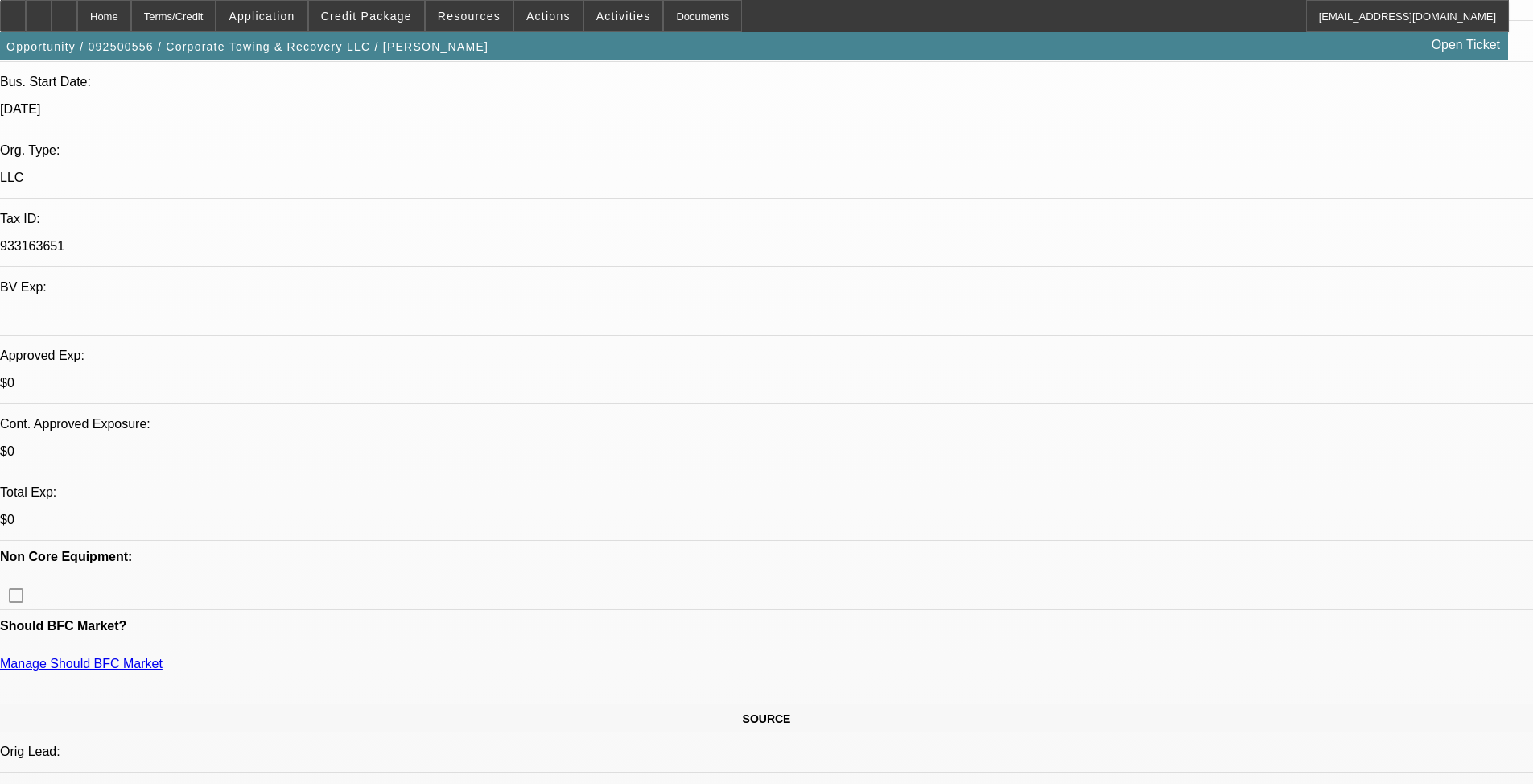
scroll to position [402, 0]
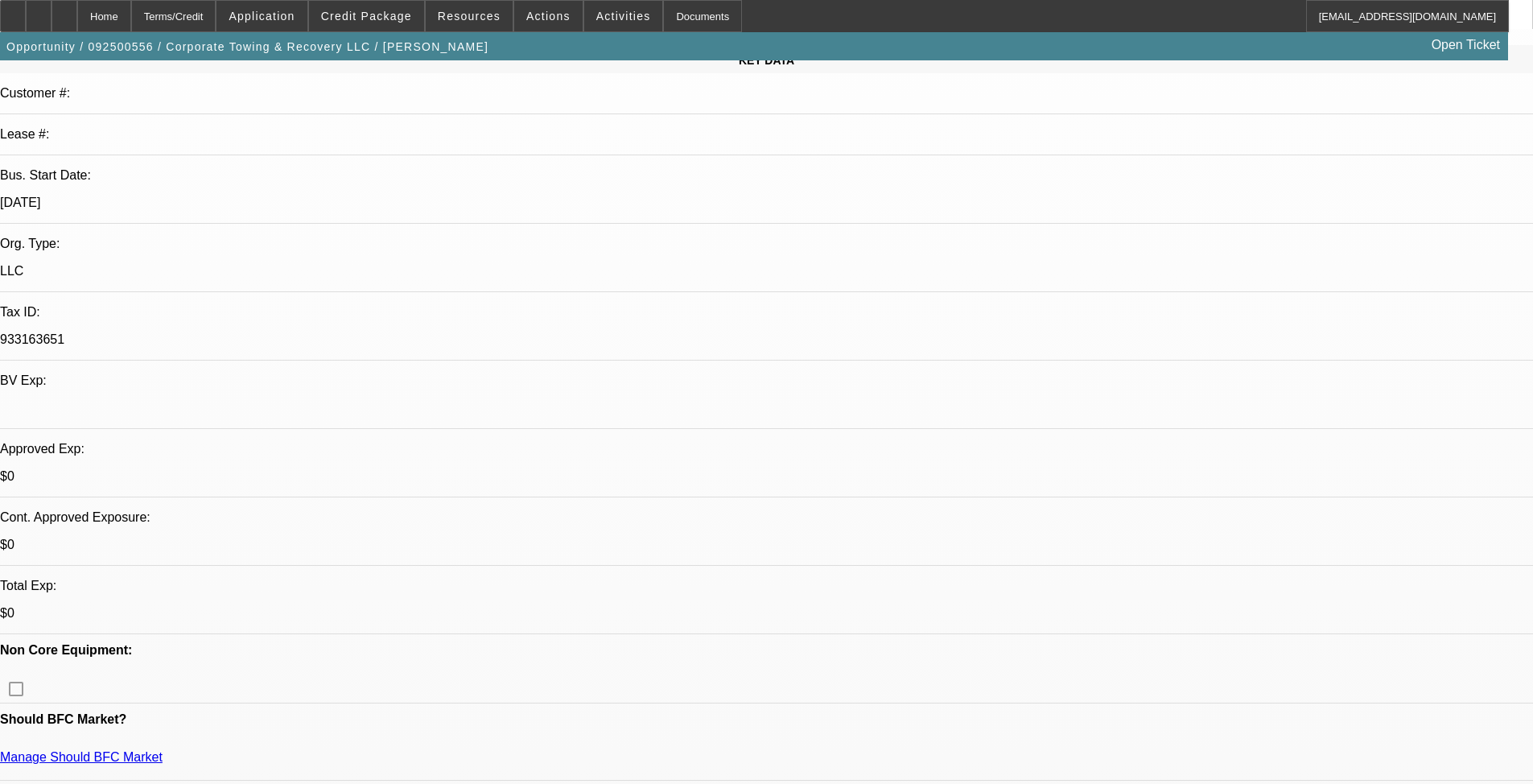
scroll to position [241, 0]
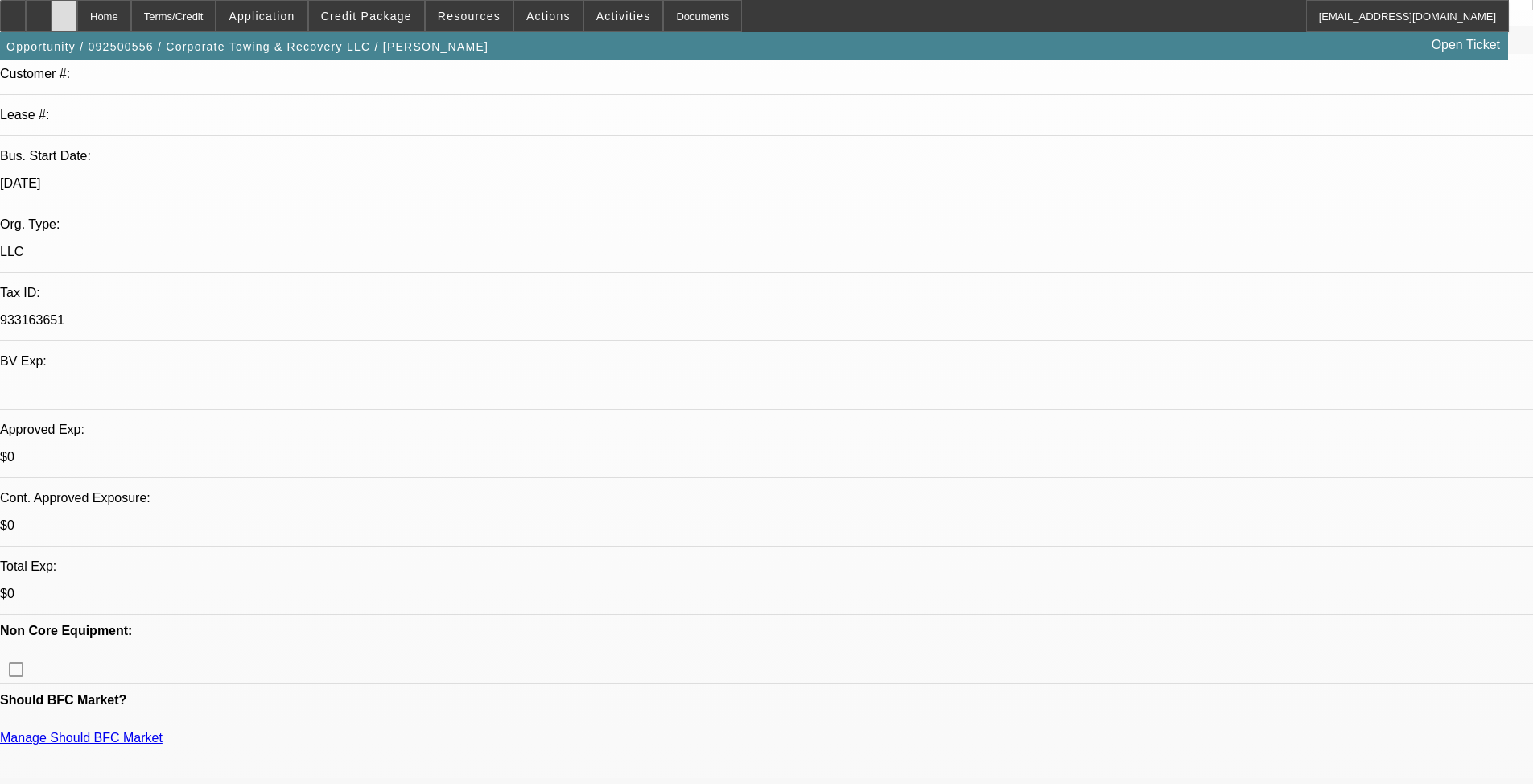
click at [77, 10] on div at bounding box center [64, 15] width 25 height 32
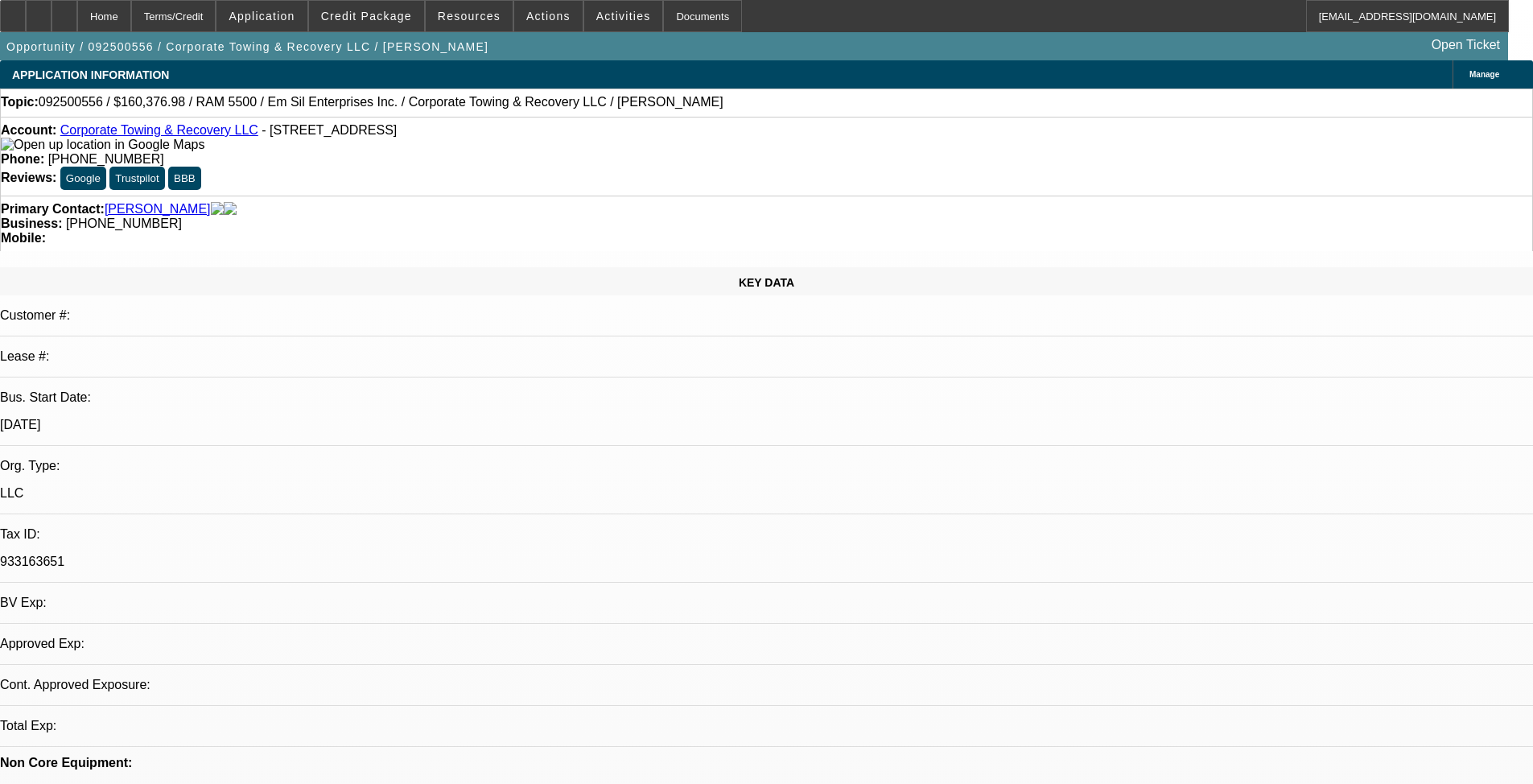
select select "0"
select select "2"
select select "0.1"
select select "4"
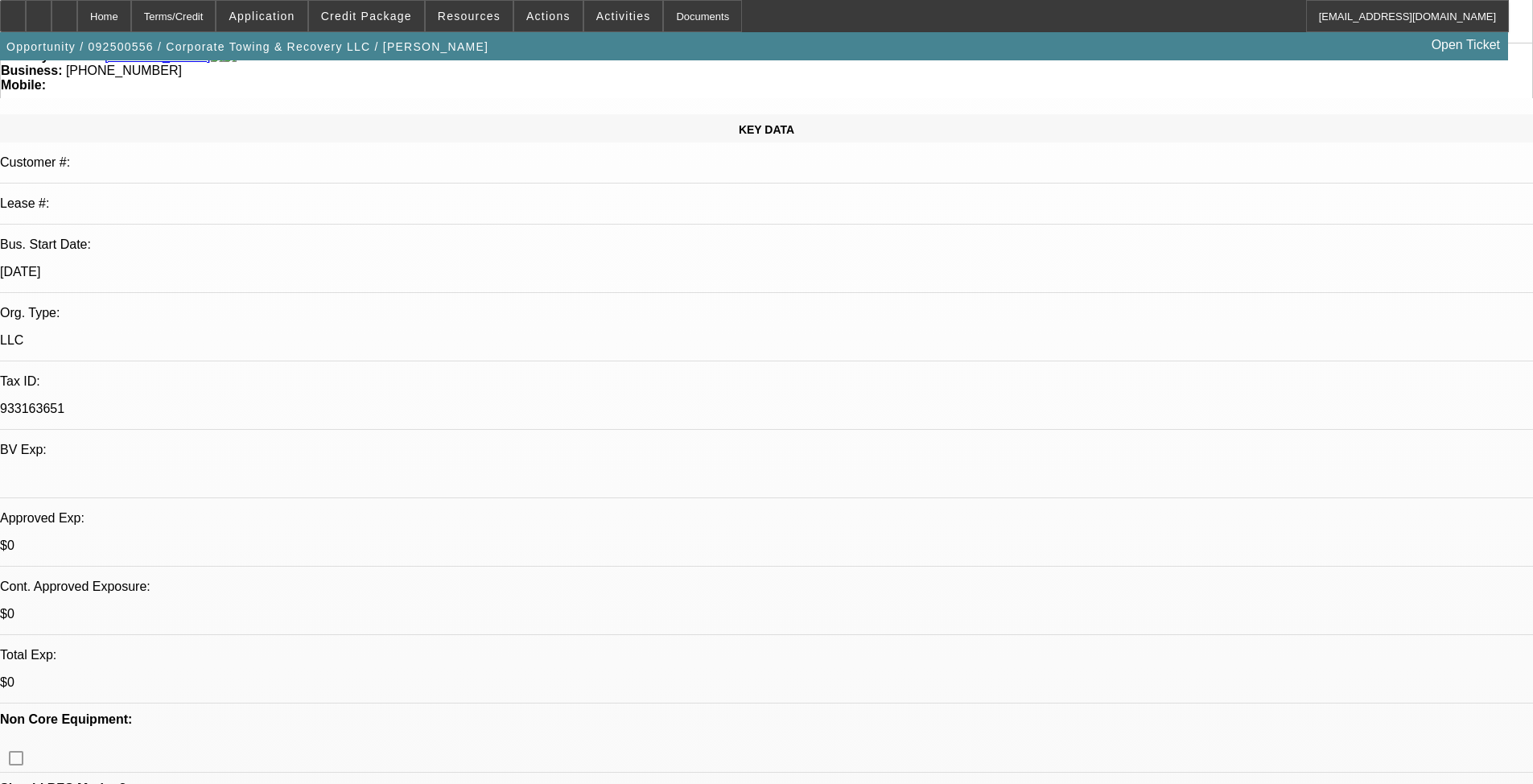
scroll to position [322, 0]
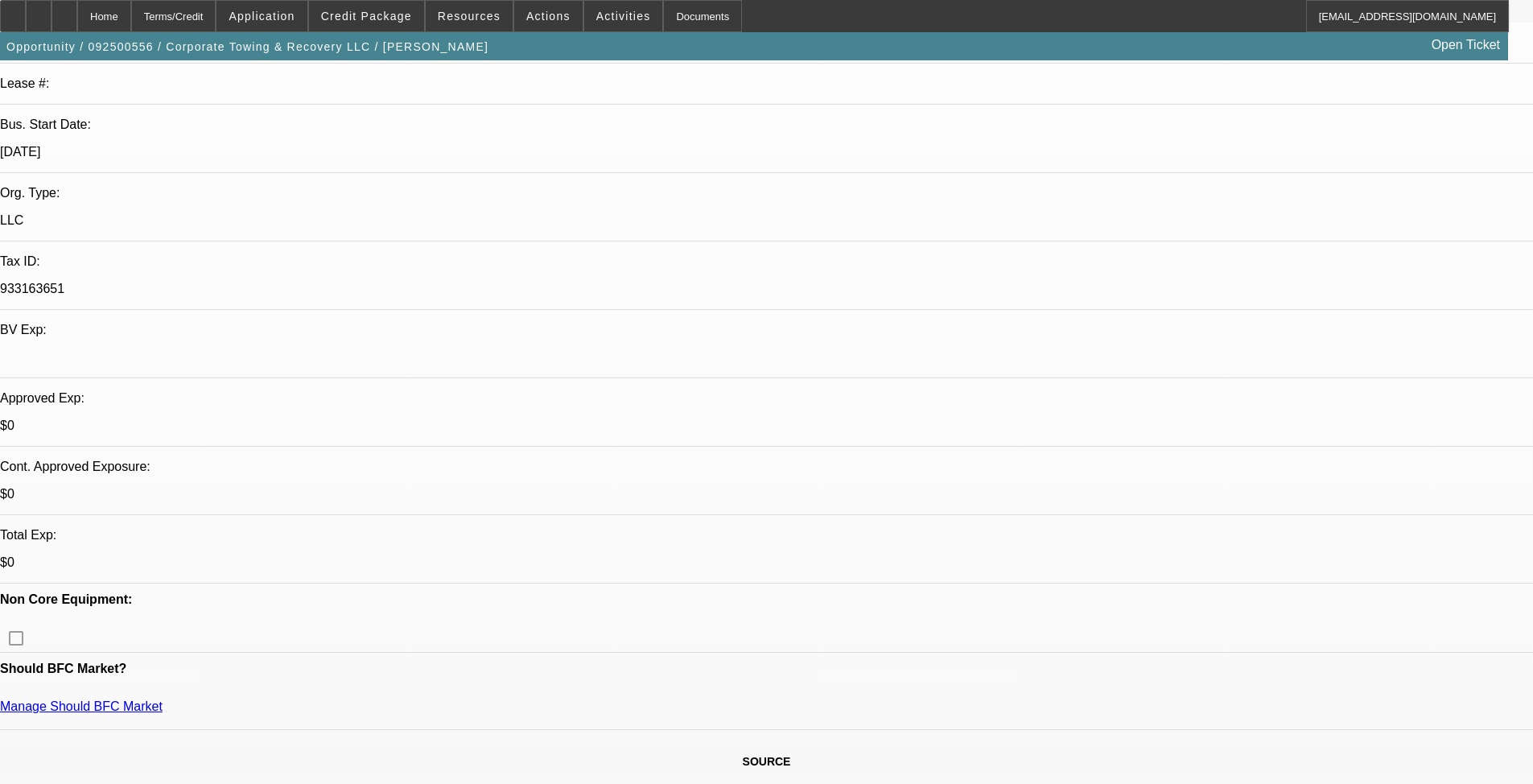
scroll to position [402, 0]
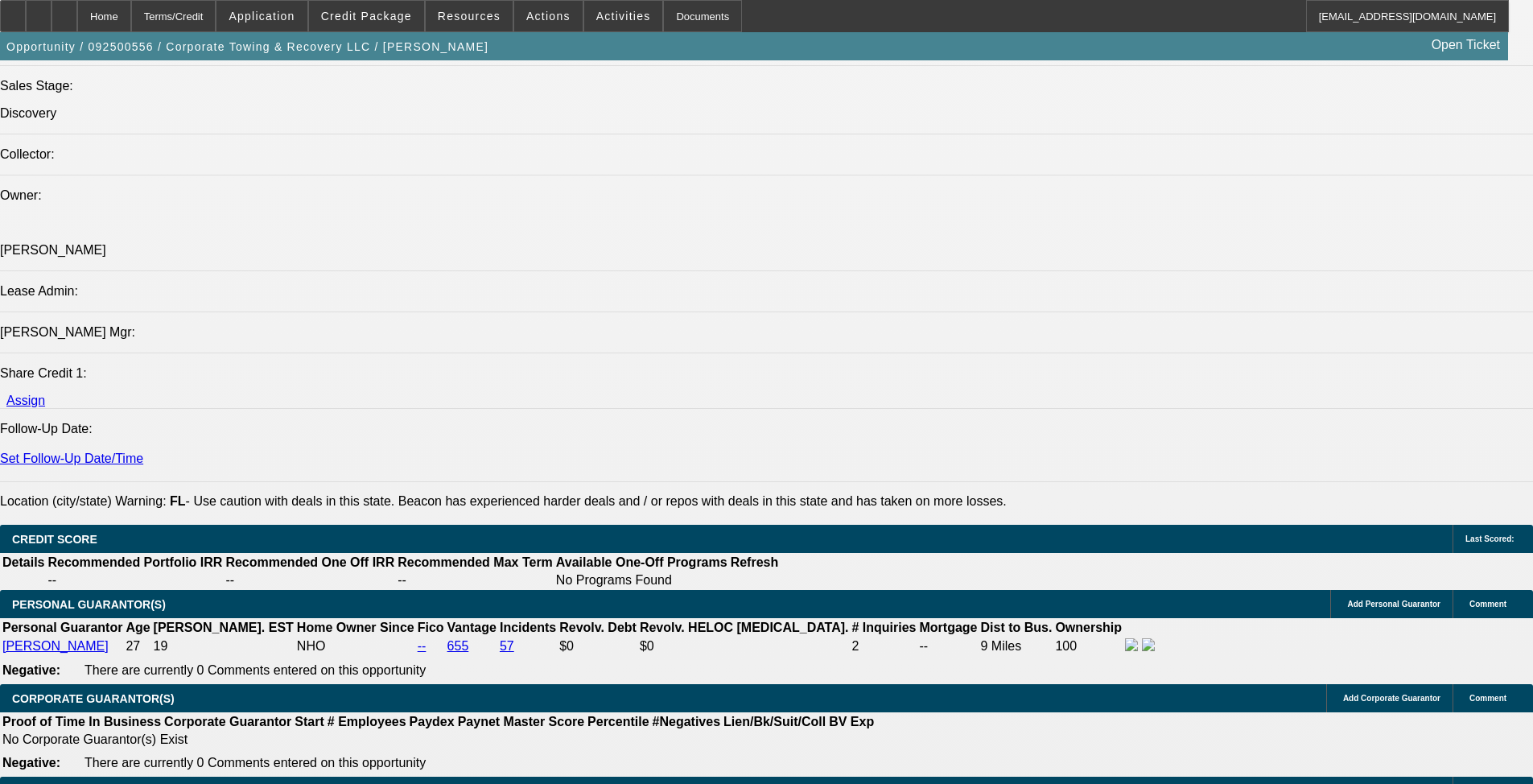
scroll to position [1850, 0]
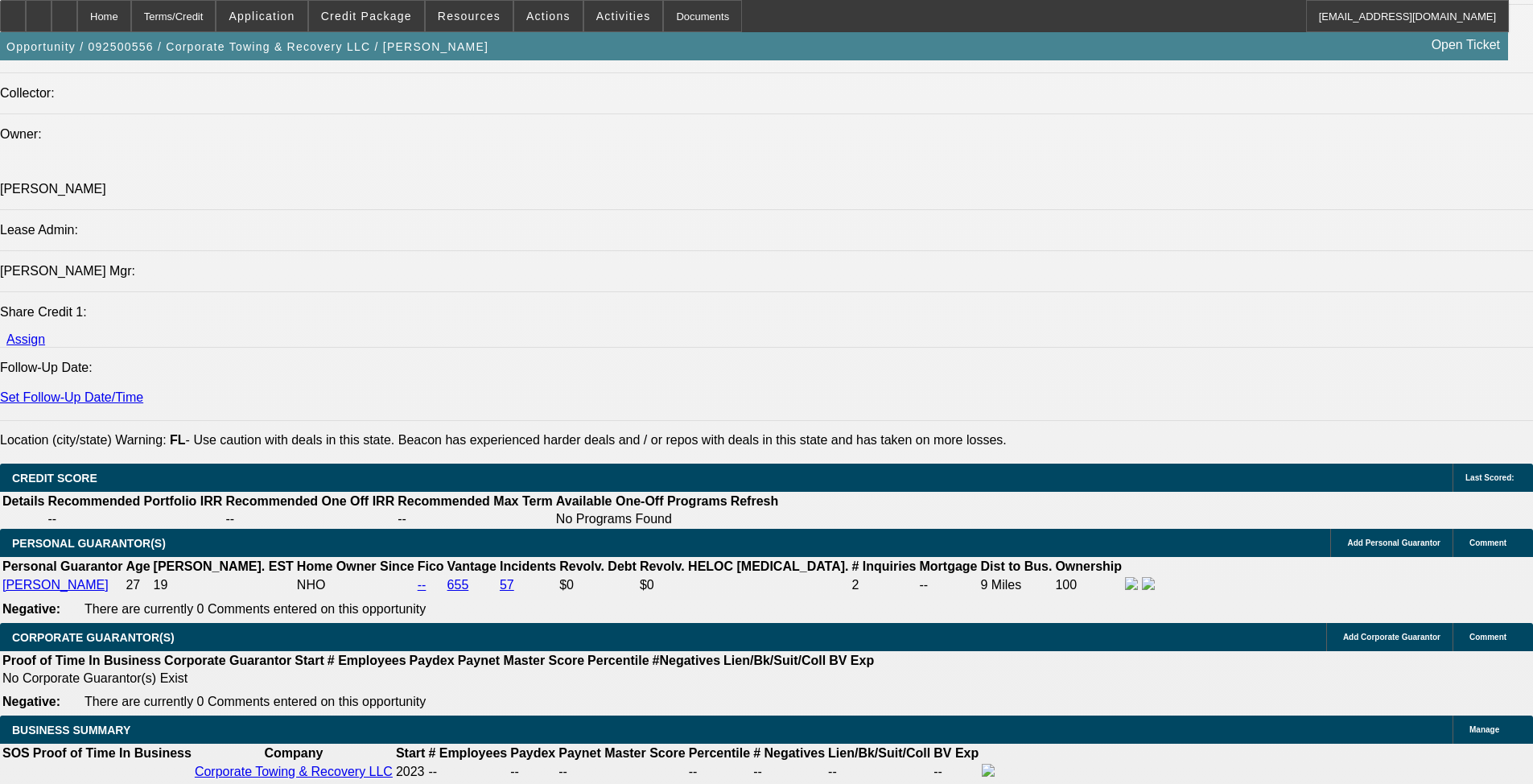
drag, startPoint x: 512, startPoint y: 554, endPoint x: 489, endPoint y: 543, distance: 25.5
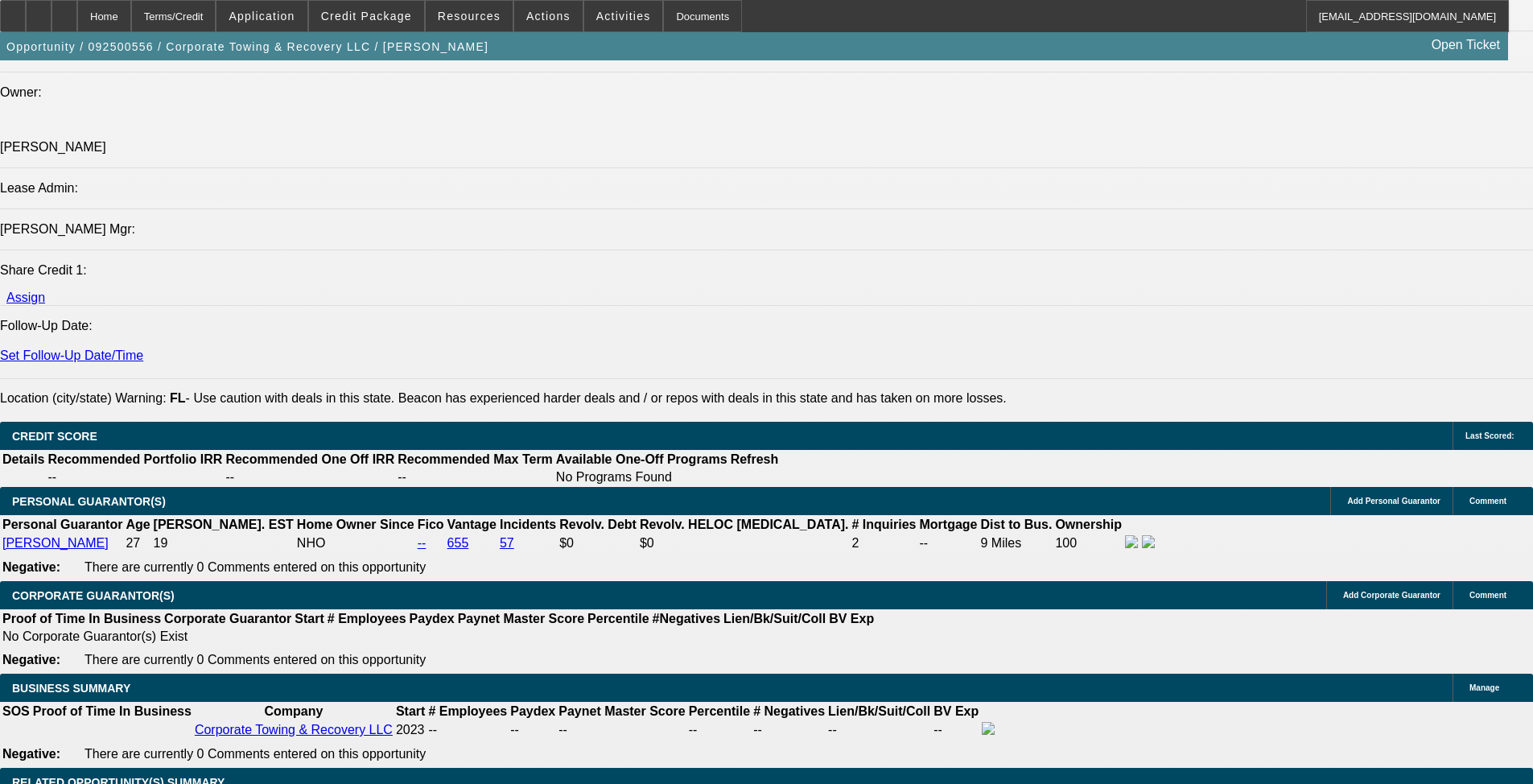
scroll to position [2012, 0]
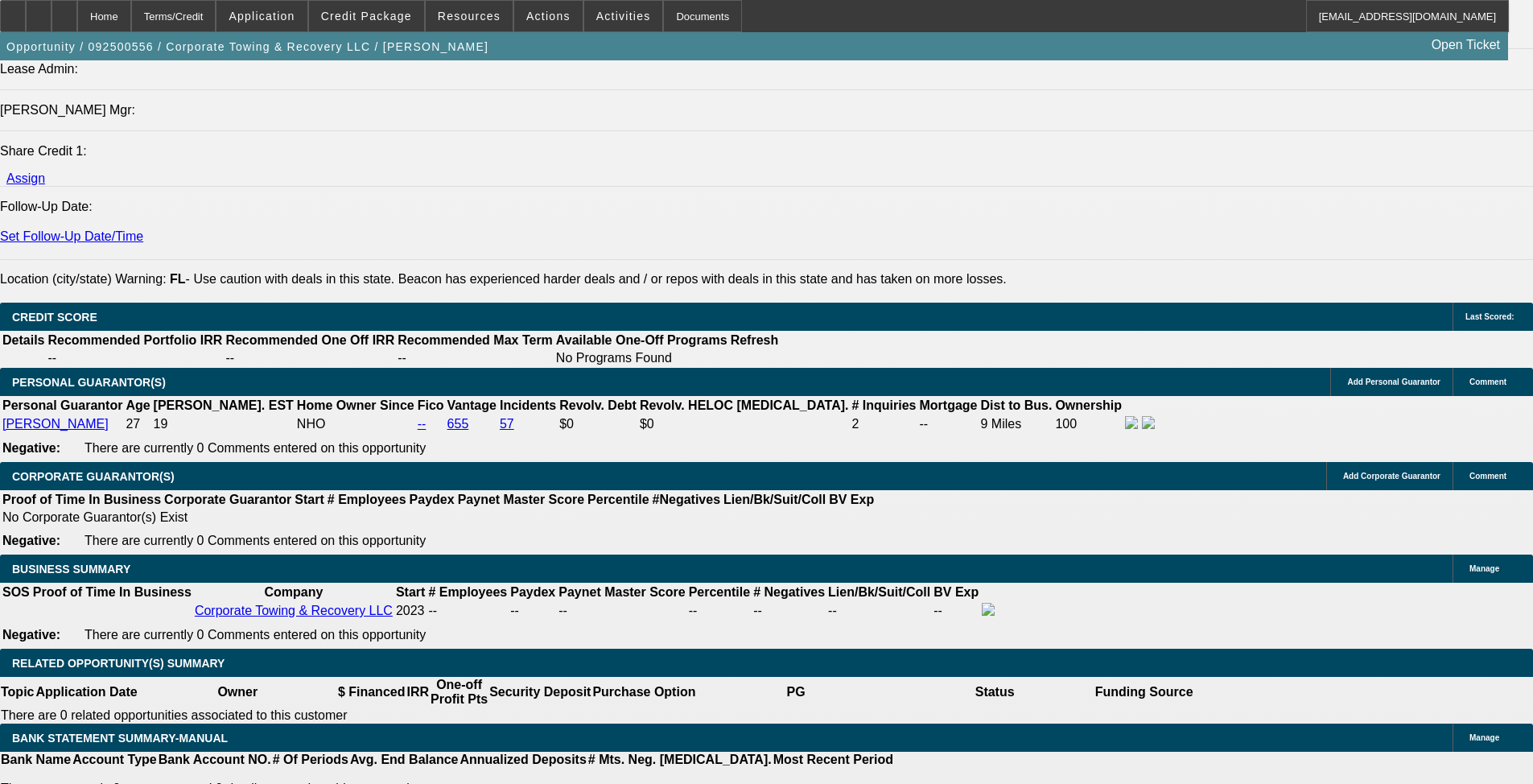
type input "16"
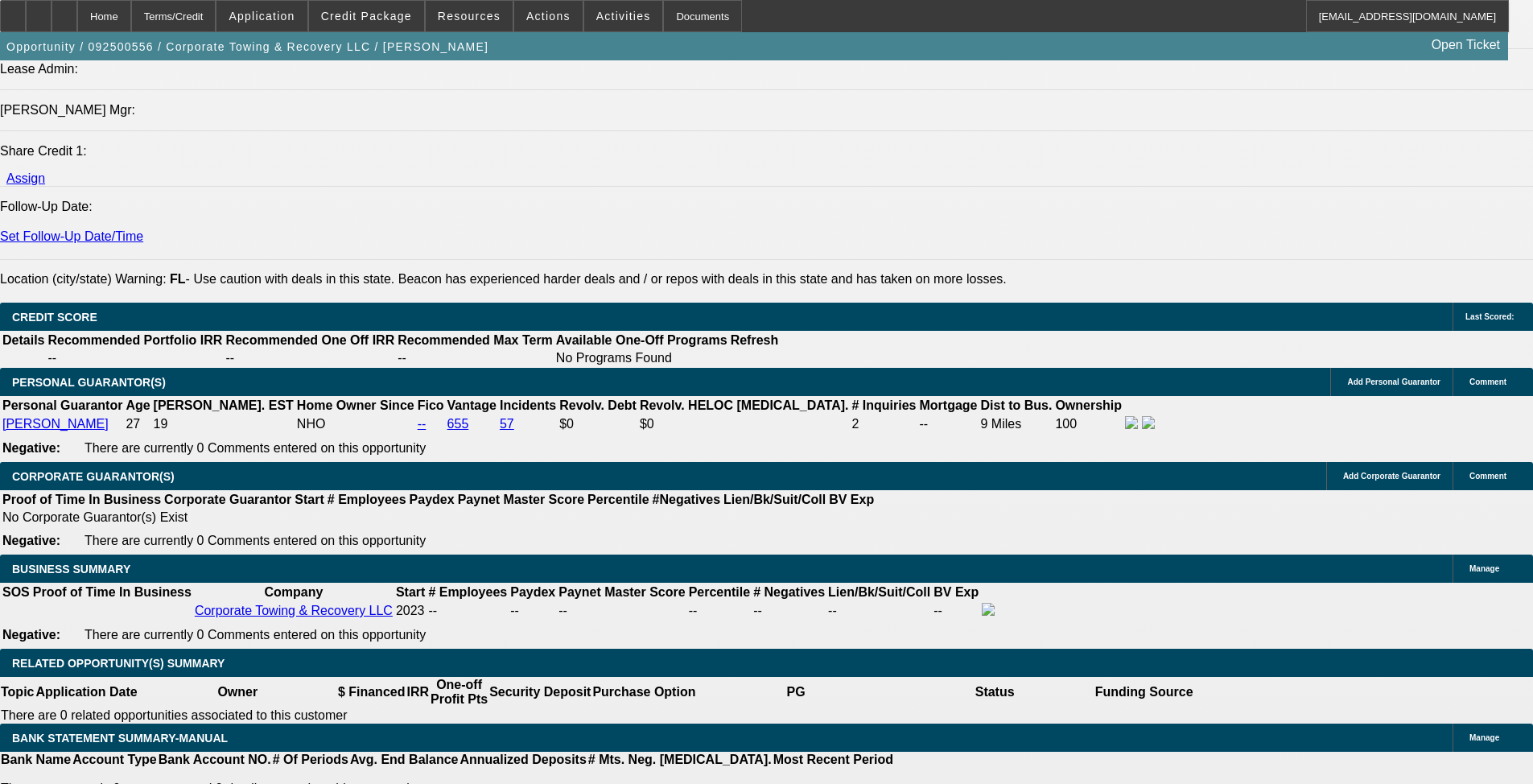
type input "1"
type input "6"
type input "7"
type input "66"
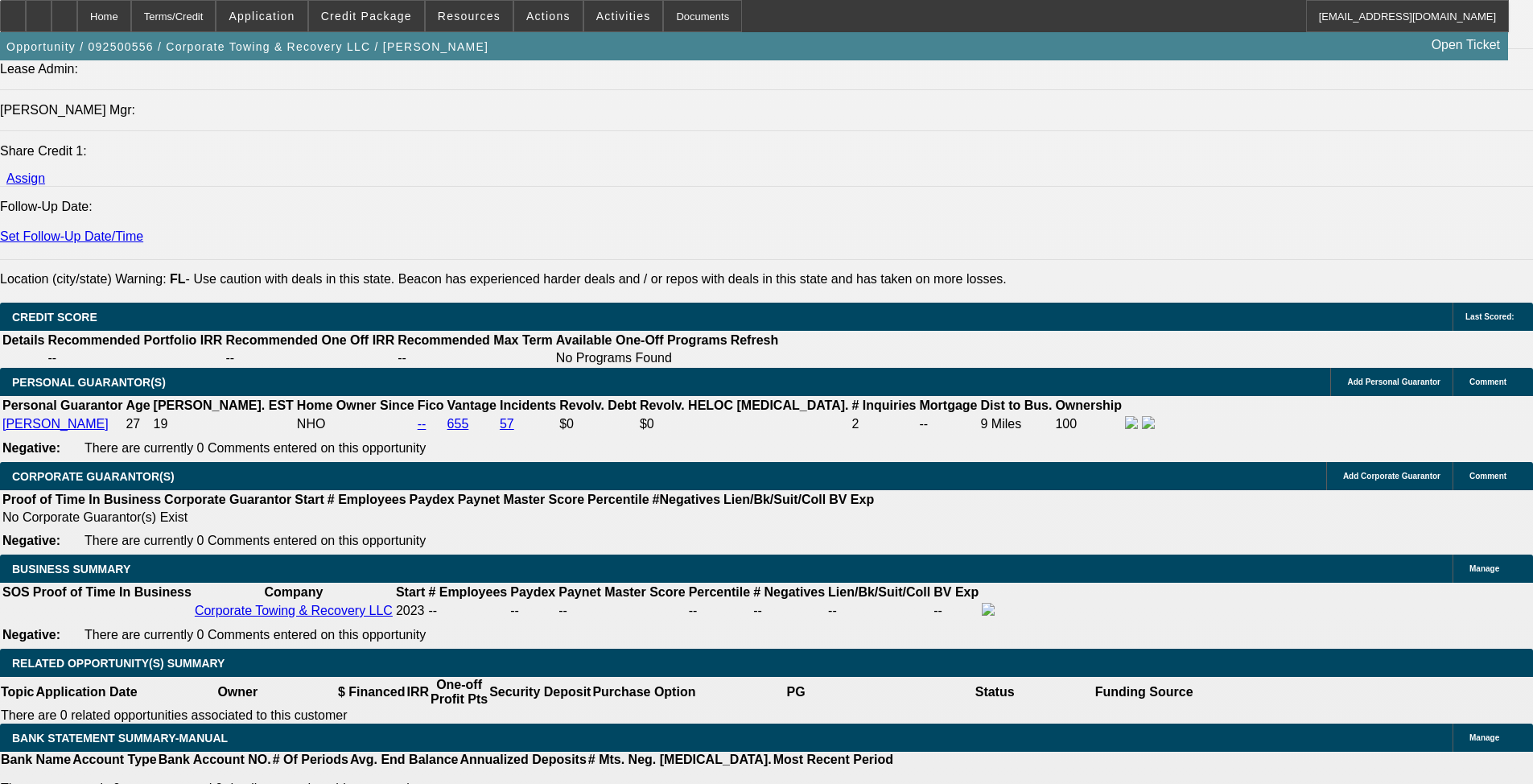
type input "1"
type input "$4,996.80"
type input "$2,498.40"
type input "15"
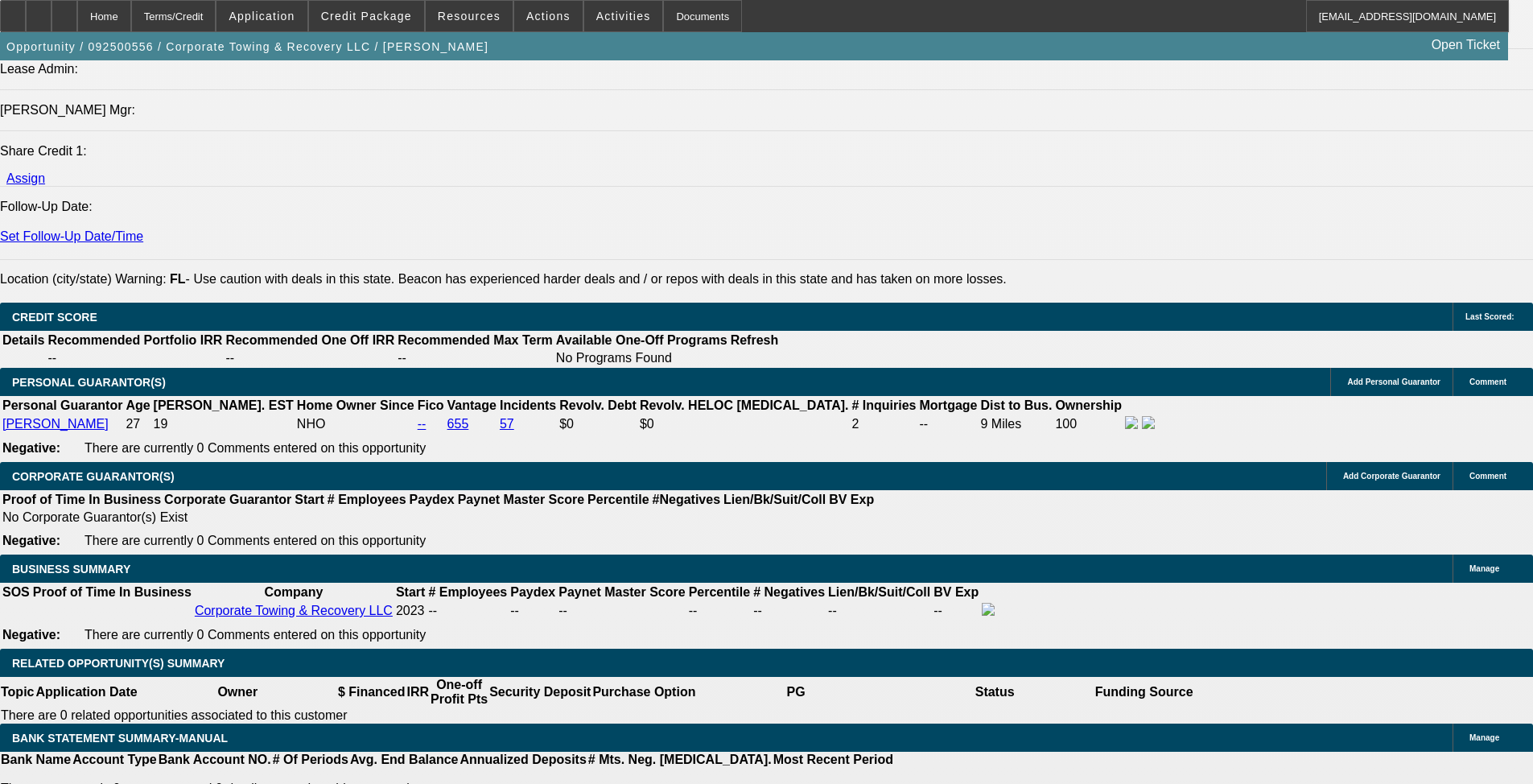
type input "$7,165.86"
type input "$3,582.93"
type input "15"
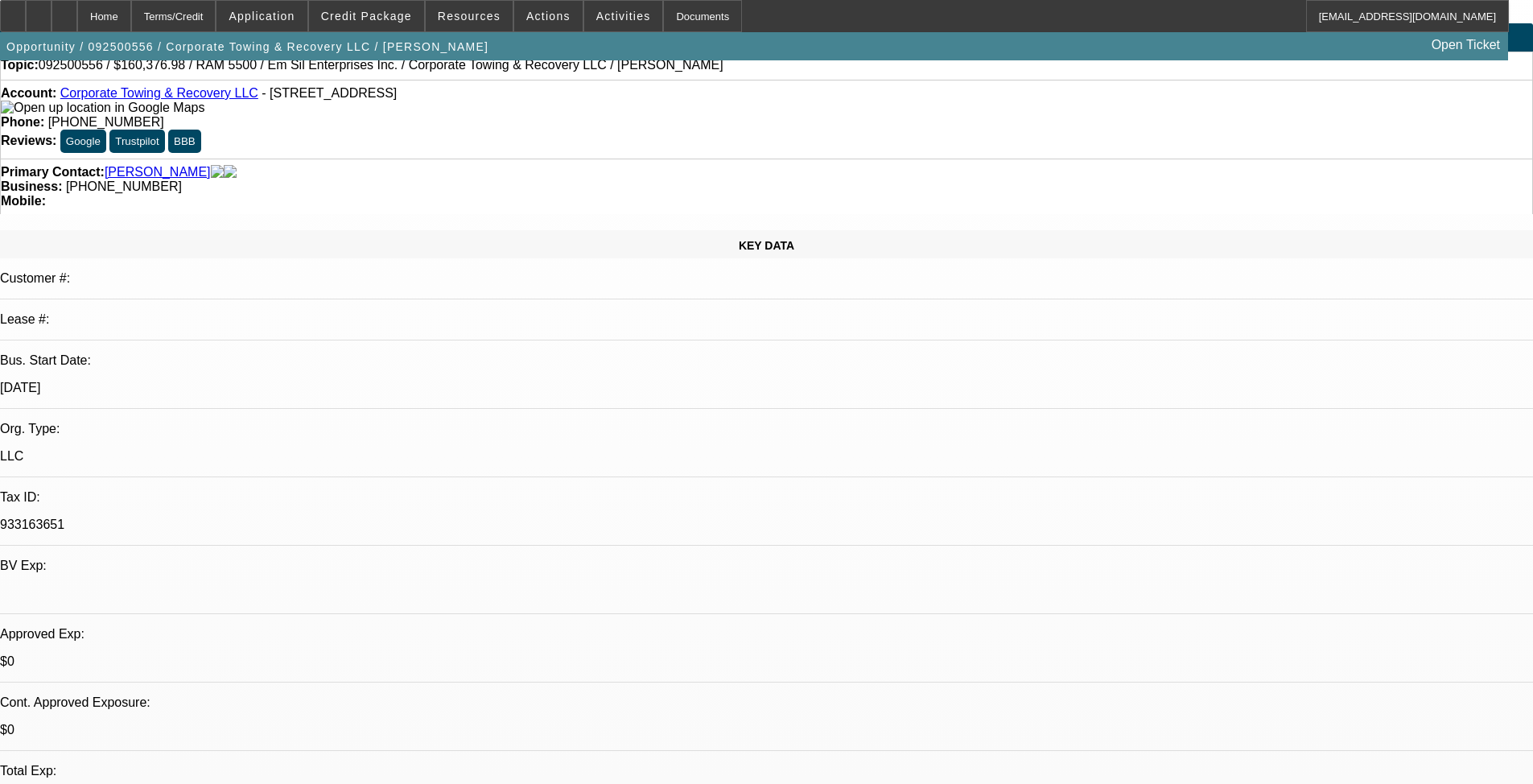
scroll to position [0, 0]
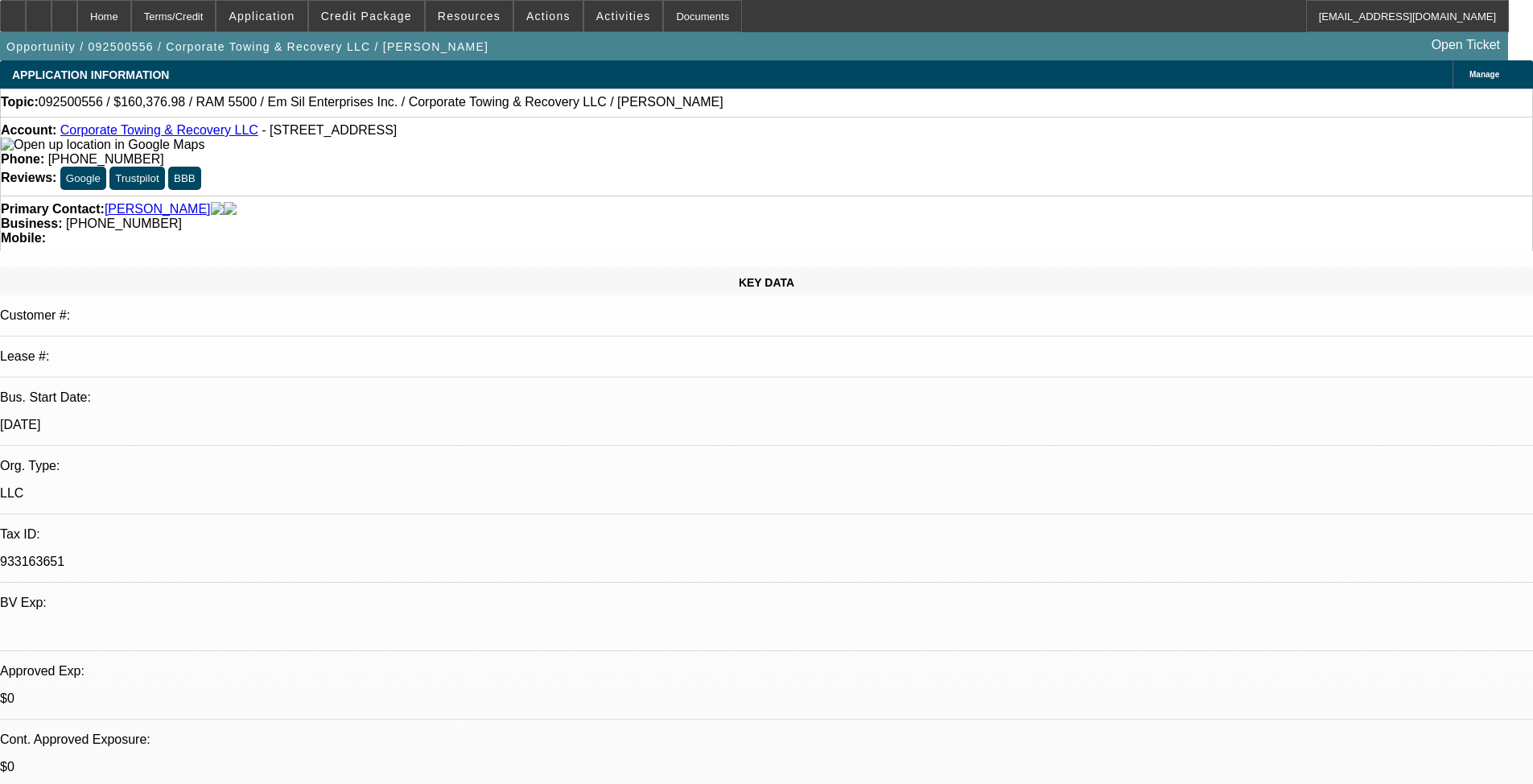
radio input "true"
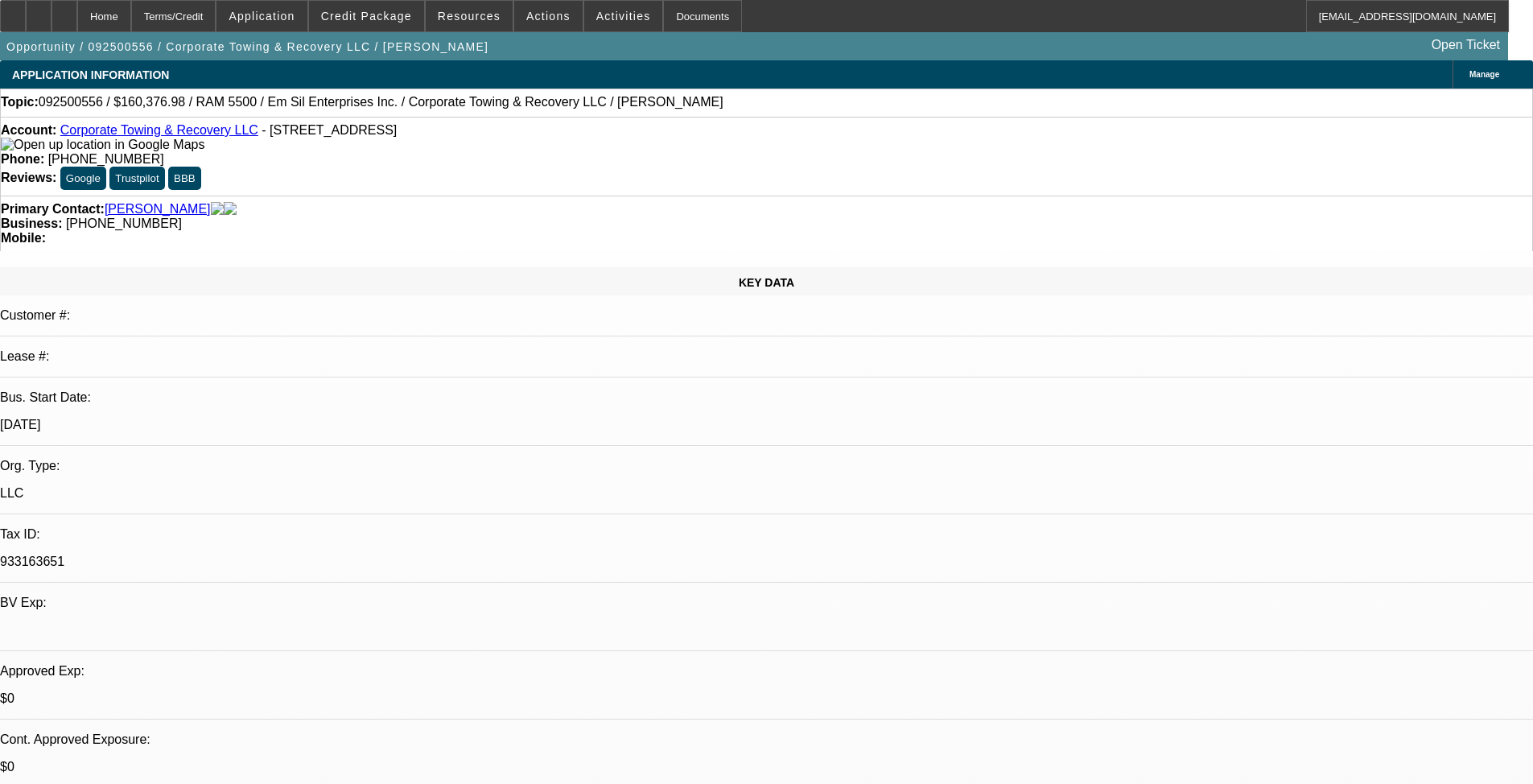
scroll to position [74, 0]
type textarea "9-25: Good convo, guy definitely works hard. Does have $50K down, but no biz cr…"
radio input "true"
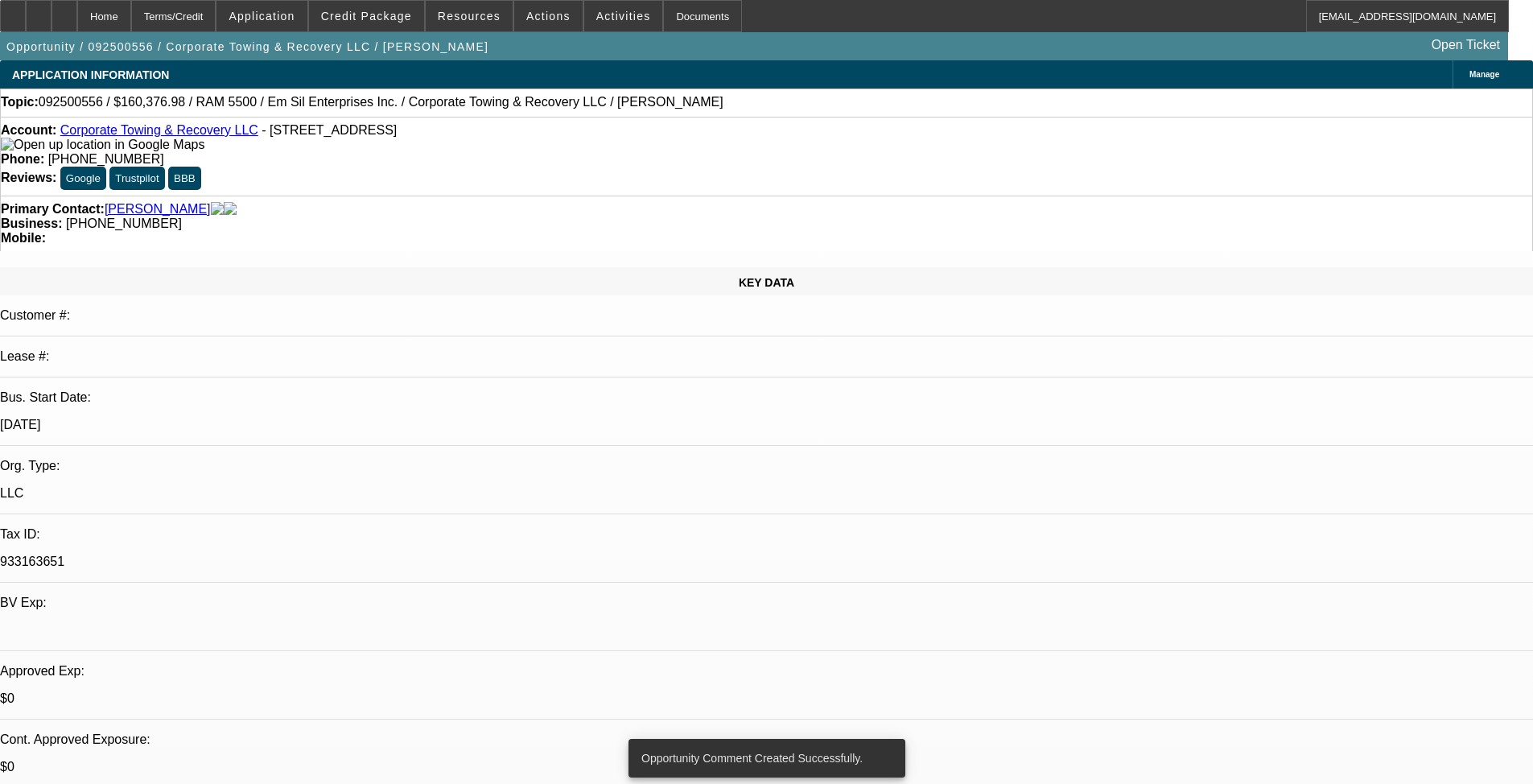
radio input "true"
drag, startPoint x: 1414, startPoint y: 327, endPoint x: 1325, endPoint y: 326, distance: 89.0
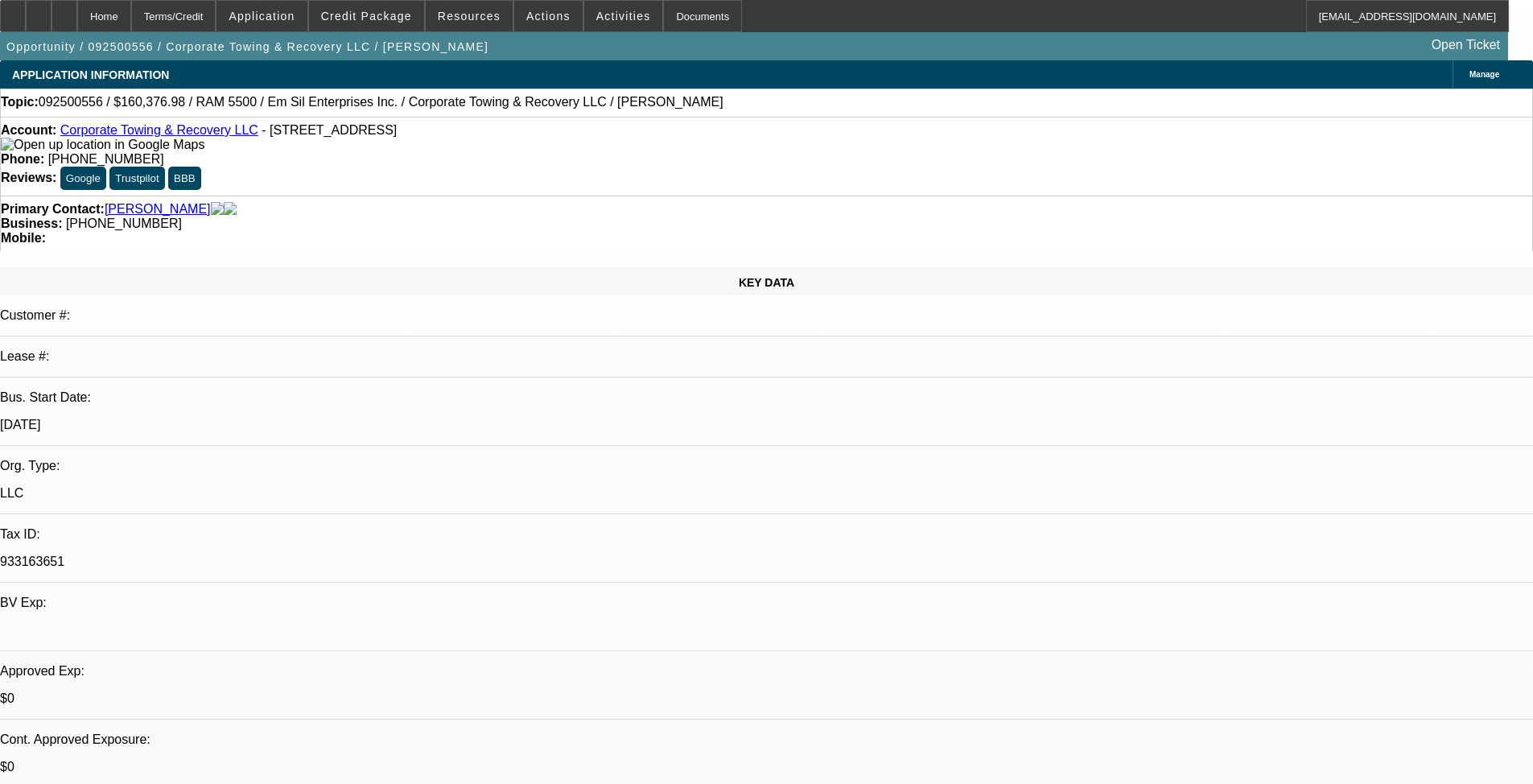
drag, startPoint x: 1487, startPoint y: 329, endPoint x: 1454, endPoint y: 517, distance: 190.9
drag, startPoint x: 1233, startPoint y: 368, endPoint x: 1314, endPoint y: 331, distance: 89.1
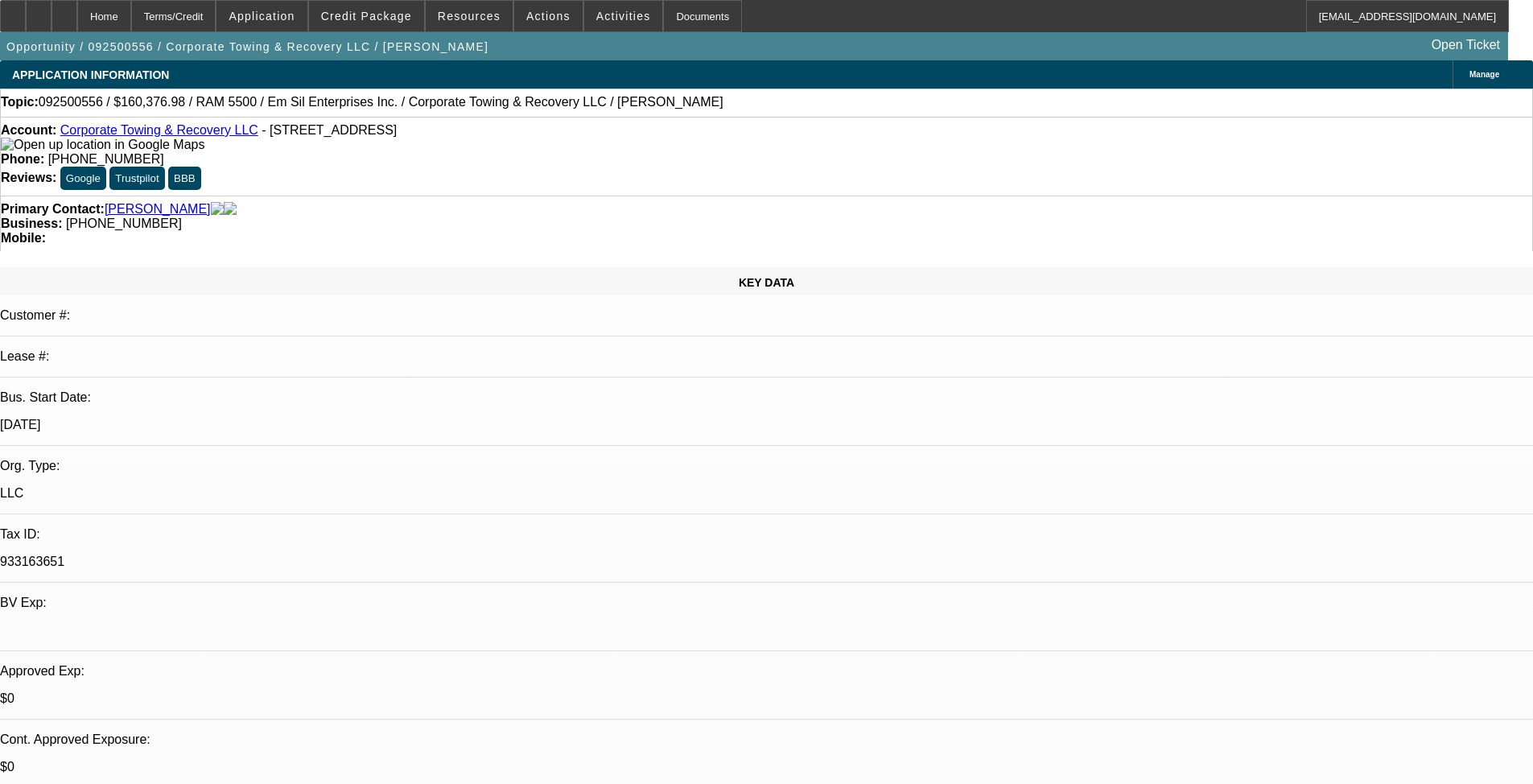
drag, startPoint x: 1229, startPoint y: 378, endPoint x: 1204, endPoint y: 348, distance: 39.1
type textarea "9-25a: Randy had a customer do a charge back for $600 on a tow--the customer cl…"
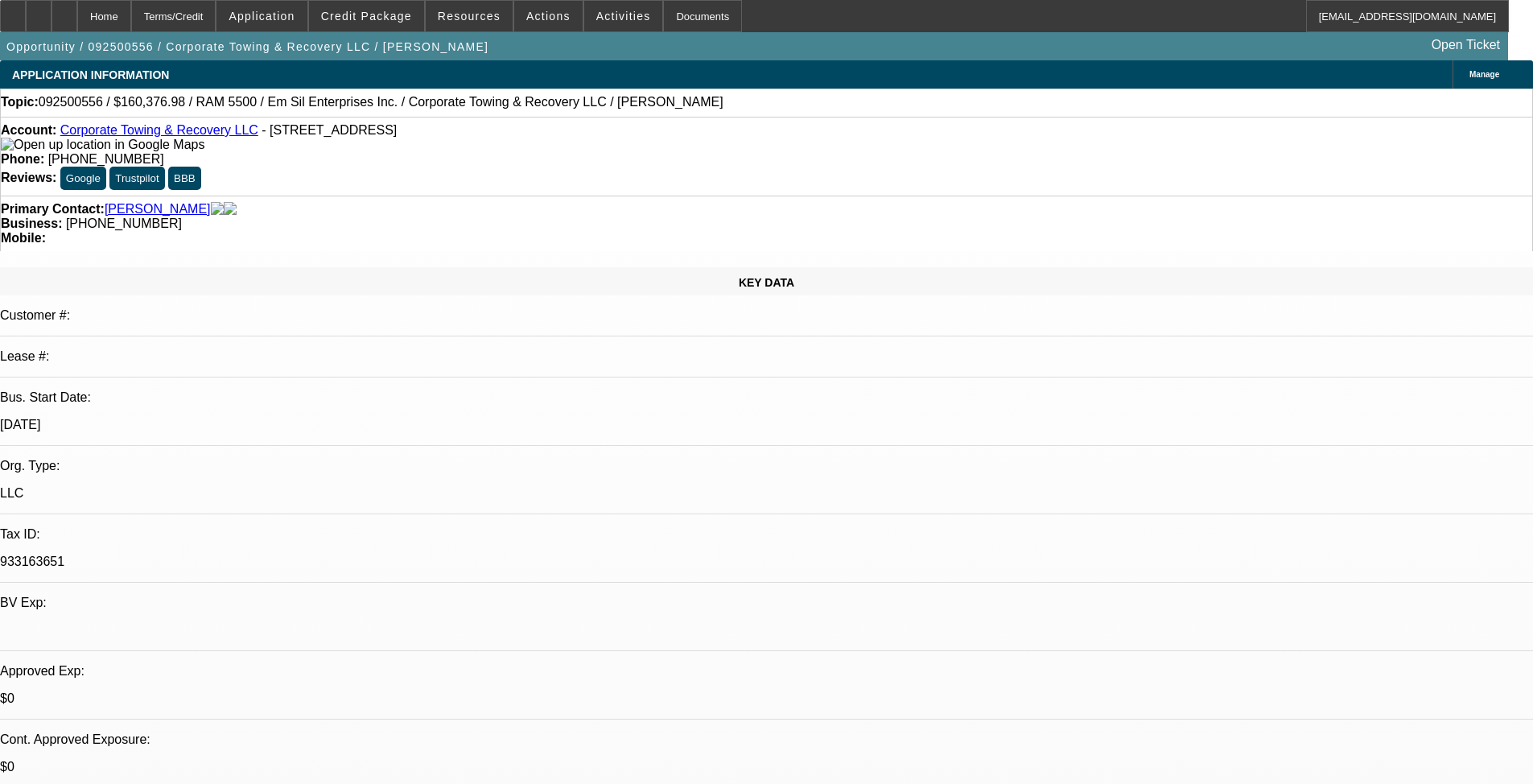
radio input "true"
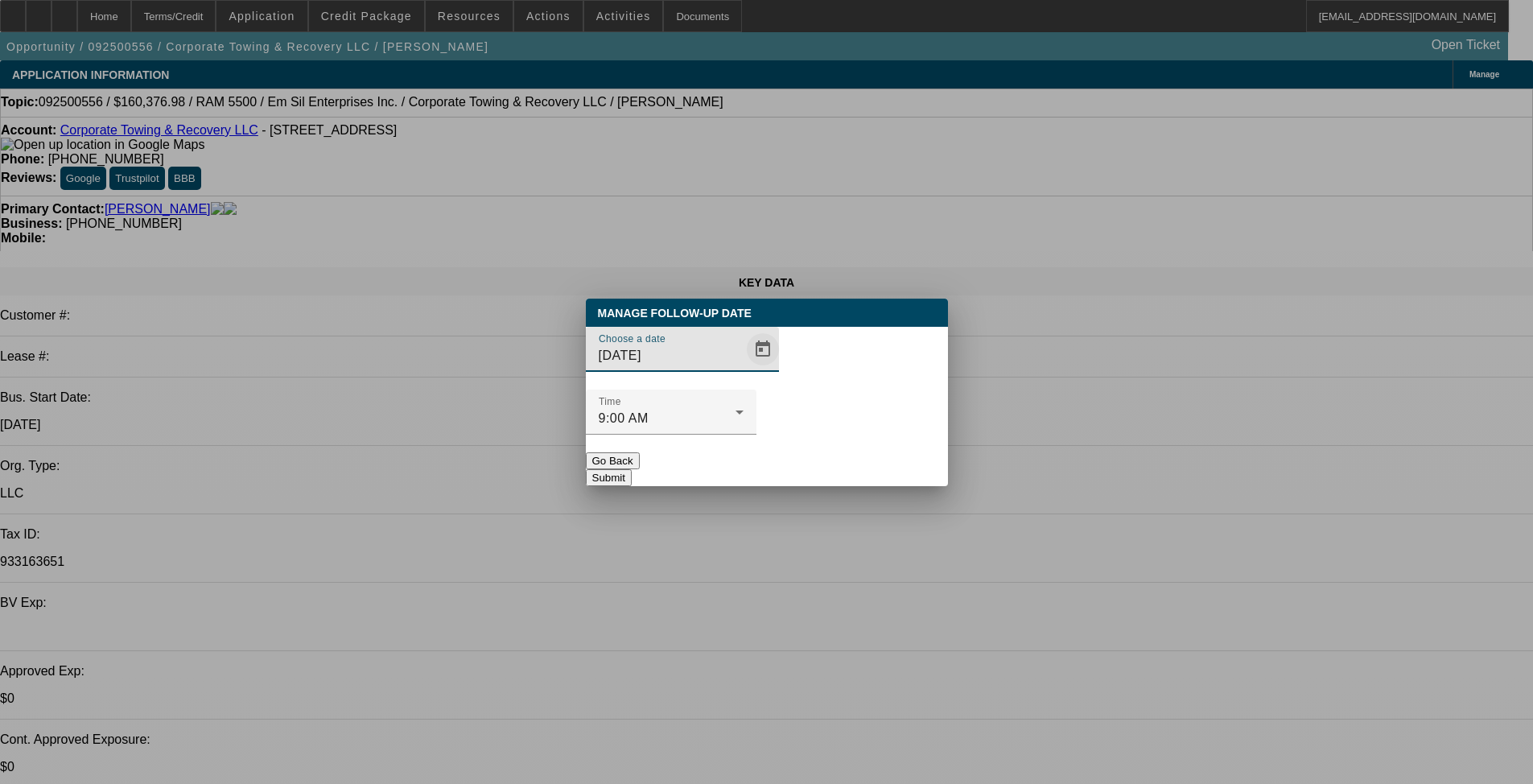
click at [747, 368] on span "Open calendar" at bounding box center [762, 349] width 39 height 39
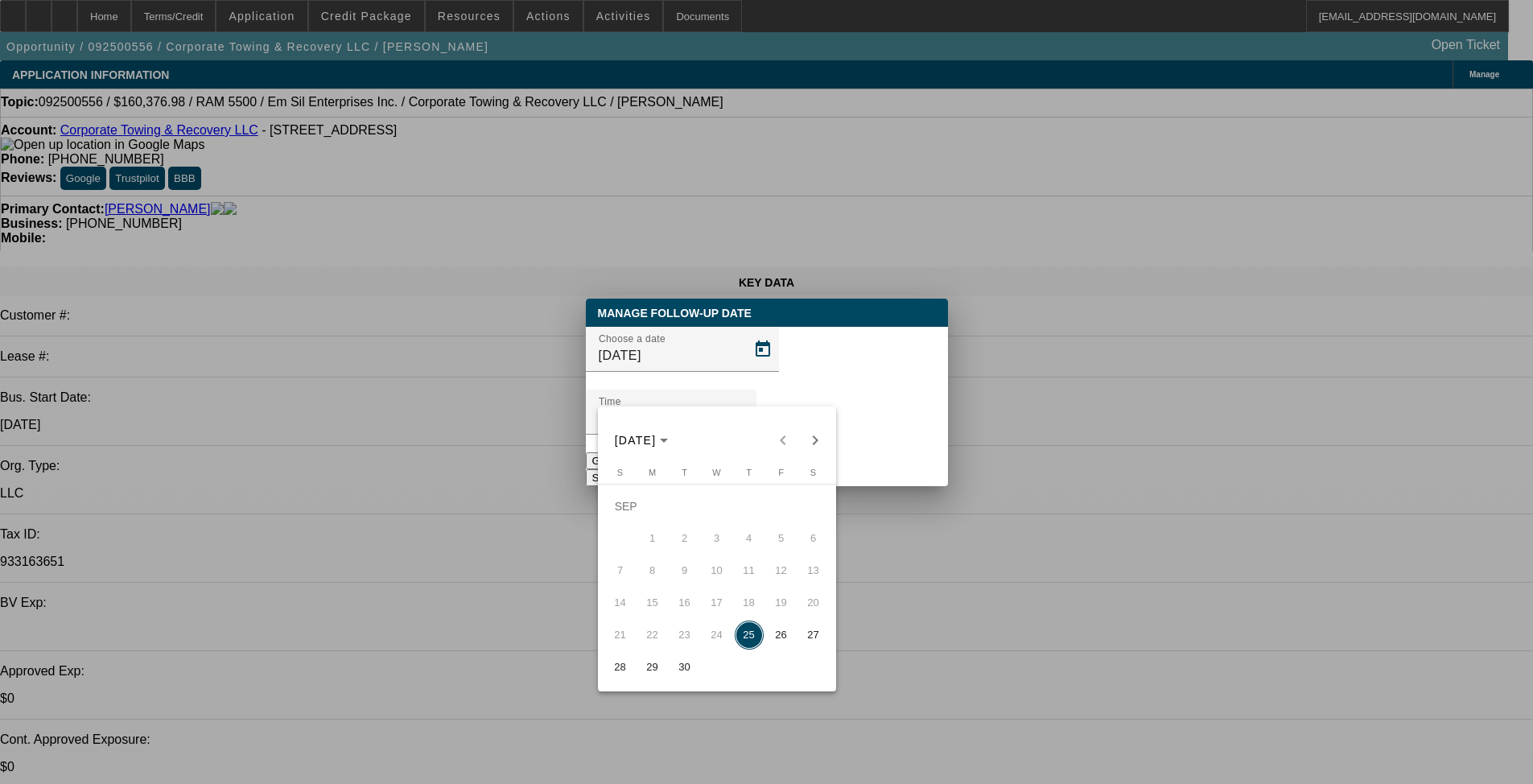
click at [787, 641] on span "26" at bounding box center [781, 635] width 29 height 29
type input "9/26/2025"
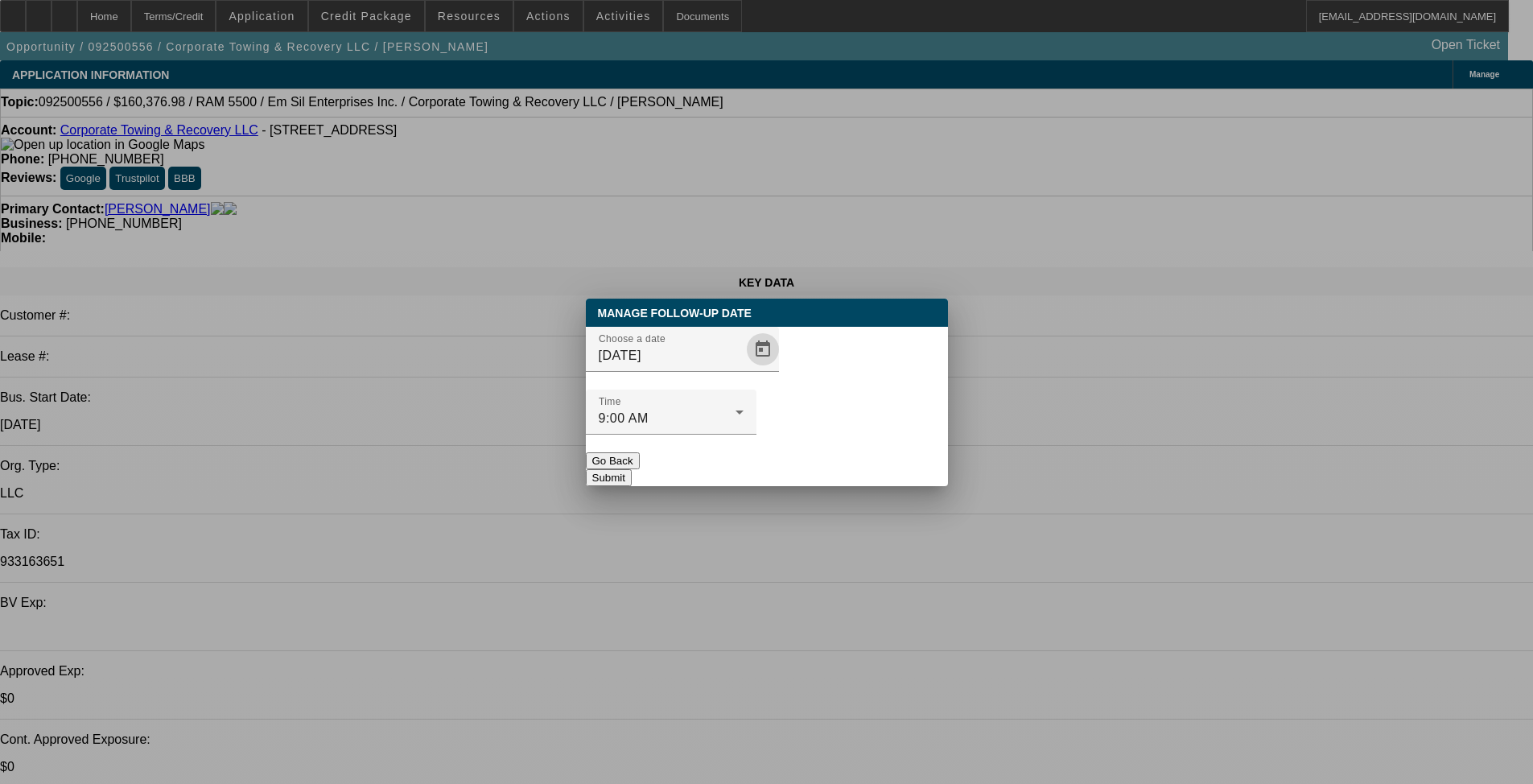
click at [632, 469] on button "Submit" at bounding box center [609, 477] width 46 height 17
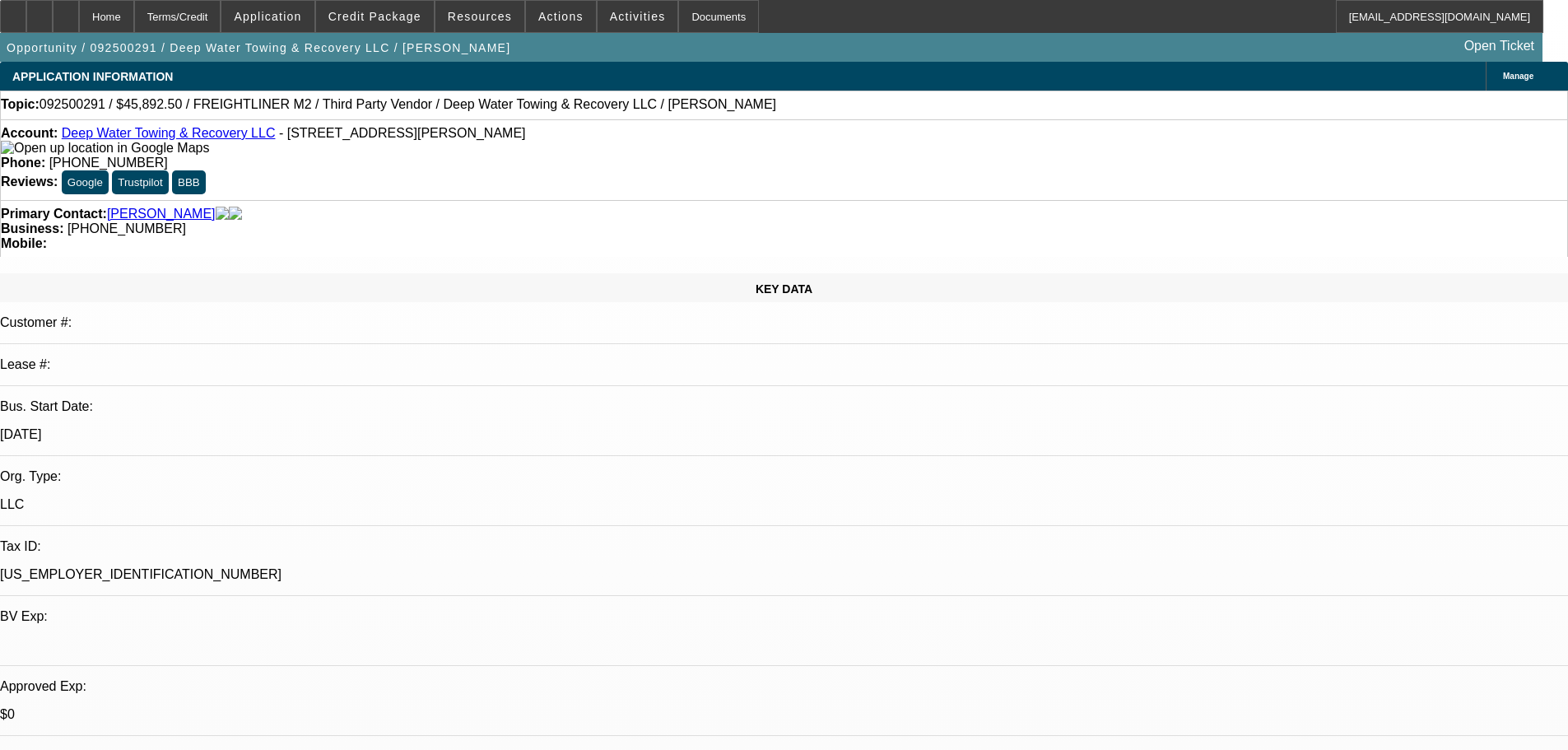
select select "0"
select select "6"
select select "0"
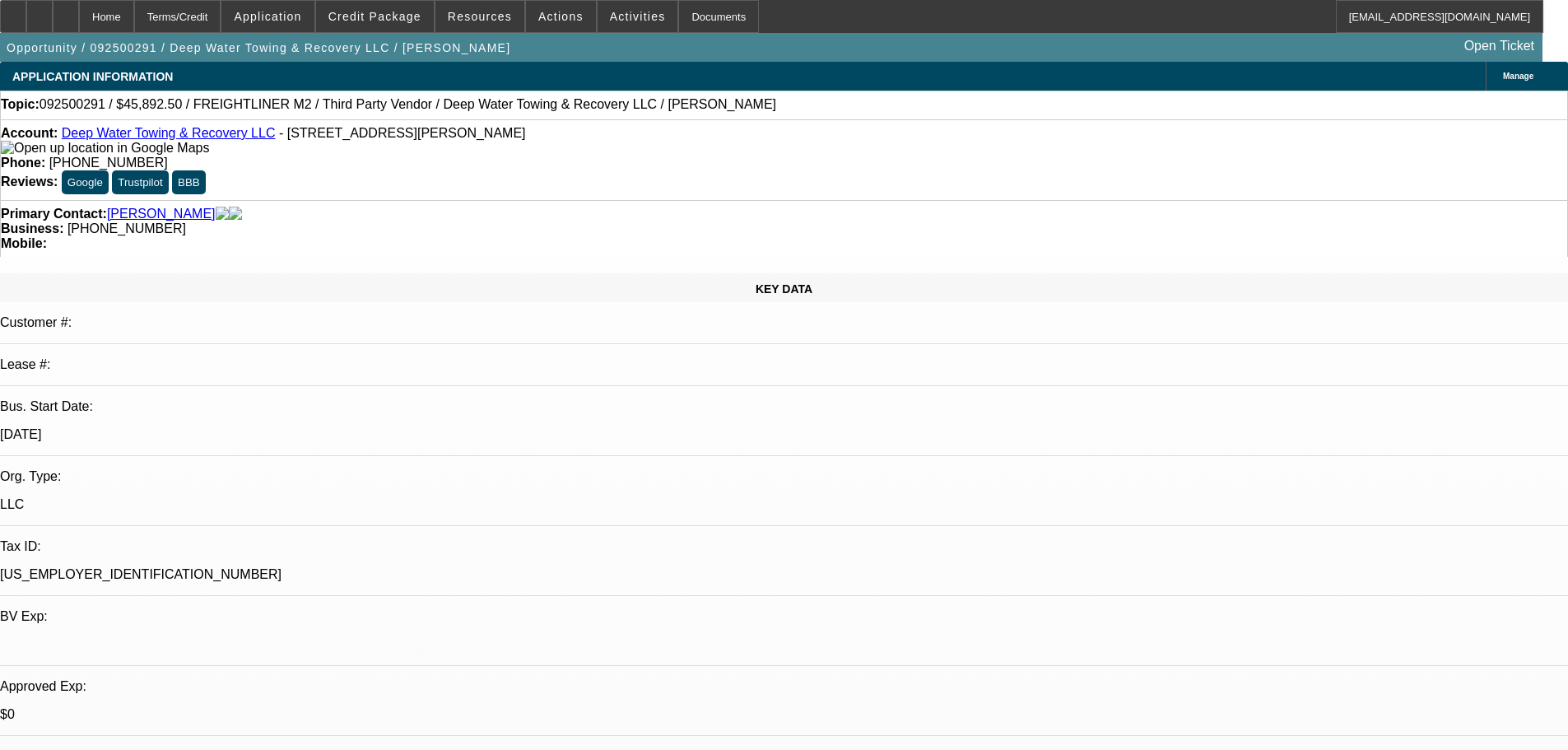
select select "0"
select select "6"
select select "0"
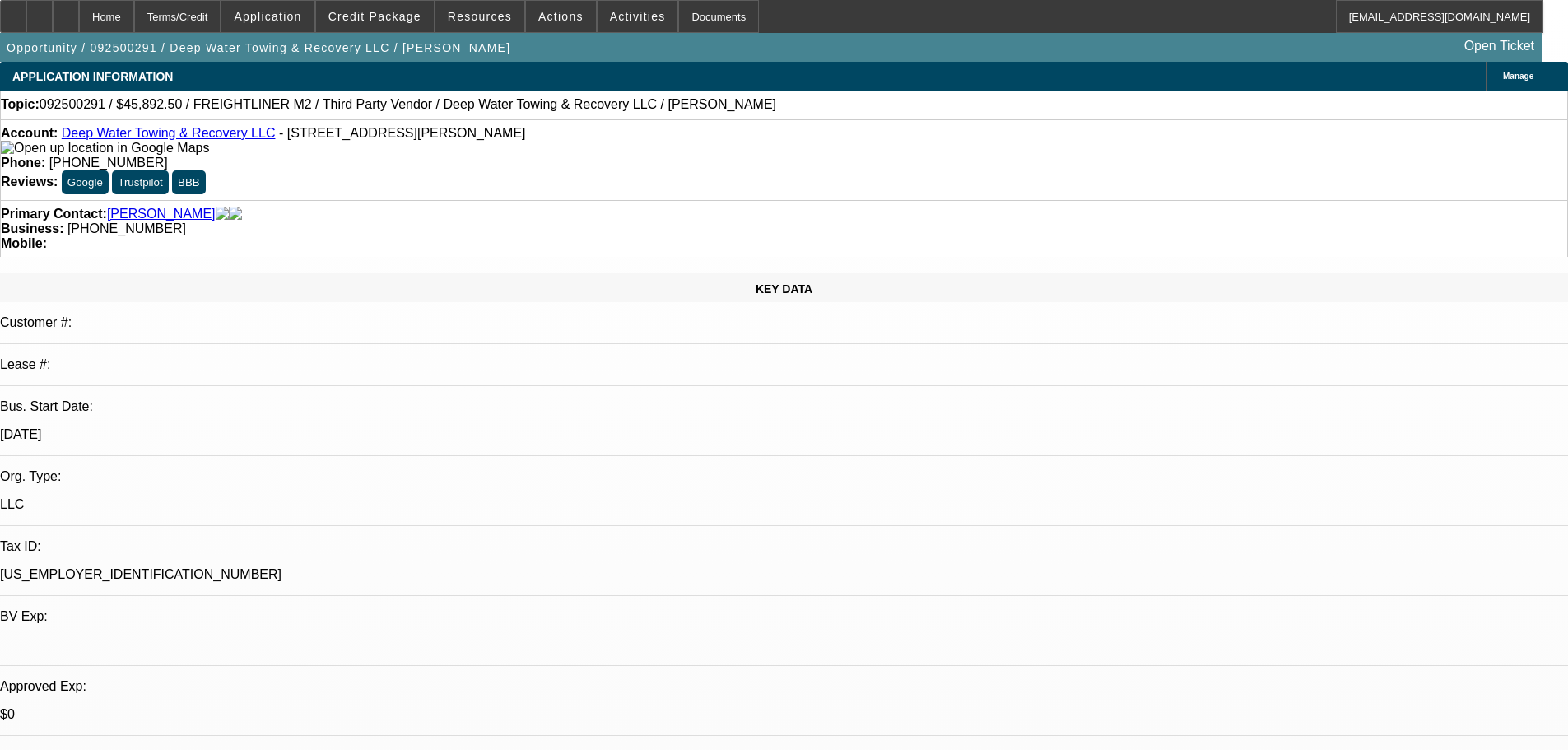
select select "0"
select select "6"
select select "0"
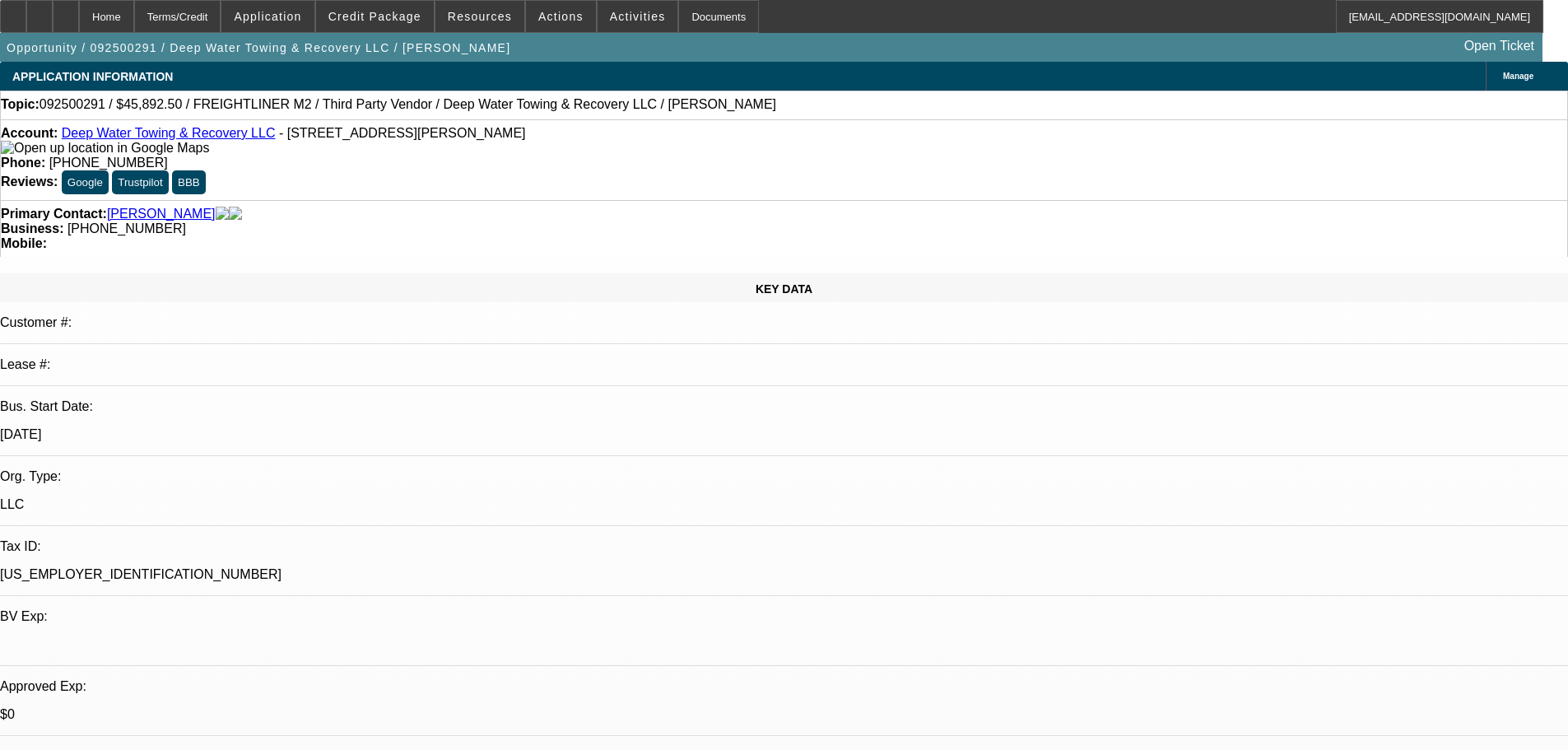
select select "6"
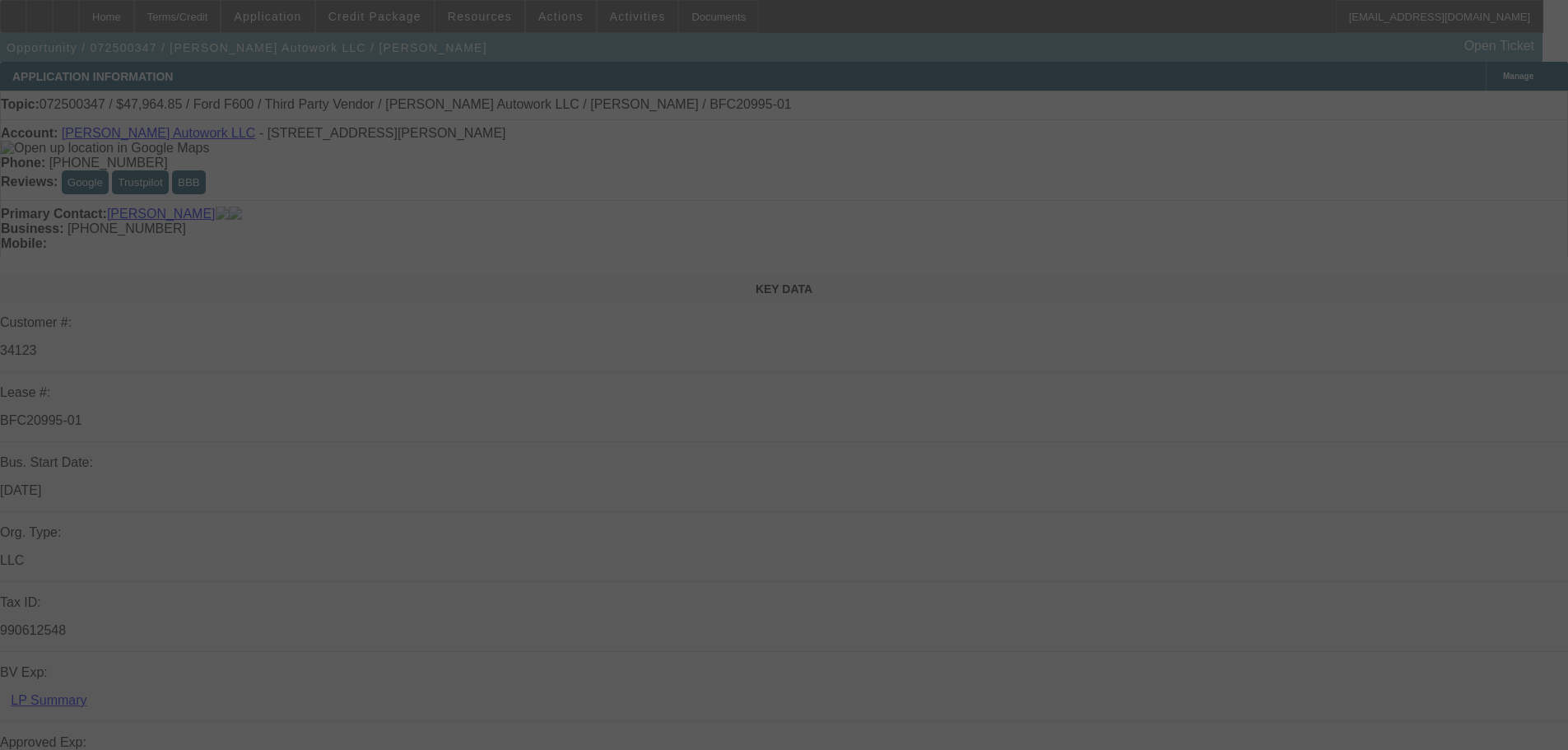
select select "0"
select select "2"
select select "0"
select select "6"
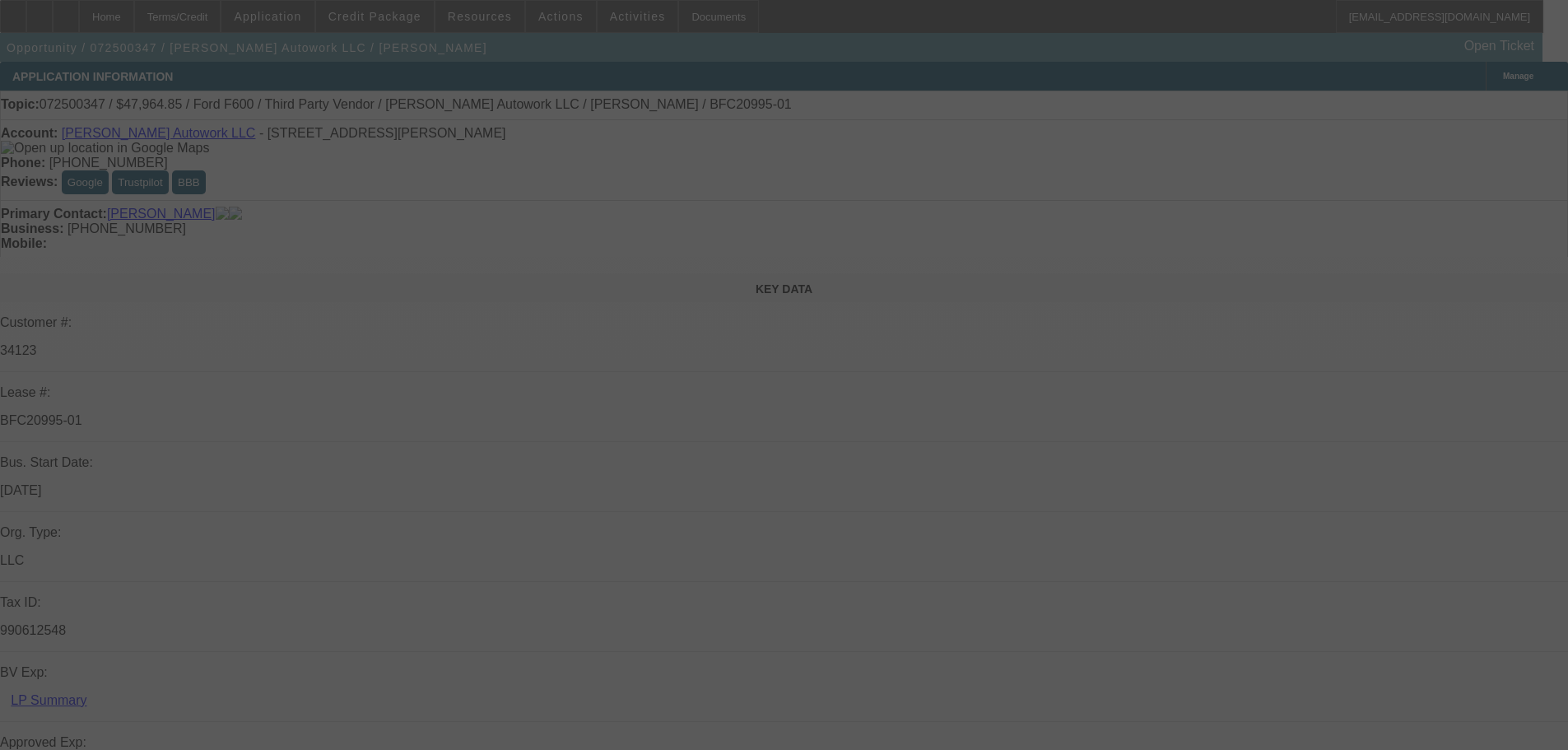
select select "0"
select select "2"
select select "0.1"
select select "4"
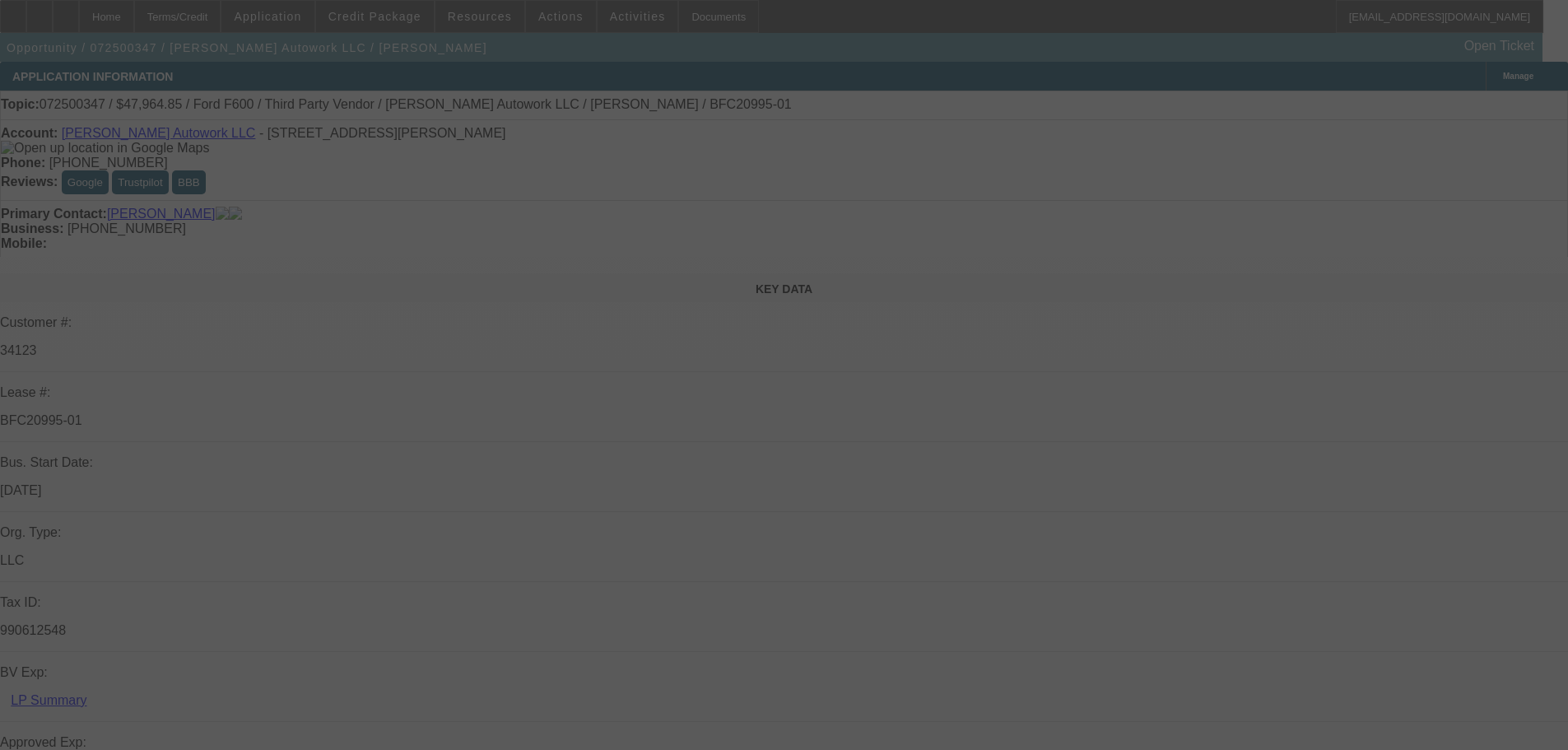
select select "0"
select select "2"
select select "0"
select select "6"
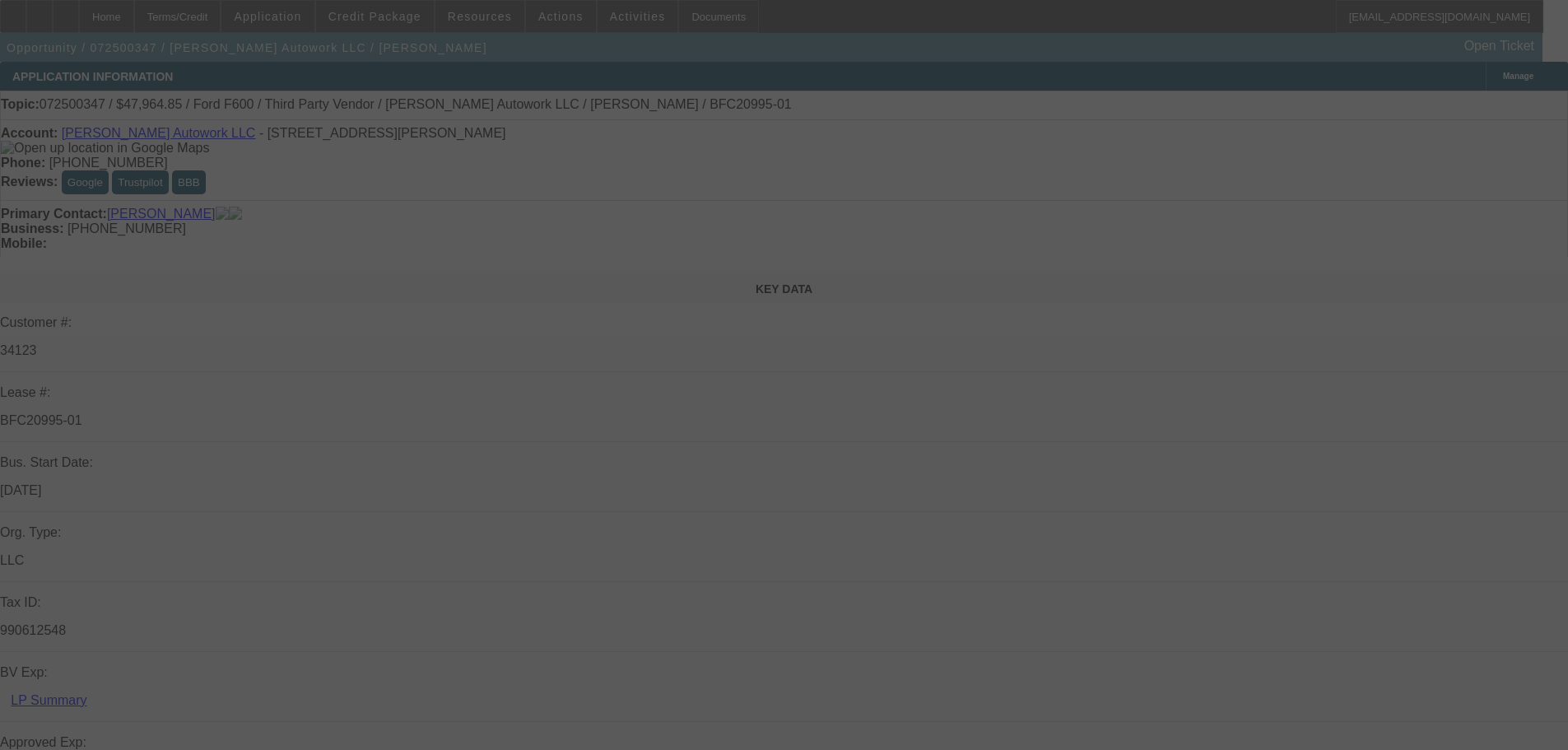
select select "0"
select select "2"
select select "0.1"
select select "4"
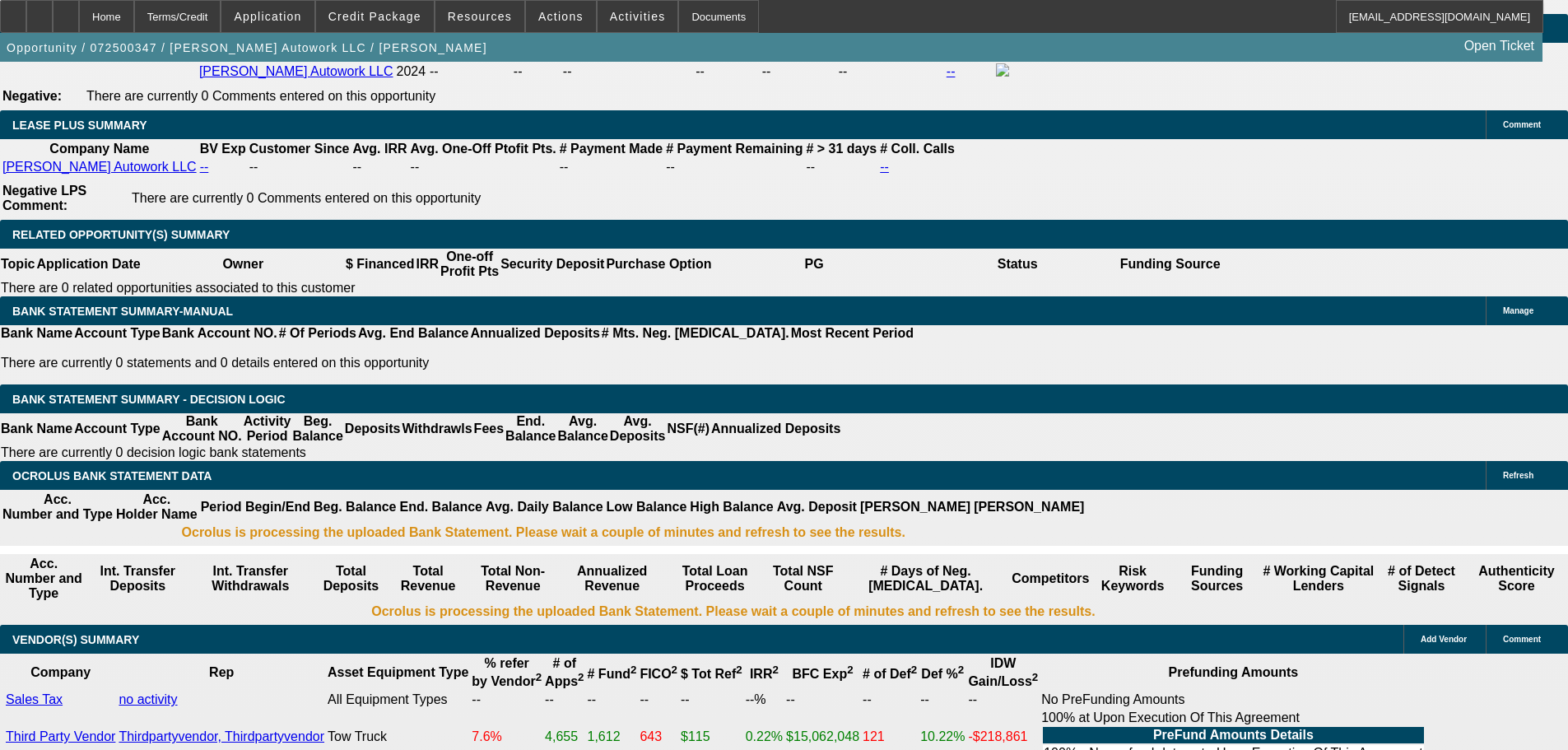
scroll to position [2799, 0]
